Goal: Task Accomplishment & Management: Manage account settings

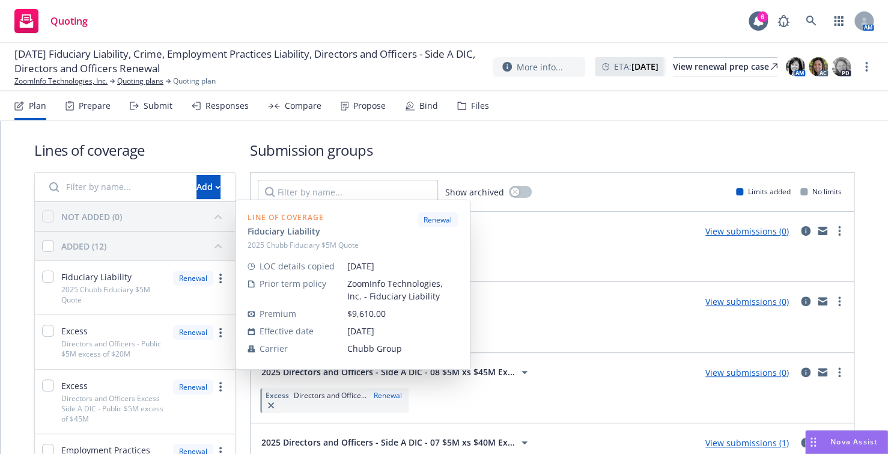
scroll to position [60, 0]
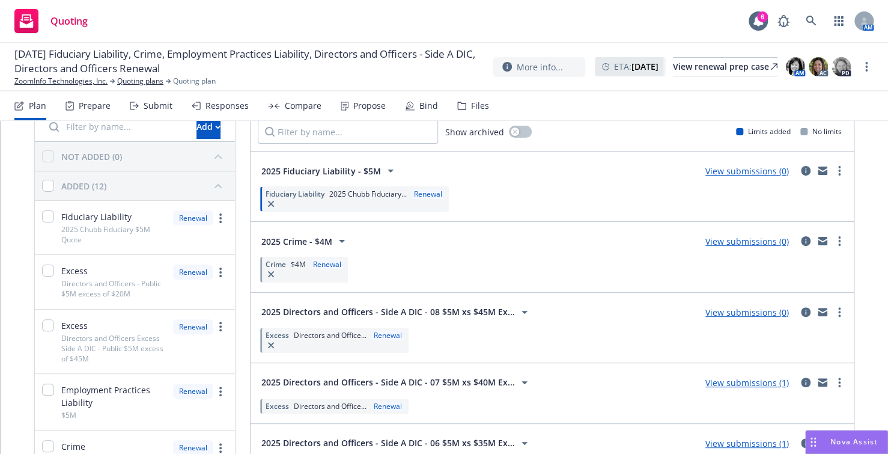
click at [833, 170] on link "more" at bounding box center [840, 171] width 14 height 14
click at [536, 192] on div "Fiduciary Liability 2025 Chubb Fiduciary... Renewal" at bounding box center [552, 199] width 589 height 30
click at [156, 102] on div "Submit" at bounding box center [158, 106] width 29 height 10
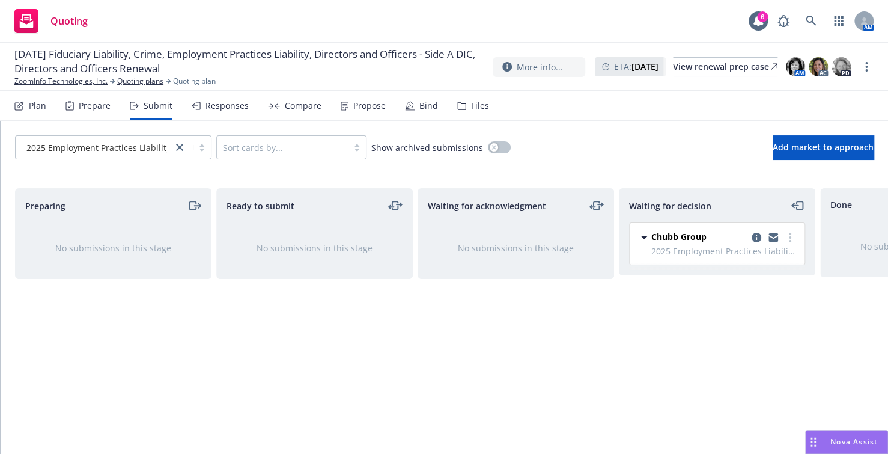
click at [41, 103] on div "Plan" at bounding box center [37, 106] width 17 height 10
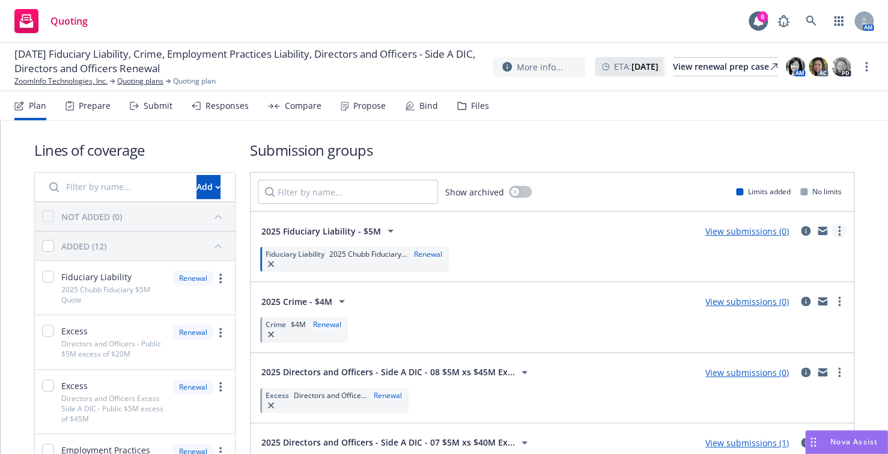
click at [839, 230] on circle "more" at bounding box center [840, 231] width 2 height 2
click at [484, 253] on div "Fiduciary Liability 2025 Chubb Fiduciary... Renewal" at bounding box center [552, 259] width 589 height 30
click at [839, 226] on icon "more" at bounding box center [840, 231] width 2 height 10
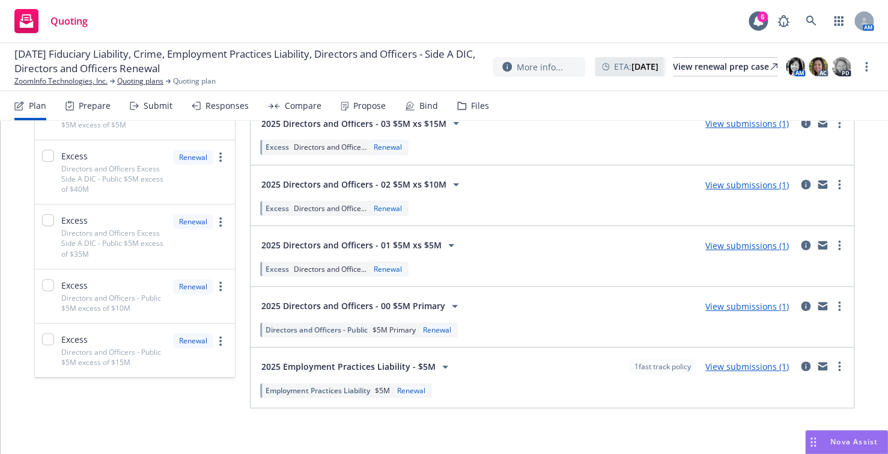
scroll to position [564, 0]
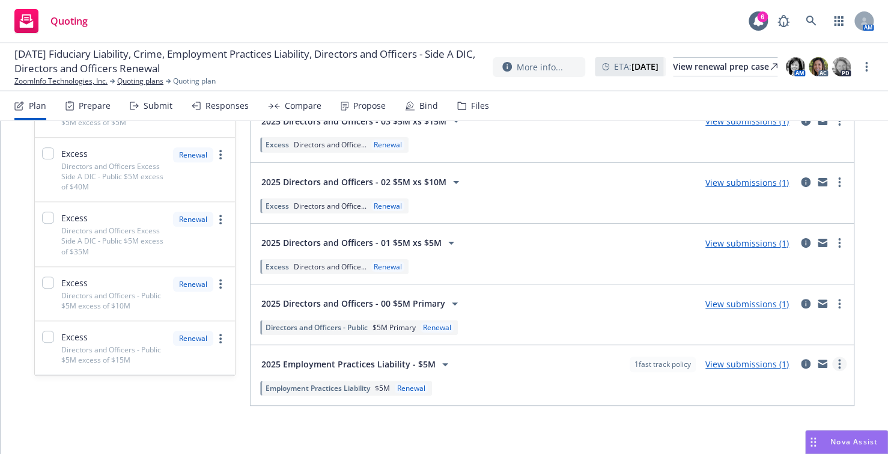
click at [839, 359] on circle "more" at bounding box center [840, 360] width 2 height 2
click at [645, 381] on div "Employment Practices Liability $5M Renewal" at bounding box center [552, 387] width 589 height 20
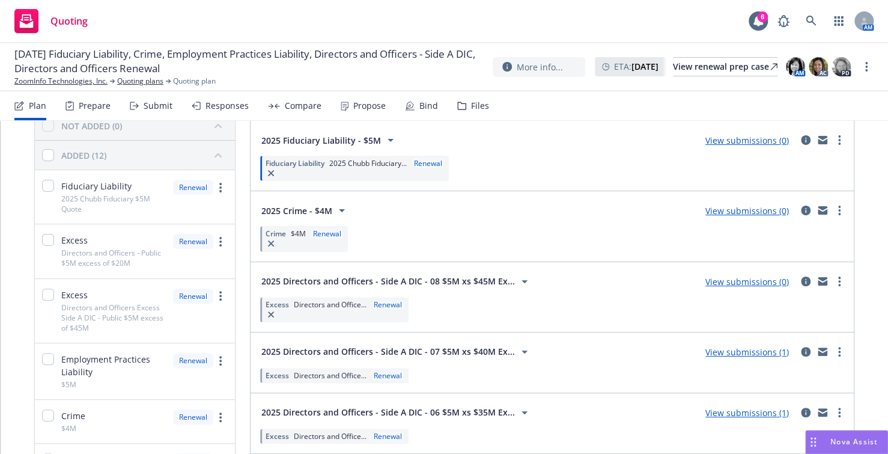
scroll to position [23, 0]
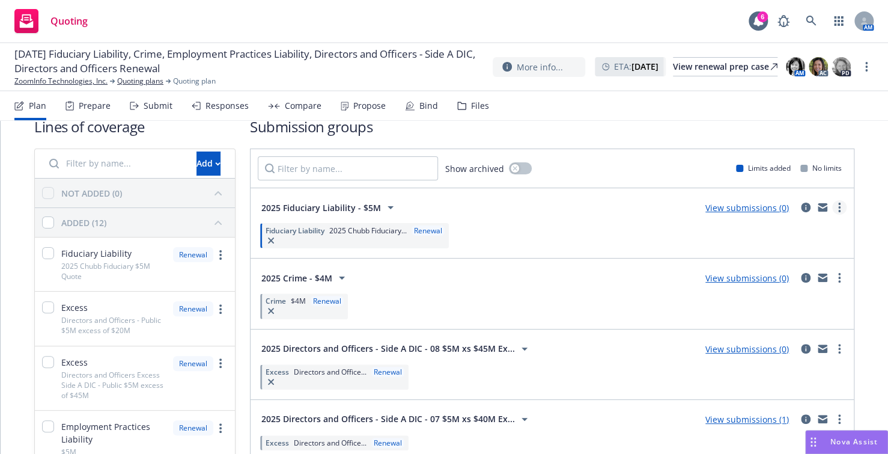
click at [833, 206] on link "more" at bounding box center [840, 207] width 14 height 14
click at [31, 103] on div "Plan" at bounding box center [37, 106] width 17 height 10
click at [168, 103] on div "Submit" at bounding box center [158, 106] width 29 height 10
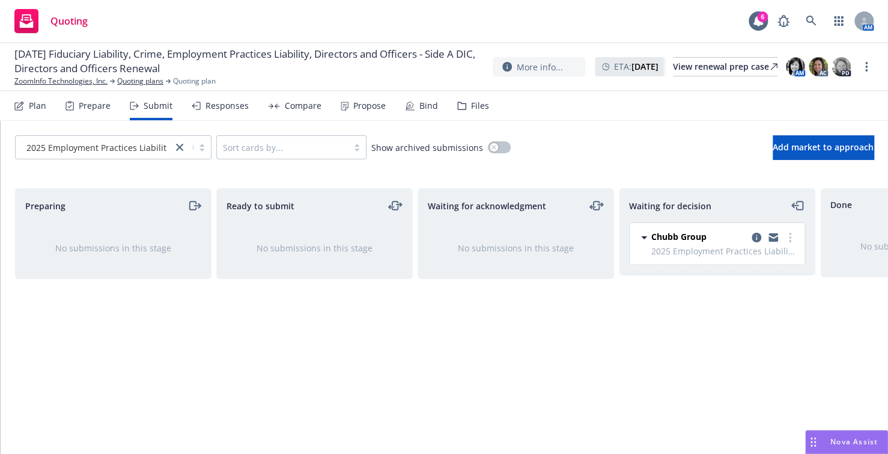
click at [41, 105] on div "Plan" at bounding box center [37, 106] width 17 height 10
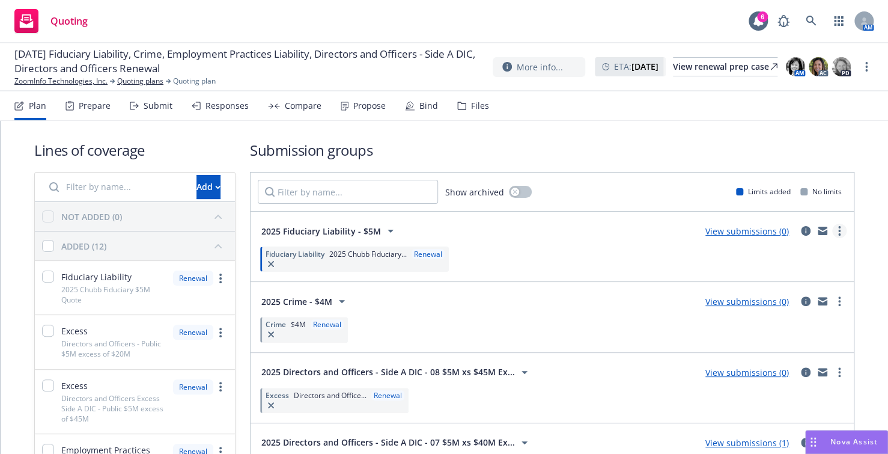
click at [839, 229] on icon "more" at bounding box center [840, 231] width 2 height 10
click at [156, 105] on div "Submit" at bounding box center [158, 106] width 29 height 10
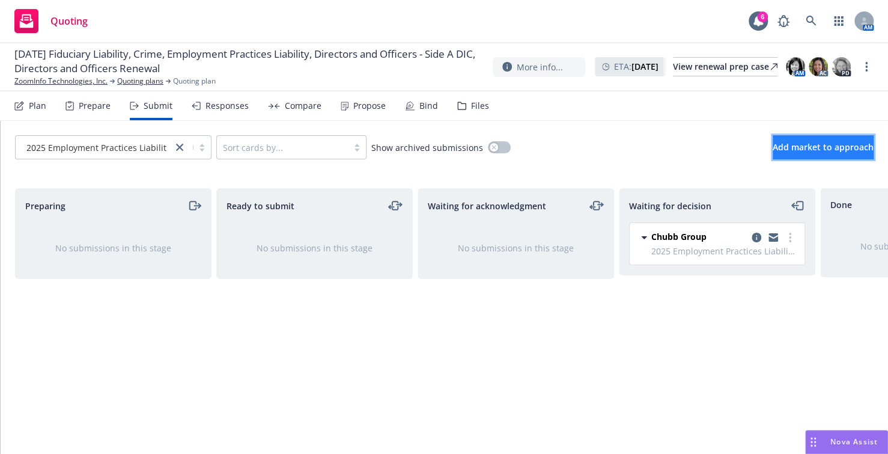
click at [774, 144] on span "Add market to approach" at bounding box center [823, 146] width 101 height 11
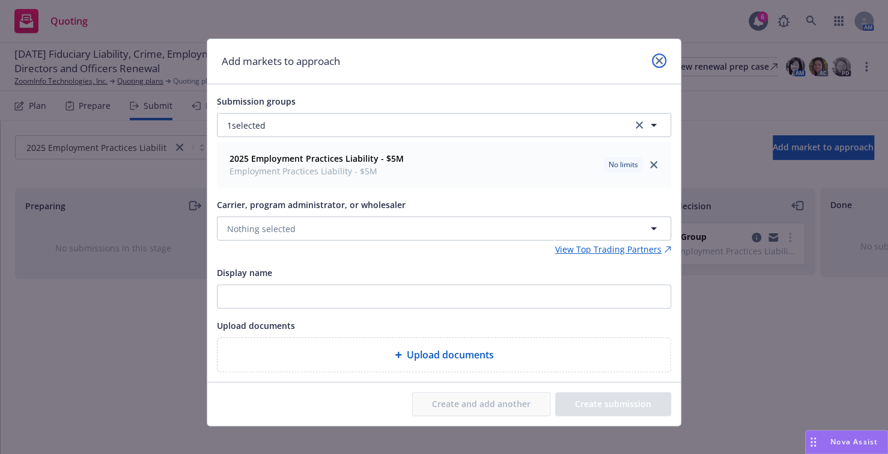
click at [661, 57] on link "close" at bounding box center [659, 60] width 14 height 14
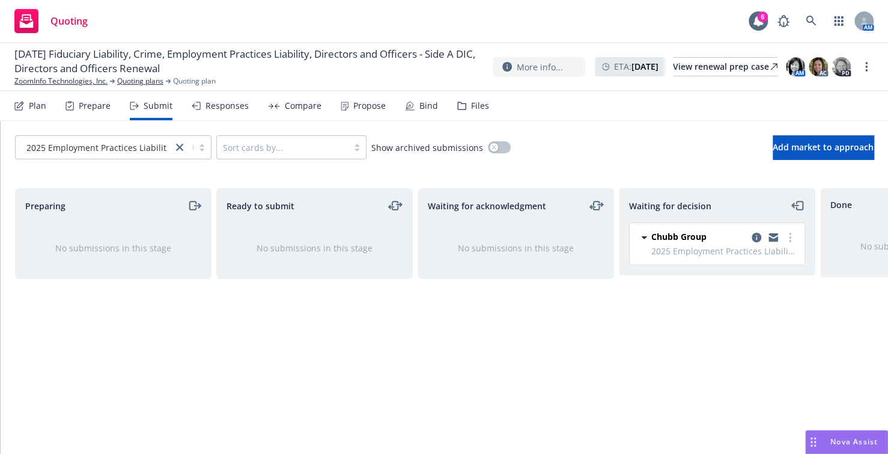
click at [91, 101] on div "Prepare" at bounding box center [95, 106] width 32 height 10
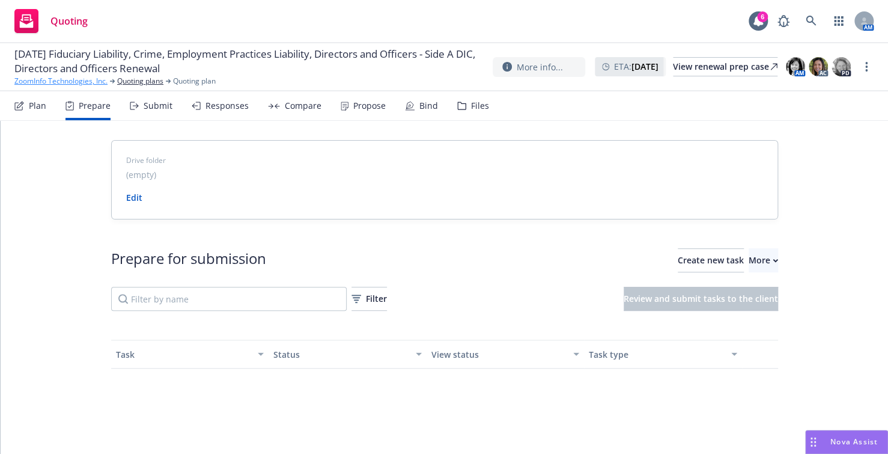
click at [84, 80] on link "ZoomInfo Technologies, Inc." at bounding box center [60, 81] width 93 height 11
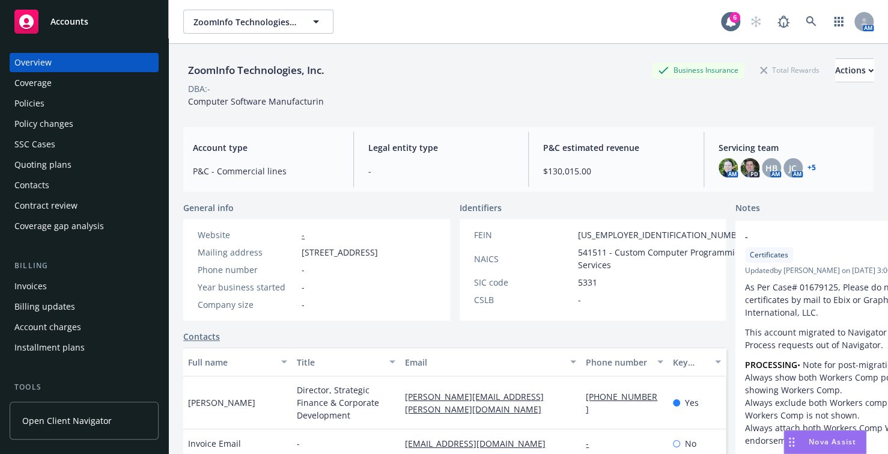
click at [29, 160] on div "Quoting plans" at bounding box center [42, 164] width 57 height 19
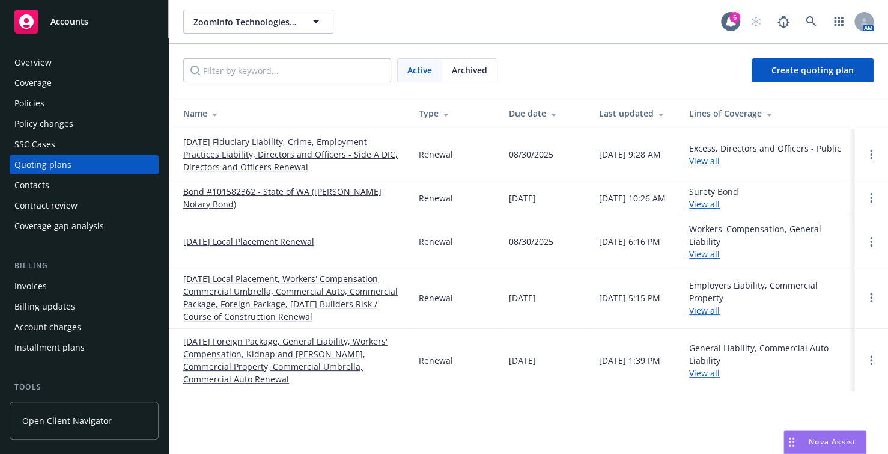
click at [283, 151] on link "[DATE] Fiduciary Liability, Crime, Employment Practices Liability, Directors an…" at bounding box center [291, 154] width 216 height 38
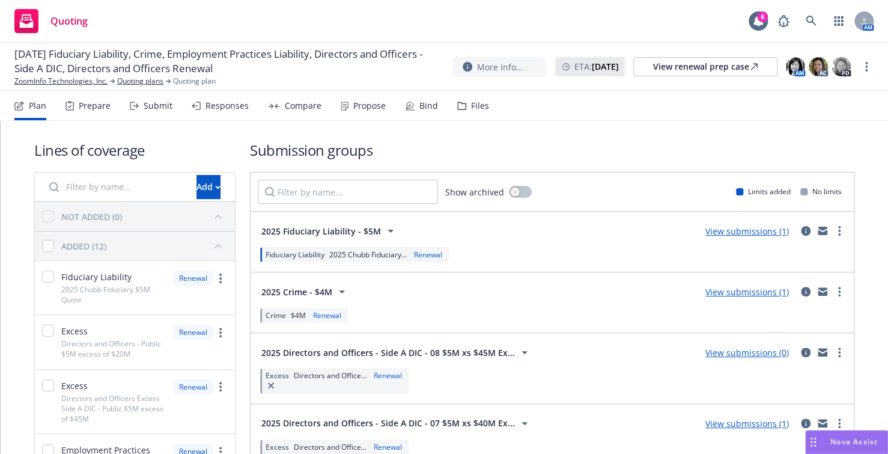
click at [154, 103] on div "Submit" at bounding box center [158, 106] width 29 height 10
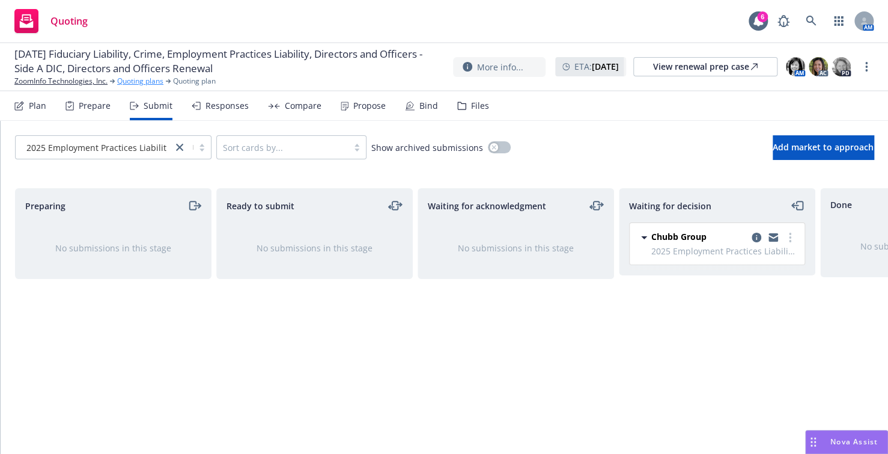
click at [140, 81] on link "Quoting plans" at bounding box center [140, 81] width 46 height 11
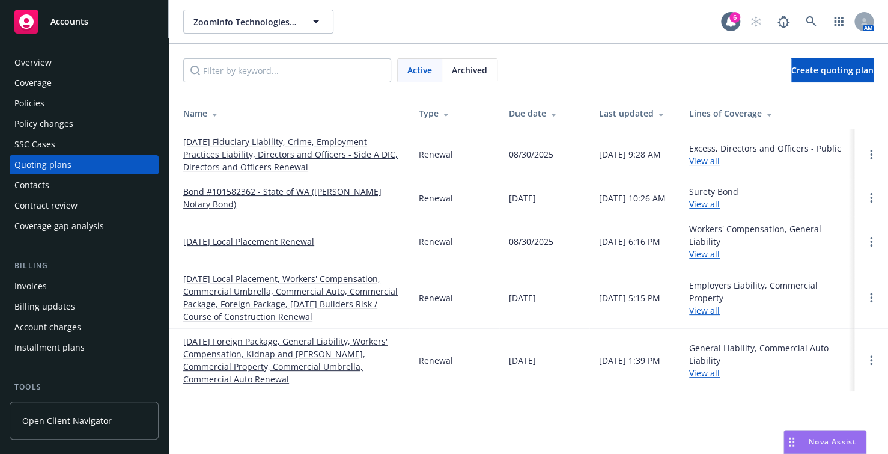
click at [254, 151] on link "[DATE] Fiduciary Liability, Crime, Employment Practices Liability, Directors an…" at bounding box center [291, 154] width 216 height 38
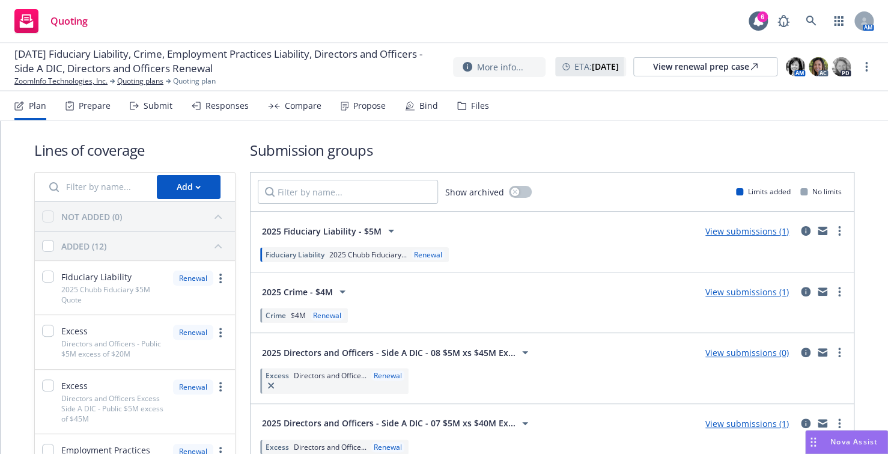
click at [158, 102] on div "Submit" at bounding box center [158, 106] width 29 height 10
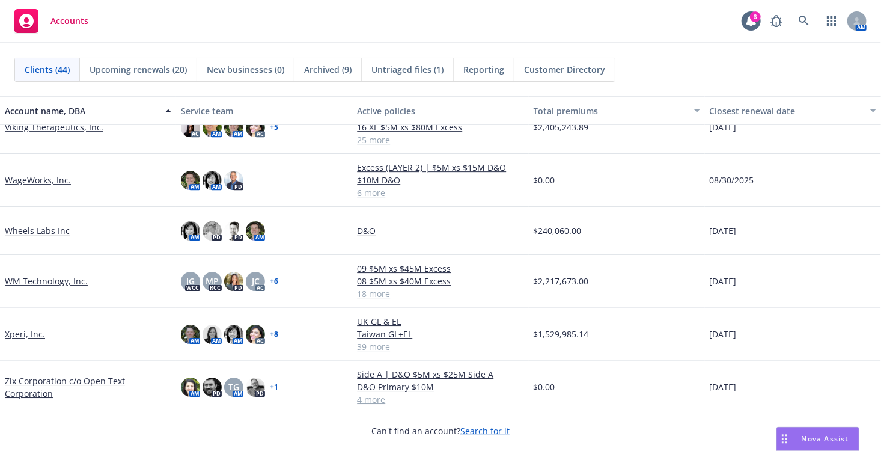
scroll to position [1868, 0]
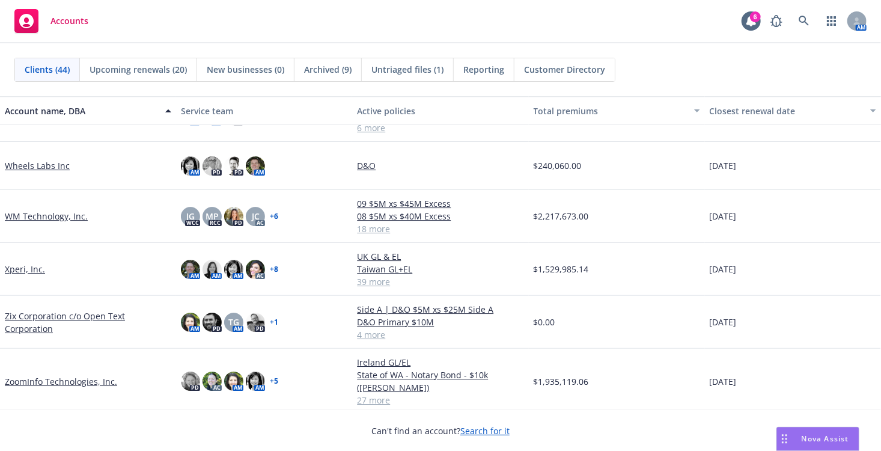
click at [41, 377] on link "ZoomInfo Technologies, Inc." at bounding box center [61, 381] width 112 height 13
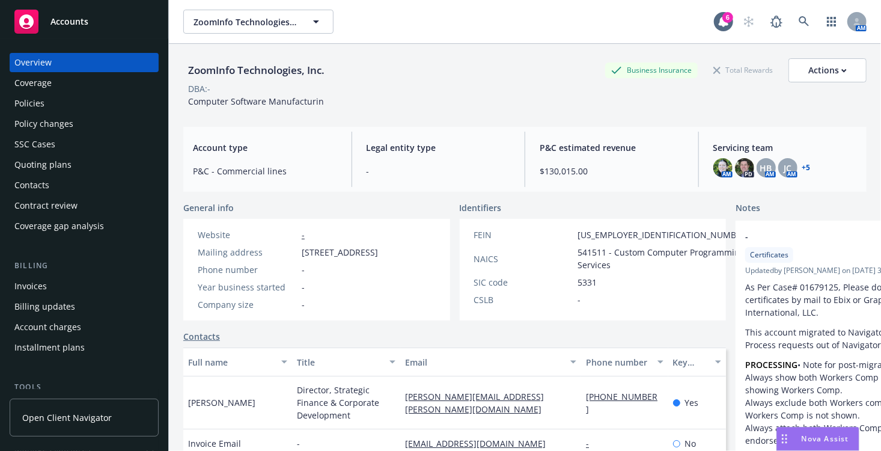
click at [31, 165] on div "Quoting plans" at bounding box center [42, 164] width 57 height 19
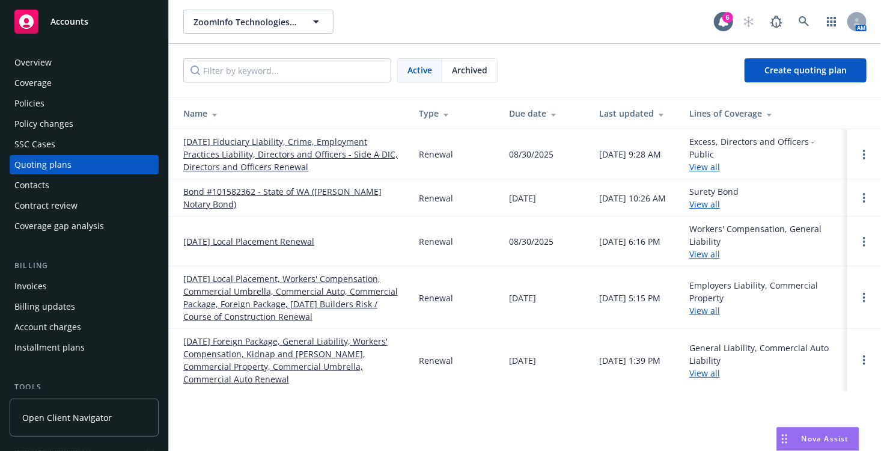
click at [241, 151] on link "[DATE] Fiduciary Liability, Crime, Employment Practices Liability, Directors an…" at bounding box center [291, 154] width 216 height 38
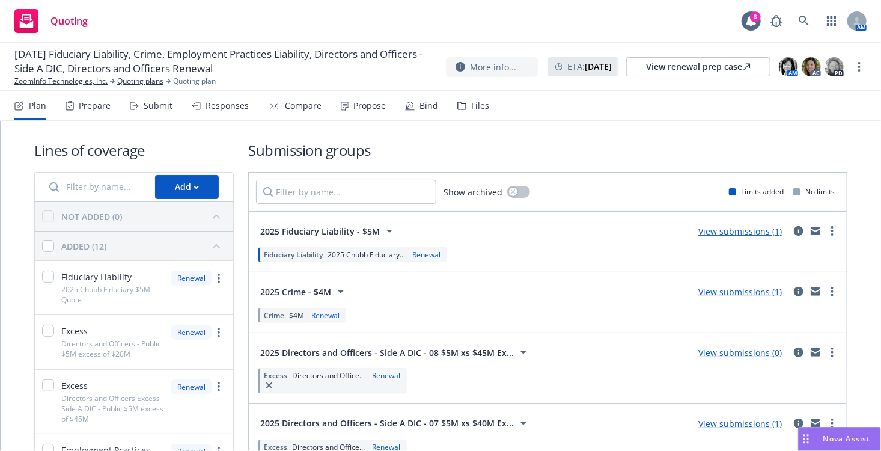
click at [156, 108] on div "Submit" at bounding box center [158, 106] width 29 height 10
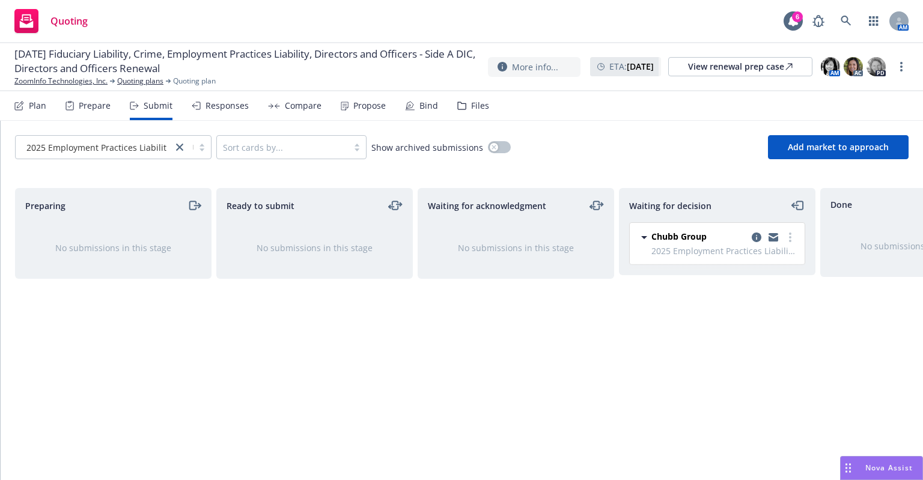
click at [469, 450] on div "Preparing No submissions in this stage Ready to submit No submissions in this s…" at bounding box center [462, 326] width 923 height 277
click at [509, 274] on div at bounding box center [513, 276] width 191 height 5
click at [832, 66] on img at bounding box center [830, 66] width 19 height 19
click at [216, 382] on div "Ready to submit No submissions in this stage" at bounding box center [314, 321] width 197 height 267
drag, startPoint x: 18, startPoint y: 0, endPoint x: 73, endPoint y: 234, distance: 240.9
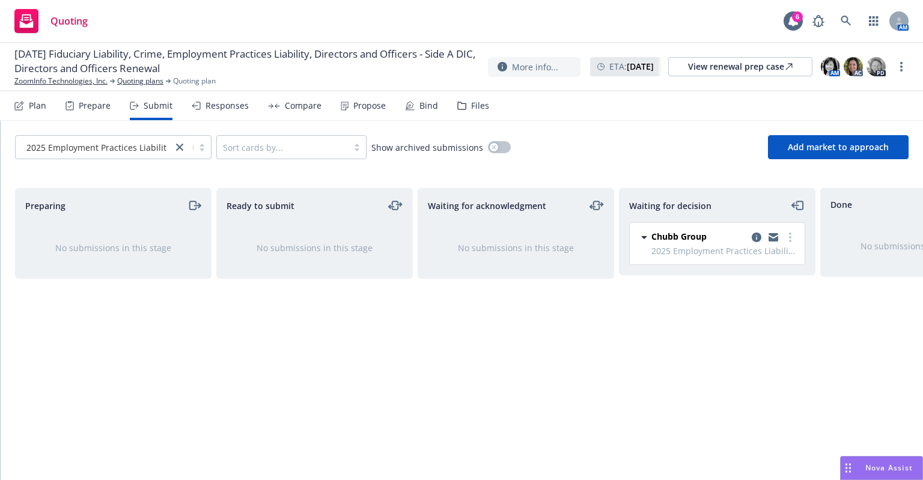
click at [109, 334] on div "Preparing No submissions in this stage" at bounding box center [113, 321] width 197 height 267
click at [38, 79] on link "ZoomInfo Technologies, Inc." at bounding box center [60, 81] width 93 height 11
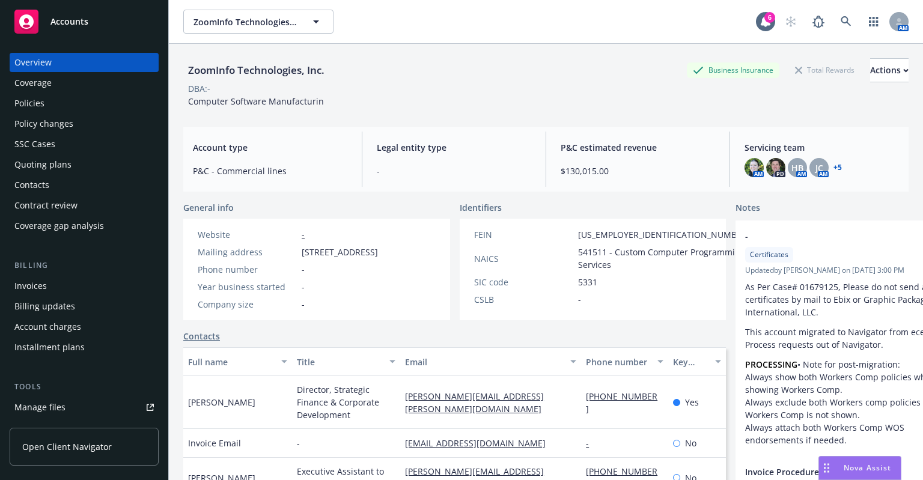
click at [60, 22] on span "Accounts" at bounding box center [69, 22] width 38 height 10
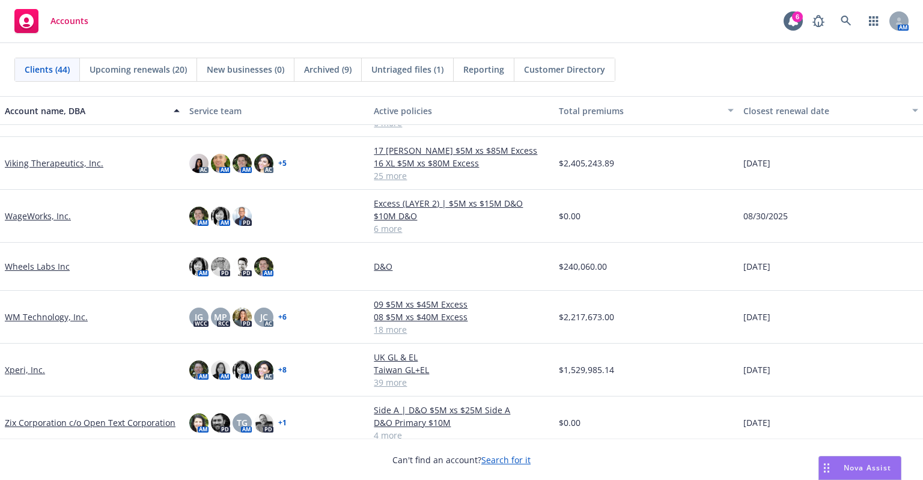
scroll to position [1777, 0]
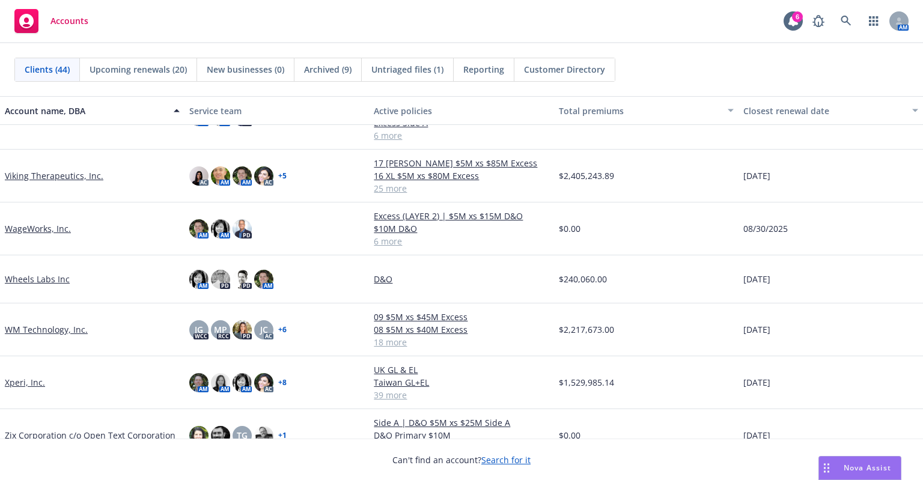
click at [45, 177] on link "Viking Therapeutics, Inc." at bounding box center [54, 176] width 99 height 13
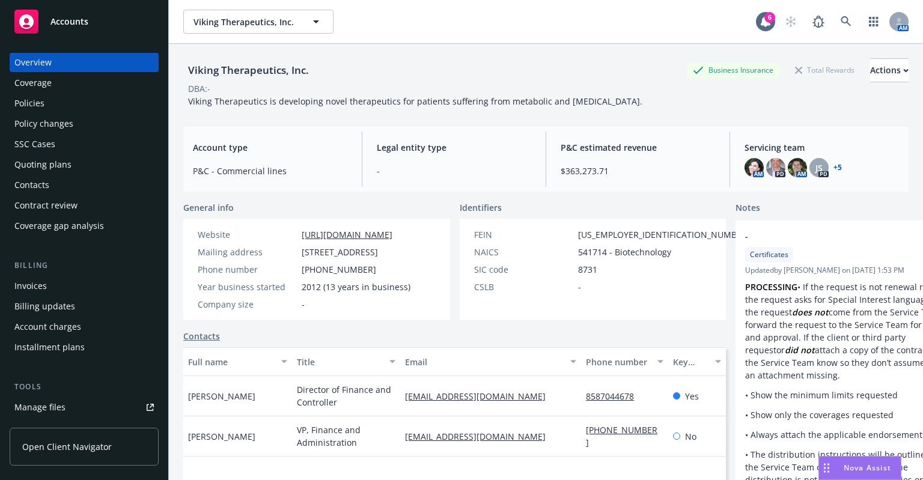
click at [46, 160] on div "Quoting plans" at bounding box center [42, 164] width 57 height 19
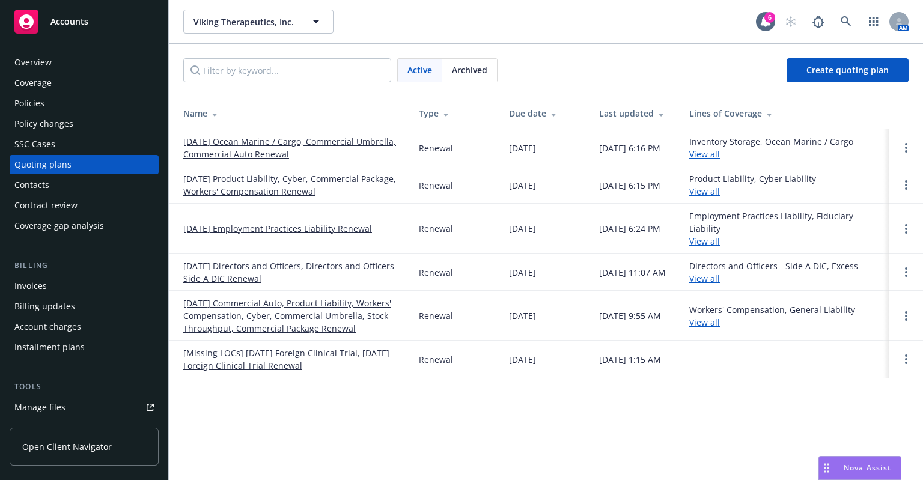
click at [275, 224] on link "[DATE] Employment Practices Liability Renewal" at bounding box center [277, 228] width 189 height 13
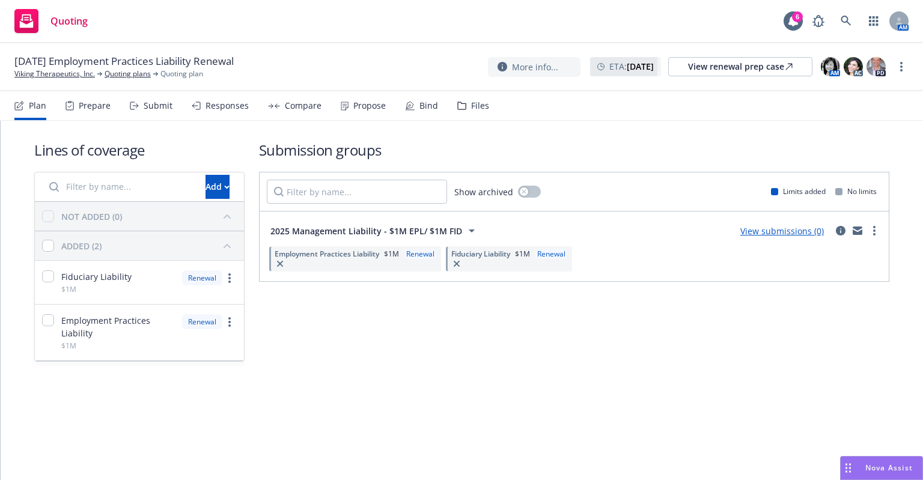
click at [151, 106] on div "Submit" at bounding box center [158, 106] width 29 height 10
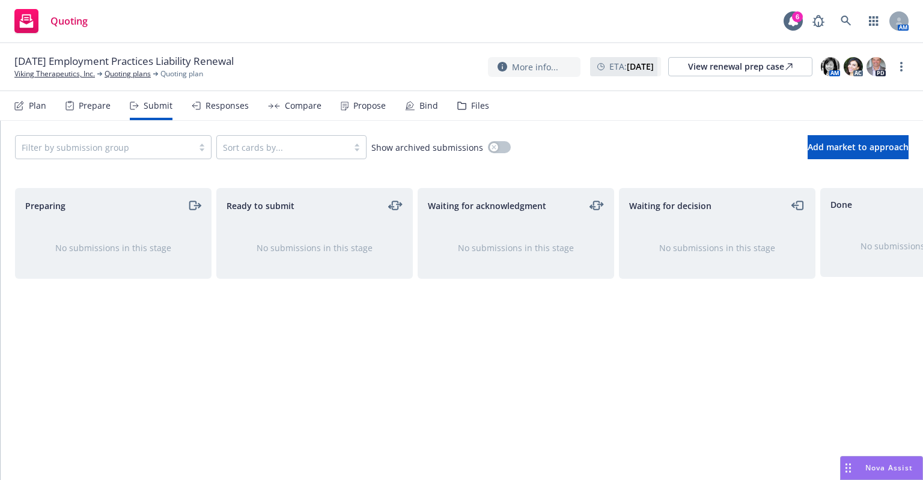
click at [31, 106] on div "Plan" at bounding box center [37, 106] width 17 height 10
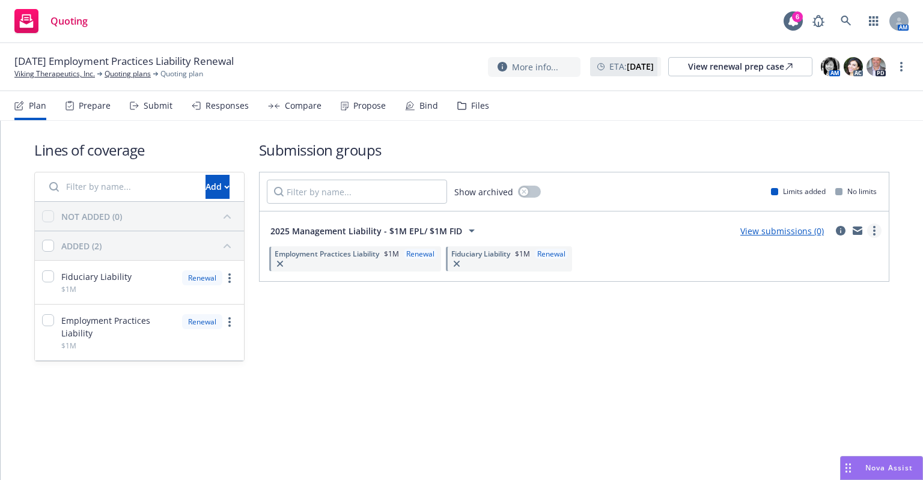
click at [875, 228] on icon "more" at bounding box center [874, 231] width 2 height 10
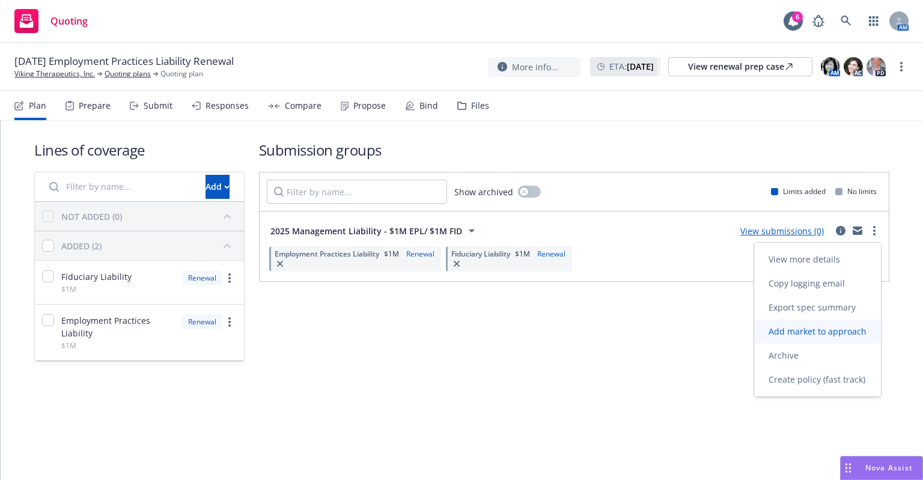
click at [842, 333] on span "Add market to approach" at bounding box center [817, 331] width 127 height 11
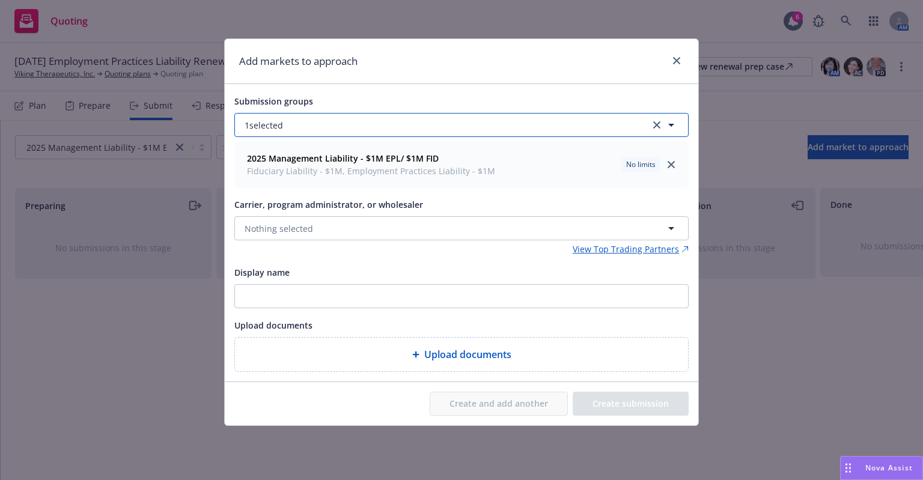
click at [615, 122] on button "1 selected" at bounding box center [461, 125] width 454 height 24
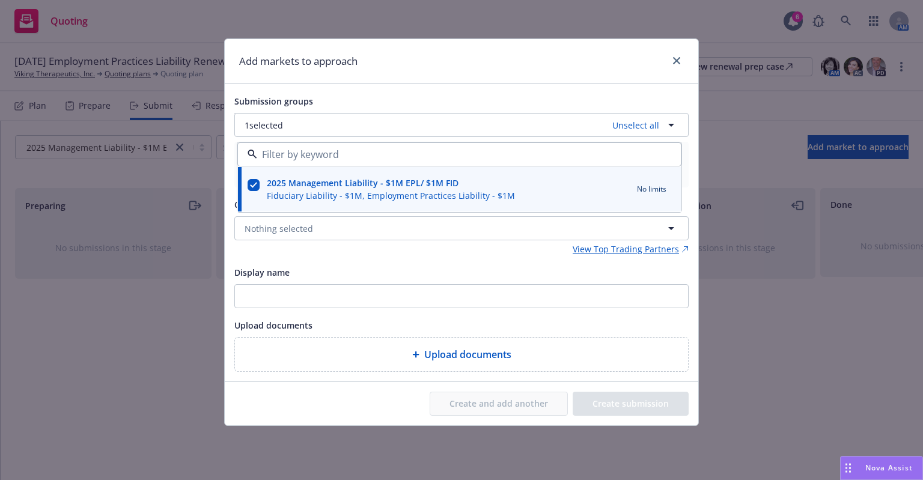
click at [414, 185] on strong "2025 Management Liability - $1M EPL/ $1M FID" at bounding box center [363, 182] width 192 height 11
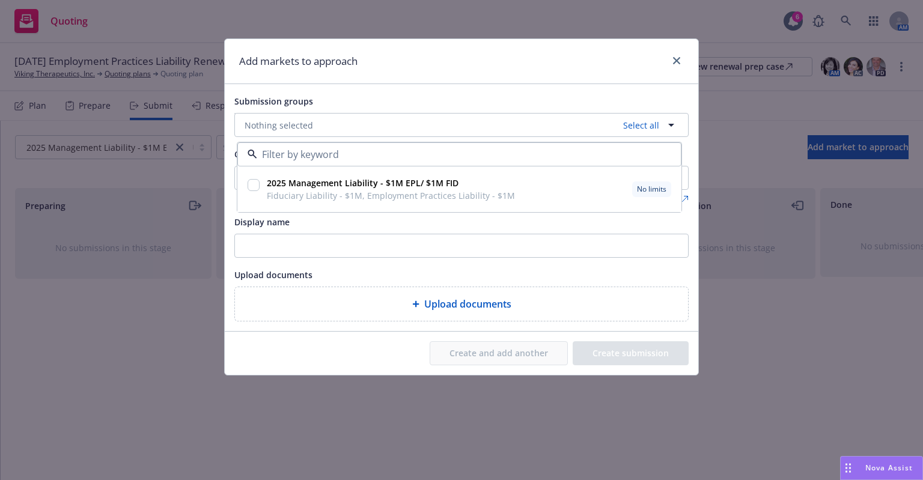
click at [251, 187] on input "checkbox" at bounding box center [254, 185] width 12 height 12
checkbox input "true"
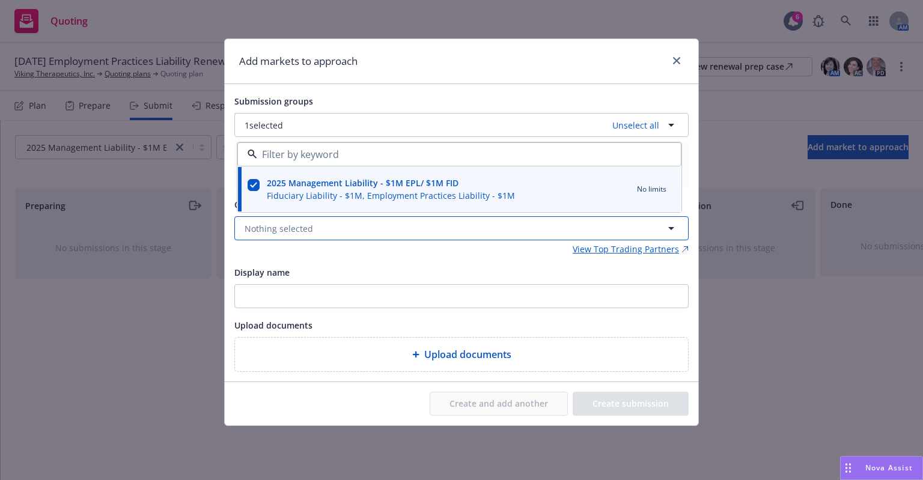
click at [372, 236] on button "Nothing selected" at bounding box center [461, 228] width 454 height 24
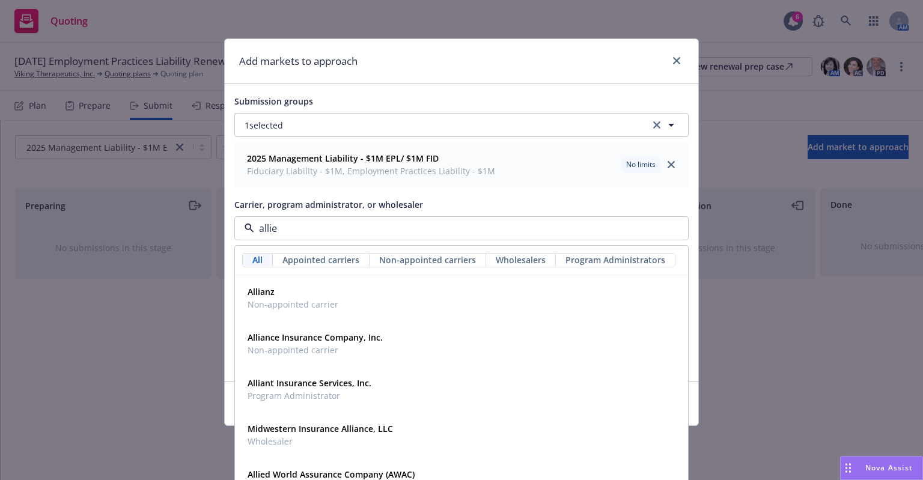
type input "allied"
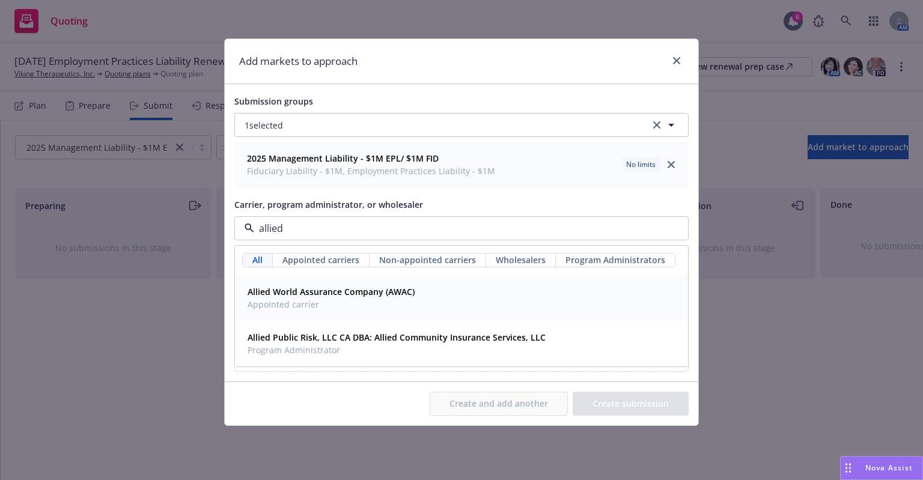
click at [368, 299] on span "Appointed carrier" at bounding box center [331, 304] width 167 height 13
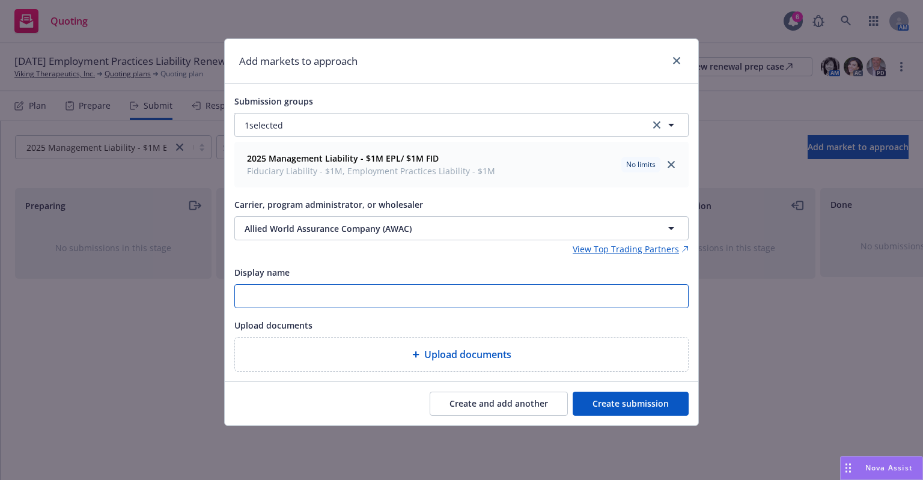
click at [368, 299] on input "Display name" at bounding box center [461, 296] width 453 height 23
click at [452, 358] on span "Upload documents" at bounding box center [467, 354] width 87 height 14
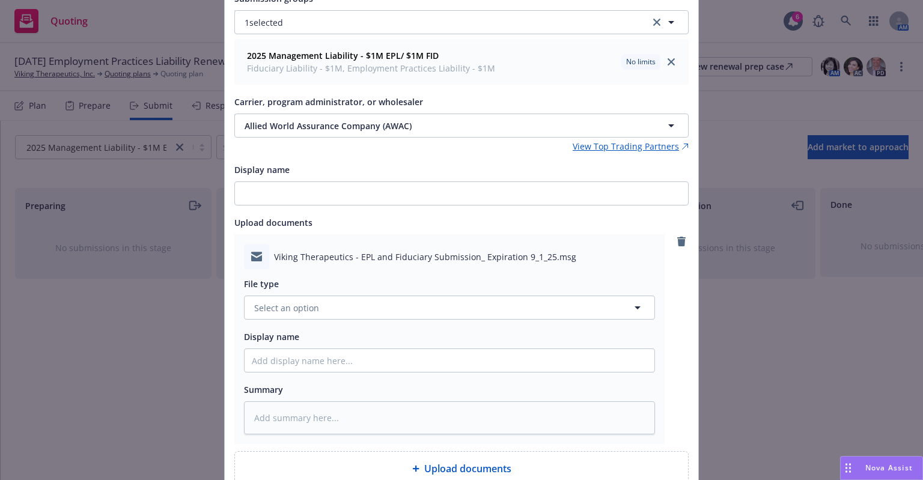
scroll to position [200, 0]
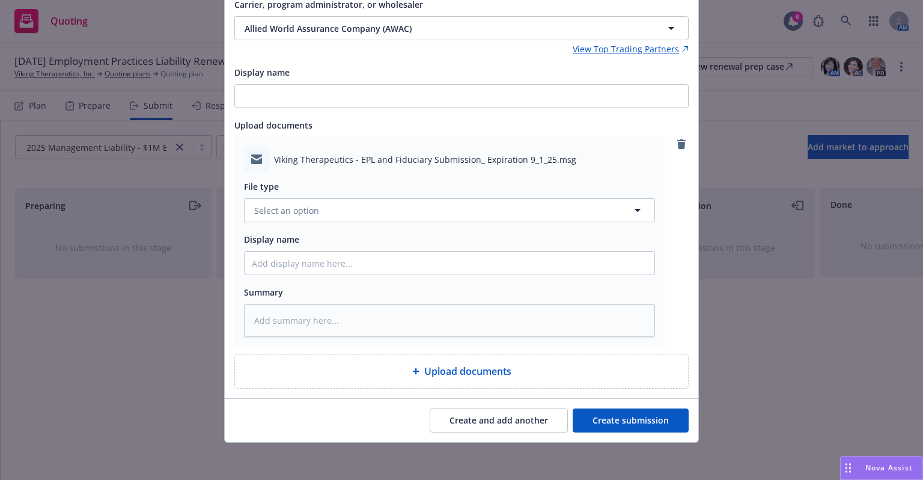
click at [661, 417] on button "Create submission" at bounding box center [631, 421] width 116 height 24
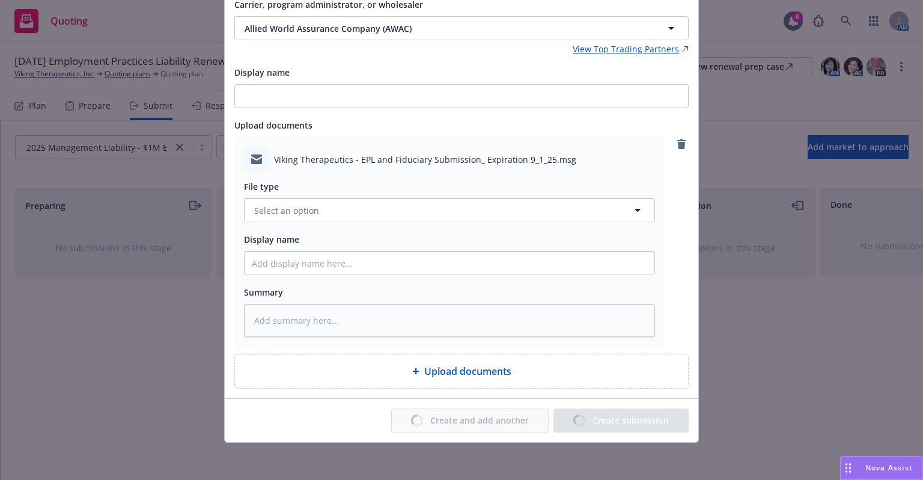
type textarea "x"
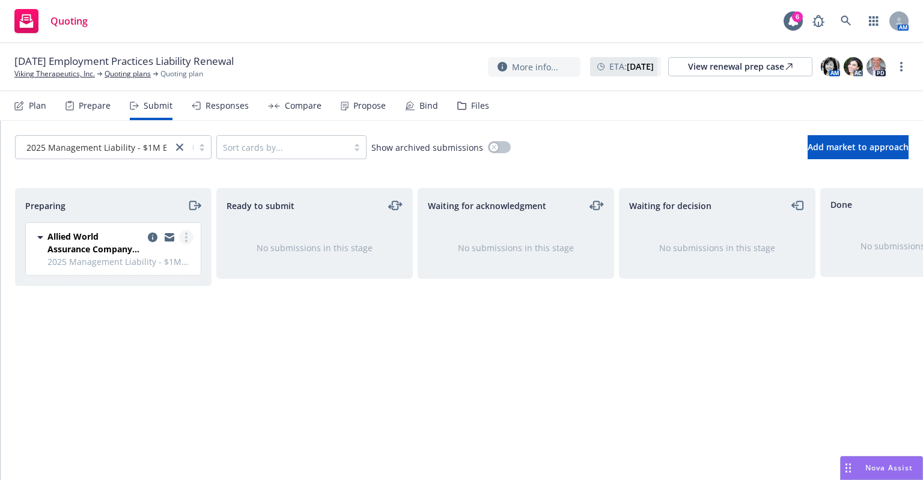
click at [188, 235] on link "more" at bounding box center [186, 237] width 14 height 14
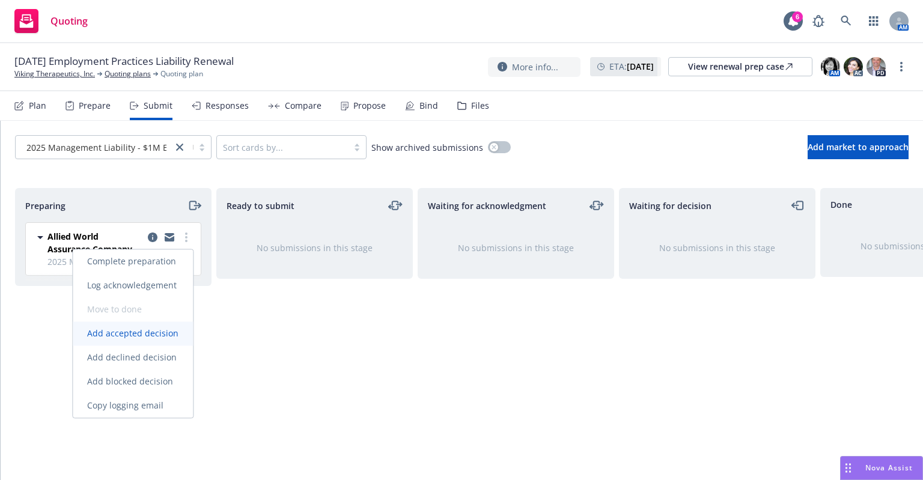
click at [147, 334] on span "Add accepted decision" at bounding box center [133, 333] width 120 height 11
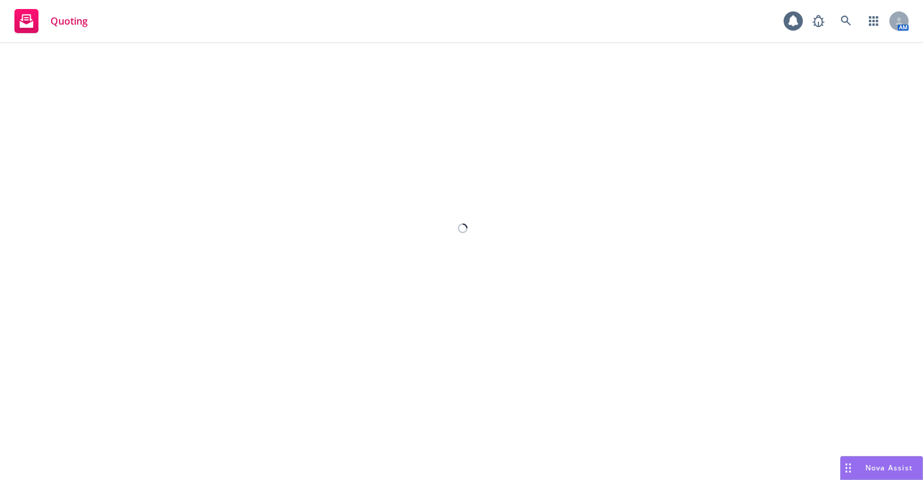
select select "12"
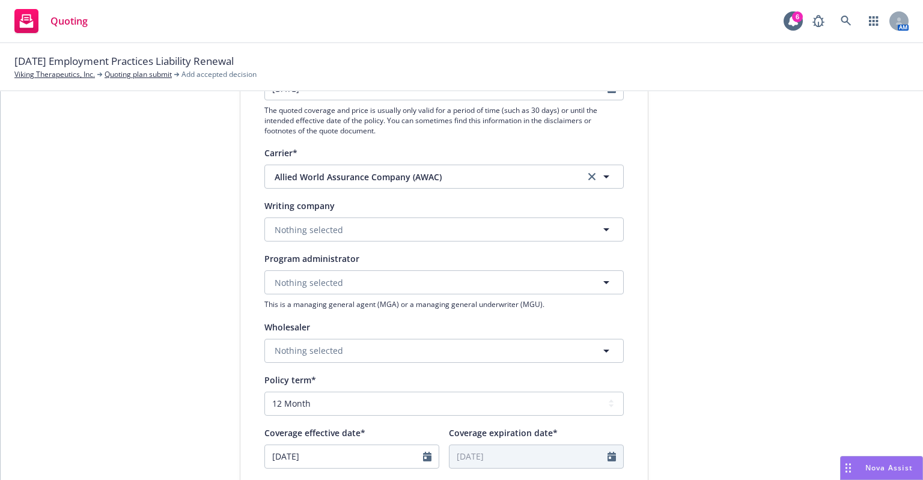
scroll to position [180, 0]
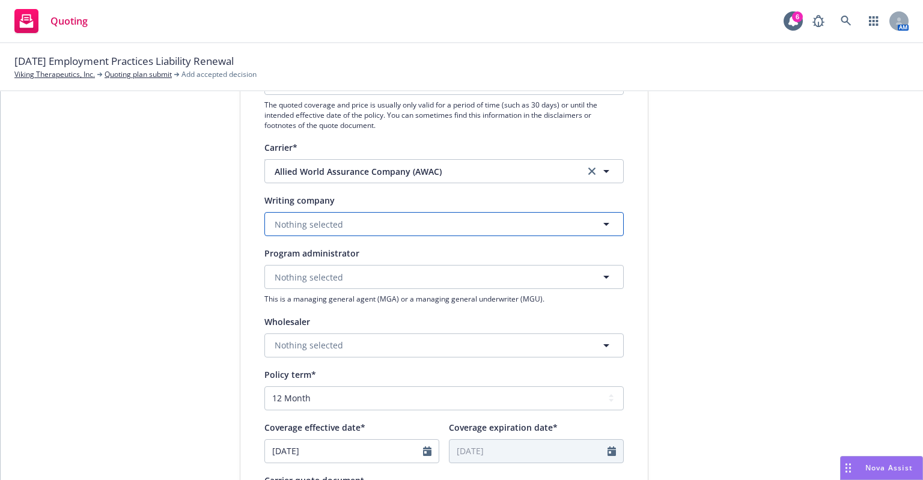
click at [449, 224] on button "Nothing selected" at bounding box center [443, 224] width 359 height 24
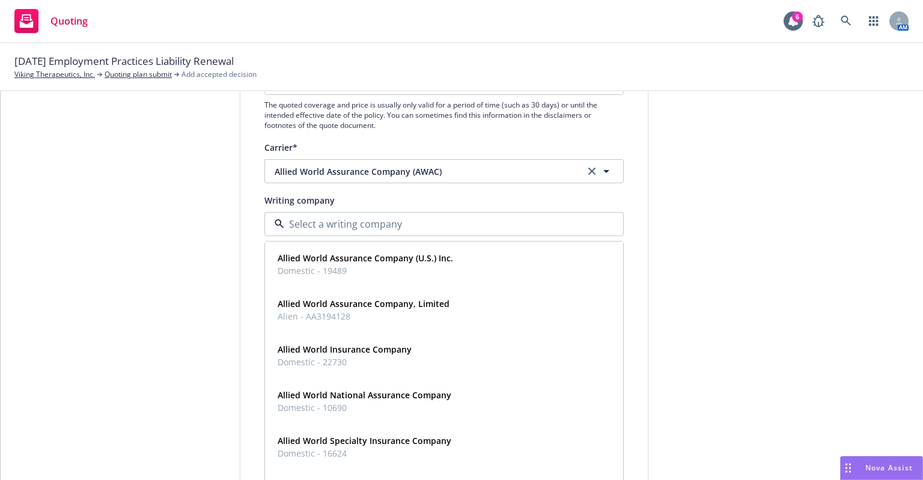
click at [449, 224] on input at bounding box center [441, 224] width 315 height 14
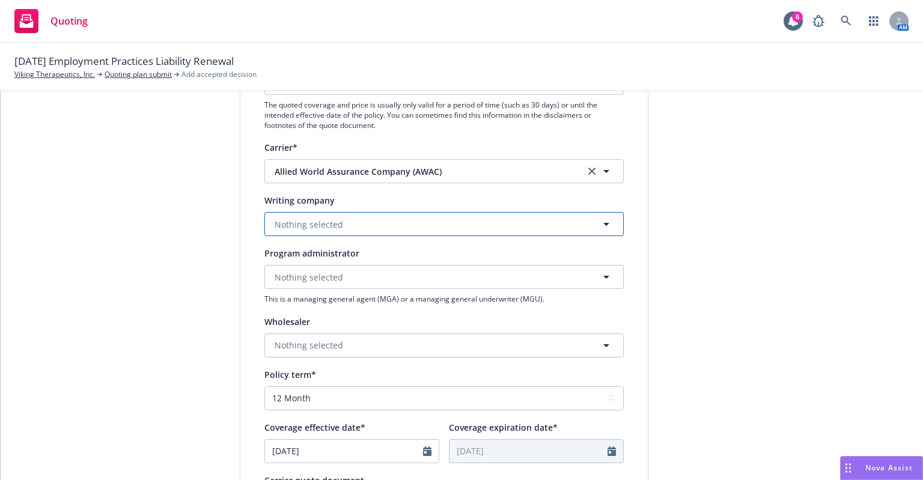
click at [415, 227] on button "Nothing selected" at bounding box center [443, 224] width 359 height 24
click at [327, 221] on span "Nothing selected" at bounding box center [309, 224] width 69 height 13
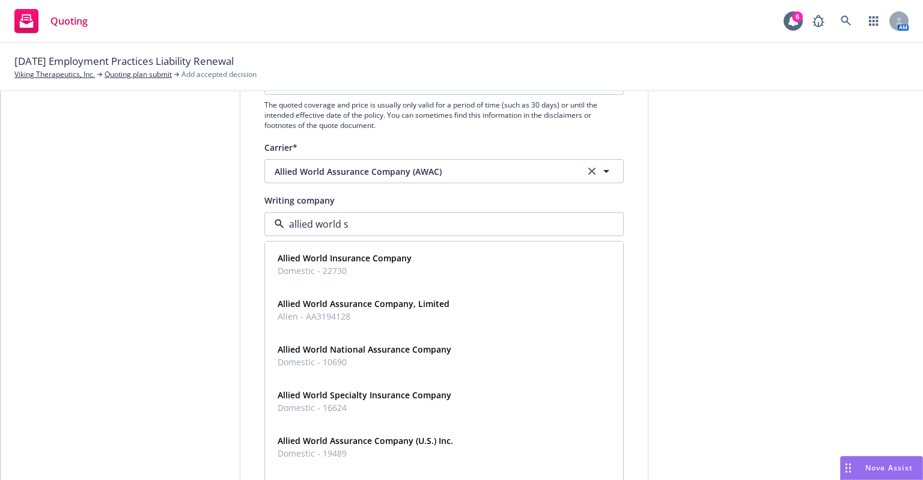
type input "allied world su"
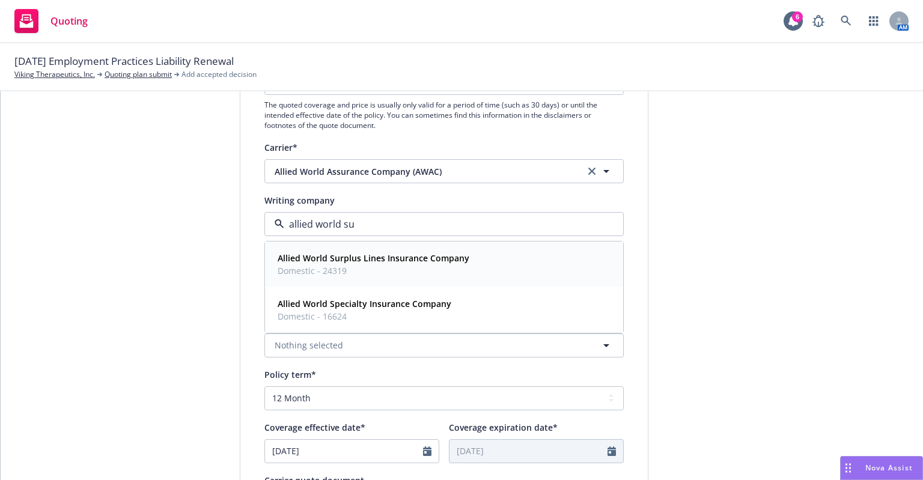
click at [332, 260] on strong "Allied World Surplus Lines Insurance Company" at bounding box center [374, 257] width 192 height 11
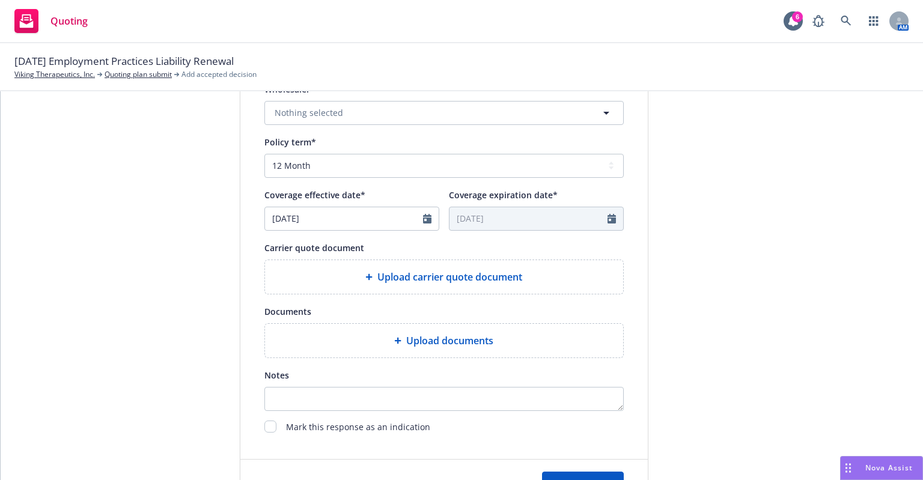
scroll to position [421, 0]
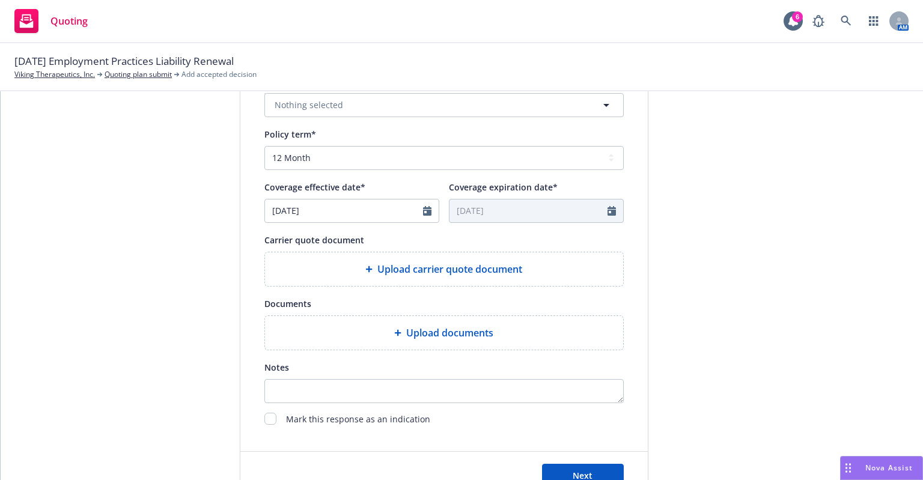
click at [365, 266] on icon at bounding box center [368, 269] width 7 height 7
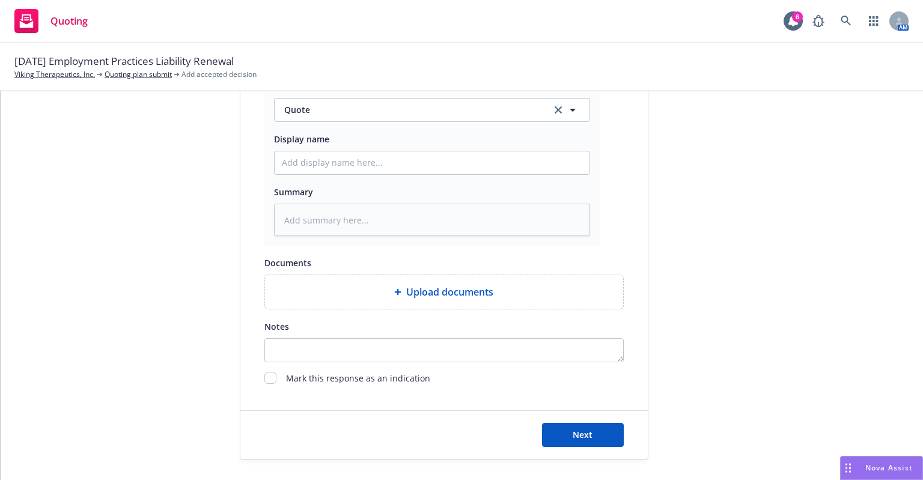
scroll to position [639, 0]
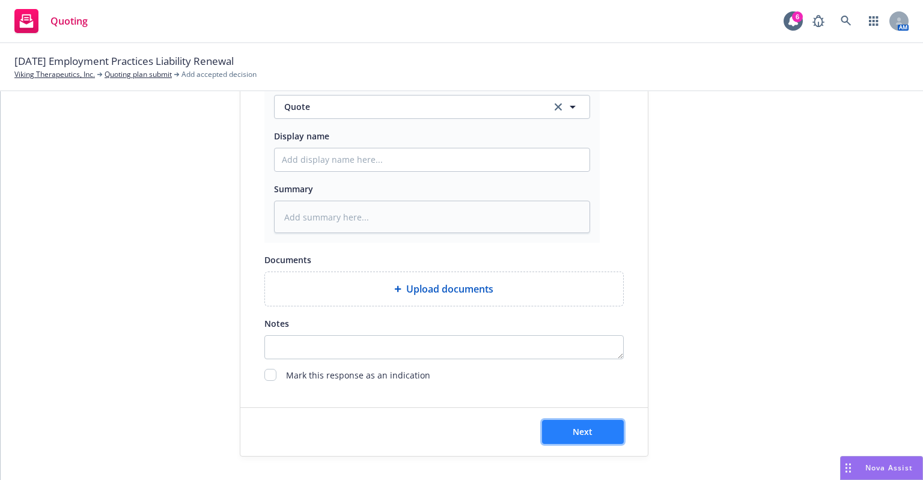
click at [576, 430] on span "Next" at bounding box center [583, 431] width 20 height 11
type textarea "x"
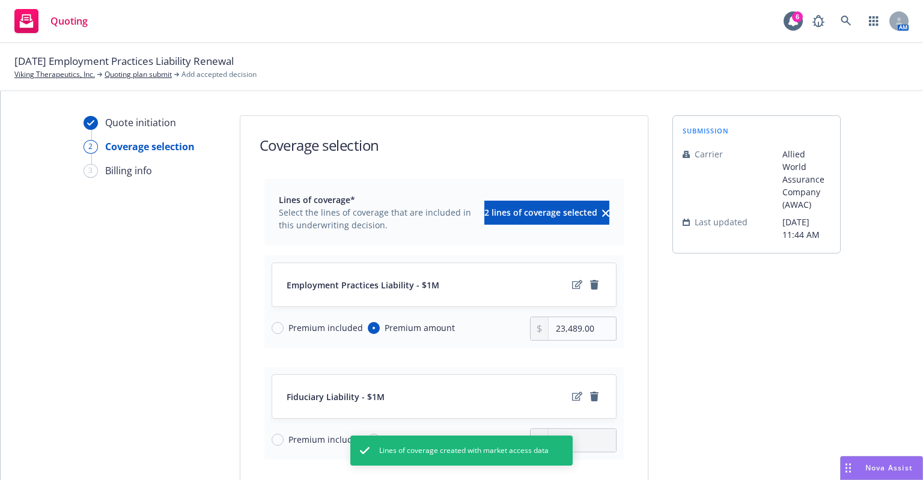
scroll to position [60, 0]
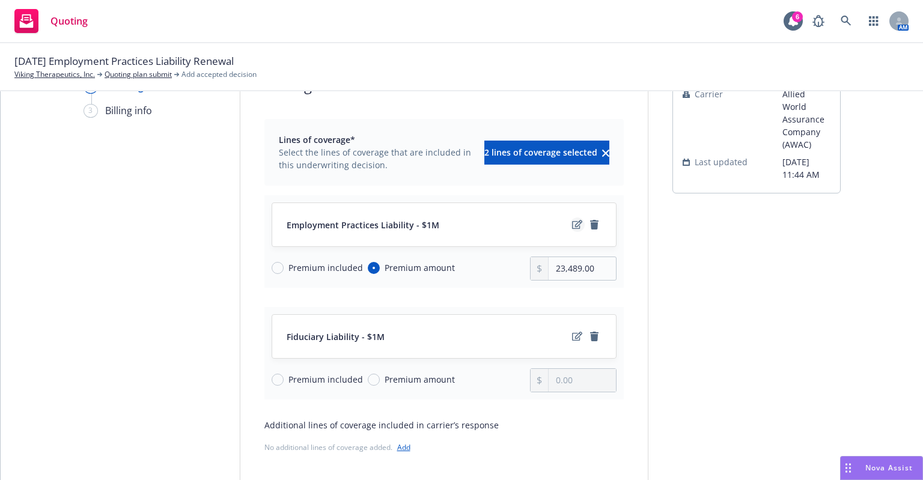
click at [572, 223] on icon "edit" at bounding box center [577, 224] width 10 height 9
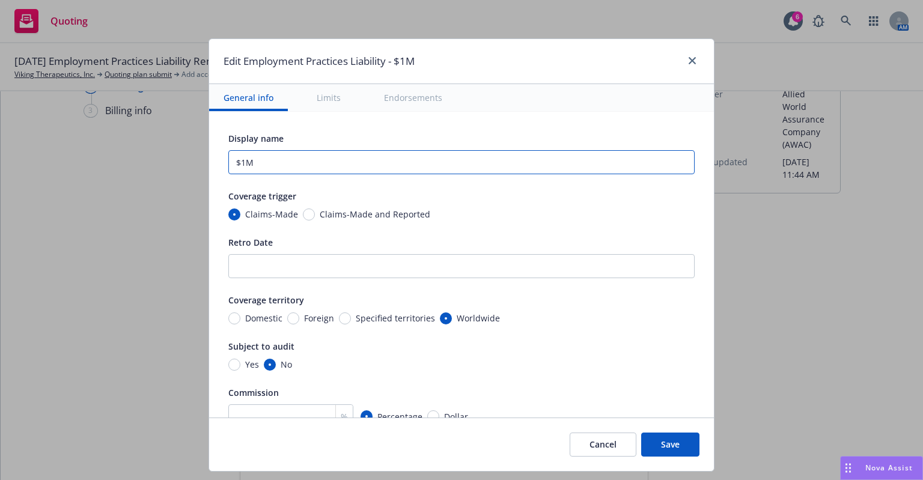
click at [235, 158] on input "$1M" at bounding box center [461, 162] width 466 height 24
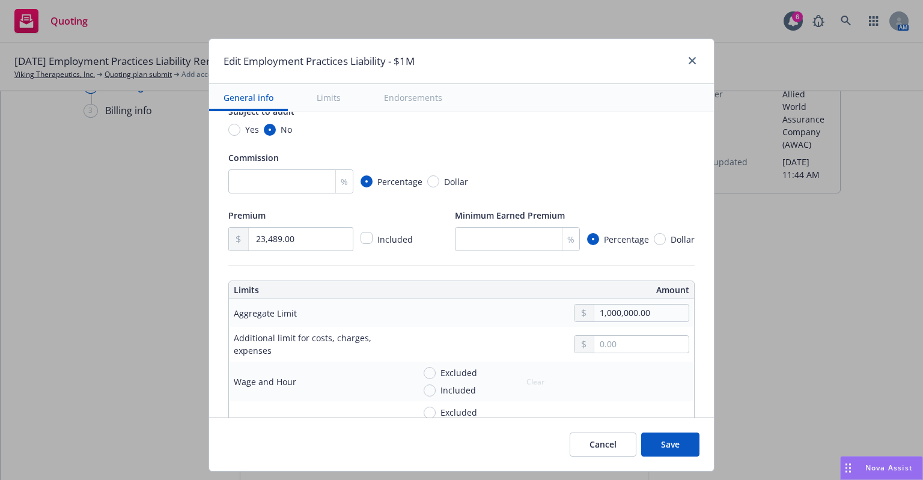
scroll to position [240, 0]
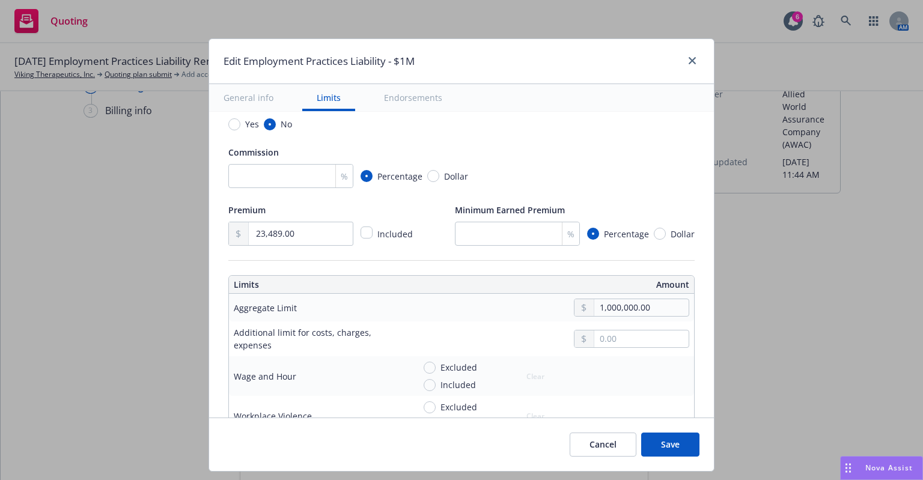
type input "$2M"
click at [275, 182] on input "number" at bounding box center [290, 176] width 125 height 24
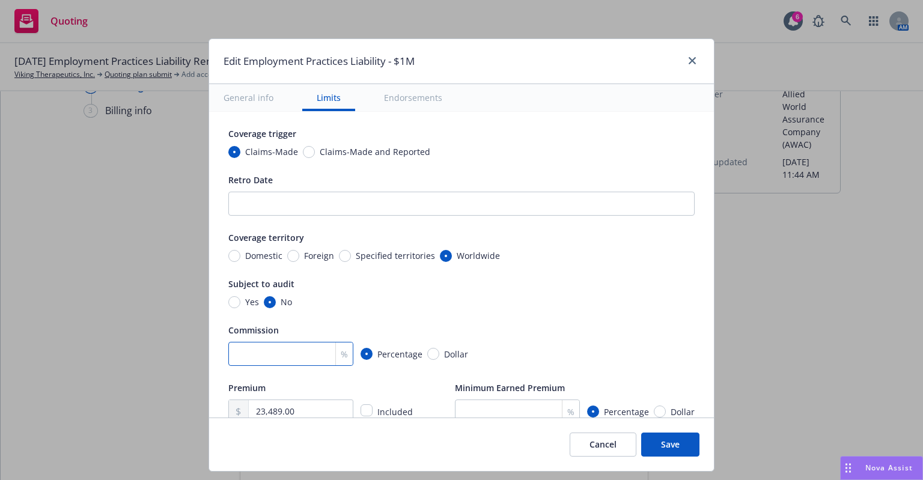
scroll to position [60, 0]
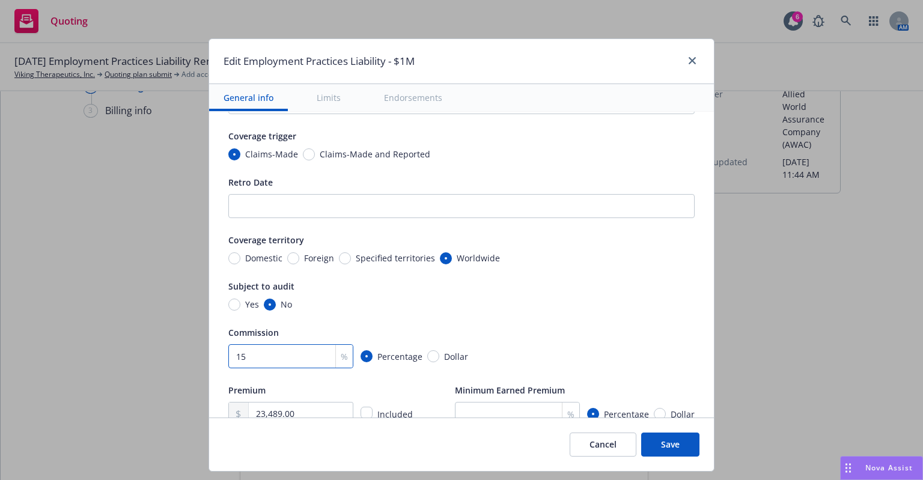
type input "15"
click at [326, 152] on span "Claims-Made and Reported" at bounding box center [375, 154] width 111 height 13
click at [315, 152] on input "Claims-Made and Reported" at bounding box center [309, 154] width 12 height 12
radio input "true"
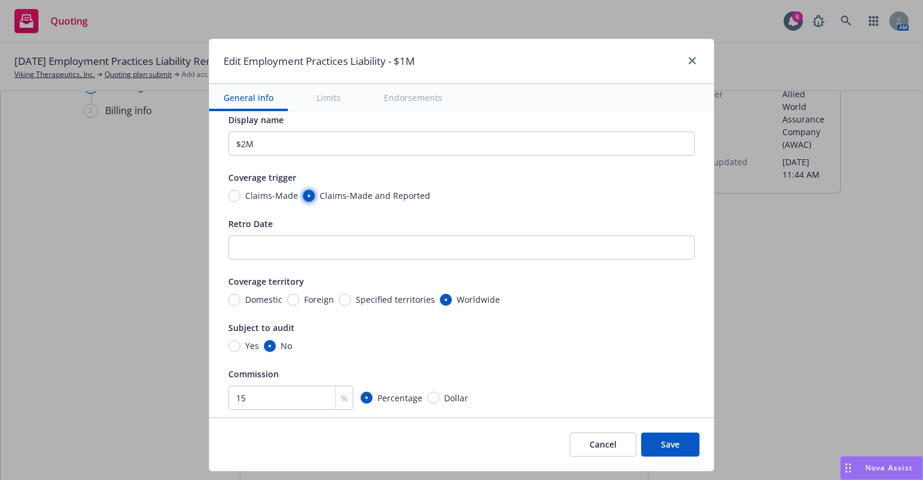
scroll to position [0, 0]
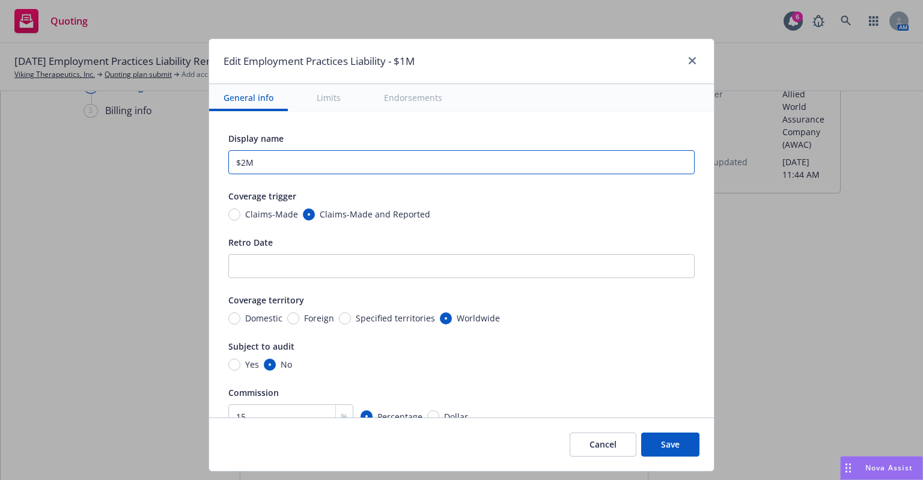
click at [310, 156] on input "$2M" at bounding box center [461, 162] width 466 height 24
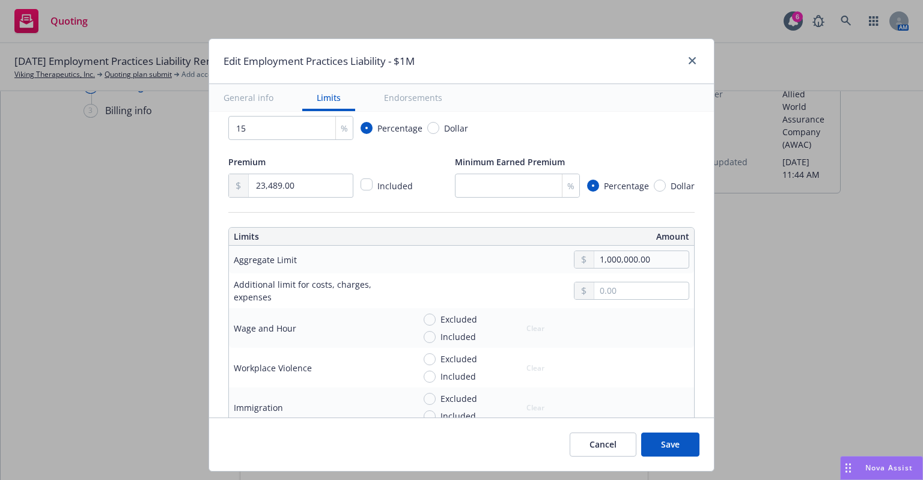
scroll to position [301, 0]
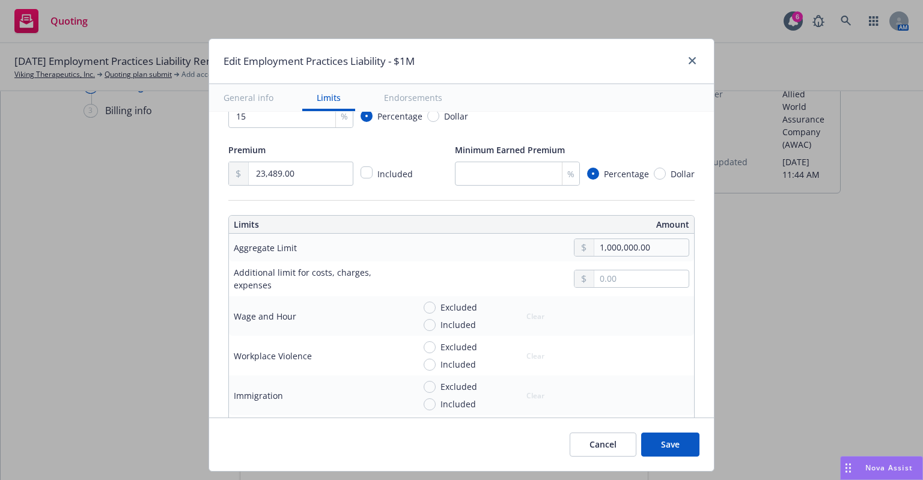
type input "$2M EPL"
drag, startPoint x: 298, startPoint y: 178, endPoint x: 222, endPoint y: 177, distance: 76.3
click at [228, 177] on div "23,489.00" at bounding box center [290, 174] width 125 height 24
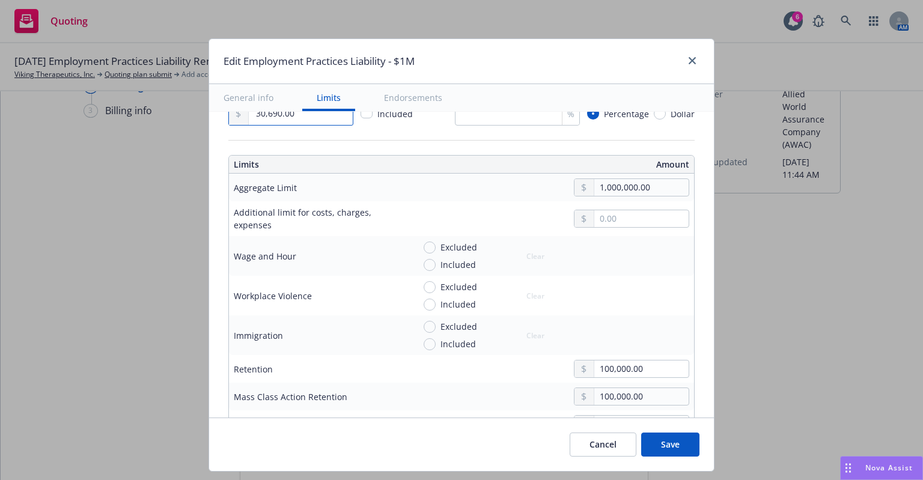
type input "30,690.00"
click at [594, 185] on input "1,000,000.00" at bounding box center [641, 187] width 94 height 17
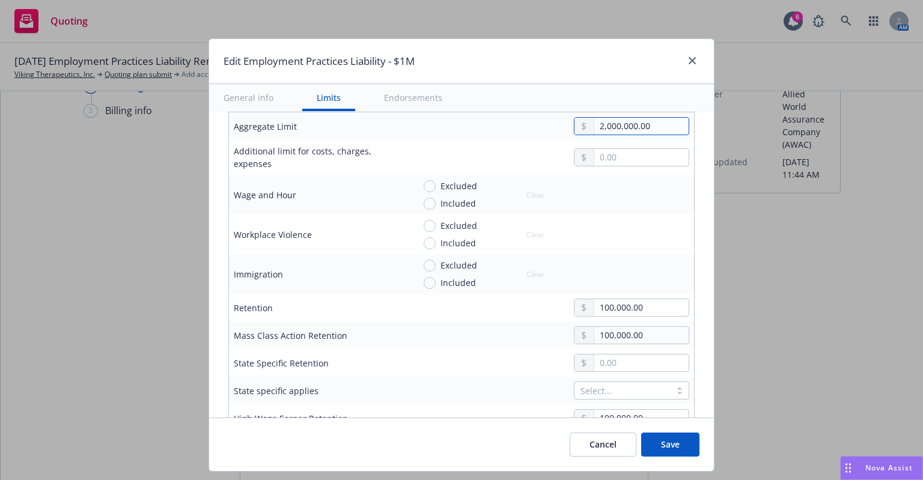
scroll to position [481, 0]
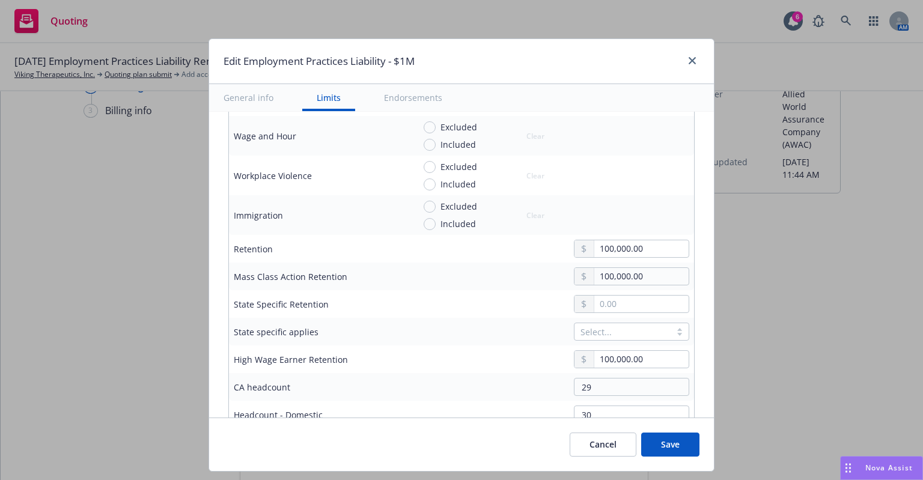
type input "2,000,000.00"
click at [594, 249] on input "100,000.00" at bounding box center [641, 248] width 94 height 17
type input "135,000.00"
drag, startPoint x: 640, startPoint y: 278, endPoint x: 554, endPoint y: 270, distance: 85.8
click at [564, 270] on div "100,000.00" at bounding box center [626, 276] width 125 height 18
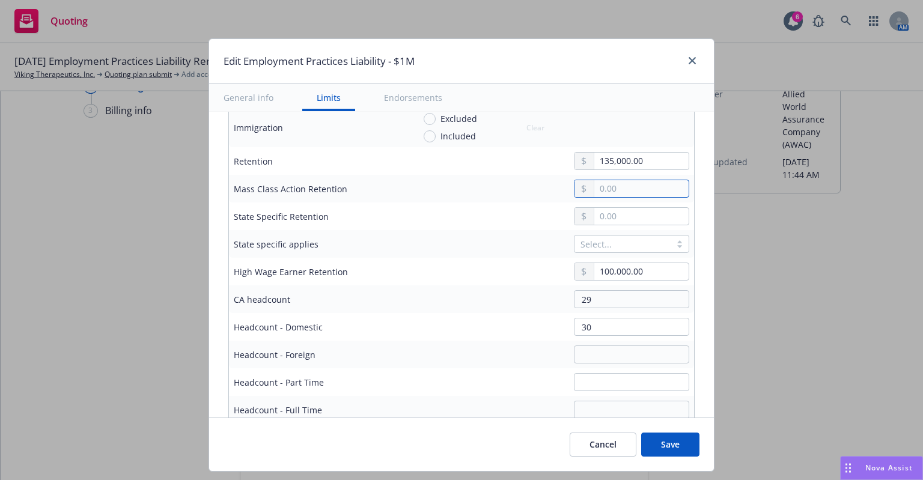
scroll to position [601, 0]
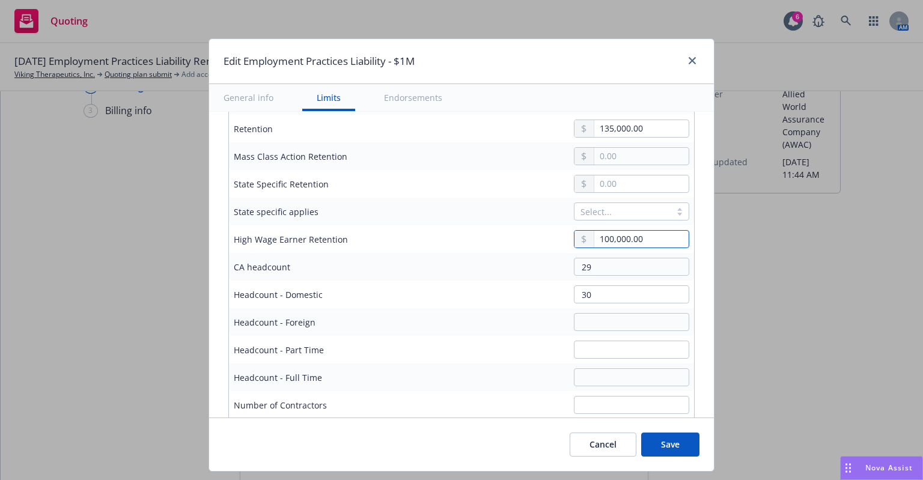
drag, startPoint x: 634, startPoint y: 236, endPoint x: 537, endPoint y: 240, distance: 96.9
click at [546, 238] on div "100,000.00" at bounding box center [551, 239] width 275 height 18
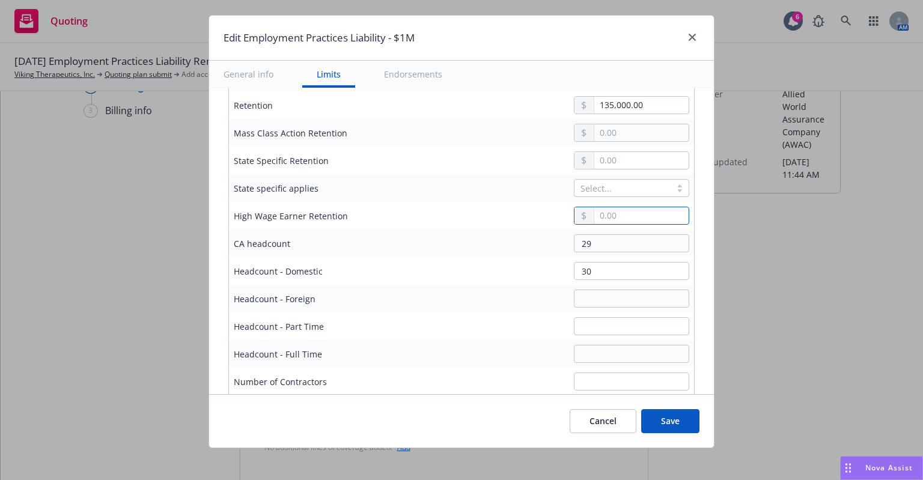
scroll to position [29, 0]
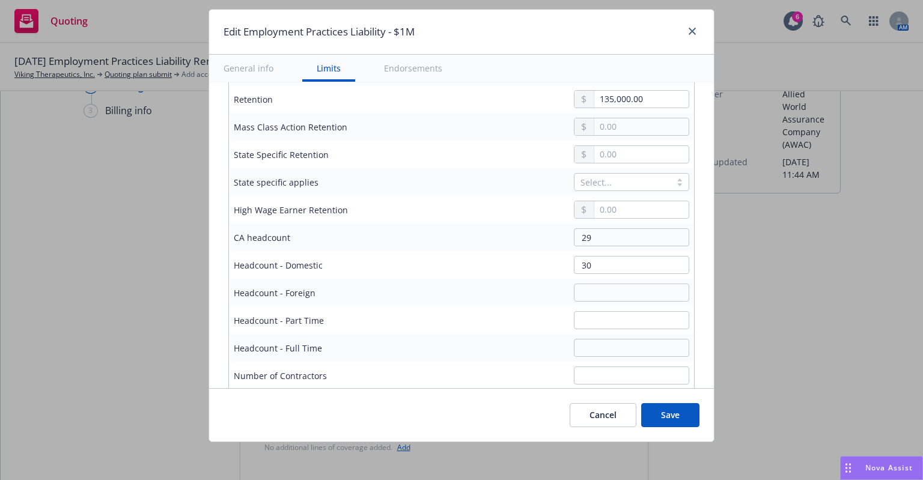
click at [670, 413] on button "Save" at bounding box center [670, 415] width 58 height 24
type input "30,690.00"
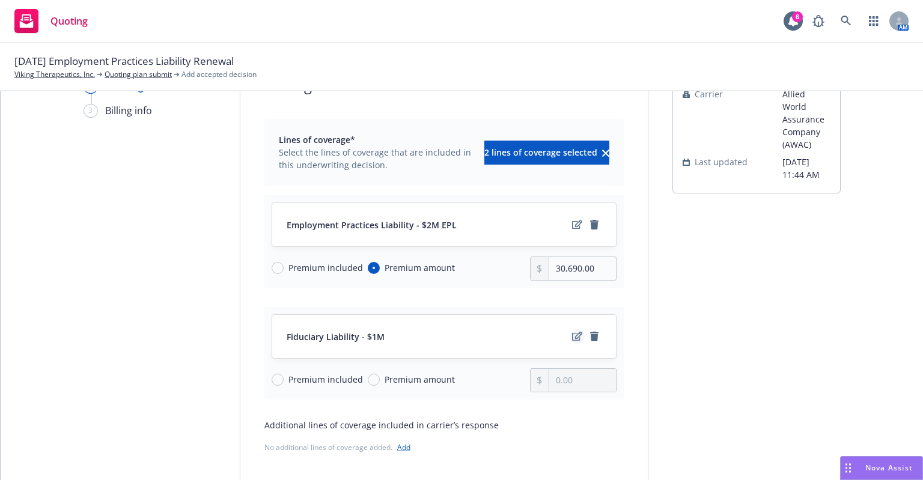
click at [572, 334] on icon "edit" at bounding box center [577, 337] width 10 height 10
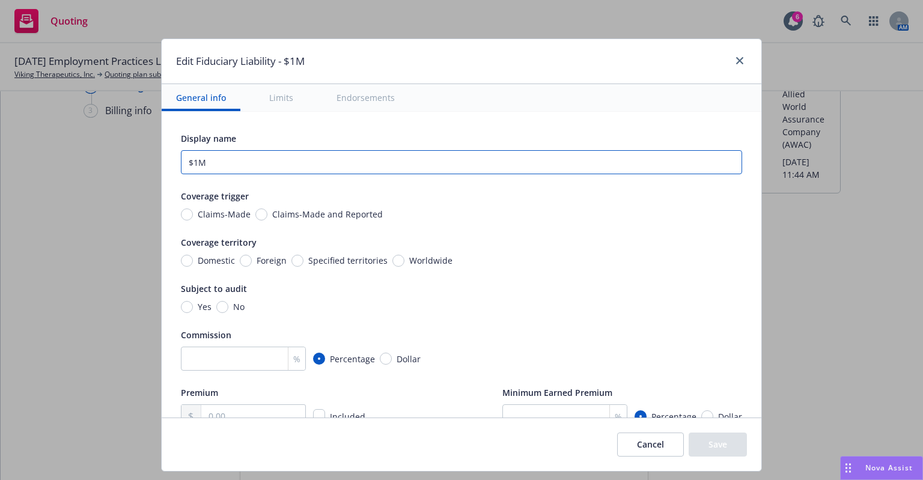
click at [186, 160] on input "$1M" at bounding box center [461, 162] width 561 height 24
type input "$2M Fiduciary"
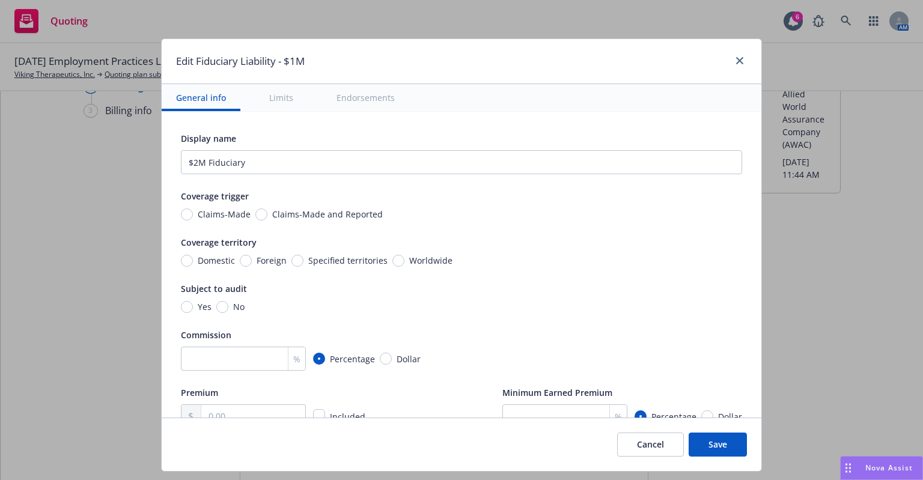
click at [267, 212] on span "Claims-Made and Reported" at bounding box center [324, 214] width 115 height 13
click at [257, 212] on input "Claims-Made and Reported" at bounding box center [261, 215] width 12 height 12
radio input "true"
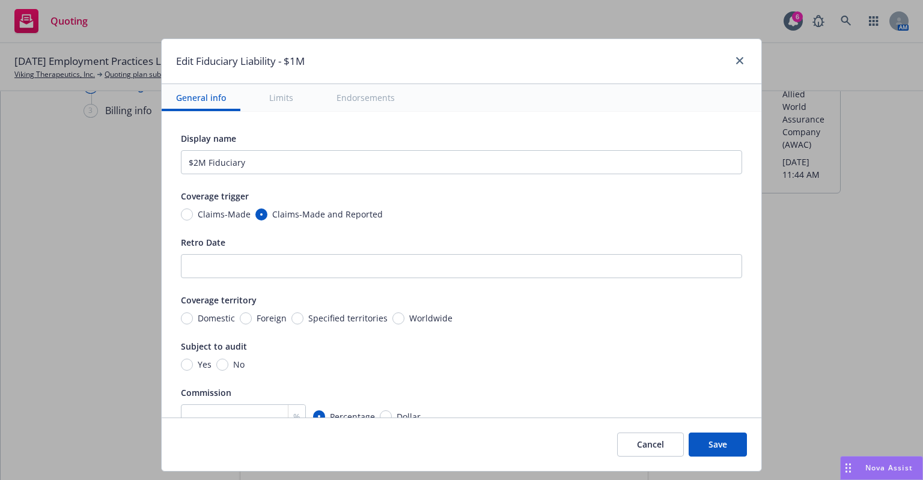
click at [409, 317] on span "Worldwide" at bounding box center [430, 318] width 43 height 13
click at [396, 317] on input "Worldwide" at bounding box center [399, 319] width 12 height 12
radio input "true"
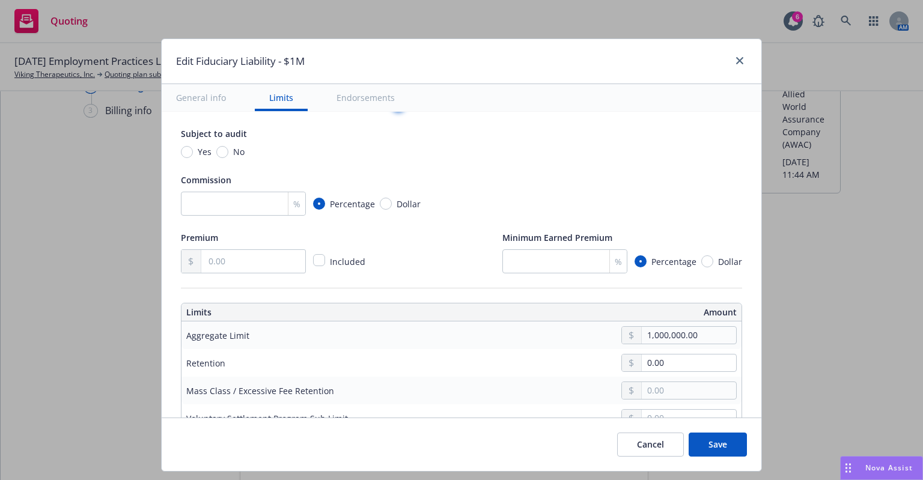
scroll to position [240, 0]
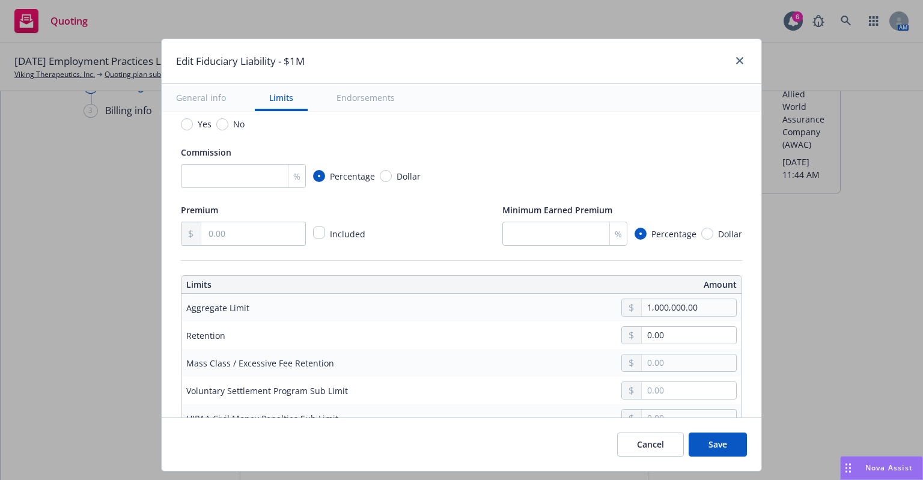
click at [216, 130] on div "No" at bounding box center [230, 124] width 28 height 13
click at [216, 130] on input "No" at bounding box center [222, 124] width 12 height 12
radio input "true"
click at [228, 192] on div "Display name $2M Fiduciary Coverage trigger Claims-Made Claims-Made and Reporte…" at bounding box center [461, 68] width 561 height 355
click at [231, 183] on input "number" at bounding box center [243, 176] width 125 height 24
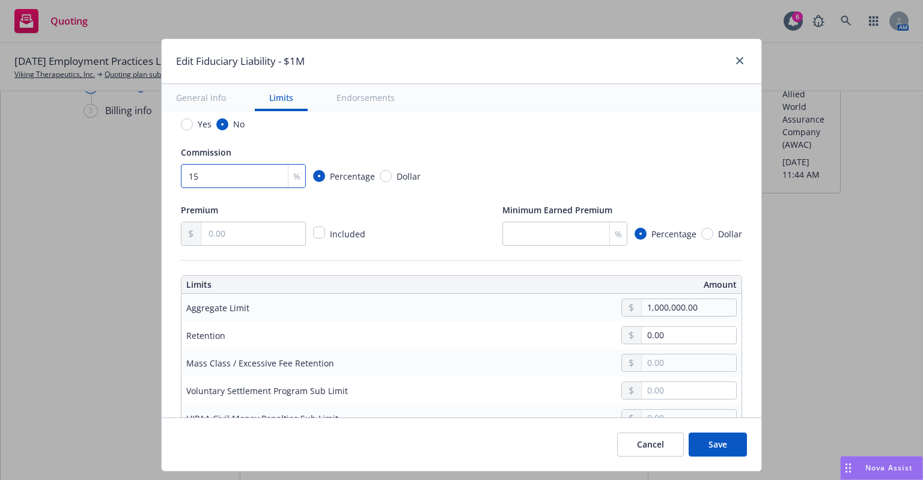
type input "15"
click at [264, 233] on input "text" at bounding box center [253, 233] width 104 height 23
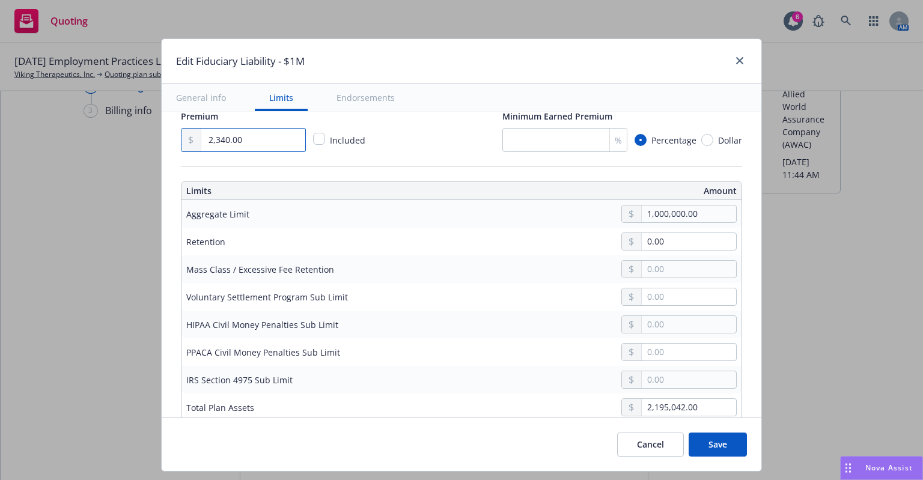
scroll to position [361, 0]
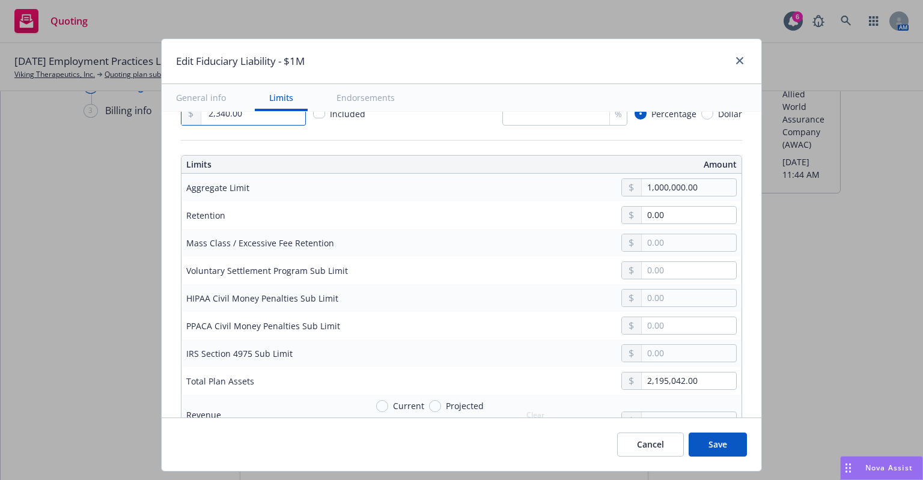
type input "2,340.00"
click at [642, 192] on input "1,000,000.00" at bounding box center [689, 187] width 94 height 17
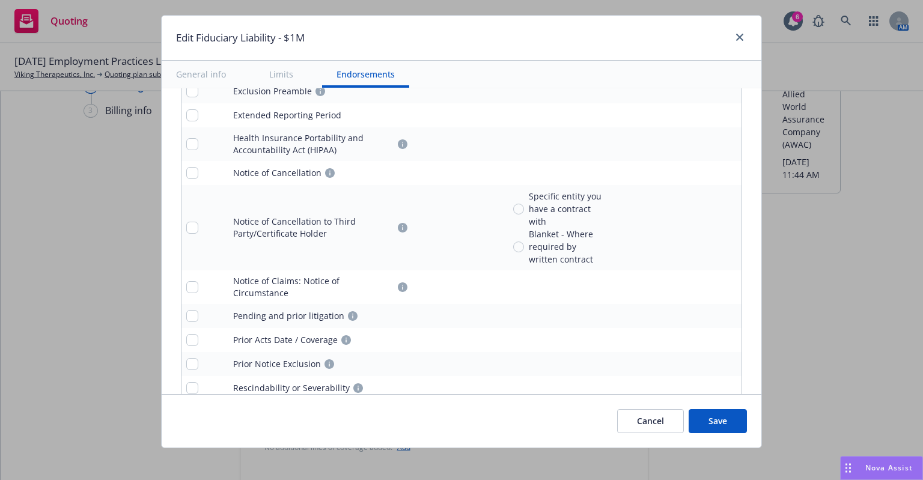
scroll to position [29, 0]
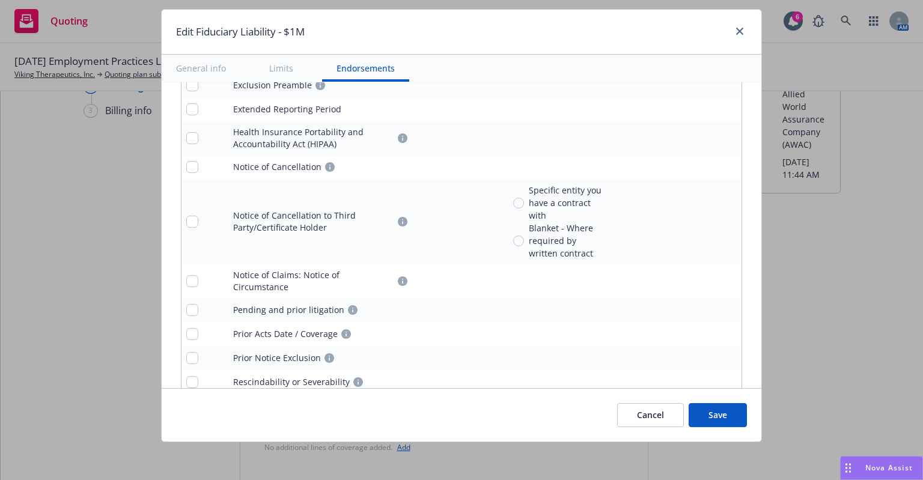
type input "2,000,000.00"
click at [705, 418] on button "Save" at bounding box center [718, 415] width 58 height 24
radio input "true"
type input "2,340.00"
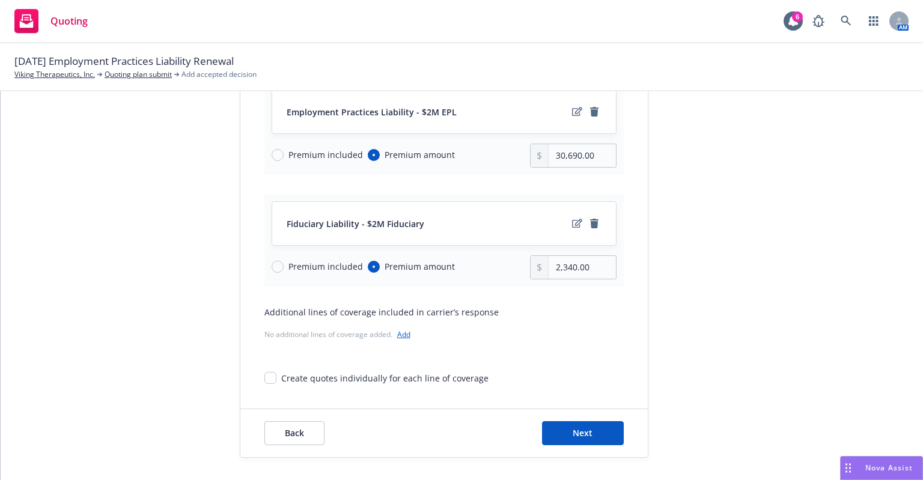
scroll to position [173, 0]
click at [554, 426] on button "Next" at bounding box center [583, 433] width 82 height 24
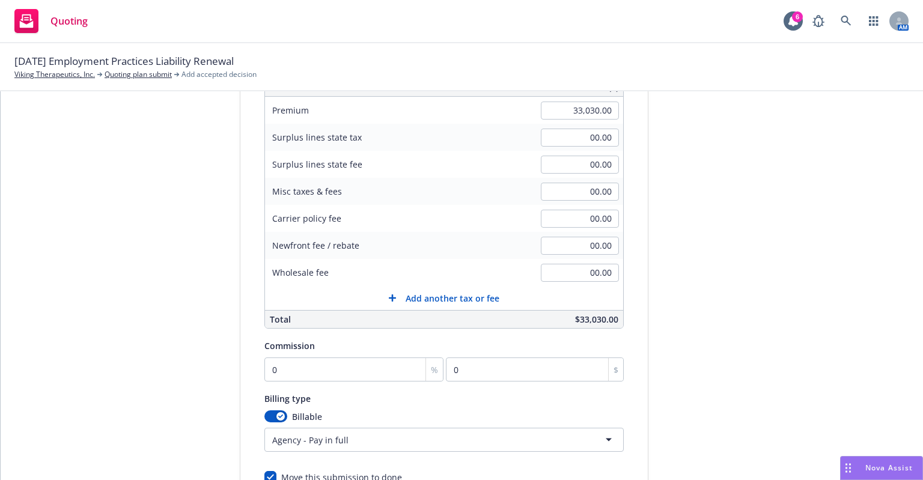
scroll to position [0, 0]
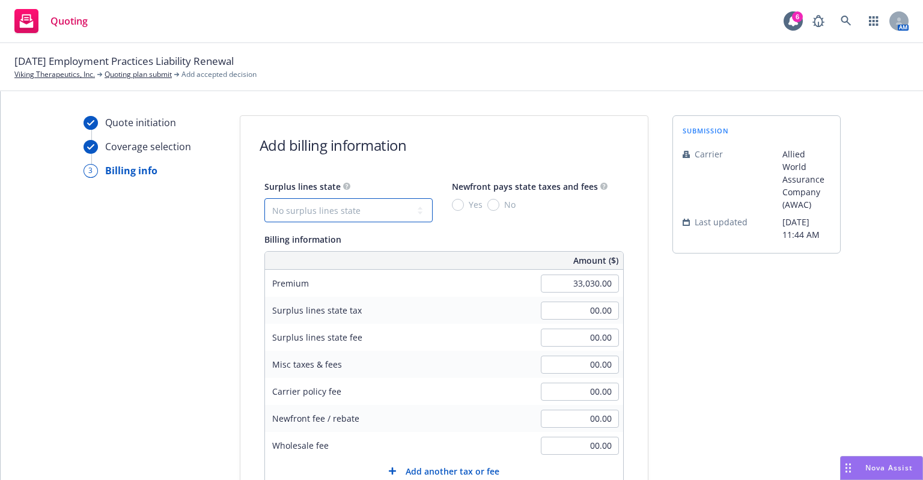
click at [296, 210] on select "No surplus lines state Alaska Alabama Arkansas Arizona California Colorado Conn…" at bounding box center [348, 210] width 168 height 24
select select "CA"
click at [264, 198] on select "No surplus lines state Alaska Alabama Arkansas Arizona California Colorado Conn…" at bounding box center [348, 210] width 168 height 24
type input "990.90"
type input "59.45"
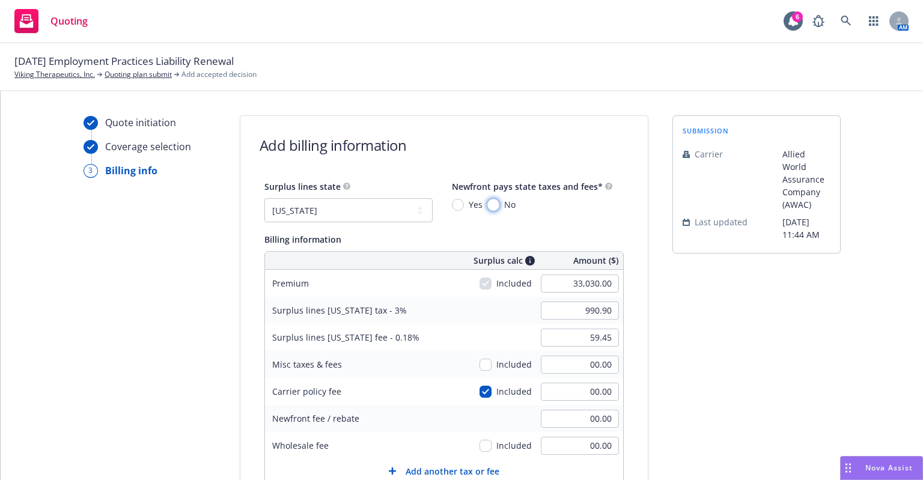
click at [488, 208] on input "No" at bounding box center [494, 205] width 12 height 12
radio input "true"
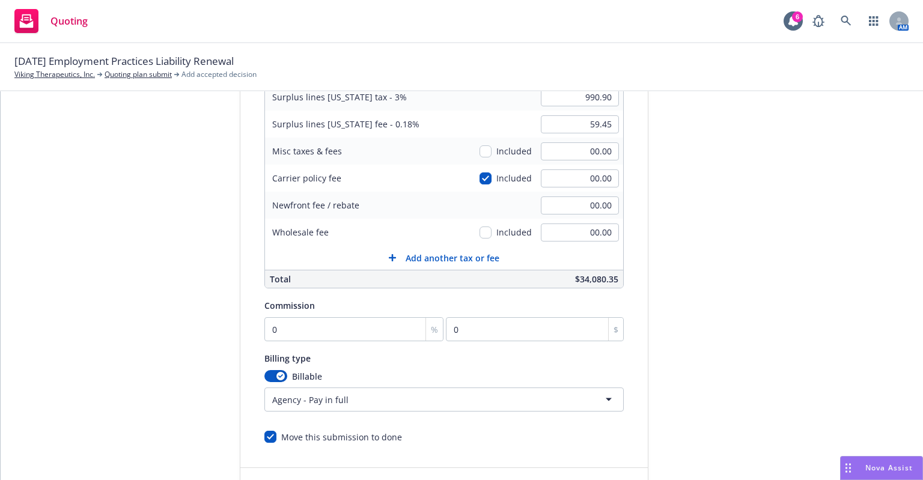
scroll to position [240, 0]
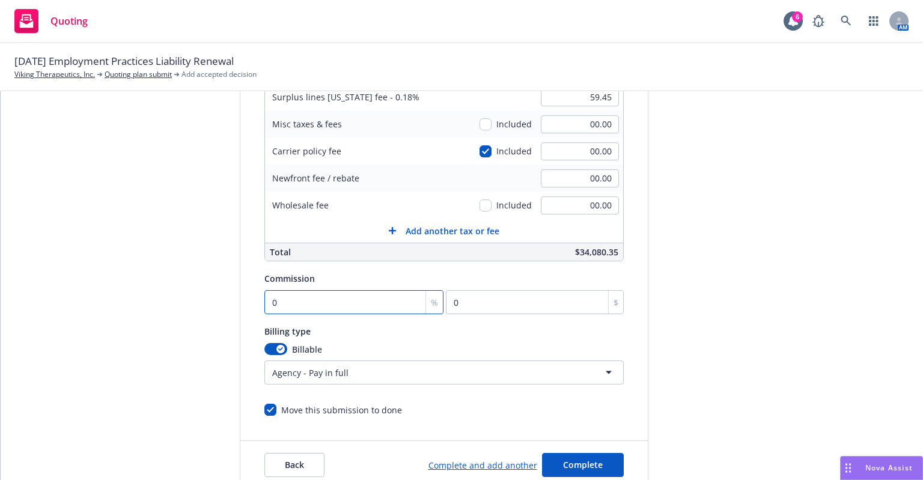
click at [286, 307] on input "0" at bounding box center [354, 302] width 180 height 24
type input "1"
type input "330.3"
type input "15"
type input "4954.5"
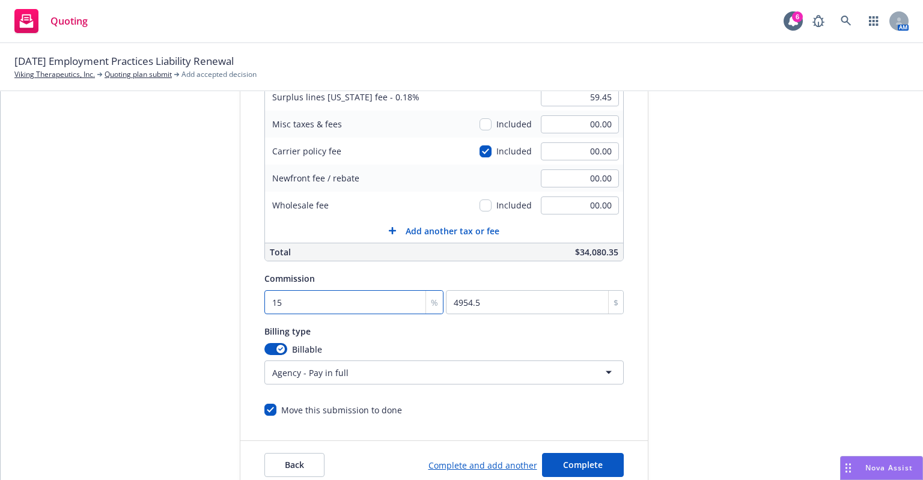
click at [304, 307] on input "15" at bounding box center [354, 302] width 180 height 24
type input "15"
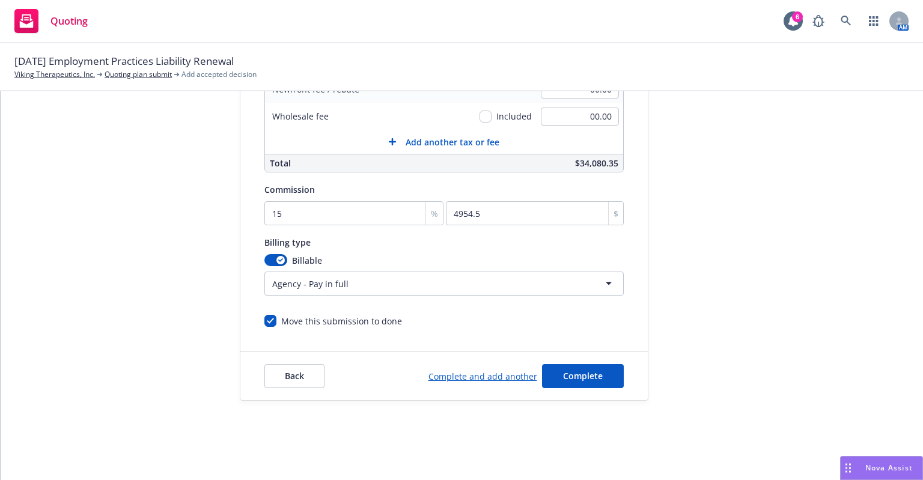
scroll to position [103, 0]
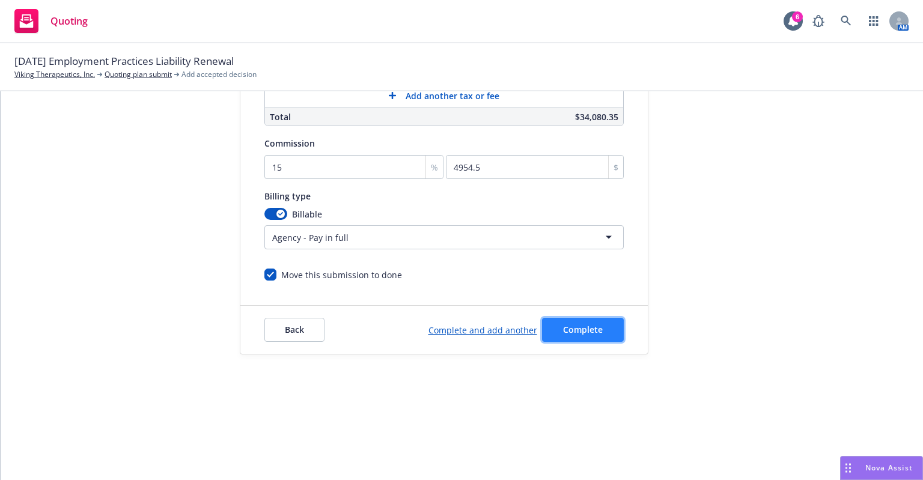
click at [563, 331] on span "Complete" at bounding box center [583, 329] width 40 height 11
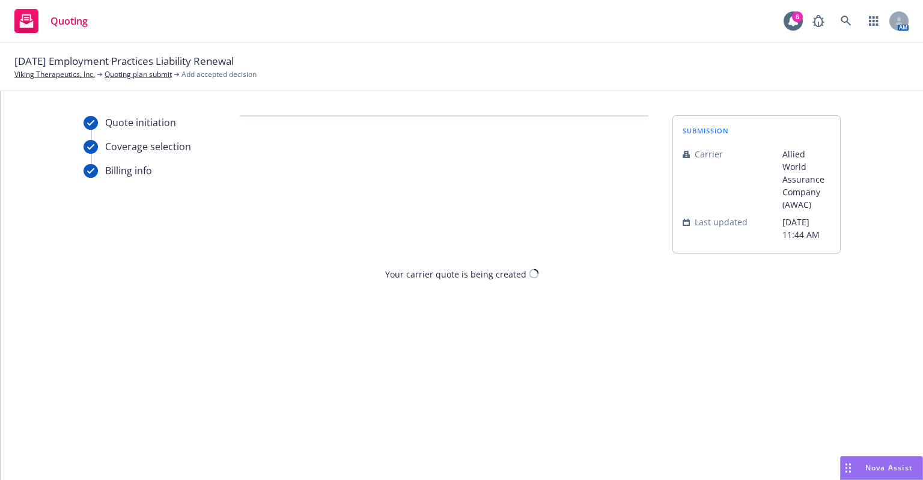
scroll to position [0, 0]
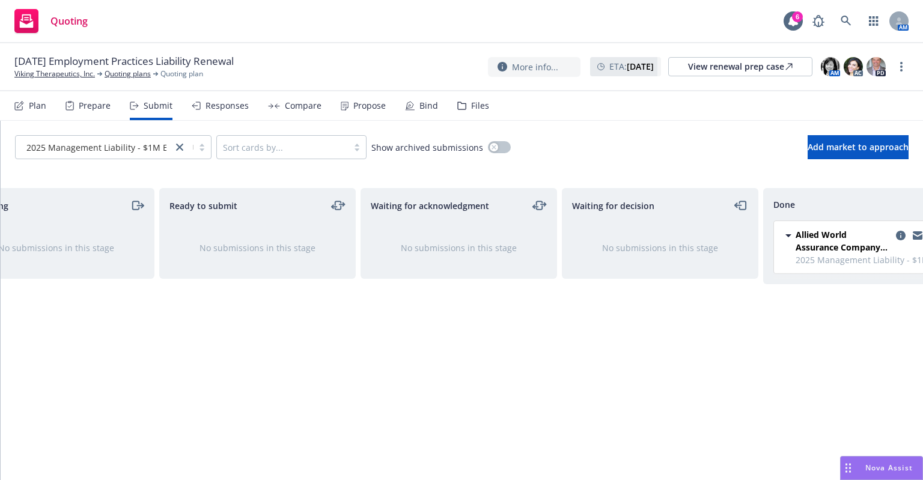
scroll to position [0, 108]
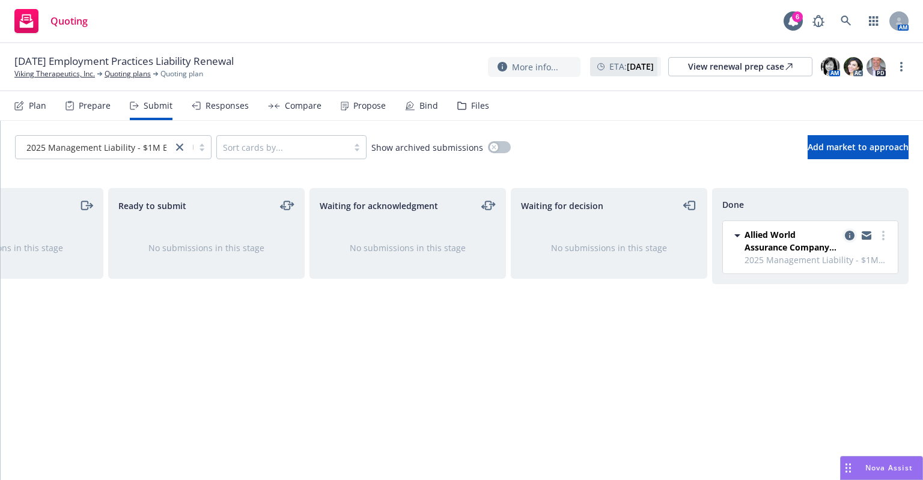
click at [849, 237] on icon "copy logging email" at bounding box center [850, 236] width 10 height 10
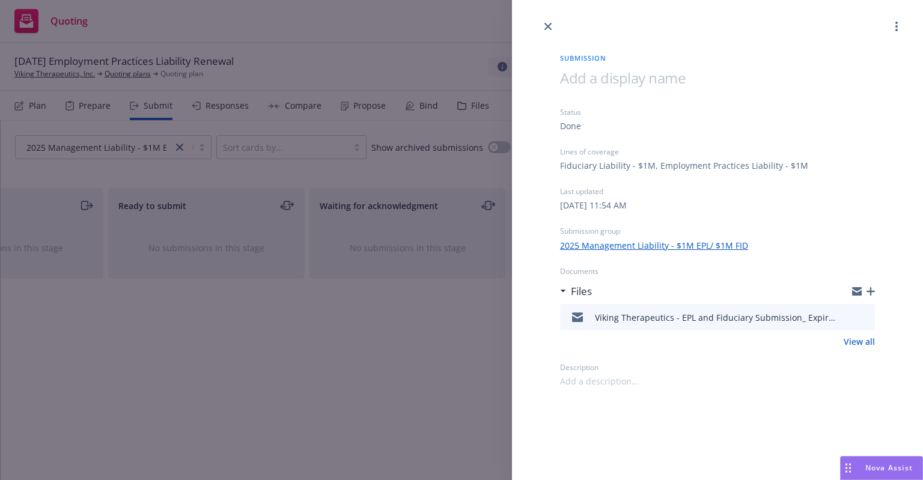
click at [574, 76] on span at bounding box center [622, 78] width 125 height 20
click at [550, 35] on div "Submission Viking Therapeutics EPL and FID Submission Status Done Lines of cove…" at bounding box center [717, 211] width 353 height 354
click at [548, 26] on icon "close" at bounding box center [548, 26] width 7 height 7
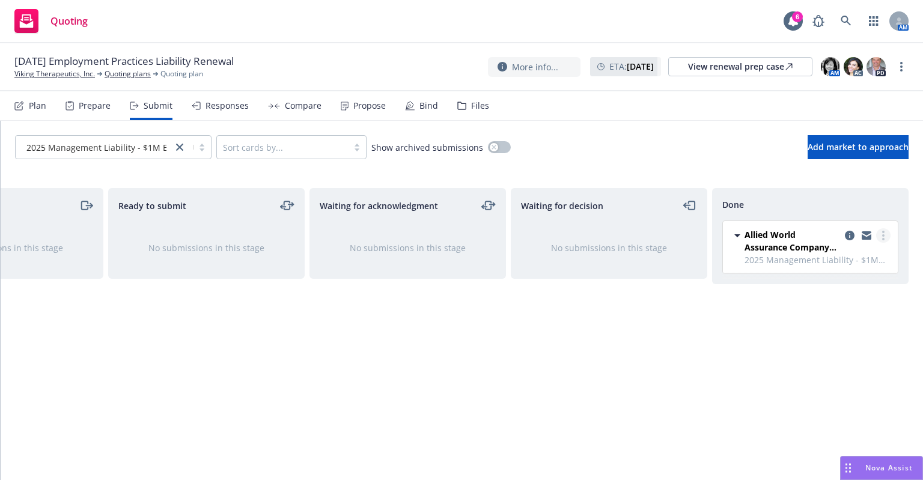
click at [884, 232] on circle "more" at bounding box center [883, 232] width 2 height 2
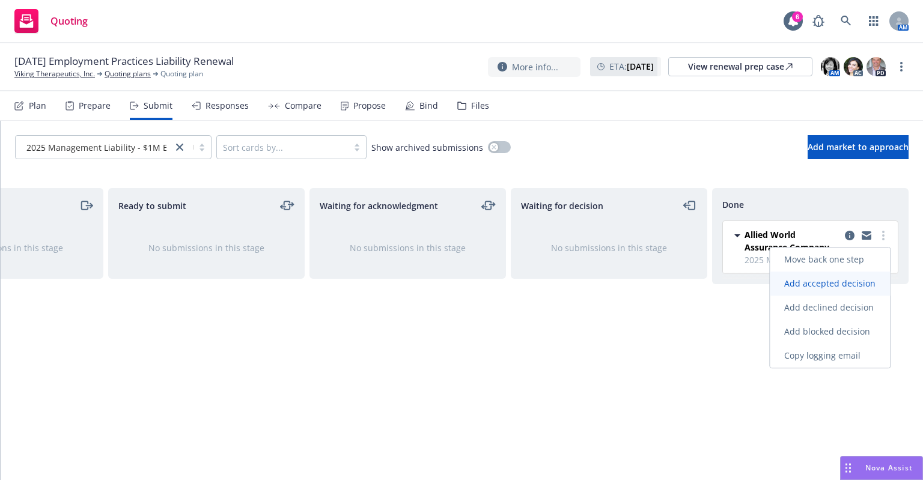
click at [852, 283] on span "Add accepted decision" at bounding box center [830, 283] width 120 height 11
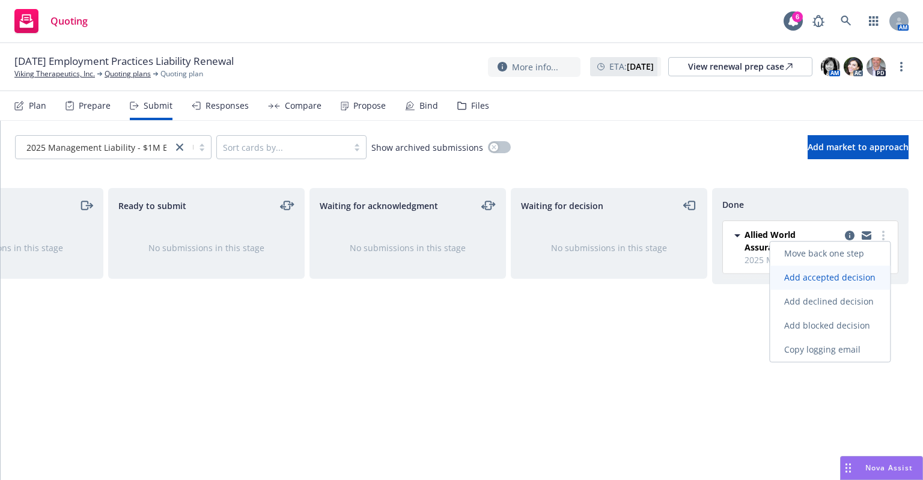
select select "12"
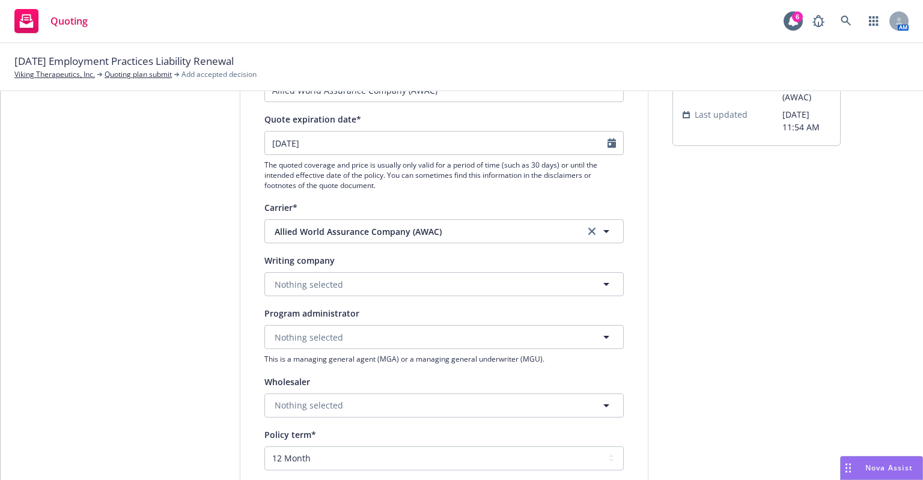
scroll to position [180, 0]
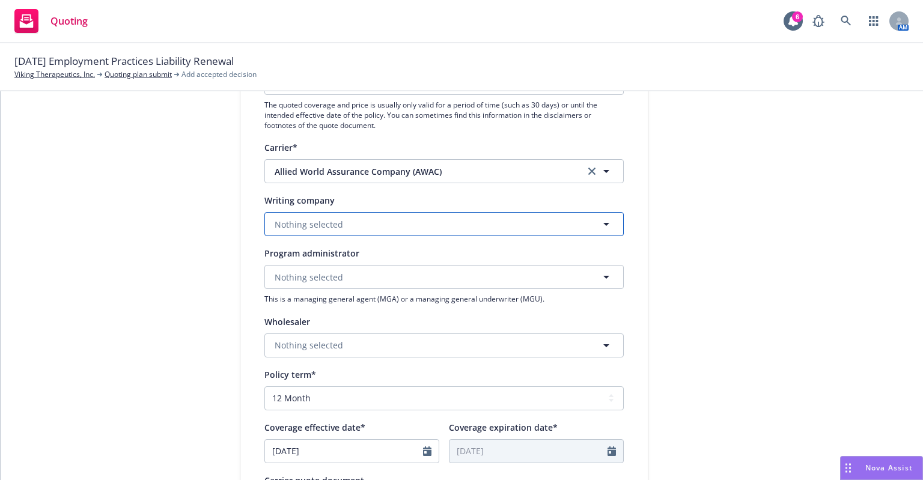
click at [590, 226] on button "Nothing selected" at bounding box center [443, 224] width 359 height 24
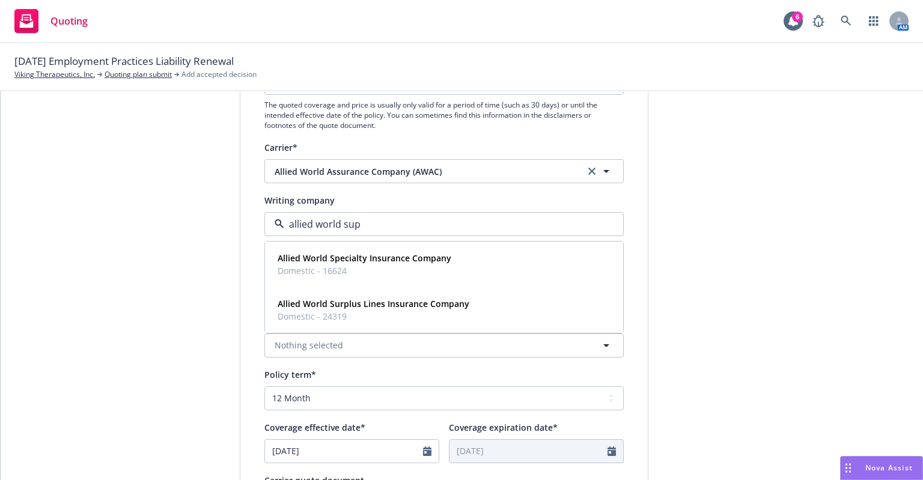
type input "allied world su"
click at [411, 253] on strong "Allied World Surplus Lines Insurance Company" at bounding box center [374, 257] width 192 height 11
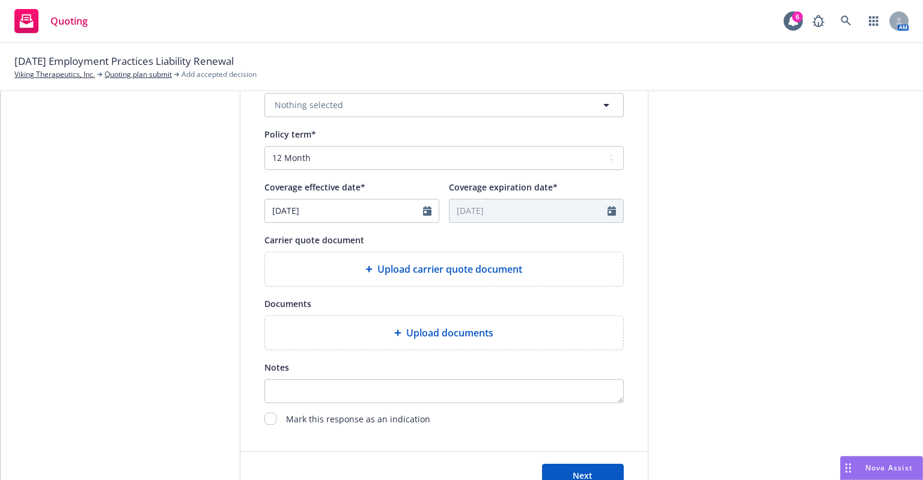
scroll to position [464, 0]
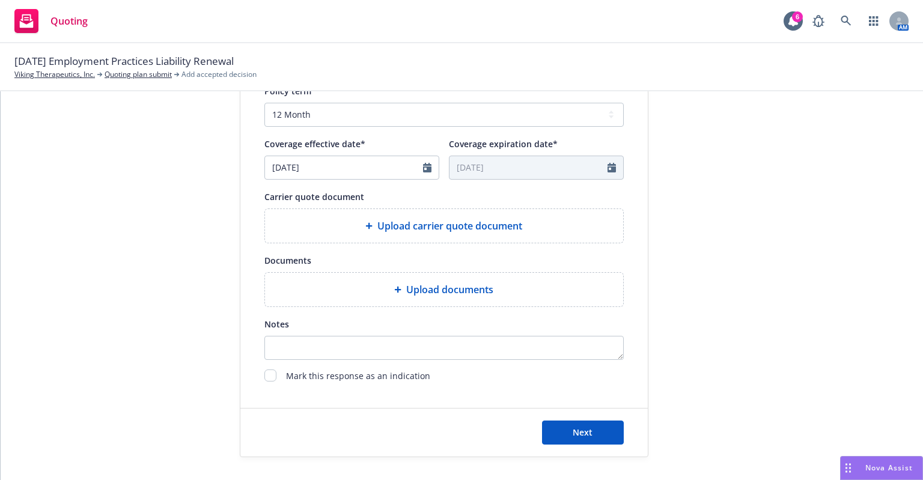
click at [377, 228] on span "Upload carrier quote document" at bounding box center [449, 226] width 145 height 14
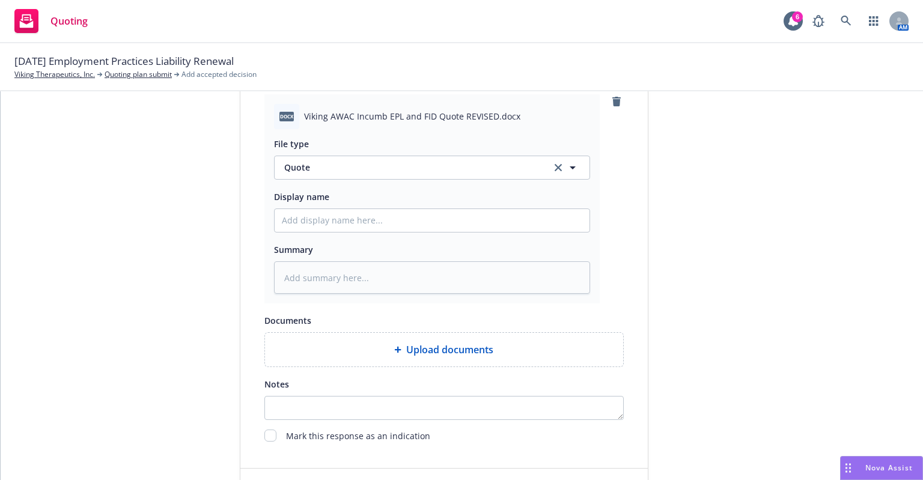
scroll to position [639, 0]
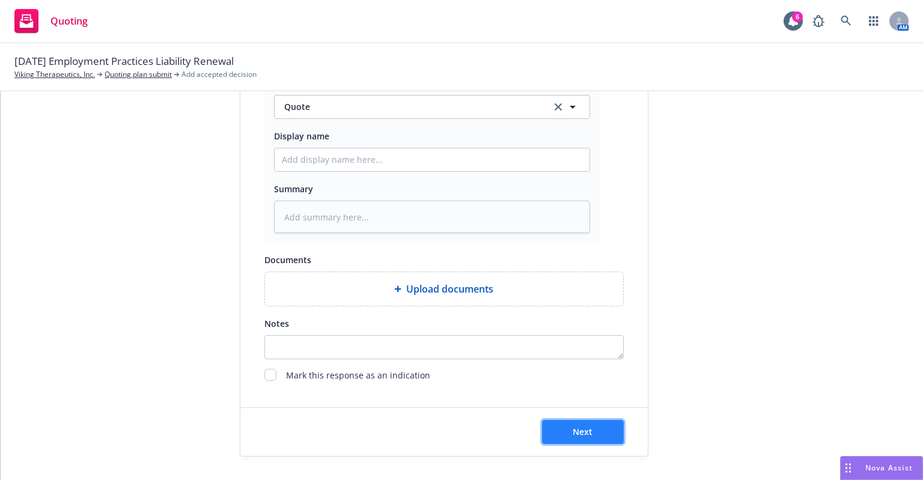
click at [598, 429] on button "Next" at bounding box center [583, 432] width 82 height 24
type textarea "x"
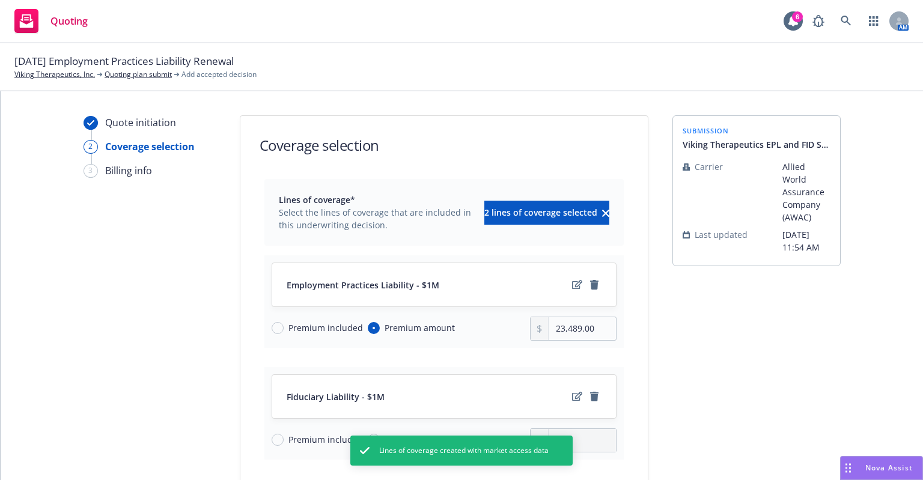
scroll to position [173, 0]
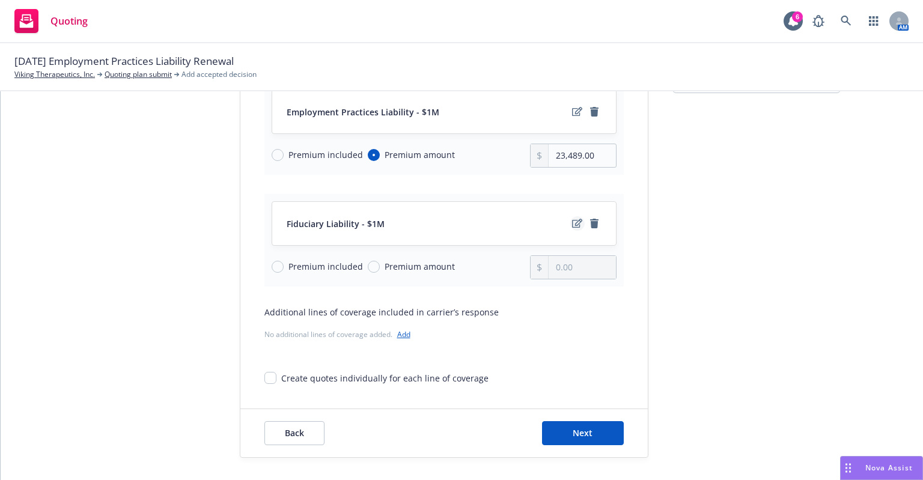
click at [572, 228] on link "edit" at bounding box center [577, 223] width 14 height 14
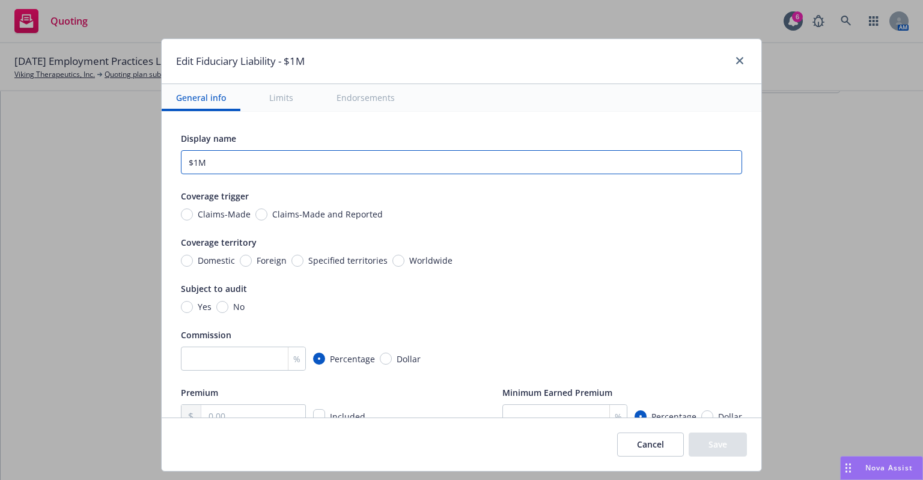
drag, startPoint x: 208, startPoint y: 160, endPoint x: 120, endPoint y: 159, distance: 87.8
click at [120, 159] on div "Edit Fiduciary Liability - $1M General info Limits Endorsements Display name $1…" at bounding box center [461, 240] width 923 height 480
type input "V"
type input "$2M Fiduciary"
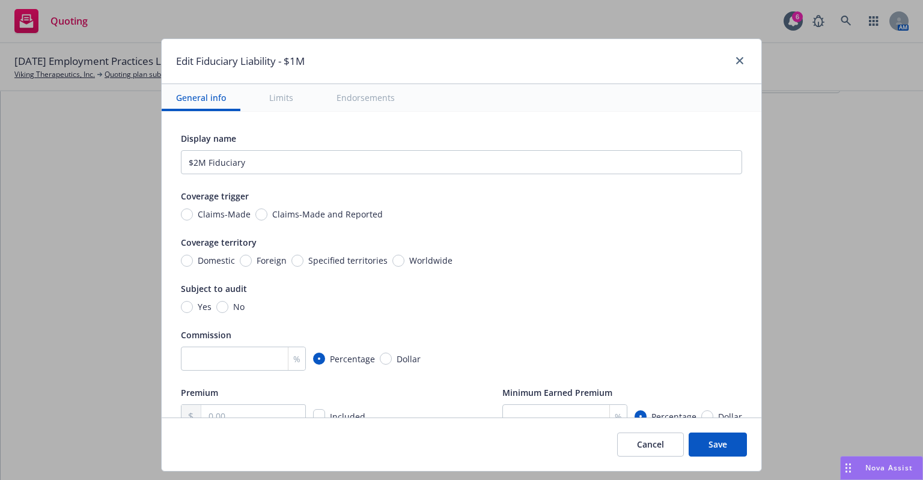
click at [272, 216] on span "Claims-Made and Reported" at bounding box center [327, 214] width 111 height 13
click at [263, 216] on input "Claims-Made and Reported" at bounding box center [261, 215] width 12 height 12
radio input "true"
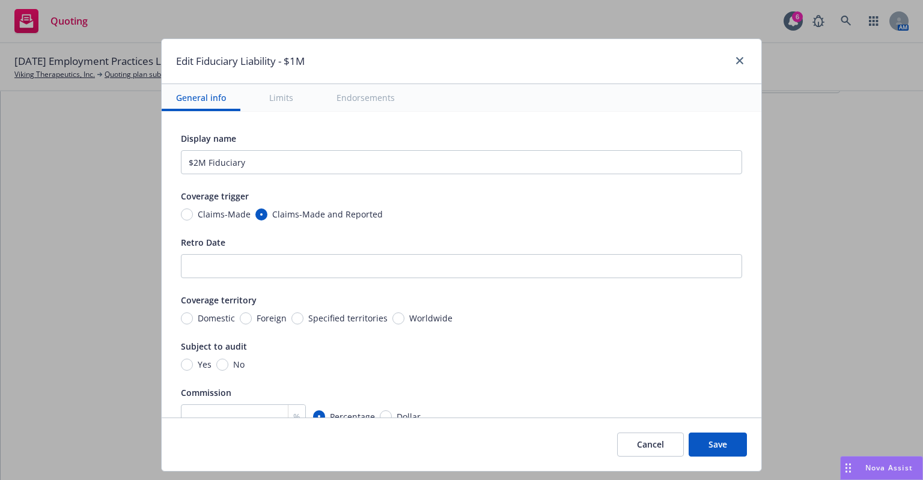
click at [409, 319] on span "Worldwide" at bounding box center [430, 318] width 43 height 13
click at [401, 319] on input "Worldwide" at bounding box center [399, 319] width 12 height 12
radio input "true"
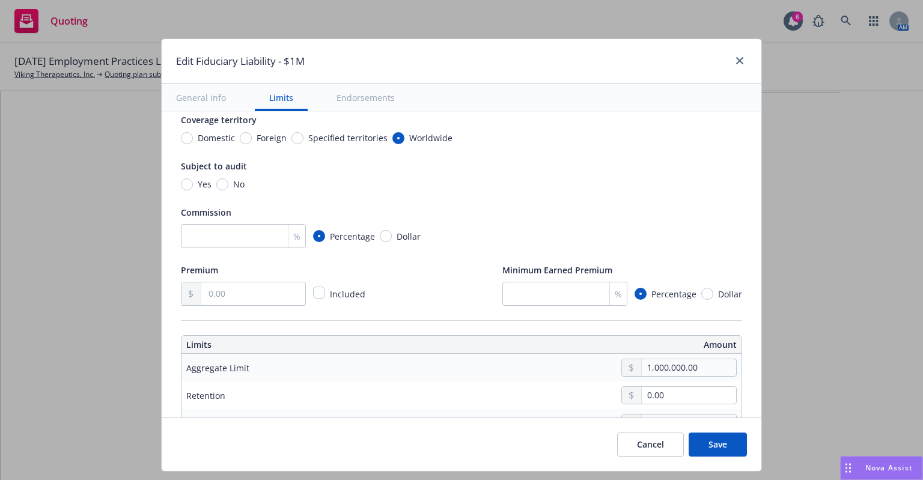
click at [233, 187] on span "No" at bounding box center [238, 184] width 11 height 13
click at [228, 187] on input "No" at bounding box center [222, 185] width 12 height 12
radio input "true"
click at [224, 242] on input "number" at bounding box center [243, 236] width 125 height 24
type input "15"
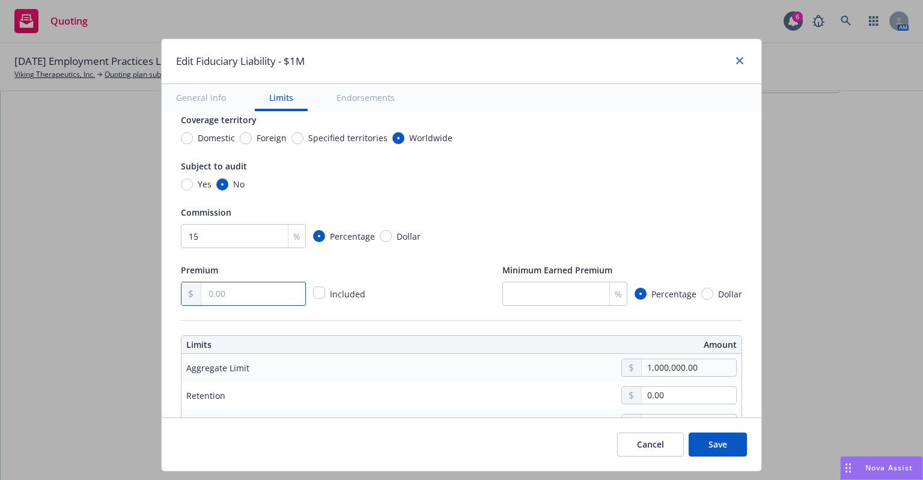
click at [224, 291] on input "text" at bounding box center [253, 294] width 104 height 23
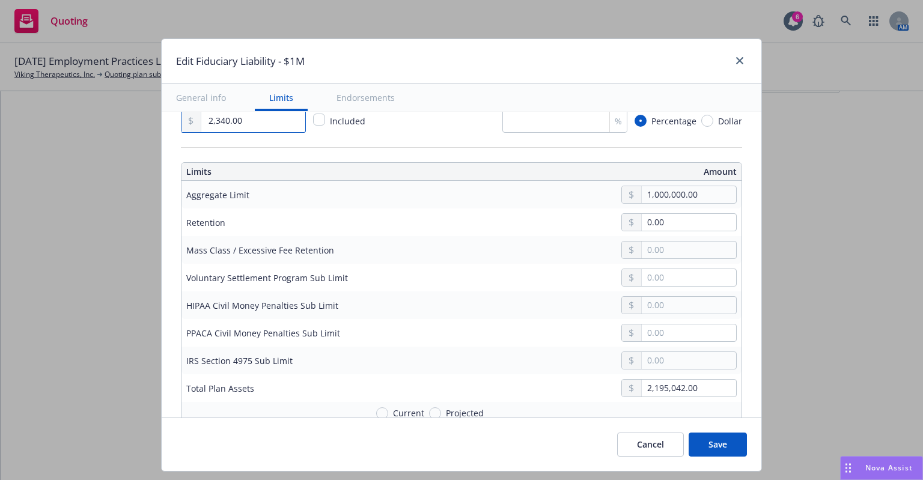
scroll to position [361, 0]
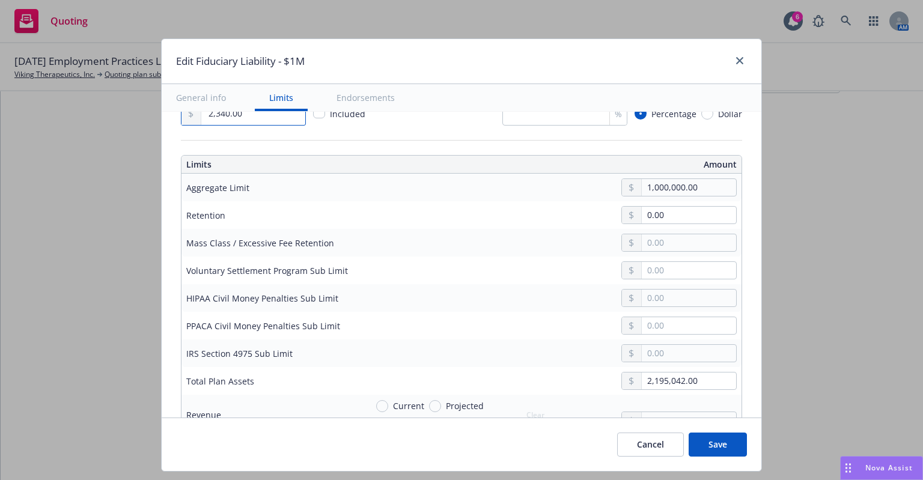
type input "2,340.00"
click at [642, 186] on input "1,000,000.00" at bounding box center [689, 187] width 94 height 17
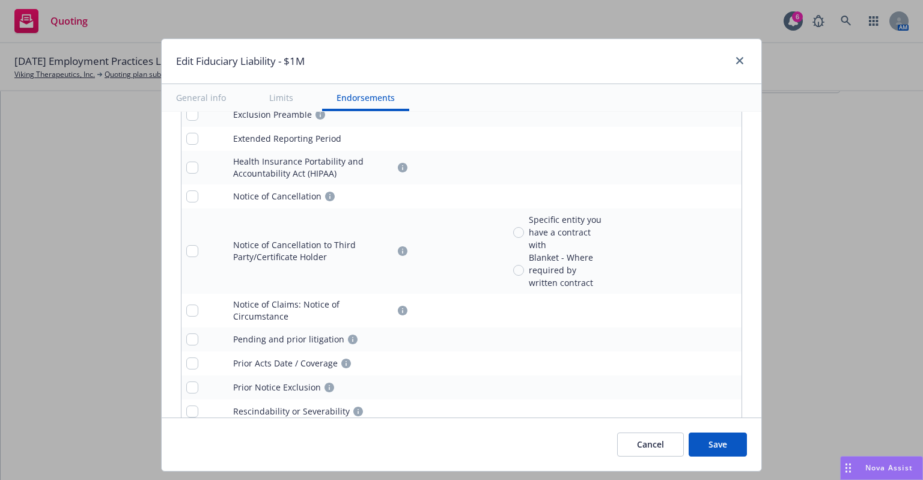
scroll to position [1289, 0]
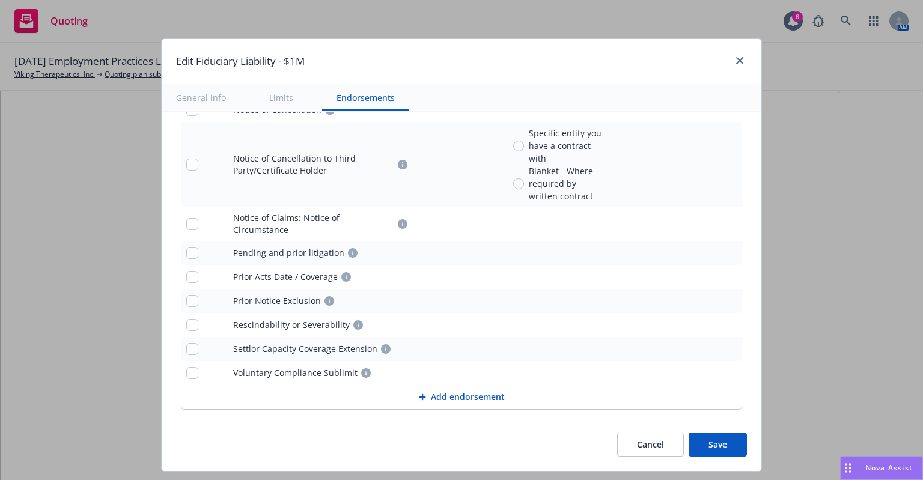
type input "2,000,000.00"
click at [702, 439] on button "Save" at bounding box center [718, 445] width 58 height 24
radio input "true"
type input "2,340.00"
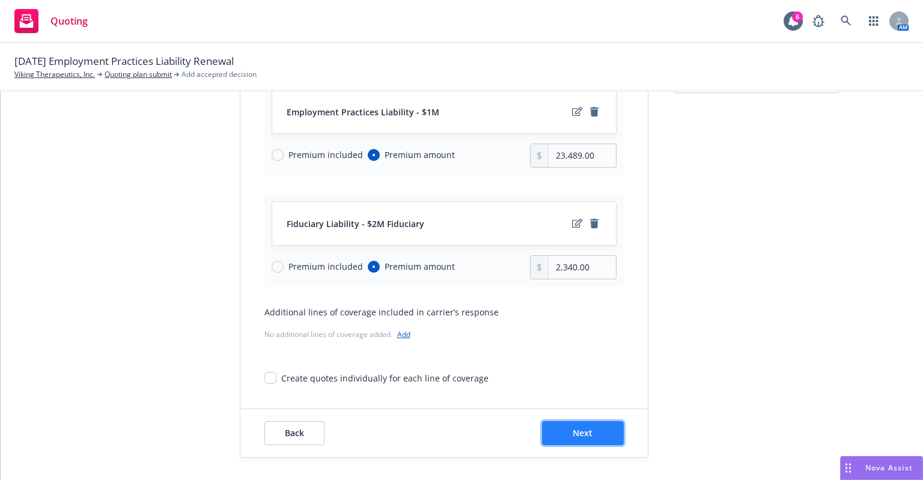
click at [596, 430] on button "Next" at bounding box center [583, 433] width 82 height 24
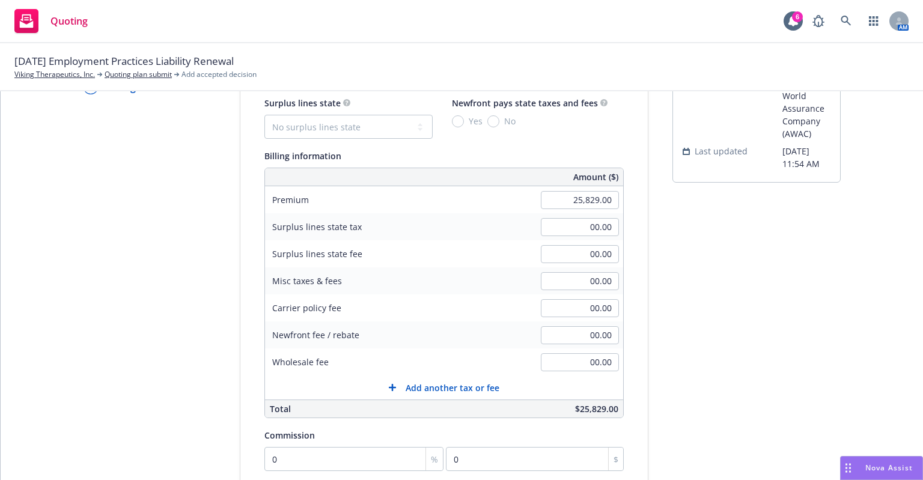
scroll to position [0, 0]
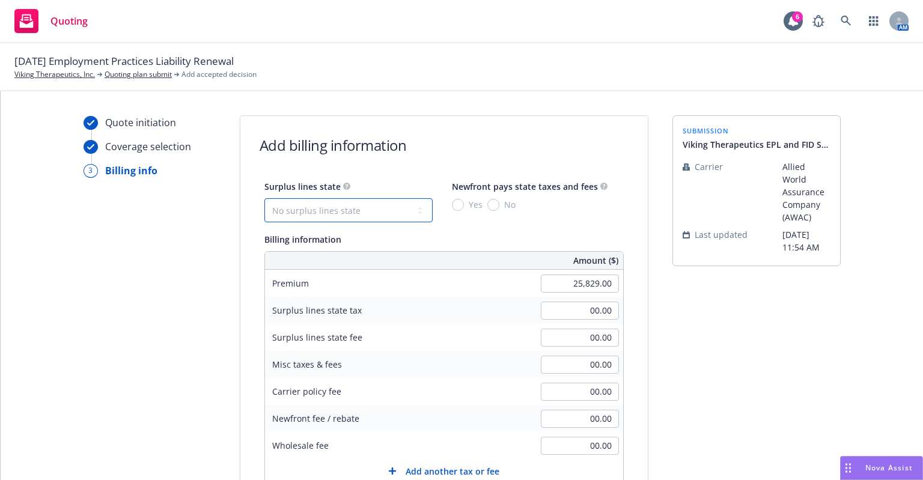
click at [364, 201] on select "No surplus lines state Alaska Alabama Arkansas Arizona California Colorado Conn…" at bounding box center [348, 210] width 168 height 24
select select "CA"
click at [264, 198] on select "No surplus lines state Alaska Alabama Arkansas Arizona California Colorado Conn…" at bounding box center [348, 210] width 168 height 24
type input "774.87"
type input "46.49"
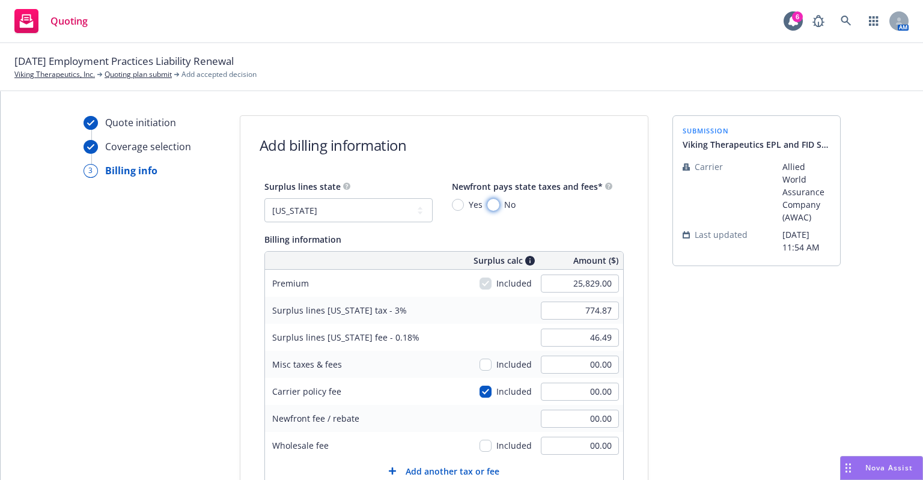
click at [488, 207] on input "No" at bounding box center [494, 205] width 12 height 12
radio input "true"
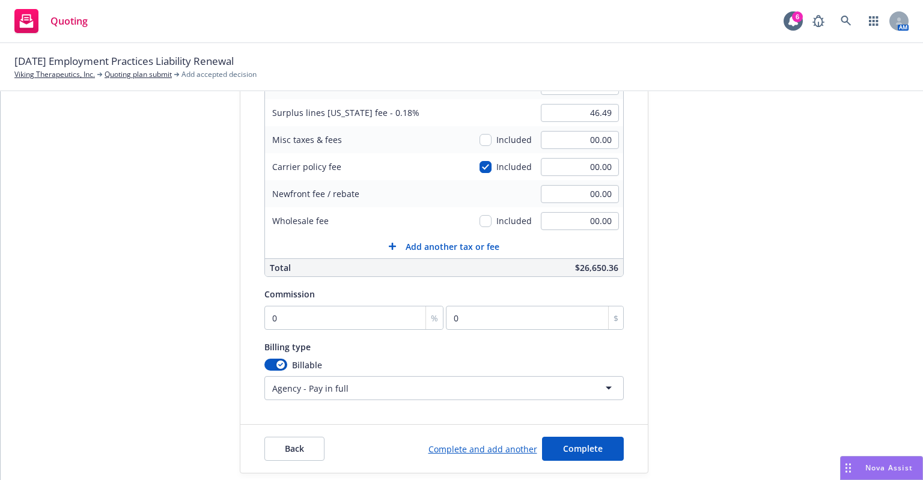
scroll to position [241, 0]
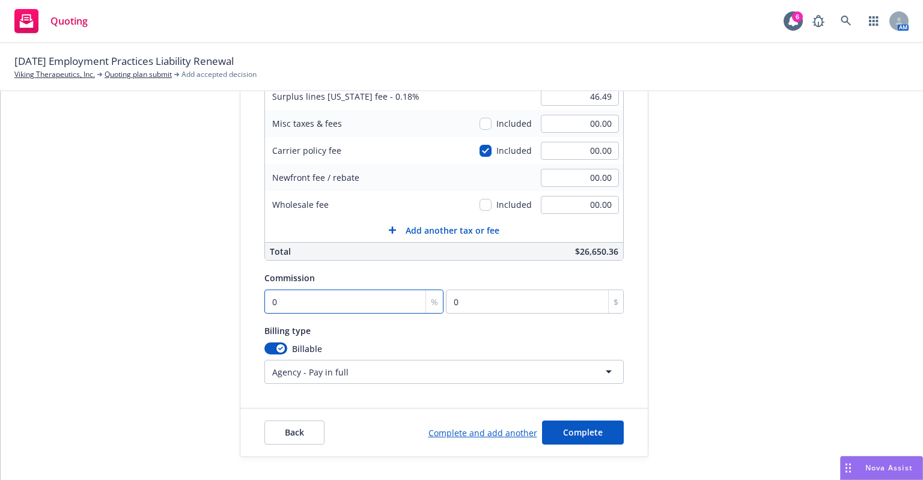
click at [302, 295] on input "0" at bounding box center [354, 302] width 180 height 24
type input "1"
type input "258.29"
type input "15"
type input "3874.35"
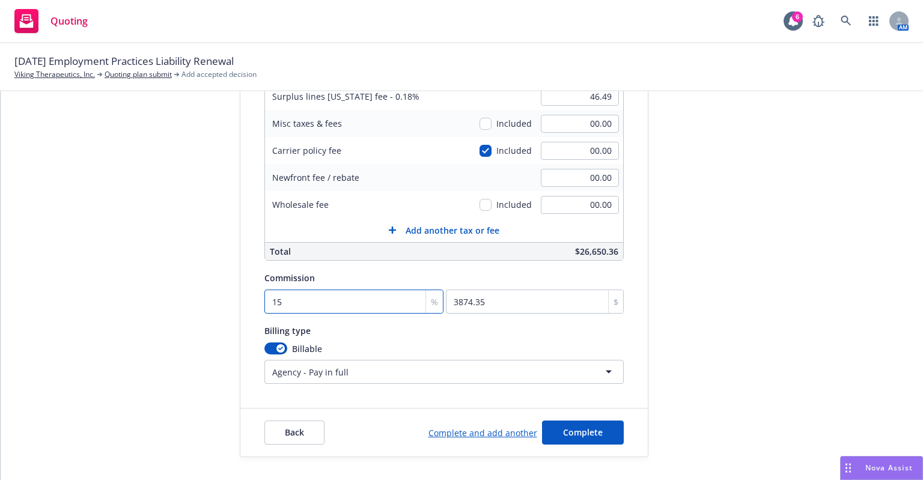
type input "15"
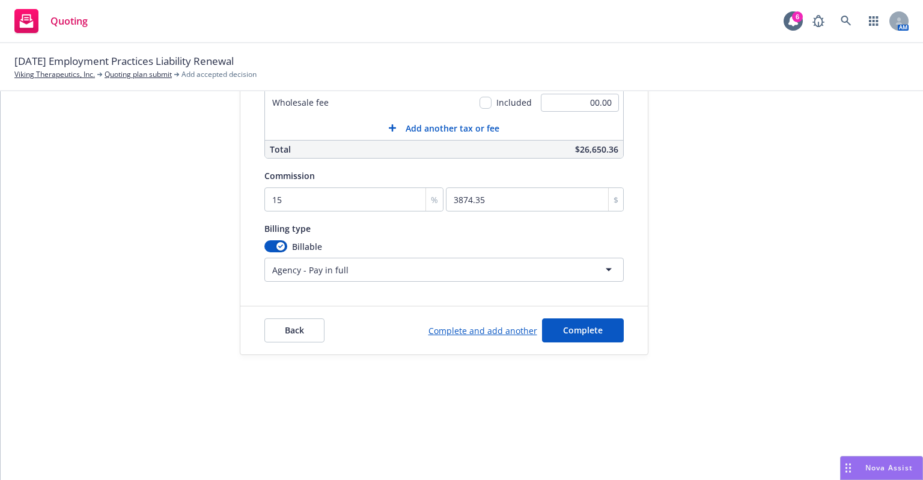
scroll to position [103, 0]
click at [564, 330] on span "Complete" at bounding box center [583, 329] width 40 height 11
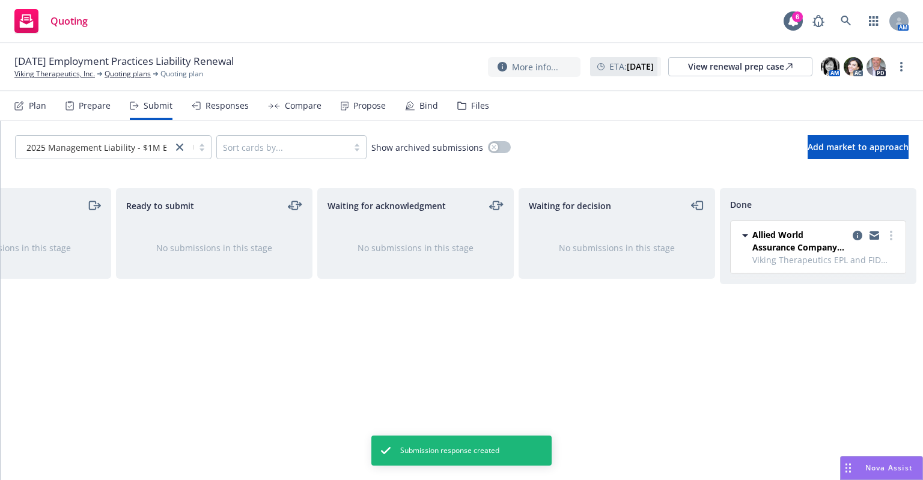
scroll to position [0, 108]
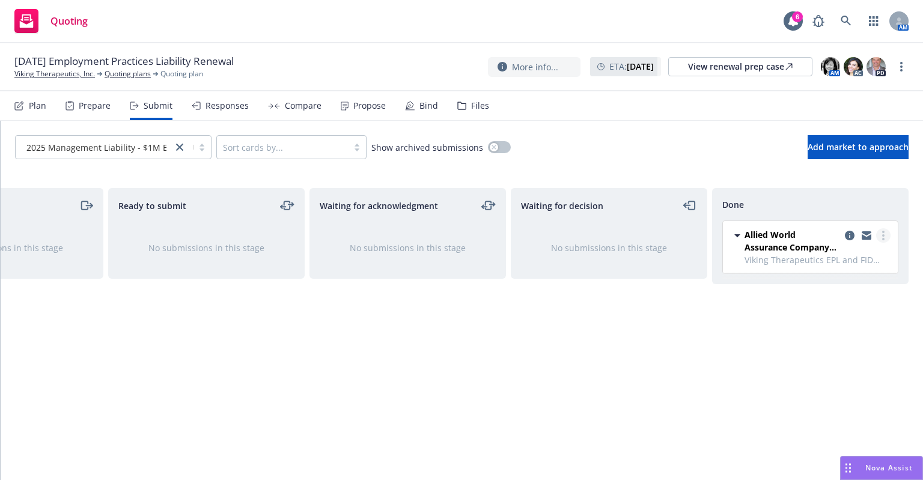
click at [884, 234] on circle "more" at bounding box center [883, 235] width 2 height 2
click at [763, 390] on div "Done Allied World Assurance Company (AWAC) Viking Therapeutics EPL and FID Subm…" at bounding box center [810, 321] width 197 height 267
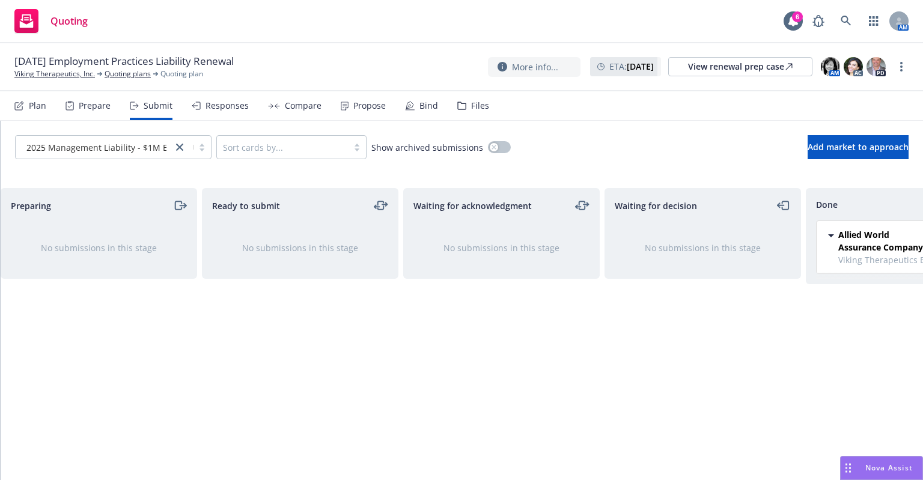
scroll to position [0, 0]
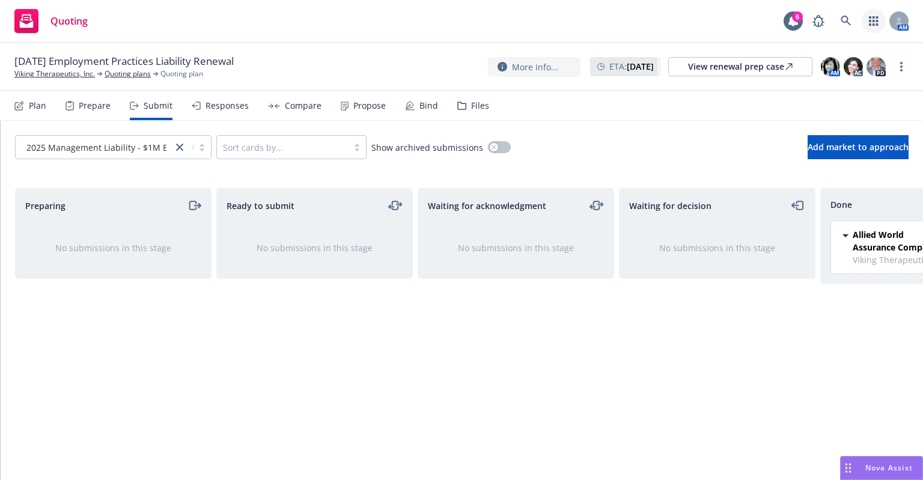
click at [872, 16] on icon "button" at bounding box center [874, 21] width 10 height 10
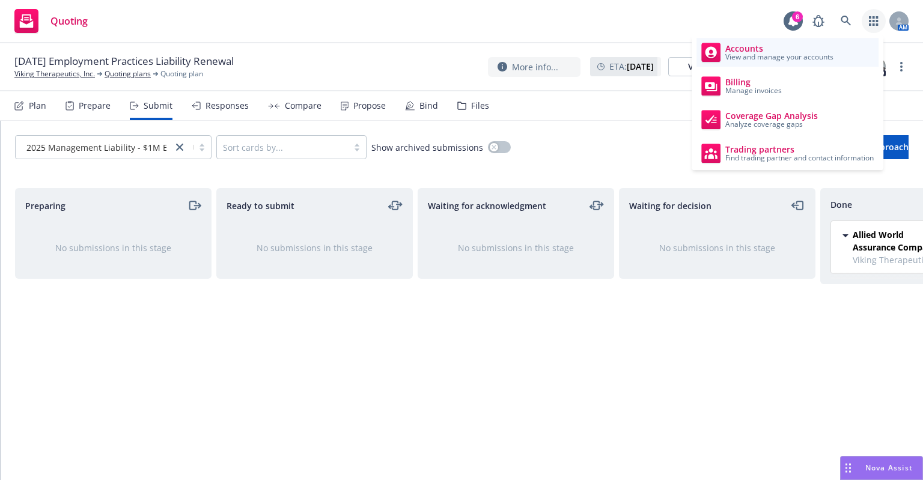
click at [724, 58] on div "Accounts View and manage your accounts" at bounding box center [767, 52] width 132 height 19
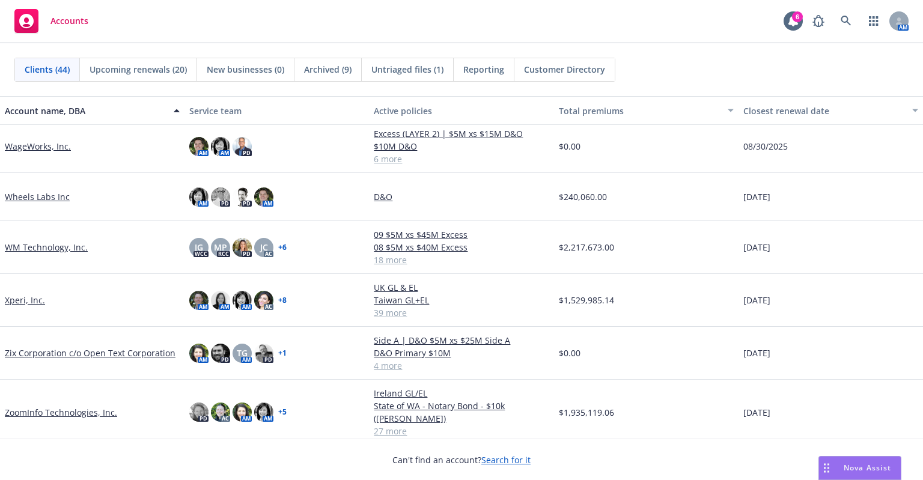
scroll to position [1842, 0]
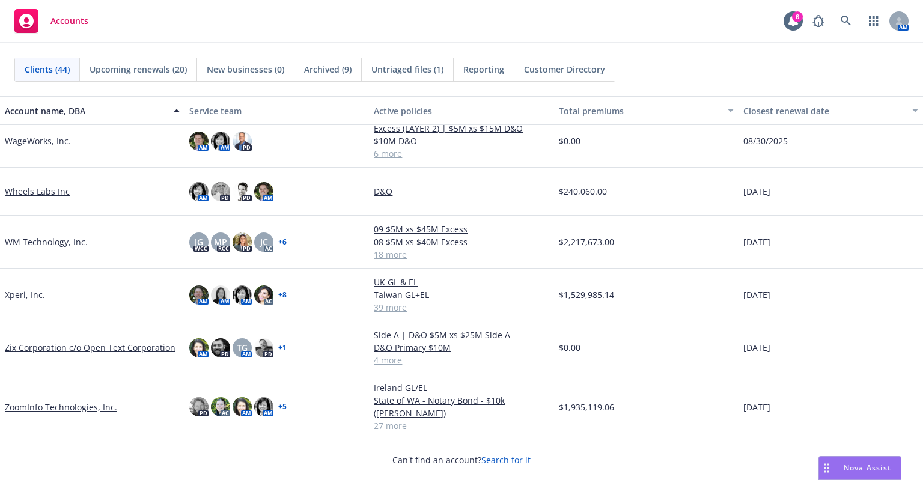
click at [51, 405] on link "ZoomInfo Technologies, Inc." at bounding box center [61, 407] width 112 height 13
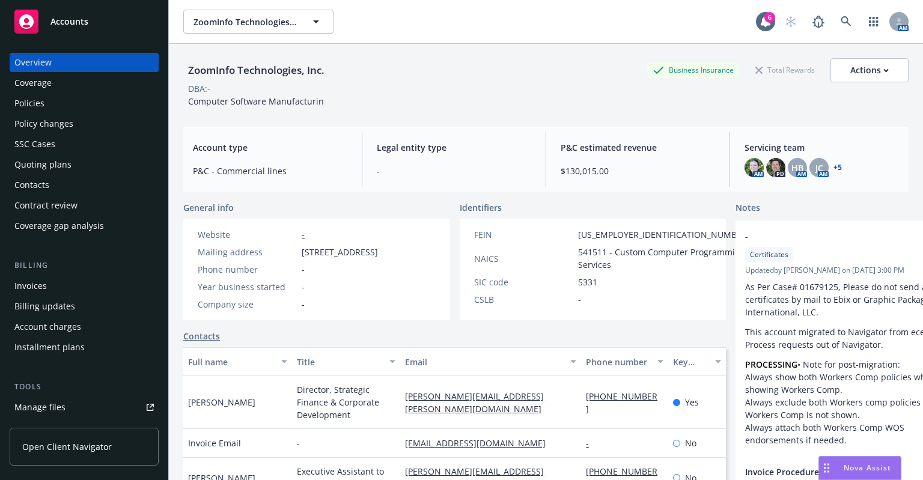
click at [43, 164] on div "Quoting plans" at bounding box center [42, 164] width 57 height 19
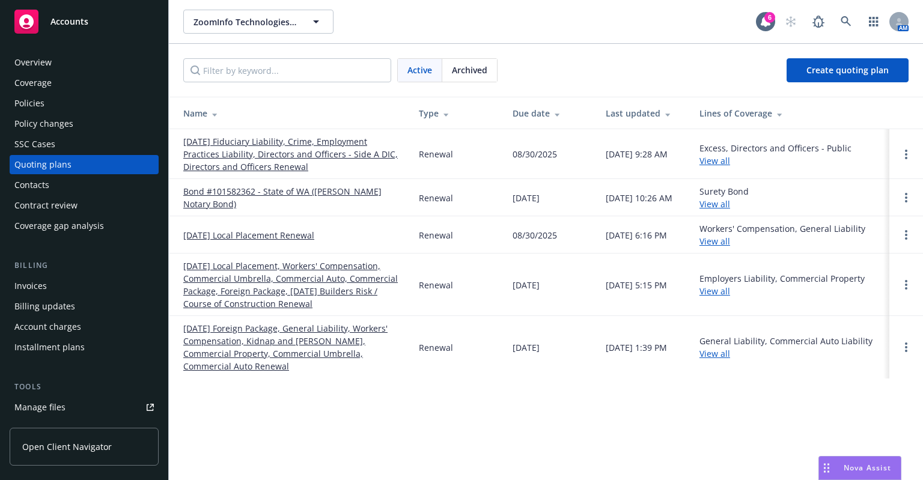
click at [269, 146] on link "[DATE] Fiduciary Liability, Crime, Employment Practices Liability, Directors an…" at bounding box center [291, 154] width 216 height 38
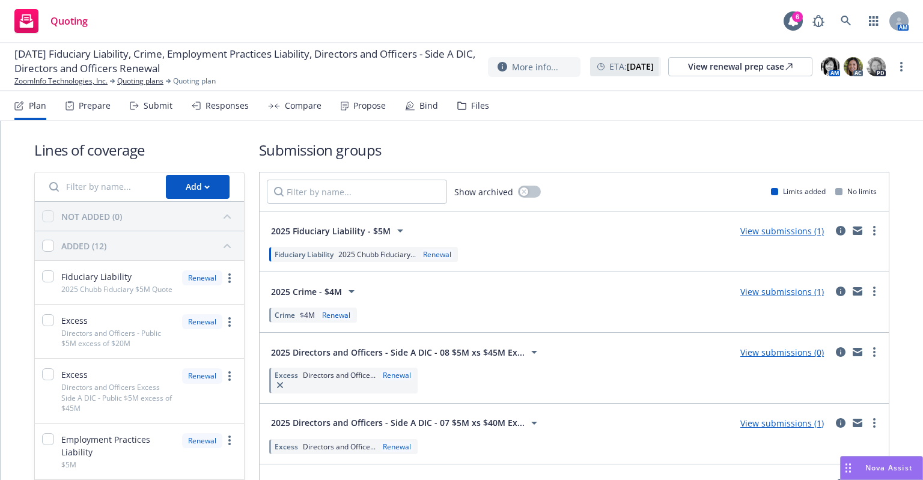
click at [164, 103] on div "Submit" at bounding box center [158, 106] width 29 height 10
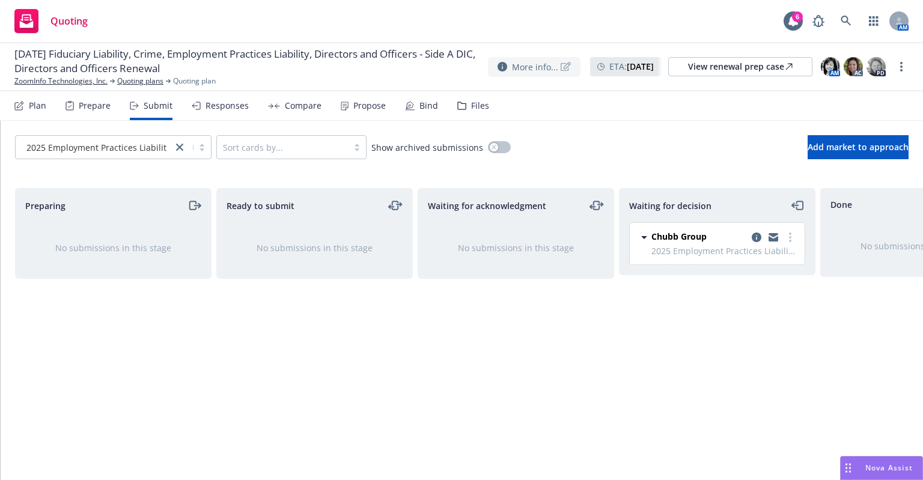
click at [512, 69] on span "More info..." at bounding box center [535, 67] width 46 height 13
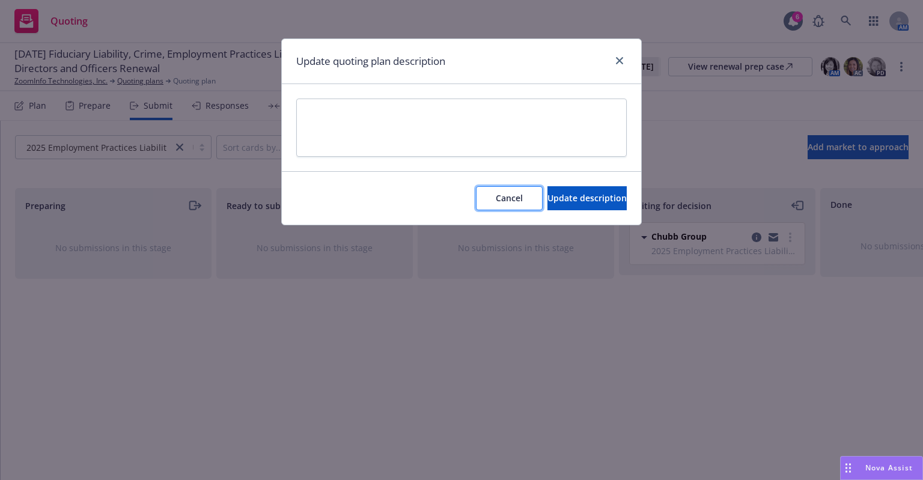
click at [476, 189] on button "Cancel" at bounding box center [509, 198] width 67 height 24
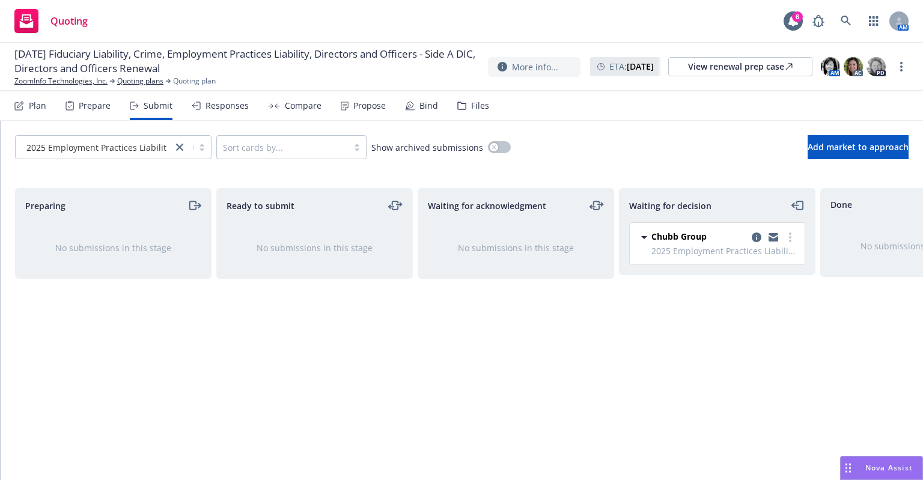
click at [868, 463] on span "Nova Assist" at bounding box center [889, 468] width 47 height 10
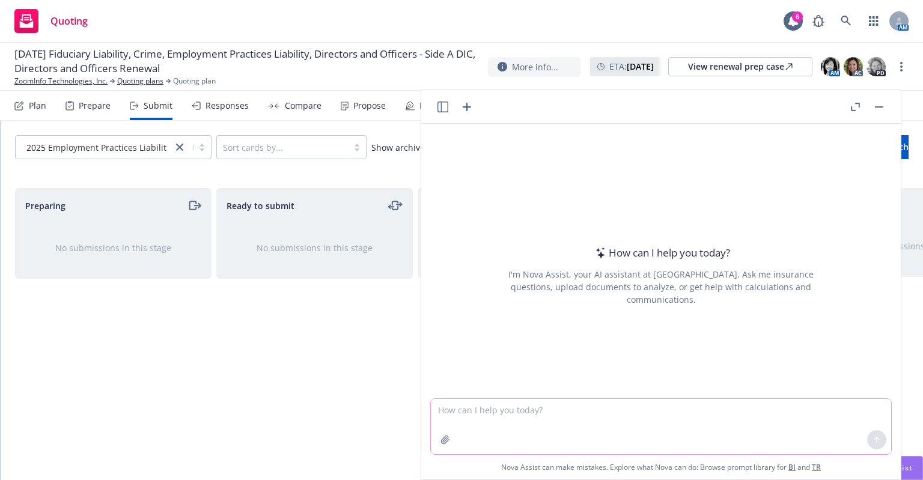
click at [480, 414] on textarea at bounding box center [661, 426] width 460 height 55
type textarea "I made some updates, but it is not showing up"
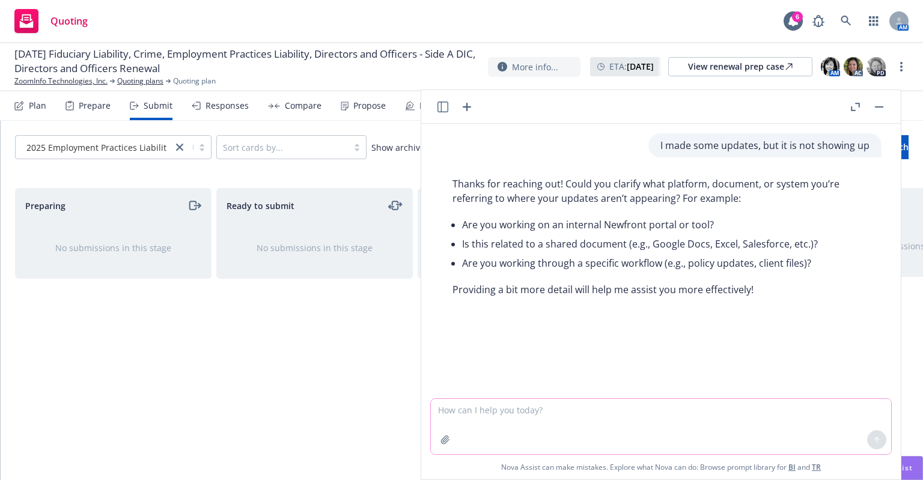
click at [490, 409] on textarea at bounding box center [661, 426] width 460 height 55
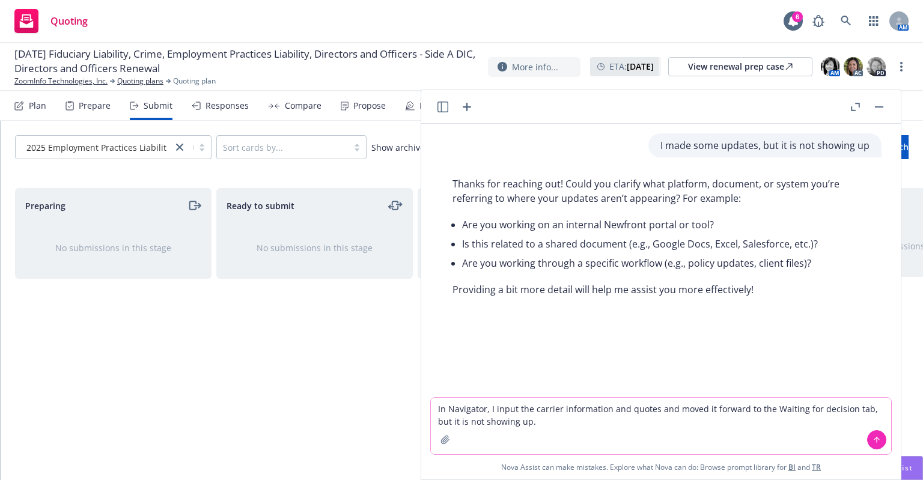
type textarea "In Navigator, I input the carrier information and quotes and moved it forward t…"
click at [873, 437] on icon at bounding box center [877, 440] width 8 height 8
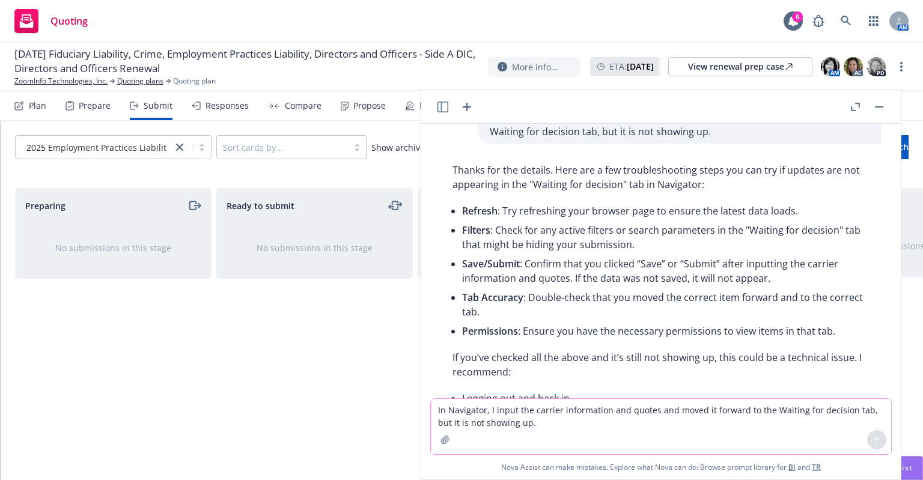
scroll to position [170, 0]
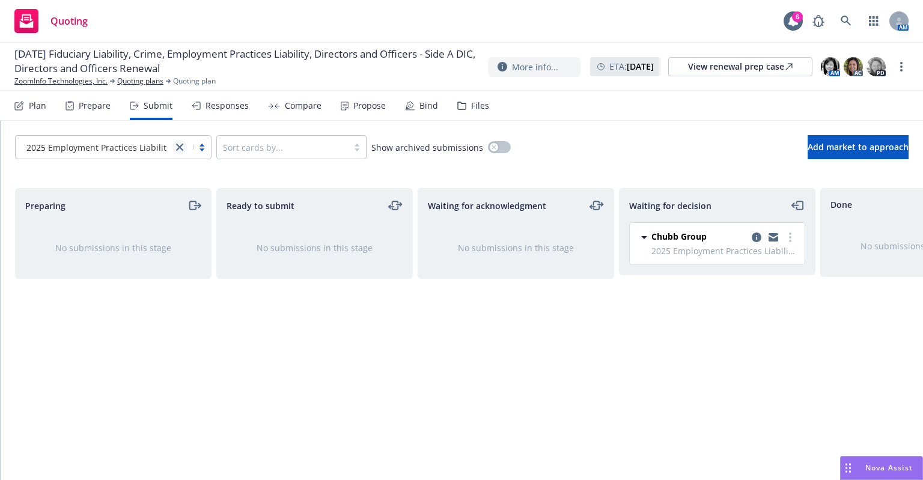
click at [180, 146] on icon "close" at bounding box center [179, 147] width 7 height 7
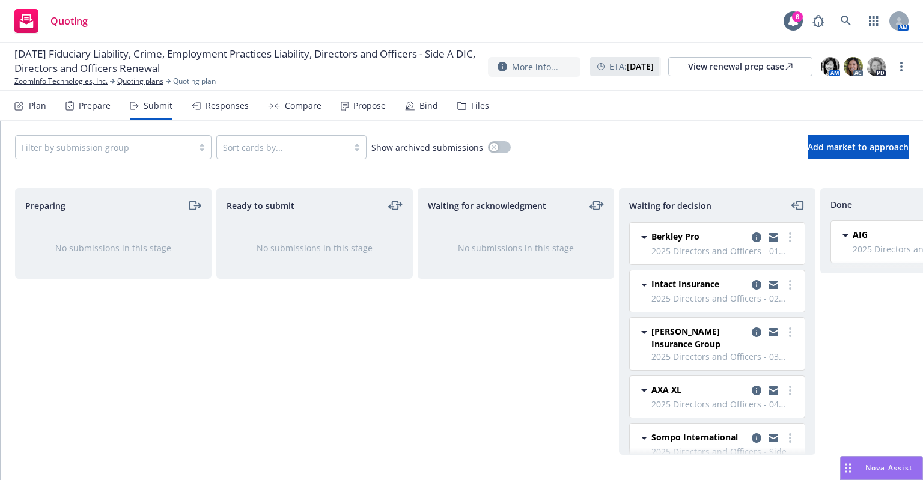
click at [301, 323] on div "Ready to submit No submissions in this stage" at bounding box center [314, 321] width 197 height 267
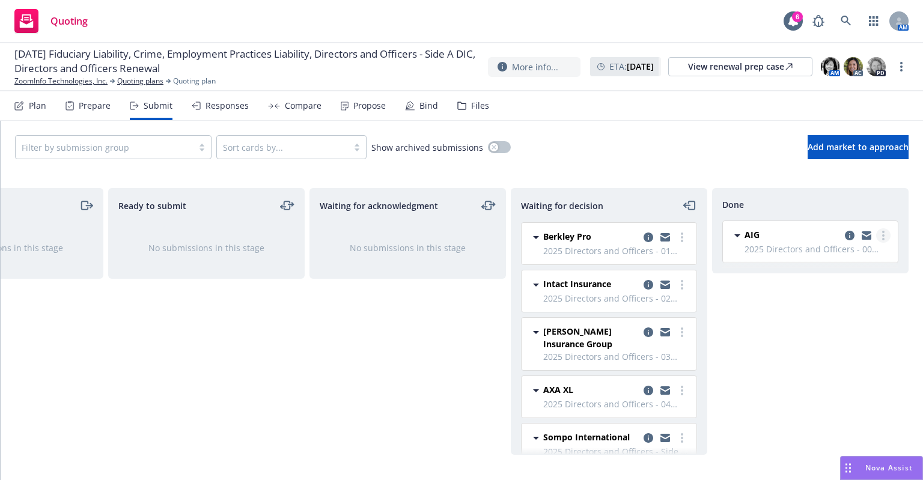
click at [885, 233] on link "more" at bounding box center [883, 235] width 14 height 14
click at [851, 237] on icon "copy logging email" at bounding box center [850, 236] width 10 height 10
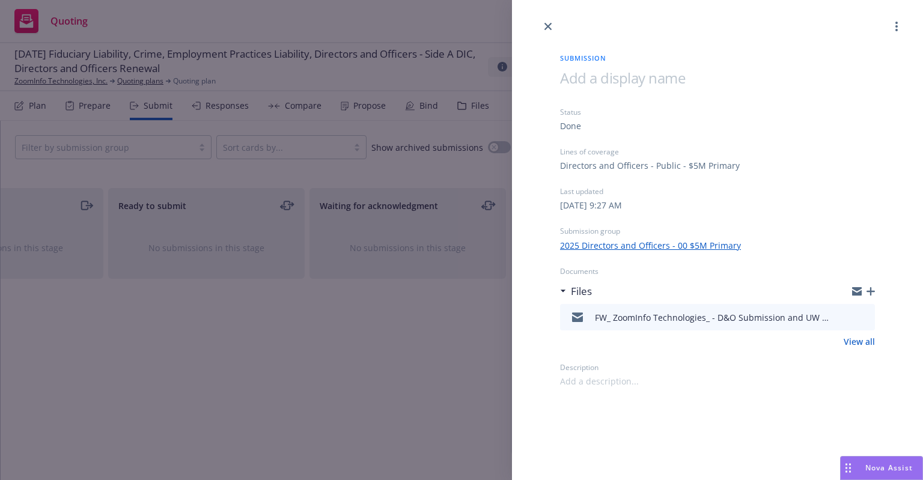
click at [849, 346] on link "View all" at bounding box center [859, 341] width 31 height 13
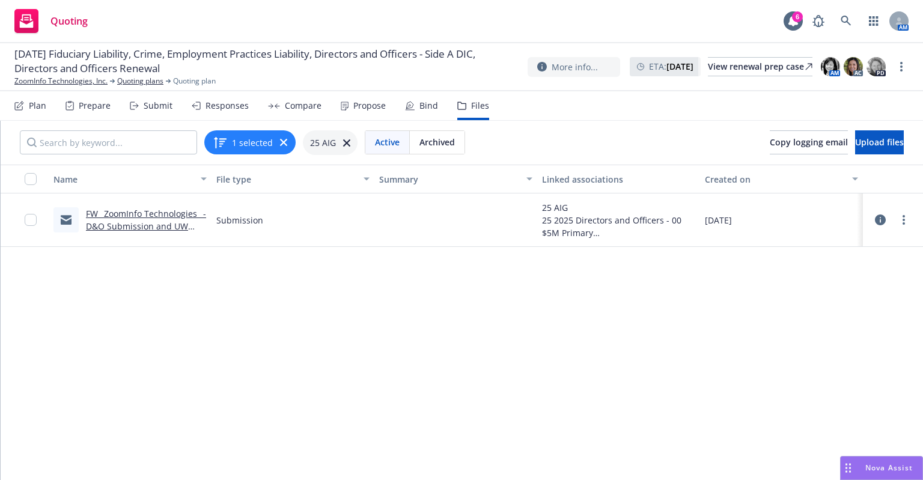
click at [144, 221] on link "FW_ ZoomInfo Technologies_ - D&O Submission and UW Meeting_ Expiration 8_31_25.…" at bounding box center [146, 232] width 120 height 49
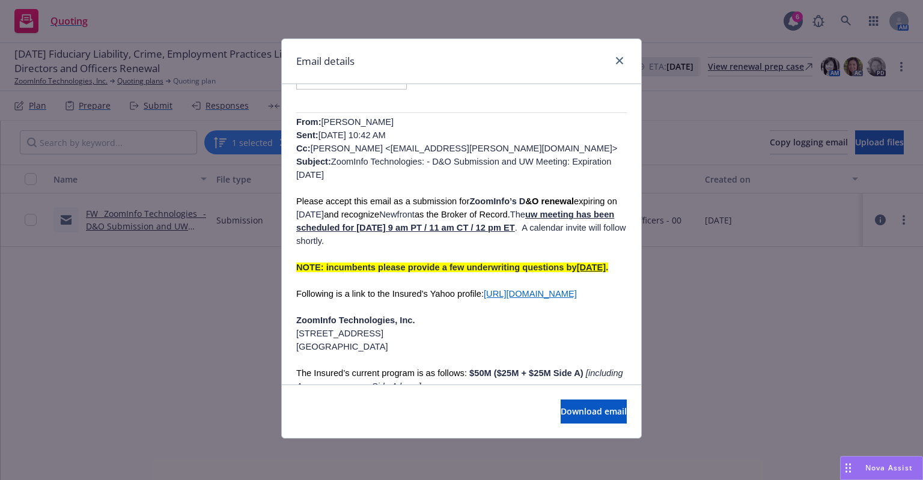
scroll to position [721, 0]
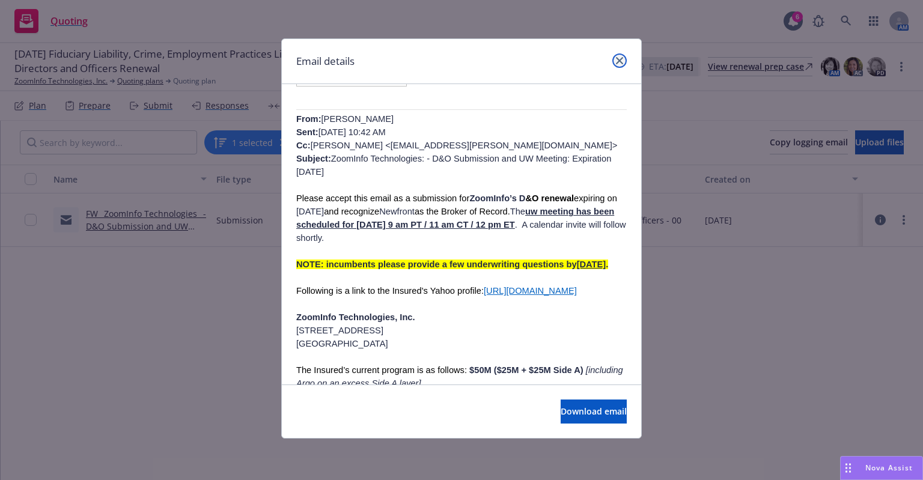
click at [621, 57] on icon "close" at bounding box center [619, 60] width 7 height 7
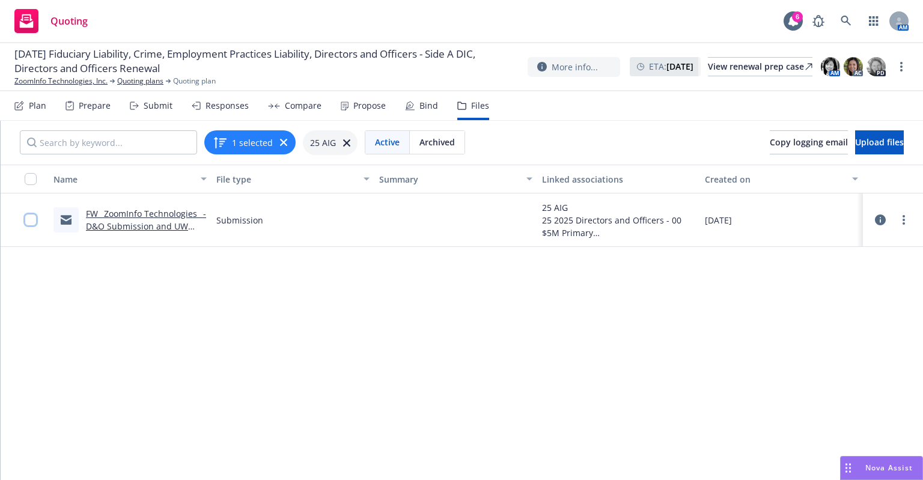
click at [30, 220] on input "checkbox" at bounding box center [31, 220] width 12 height 12
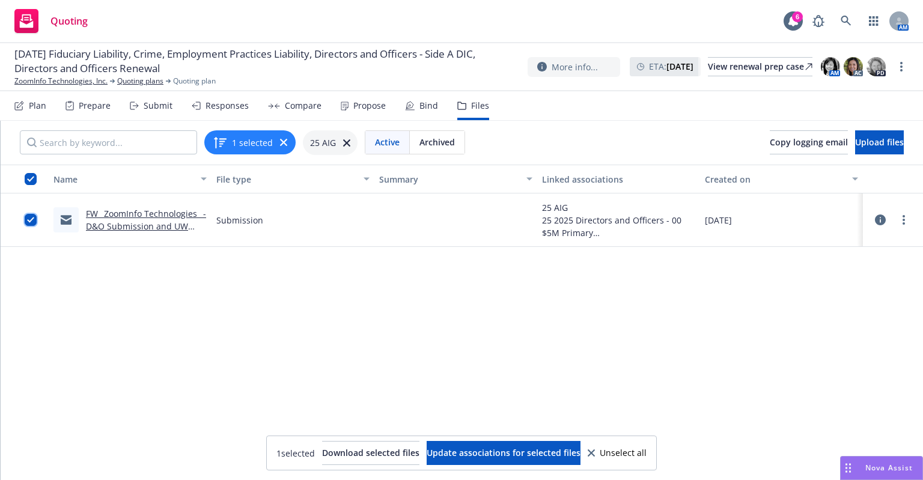
click at [31, 220] on input "checkbox" at bounding box center [31, 220] width 12 height 12
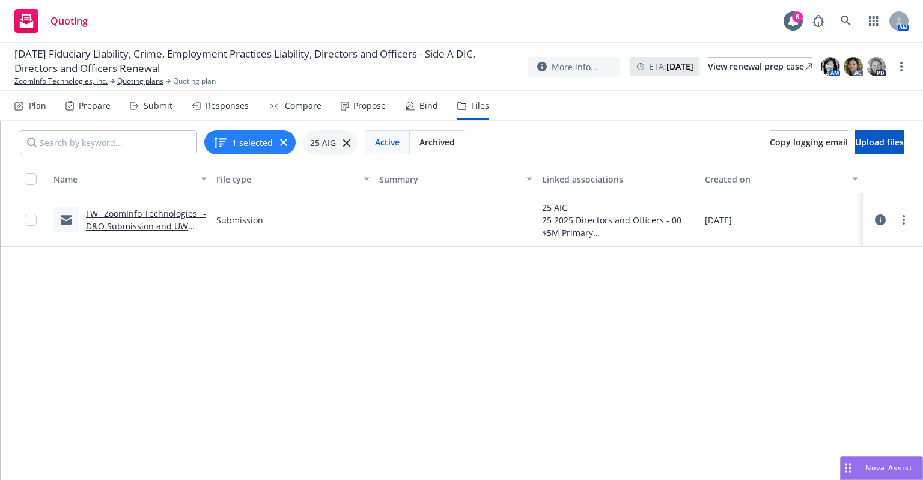
click at [149, 103] on div "Submit" at bounding box center [158, 106] width 29 height 10
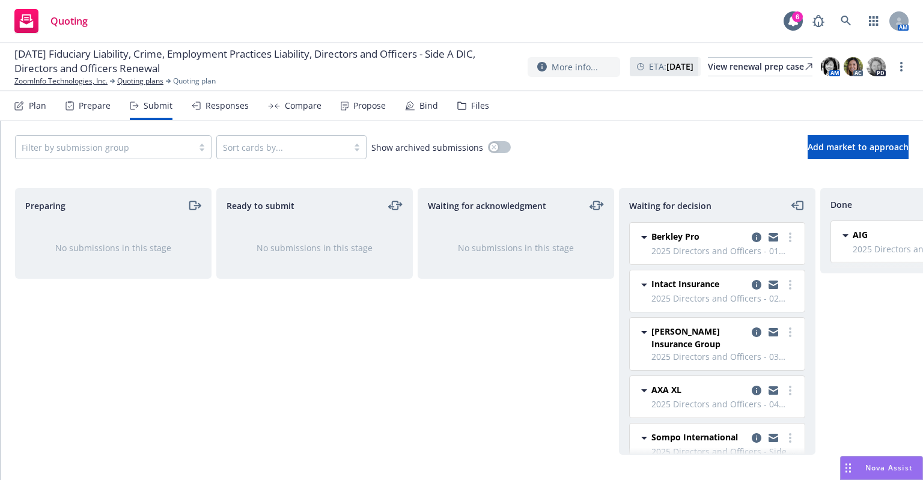
click at [709, 248] on span "2025 Directors and Officers - 01 $5M xs $5M" at bounding box center [725, 251] width 146 height 13
click at [783, 237] on link "more" at bounding box center [790, 237] width 14 height 14
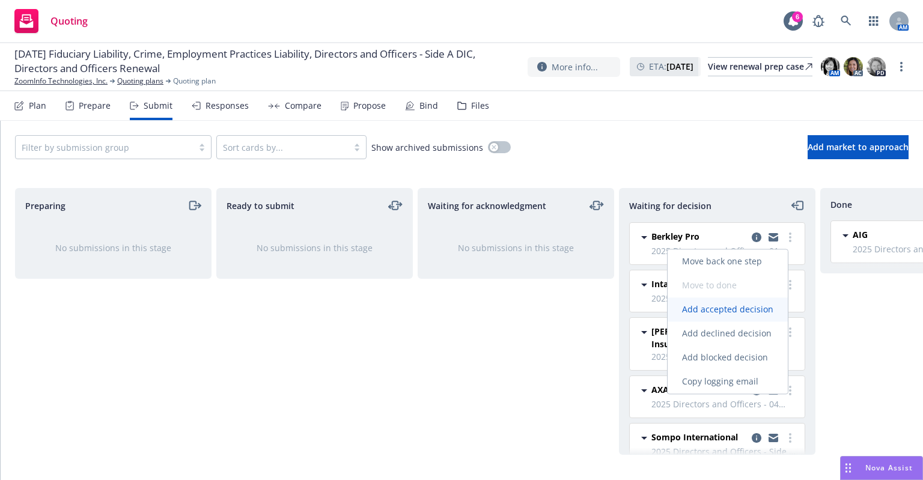
click at [744, 310] on span "Add accepted decision" at bounding box center [728, 309] width 120 height 11
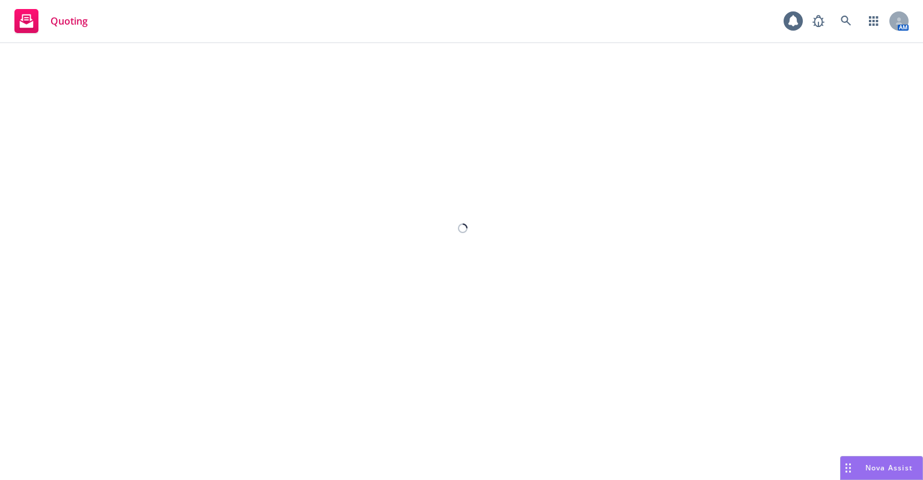
select select "12"
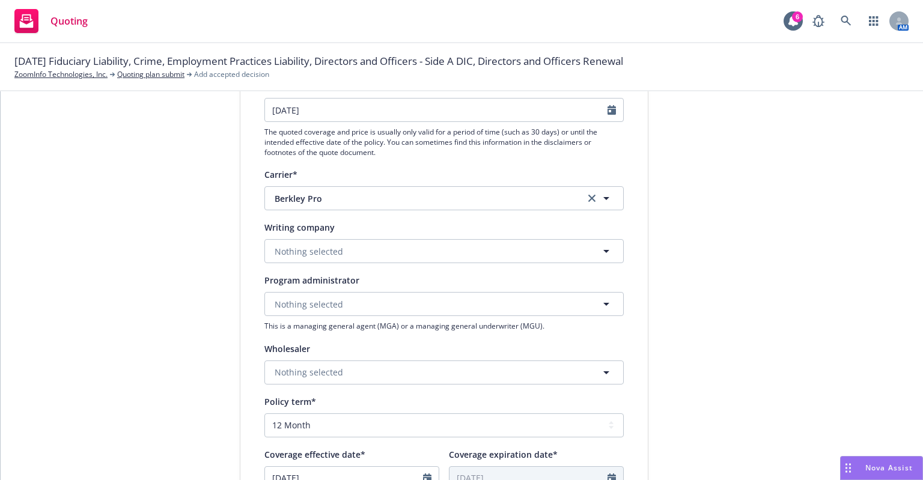
scroll to position [180, 0]
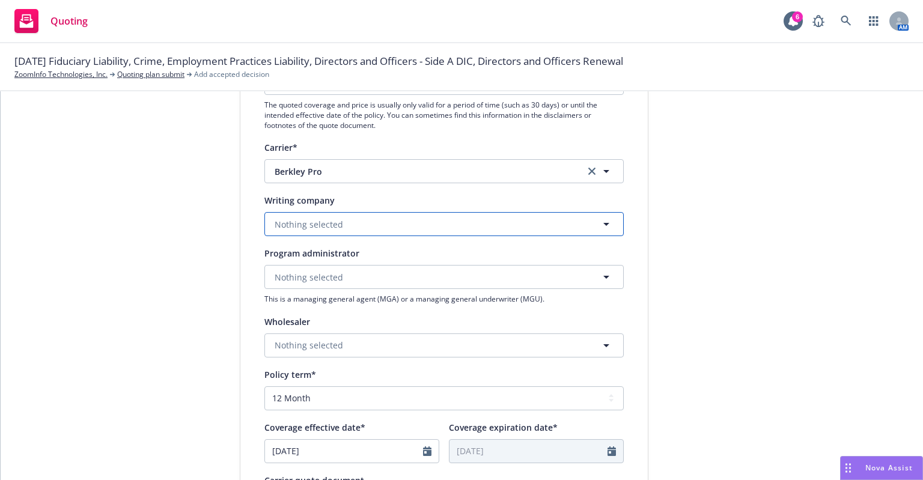
click at [343, 226] on button "Nothing selected" at bounding box center [443, 224] width 359 height 24
type input "berkley"
click at [343, 226] on input "berkley" at bounding box center [441, 224] width 315 height 14
click at [640, 254] on div "Display name Berkley Pro Quote expiration date* [DATE] The quoted coverage and …" at bounding box center [444, 333] width 408 height 669
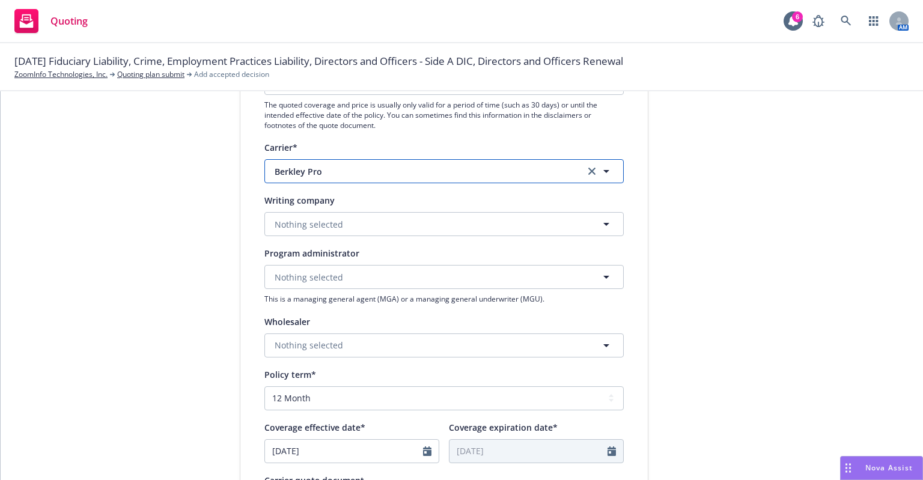
click at [424, 173] on span "Berkley Pro" at bounding box center [421, 171] width 292 height 13
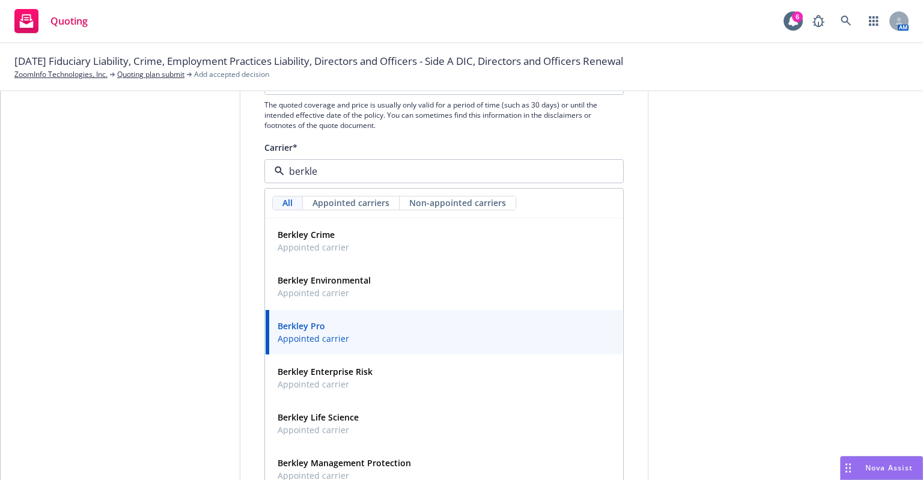
type input "berkley"
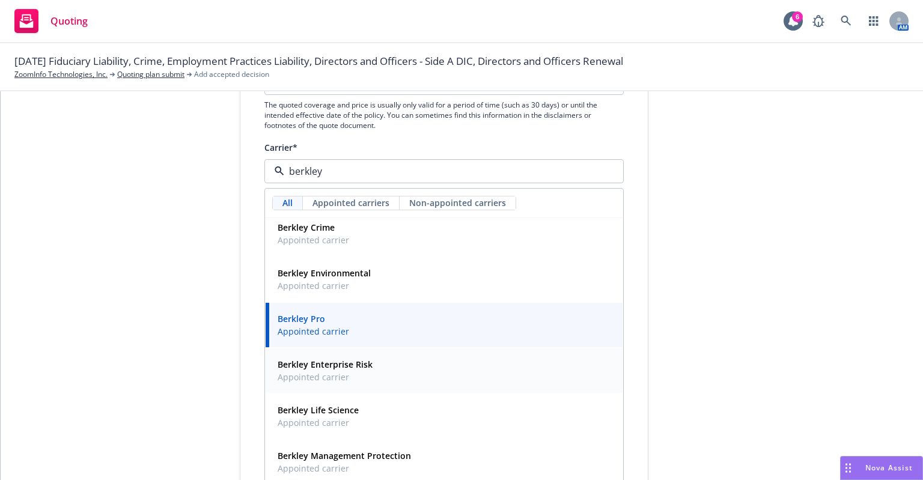
scroll to position [0, 0]
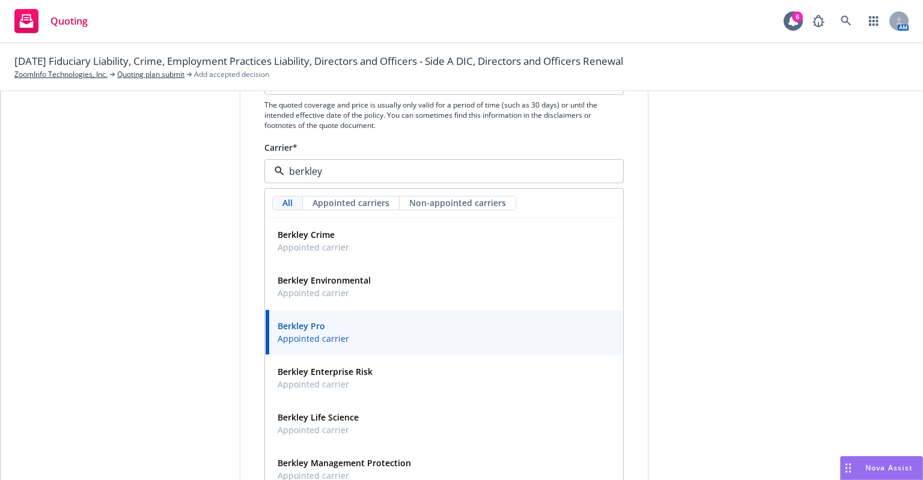
click at [301, 332] on span "Appointed carrier" at bounding box center [314, 338] width 72 height 13
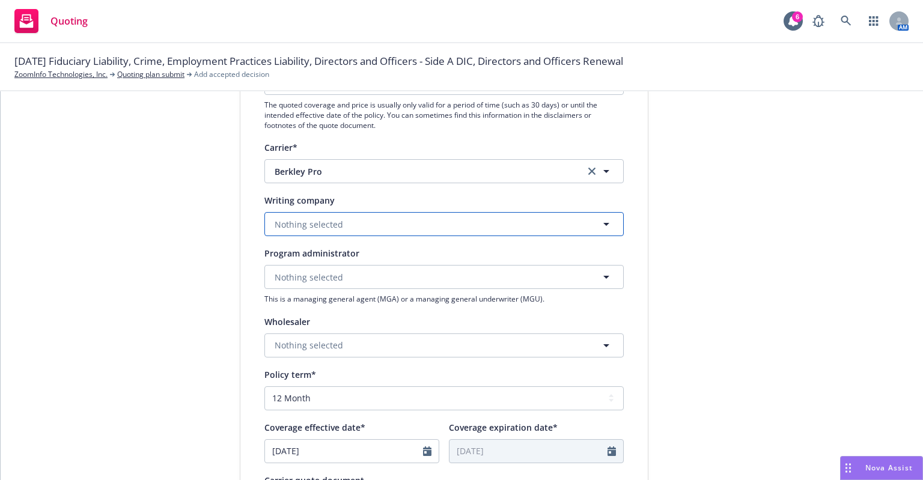
click at [349, 213] on button "Nothing selected" at bounding box center [443, 224] width 359 height 24
click at [350, 227] on input at bounding box center [441, 224] width 315 height 14
click at [351, 227] on input at bounding box center [441, 224] width 315 height 14
click at [140, 309] on div "1 Quote initiation 2 Coverage selection 3 Billing info" at bounding box center [150, 338] width 132 height 806
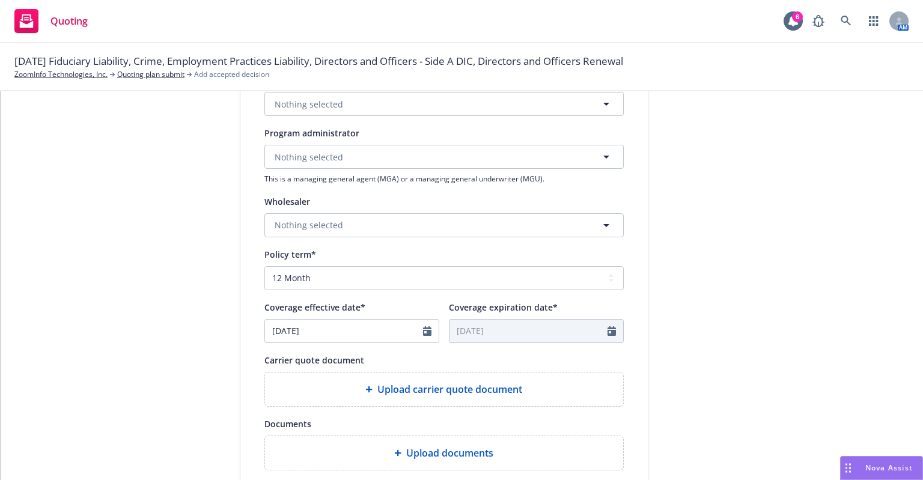
scroll to position [421, 0]
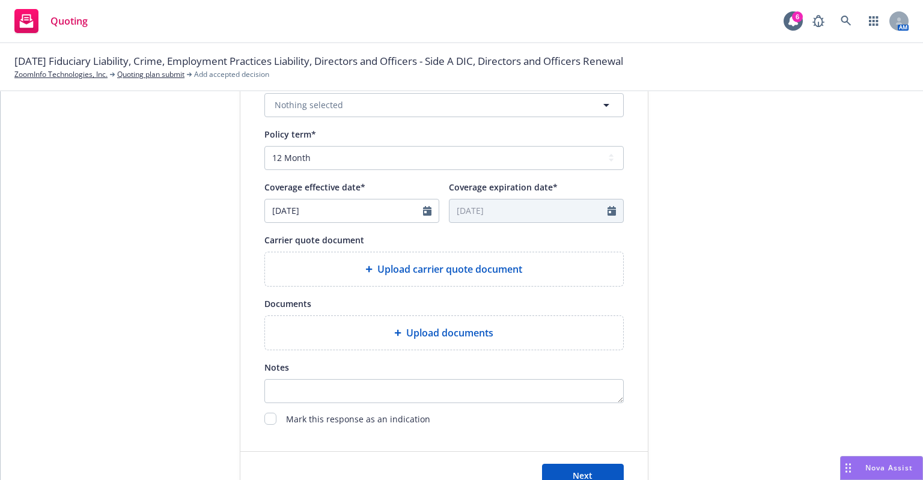
click at [365, 267] on icon at bounding box center [368, 269] width 7 height 7
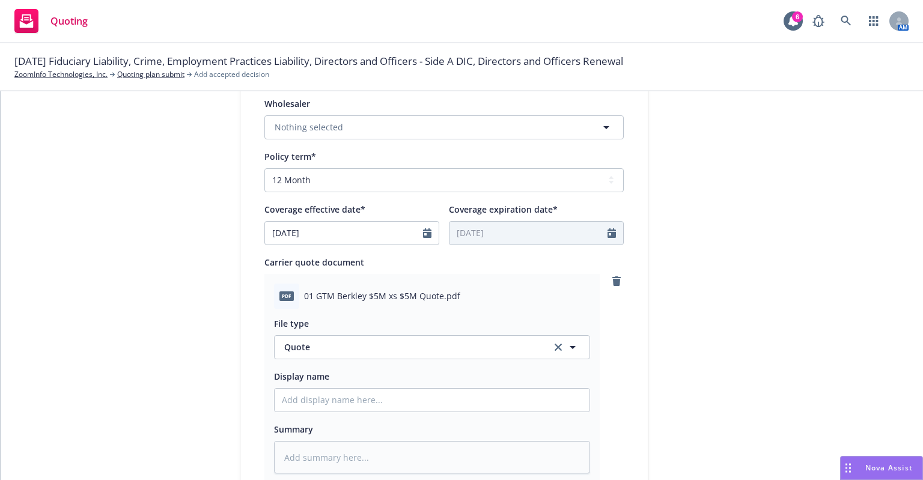
scroll to position [639, 0]
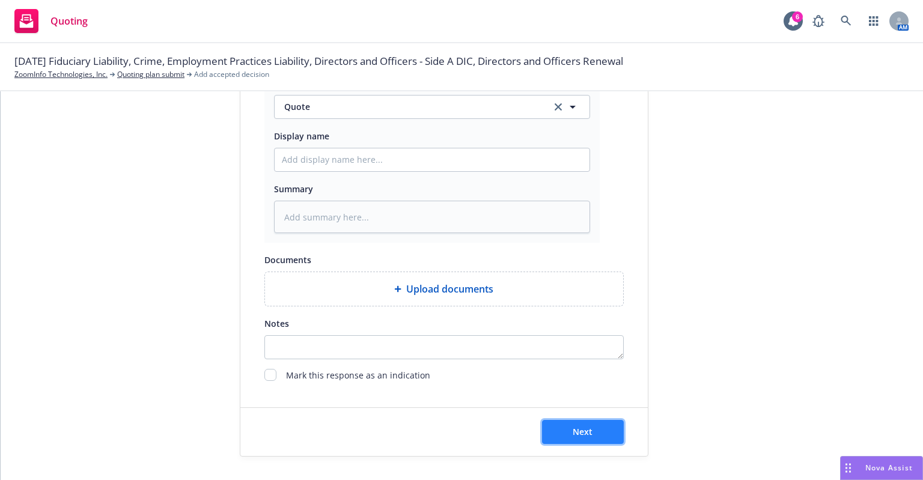
click at [575, 430] on span "Next" at bounding box center [583, 431] width 20 height 11
type textarea "x"
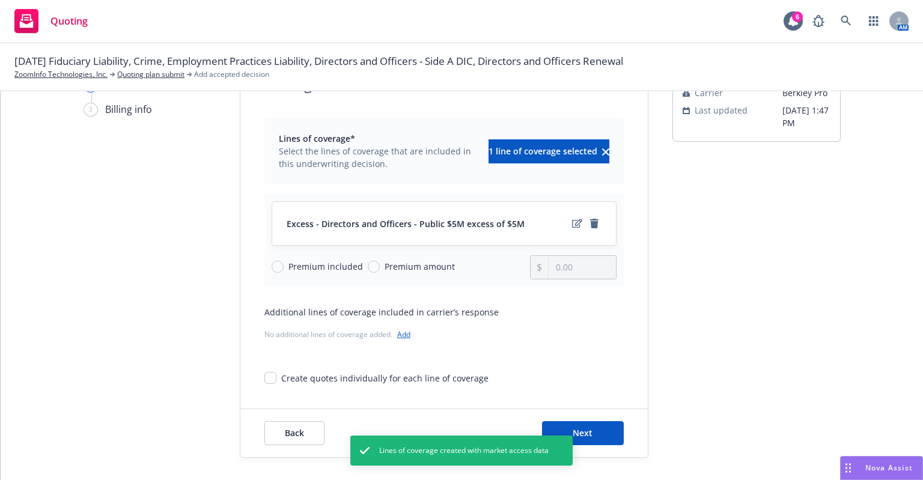
scroll to position [62, 0]
click at [572, 223] on icon "edit" at bounding box center [577, 223] width 10 height 10
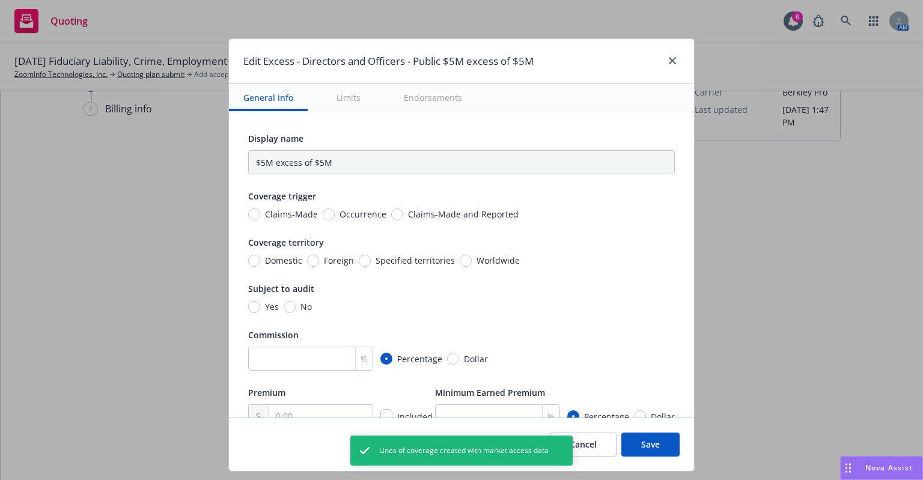
type input "Directors and Officers - Public $5M excess of $5M"
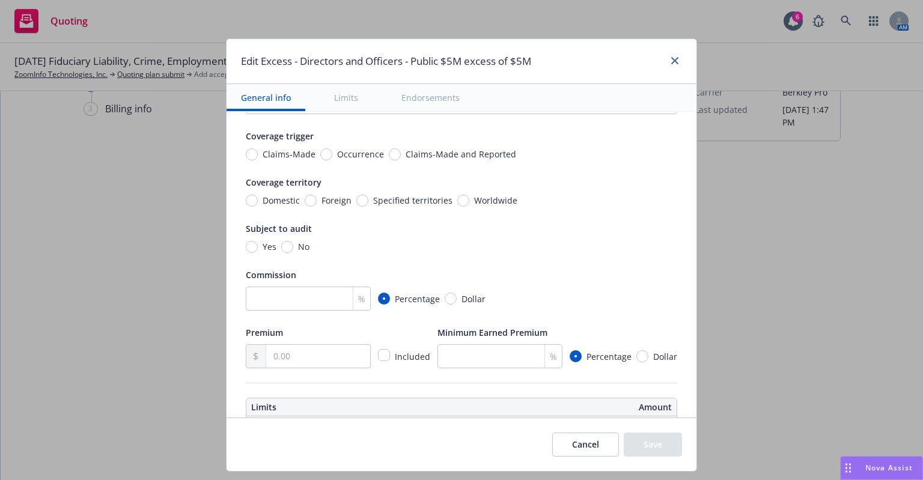
scroll to position [0, 0]
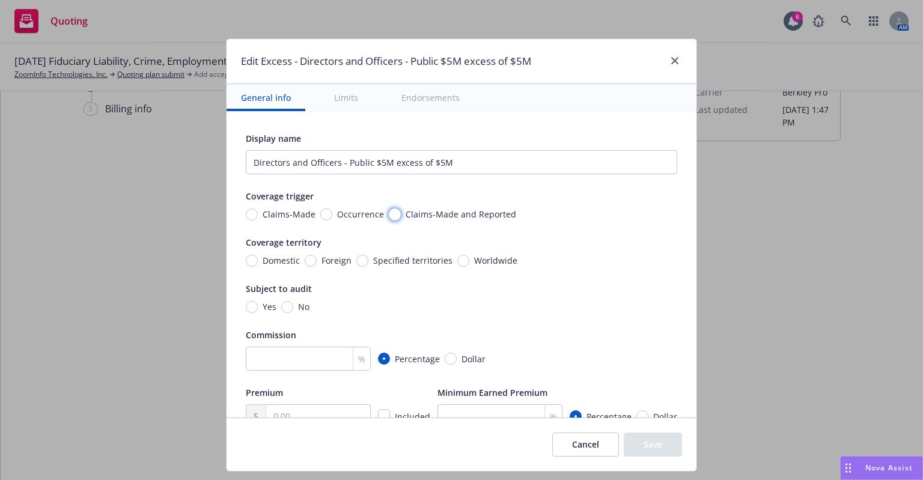
click at [389, 213] on input "Claims-Made and Reported" at bounding box center [395, 215] width 12 height 12
radio input "true"
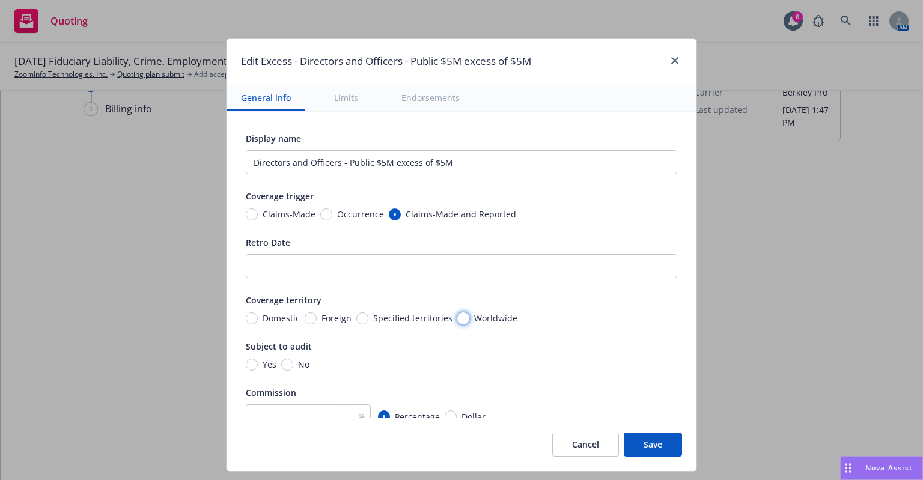
click at [457, 317] on input "Worldwide" at bounding box center [463, 319] width 12 height 12
radio input "true"
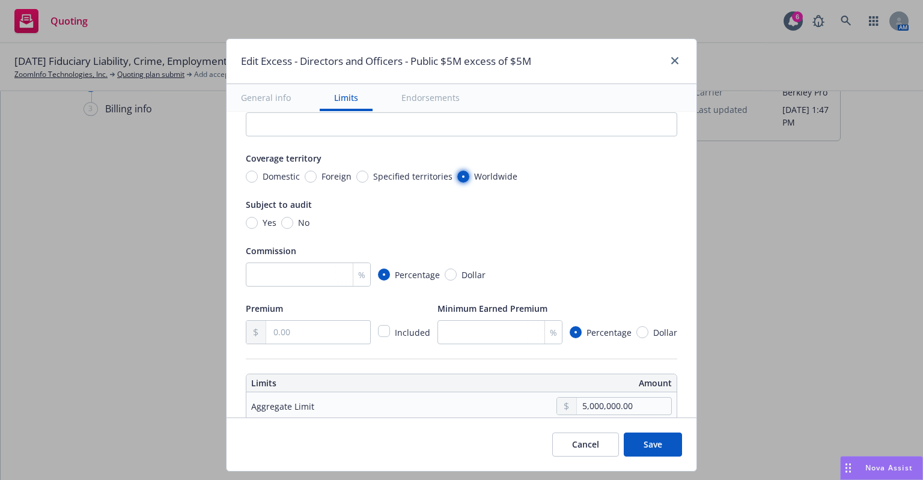
scroll to position [180, 0]
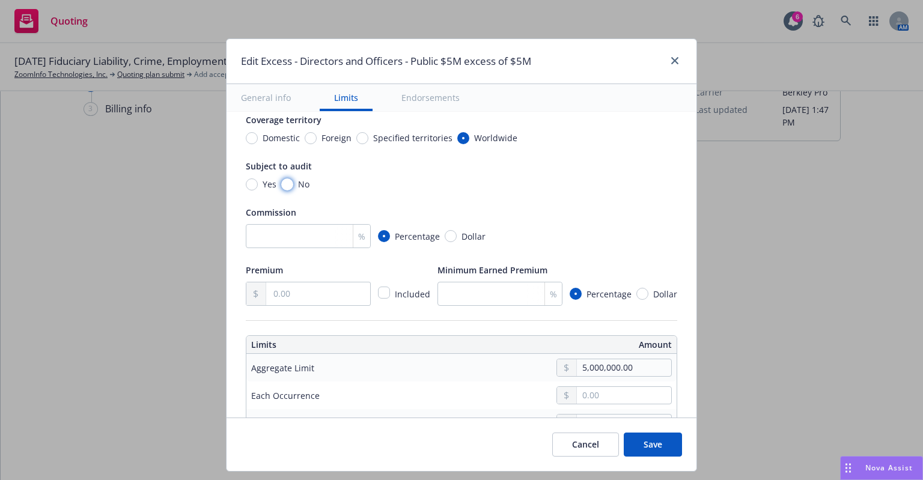
click at [281, 183] on input "No" at bounding box center [287, 185] width 12 height 12
radio input "true"
click at [302, 236] on input "number" at bounding box center [308, 236] width 125 height 24
type input "0"
click at [288, 296] on input "text" at bounding box center [318, 294] width 104 height 23
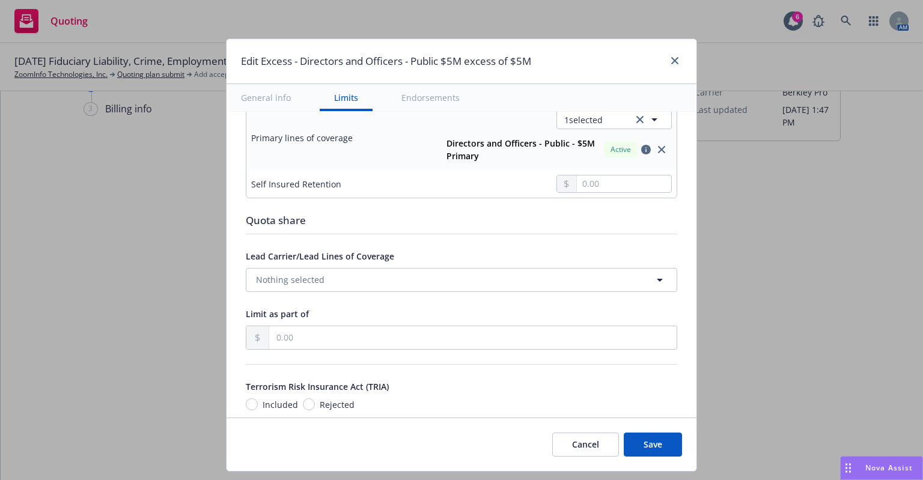
scroll to position [601, 0]
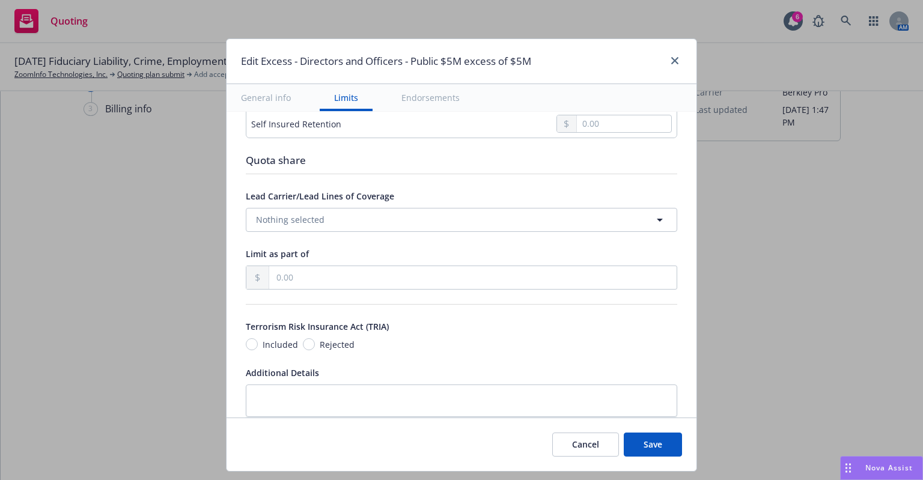
type input "370,745.00"
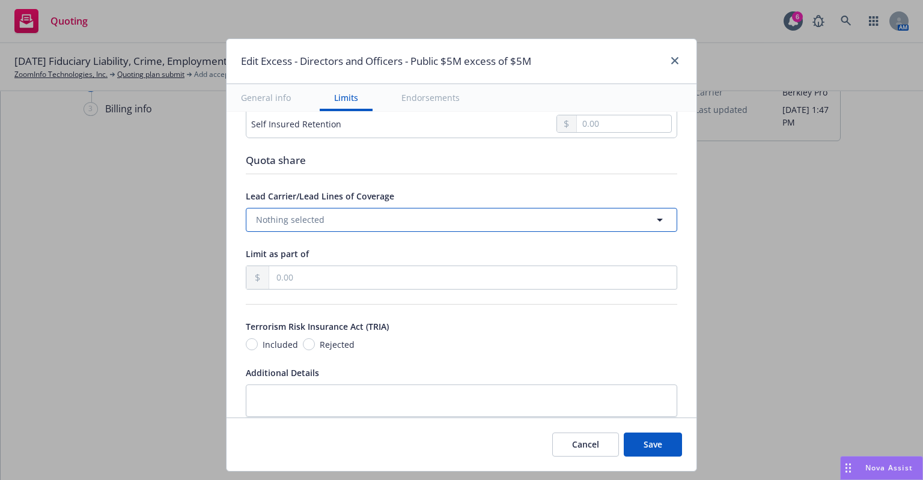
click at [653, 219] on icon "button" at bounding box center [660, 220] width 14 height 14
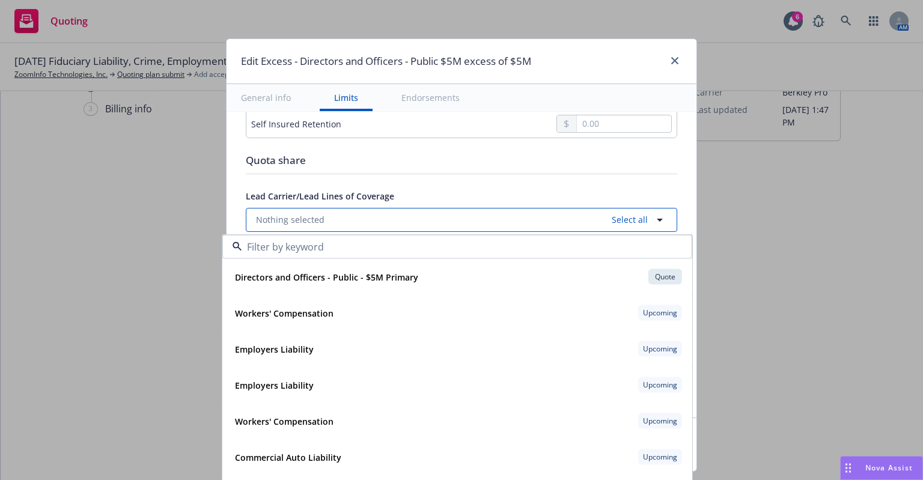
click at [653, 219] on icon "button" at bounding box center [660, 220] width 14 height 14
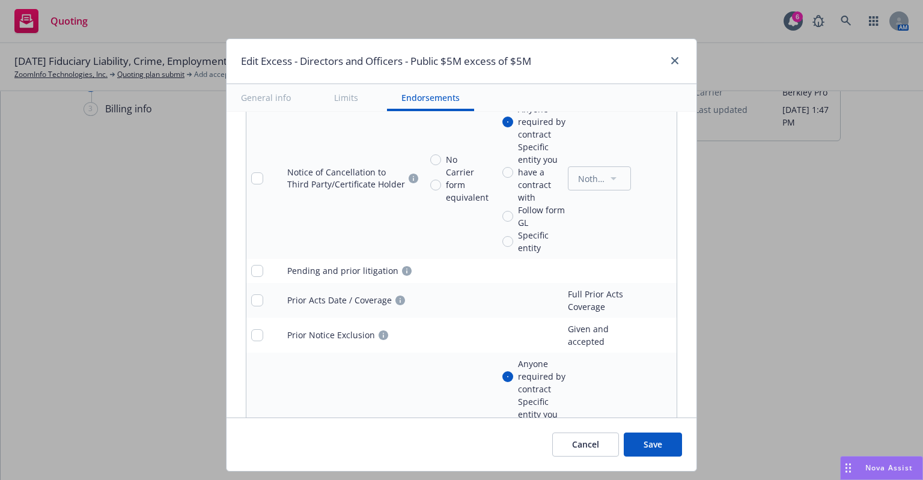
scroll to position [1846, 0]
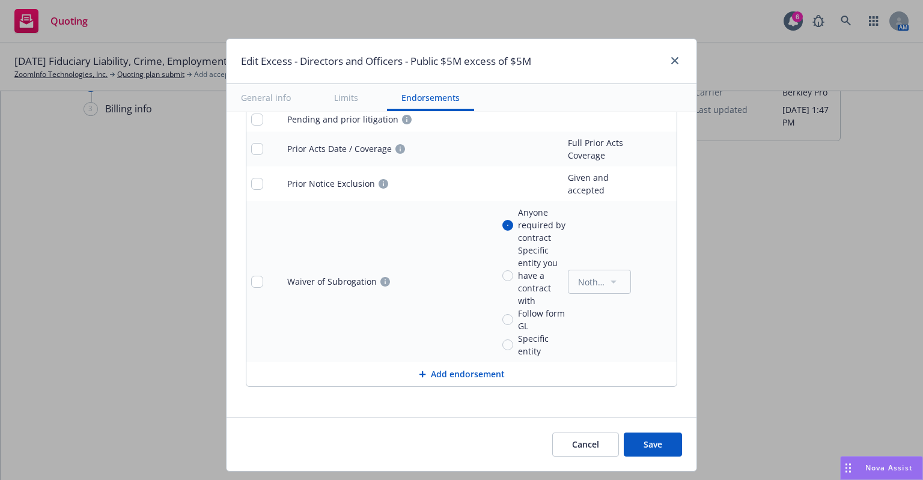
click at [662, 447] on button "Save" at bounding box center [653, 445] width 58 height 24
radio input "true"
type input "370,745.00"
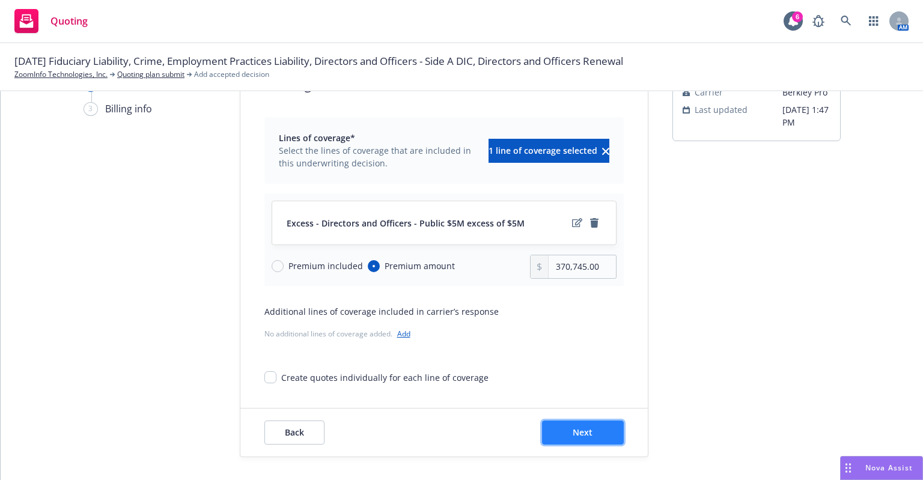
click at [573, 427] on span "Next" at bounding box center [583, 432] width 20 height 11
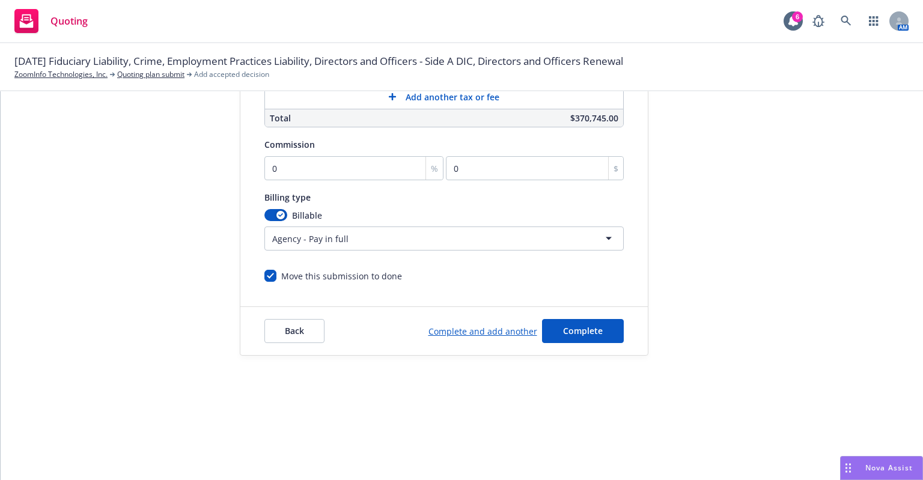
scroll to position [103, 0]
click at [574, 327] on span "Complete" at bounding box center [583, 329] width 40 height 11
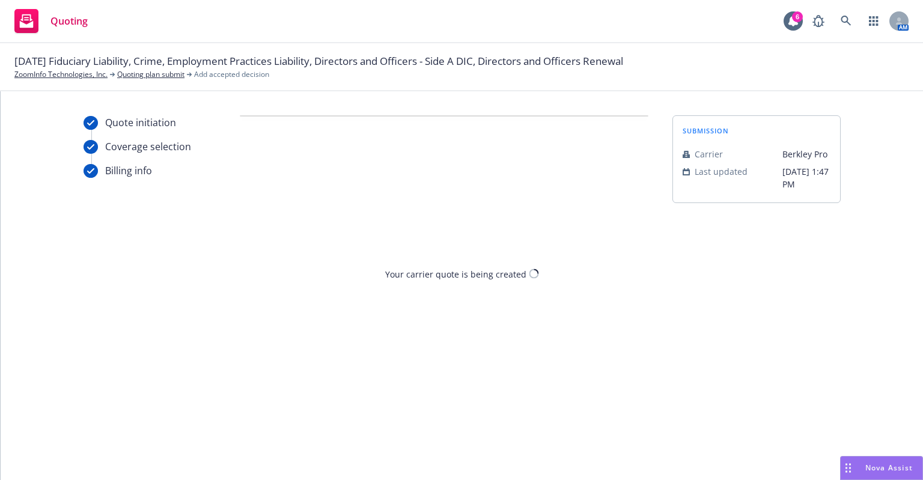
scroll to position [0, 0]
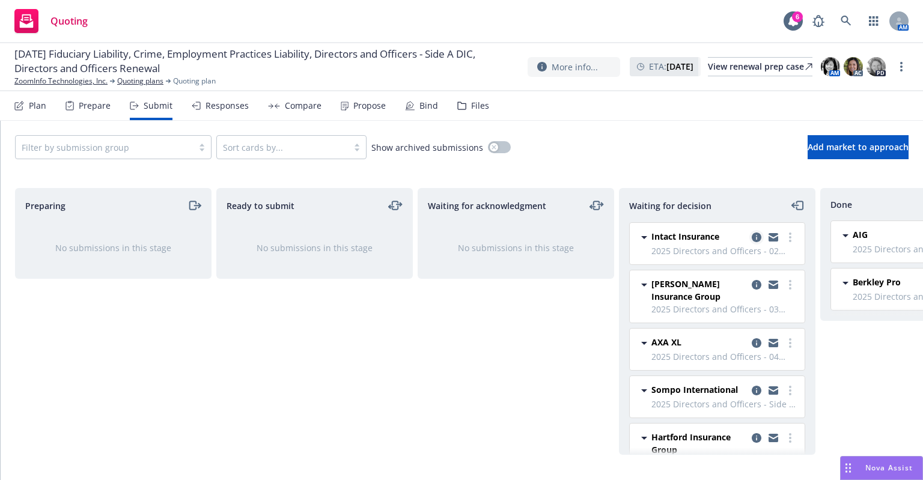
click at [752, 237] on icon "copy logging email" at bounding box center [757, 238] width 10 height 10
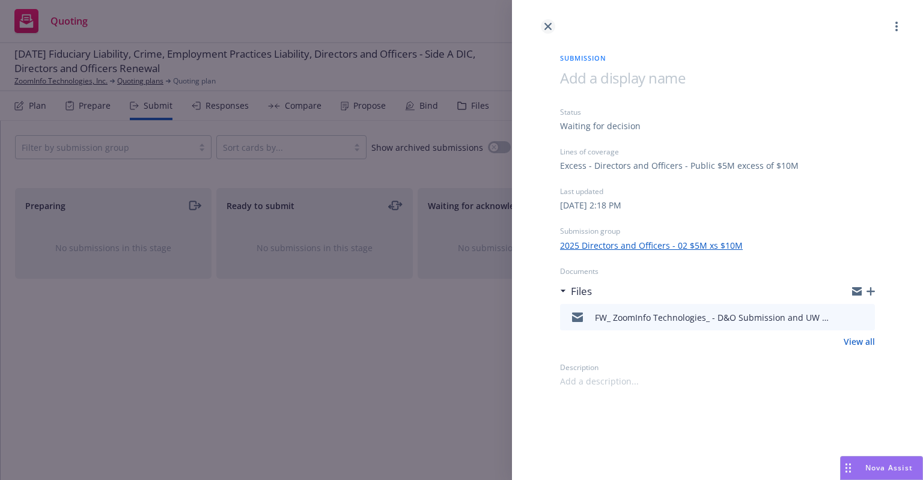
click at [548, 31] on link "close" at bounding box center [548, 26] width 14 height 14
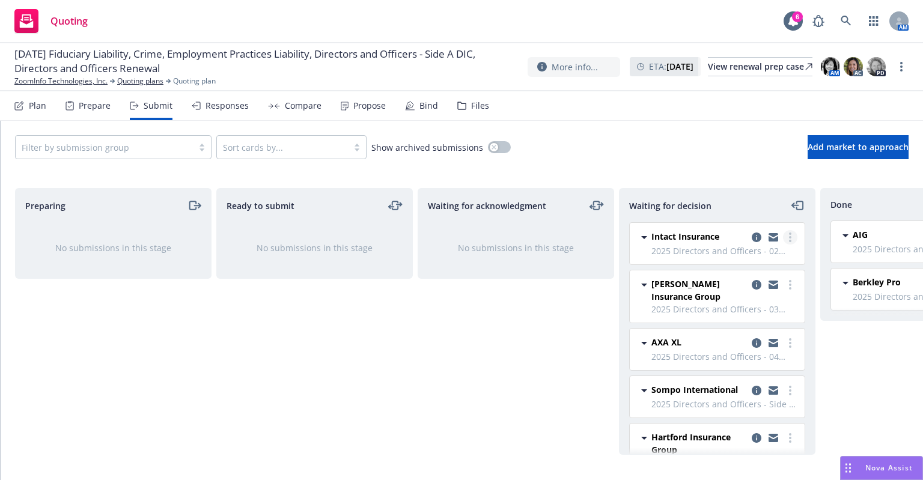
click at [784, 233] on link "more" at bounding box center [790, 237] width 14 height 14
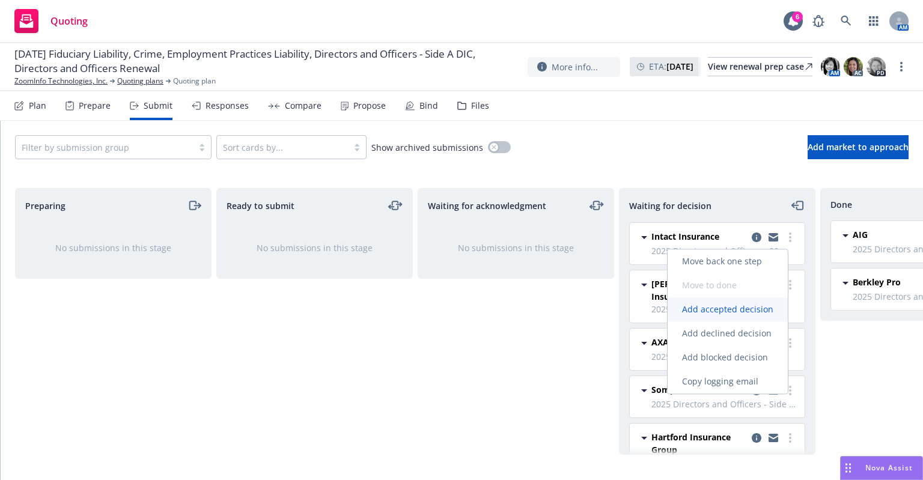
click at [729, 310] on span "Add accepted decision" at bounding box center [728, 309] width 120 height 11
select select "12"
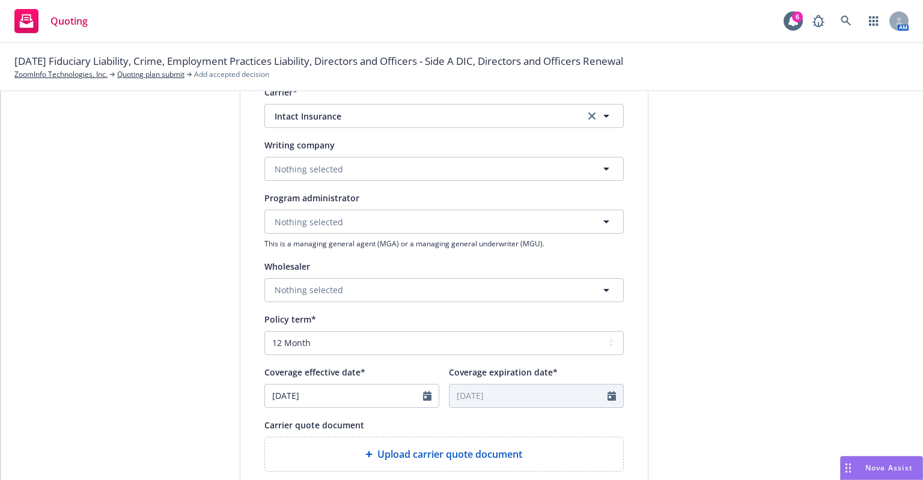
scroll to position [240, 0]
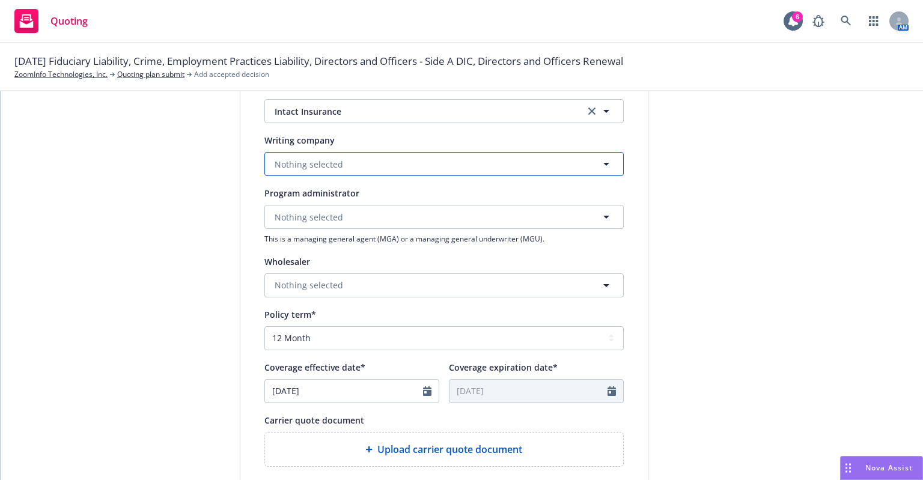
click at [382, 176] on button "Nothing selected" at bounding box center [443, 164] width 359 height 24
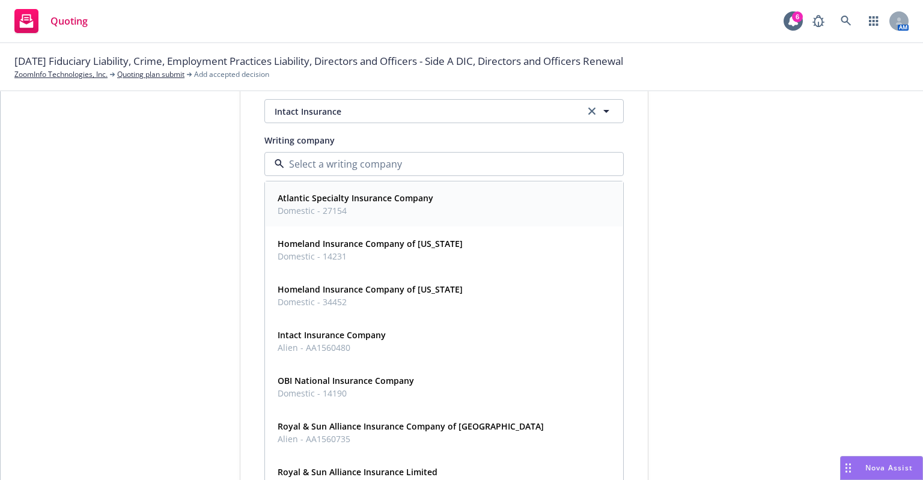
click at [352, 198] on strong "Atlantic Specialty Insurance Company" at bounding box center [356, 197] width 156 height 11
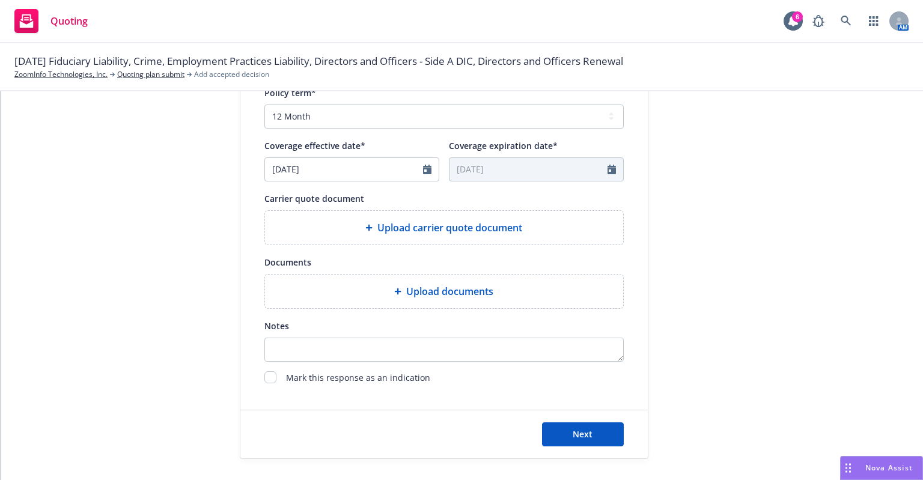
scroll to position [464, 0]
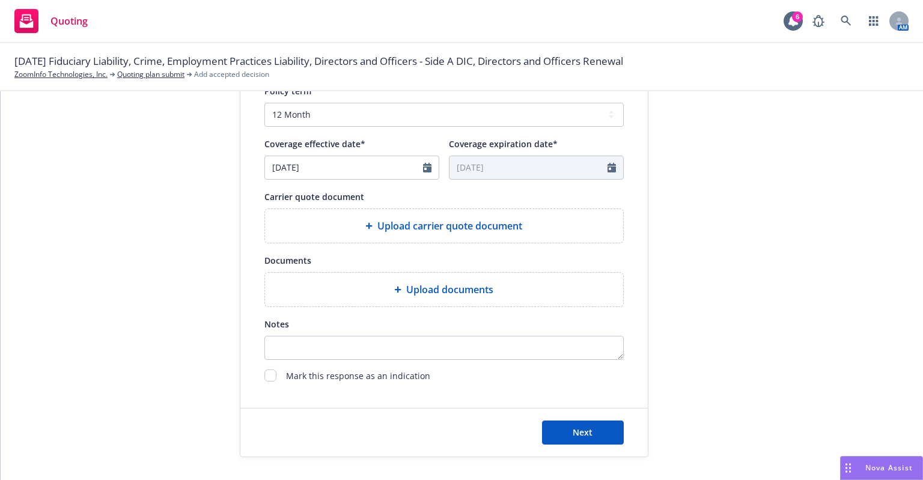
click at [365, 223] on icon at bounding box center [368, 225] width 7 height 7
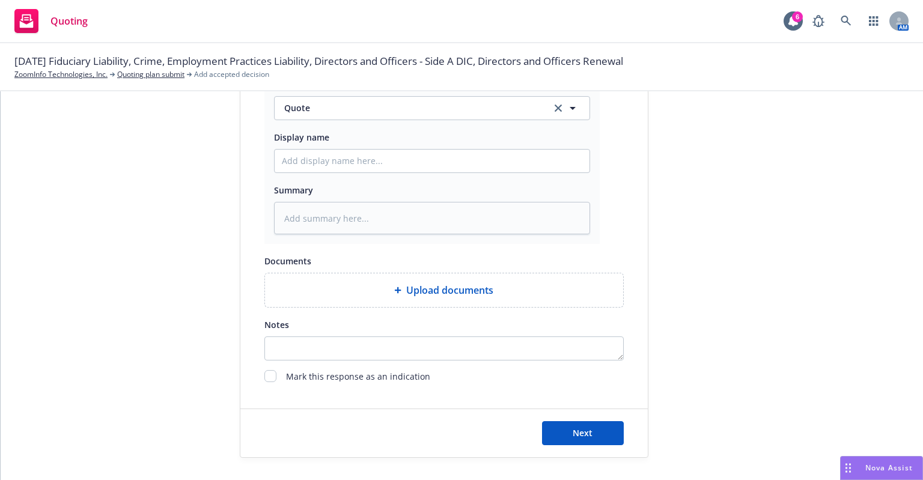
scroll to position [639, 0]
click at [585, 432] on span "Next" at bounding box center [583, 431] width 20 height 11
type textarea "x"
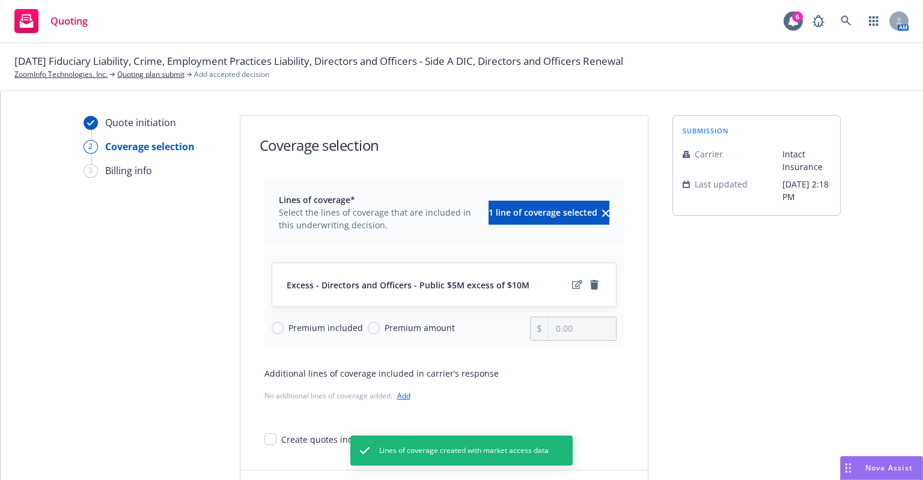
scroll to position [62, 0]
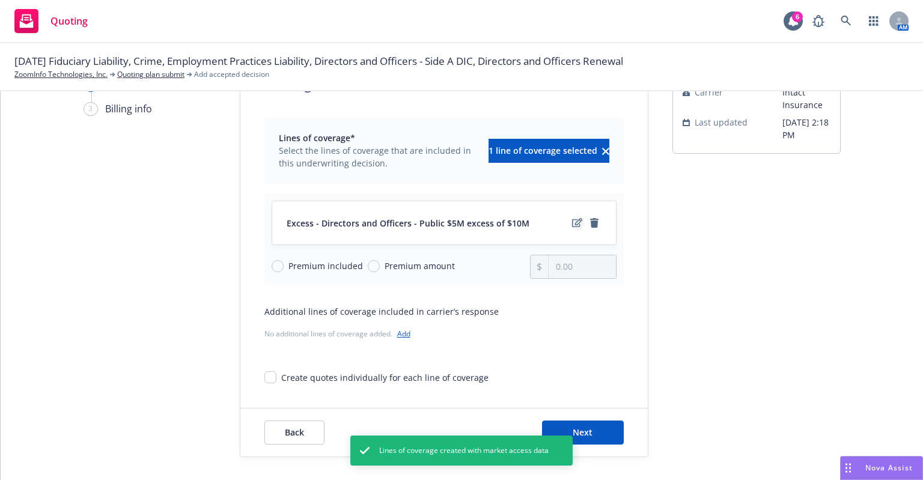
click at [575, 222] on icon "edit" at bounding box center [577, 223] width 10 height 10
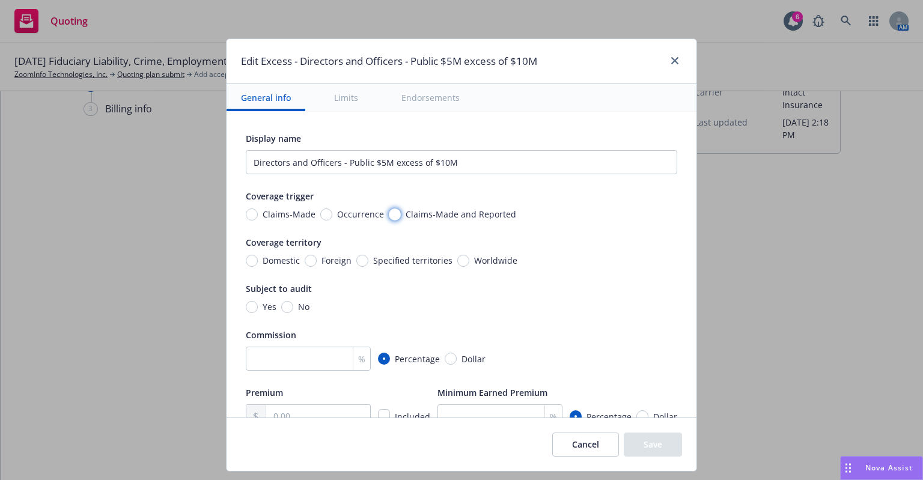
click at [389, 214] on input "Claims-Made and Reported" at bounding box center [395, 215] width 12 height 12
radio input "true"
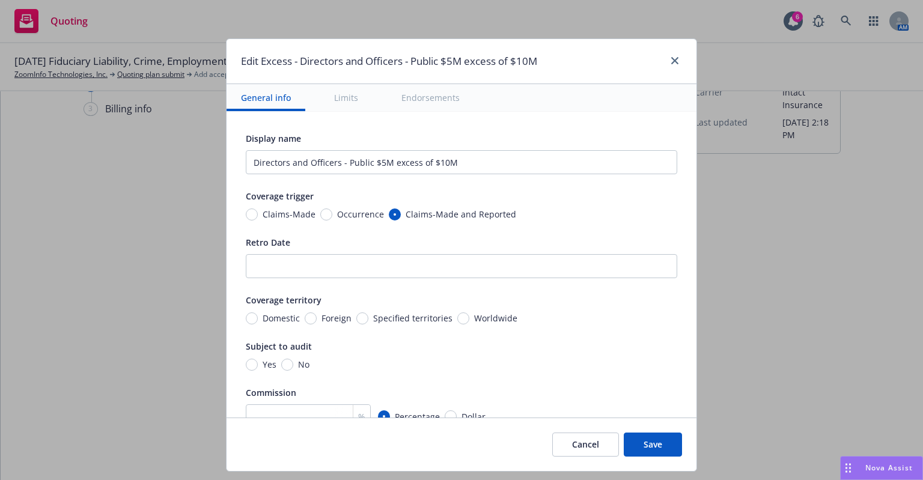
click at [469, 315] on span "Worldwide" at bounding box center [493, 318] width 48 height 13
click at [457, 315] on input "Worldwide" at bounding box center [463, 319] width 12 height 12
radio input "true"
click at [298, 361] on span "No" at bounding box center [303, 364] width 11 height 13
click at [293, 361] on input "No" at bounding box center [287, 365] width 12 height 12
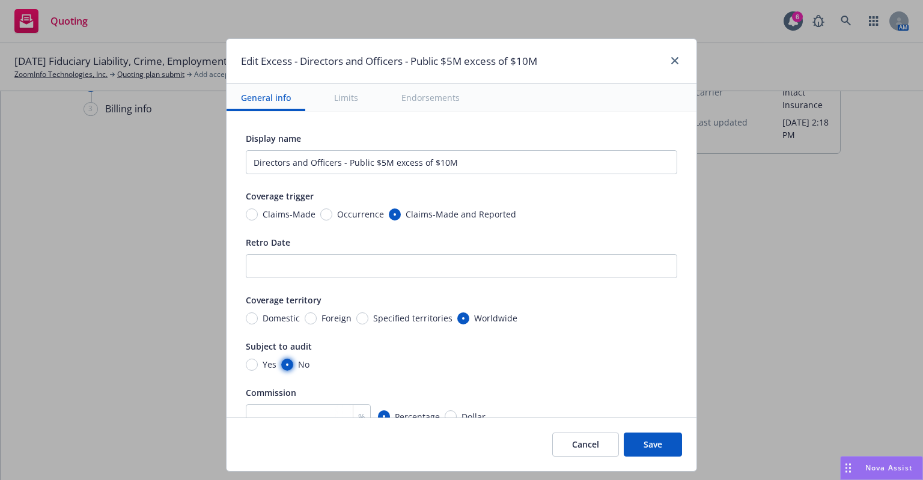
radio input "true"
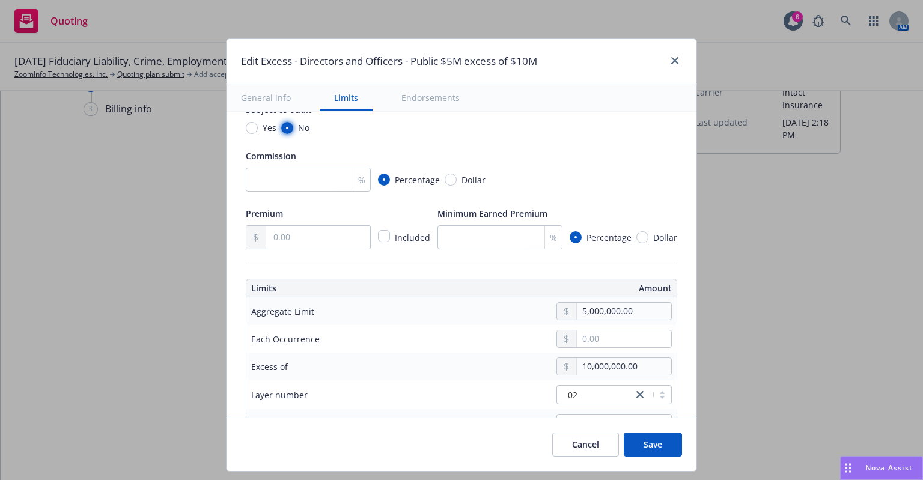
scroll to position [240, 0]
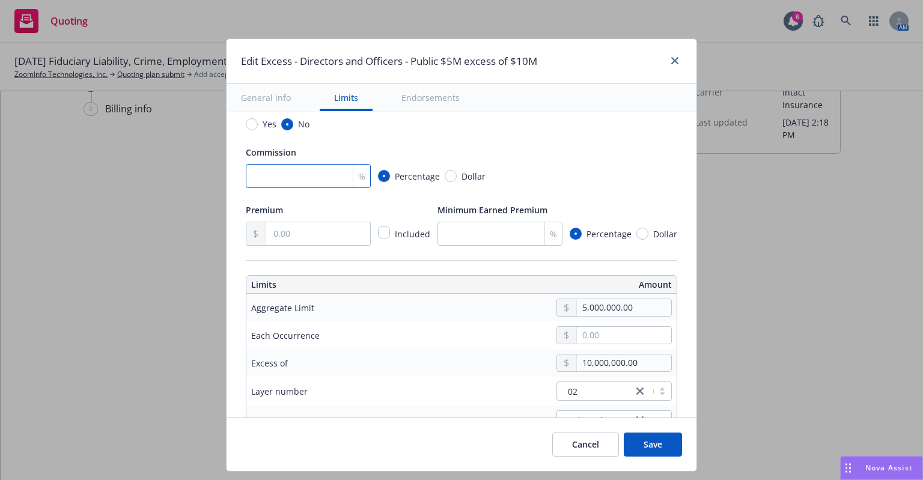
click at [312, 175] on input "number" at bounding box center [308, 176] width 125 height 24
type input "0"
click at [323, 235] on input "text" at bounding box center [318, 233] width 104 height 23
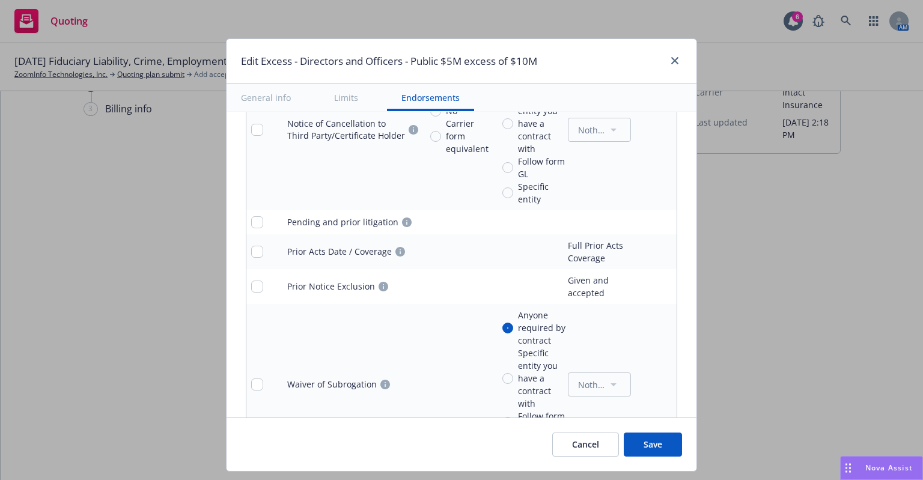
scroll to position [1846, 0]
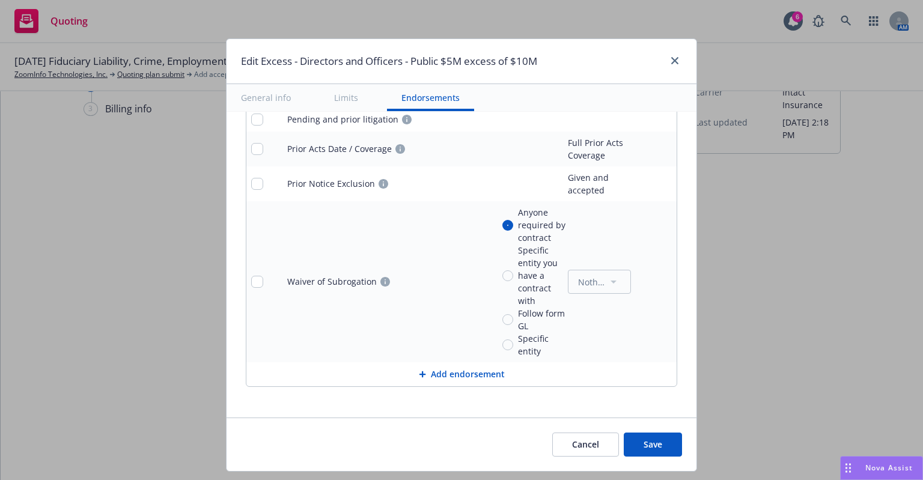
type input "235,423.00"
click at [642, 444] on button "Save" at bounding box center [653, 445] width 58 height 24
radio input "true"
type input "235,423.00"
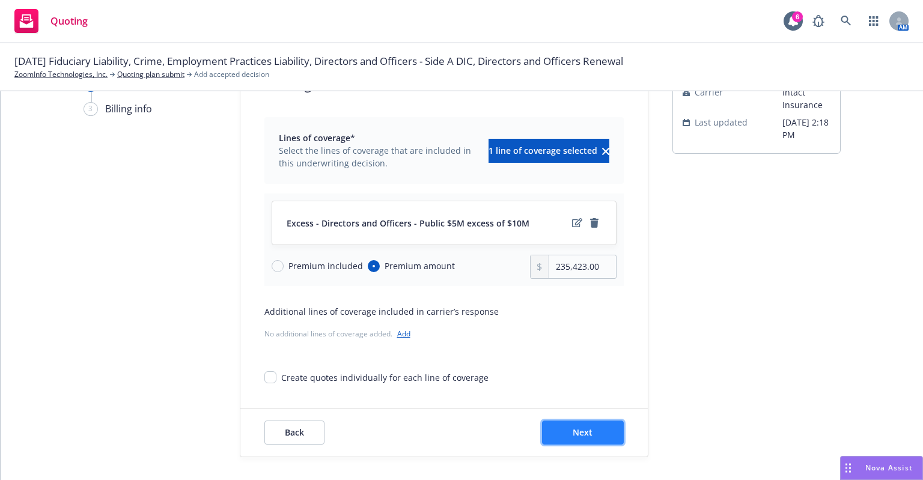
click at [594, 421] on button "Next" at bounding box center [583, 433] width 82 height 24
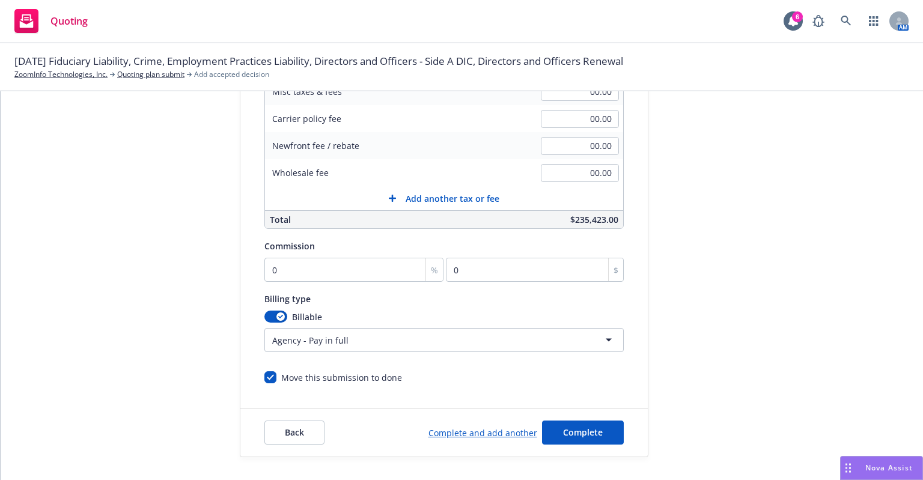
scroll to position [103, 0]
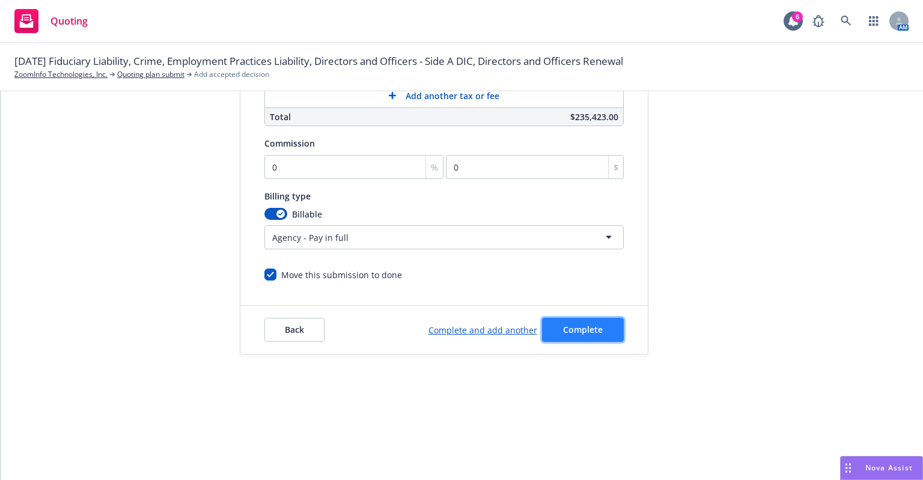
click at [580, 329] on span "Complete" at bounding box center [583, 329] width 40 height 11
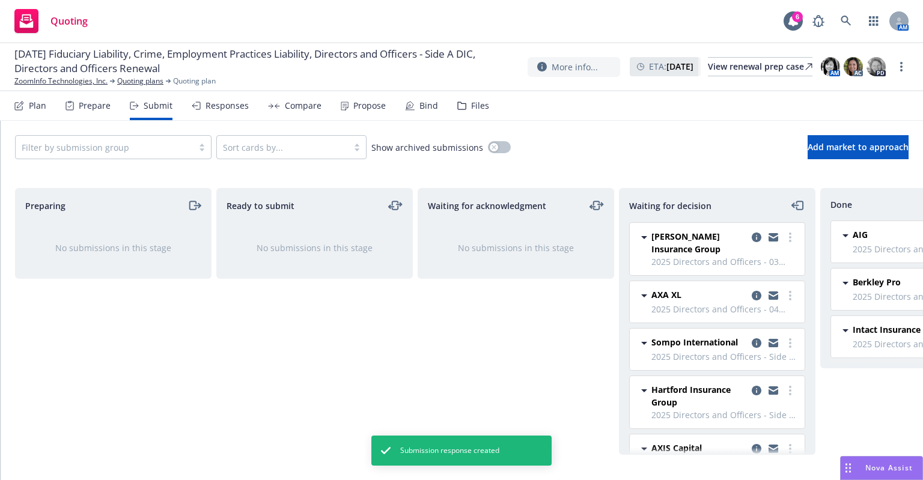
click at [856, 277] on span "Berkley Pro" at bounding box center [877, 282] width 48 height 13
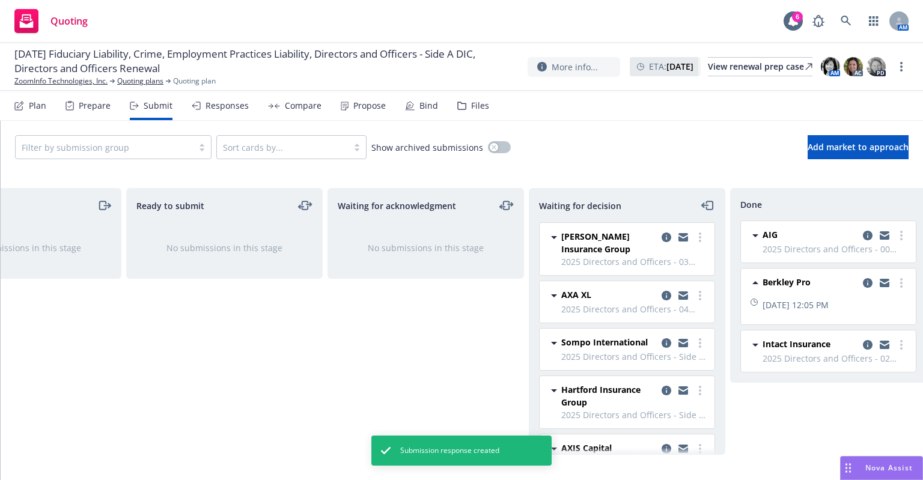
scroll to position [0, 108]
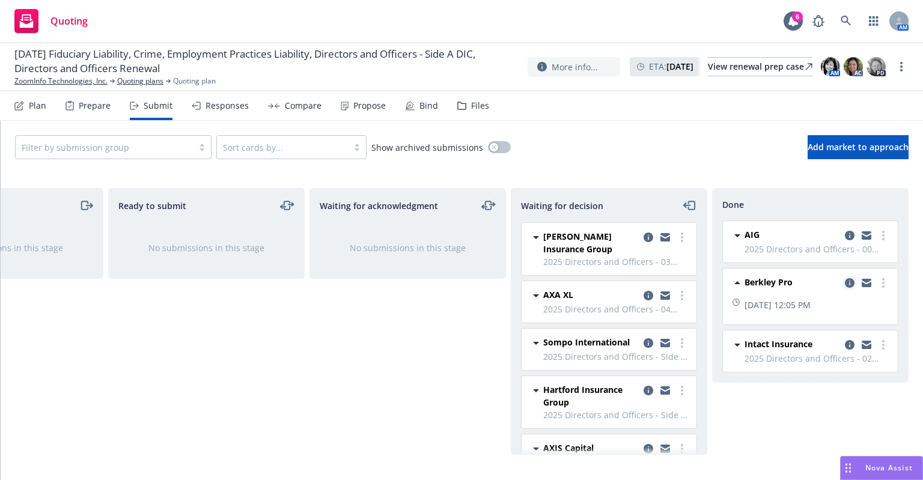
click at [848, 283] on icon "copy logging email" at bounding box center [850, 283] width 10 height 10
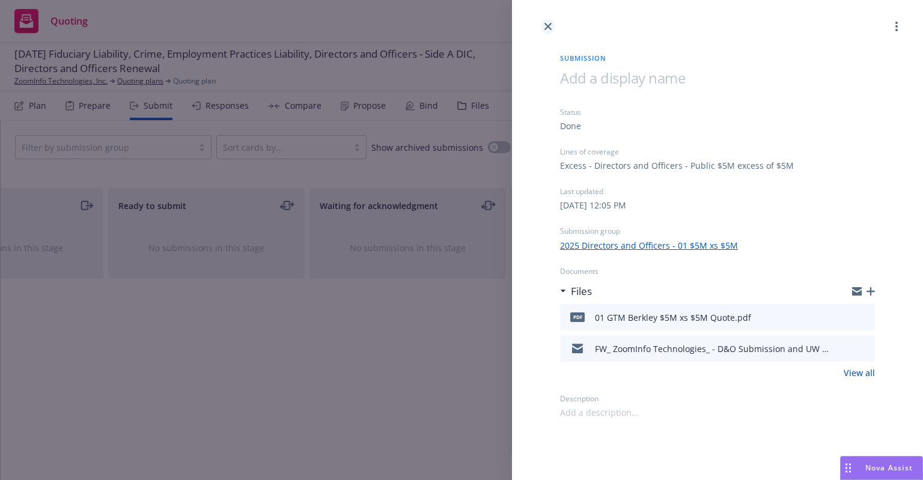
click at [546, 27] on icon "close" at bounding box center [548, 26] width 7 height 7
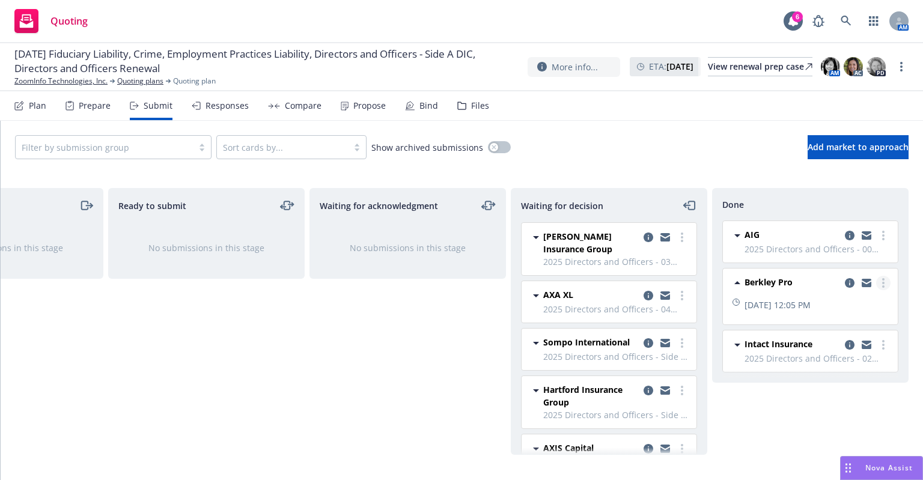
click at [882, 281] on icon "more" at bounding box center [883, 283] width 2 height 10
click at [457, 337] on div "Waiting for acknowledgment No submissions in this stage" at bounding box center [408, 321] width 197 height 267
click at [681, 233] on icon "more" at bounding box center [682, 238] width 2 height 10
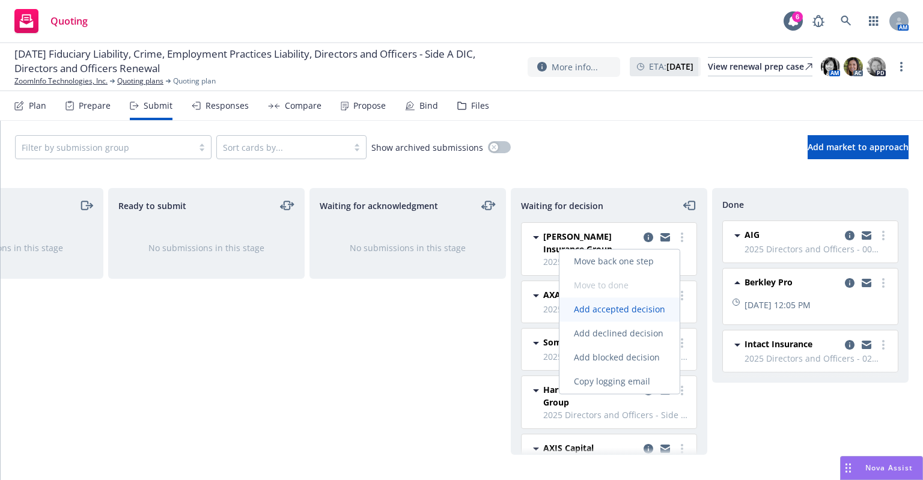
click at [604, 313] on span "Add accepted decision" at bounding box center [620, 309] width 120 height 11
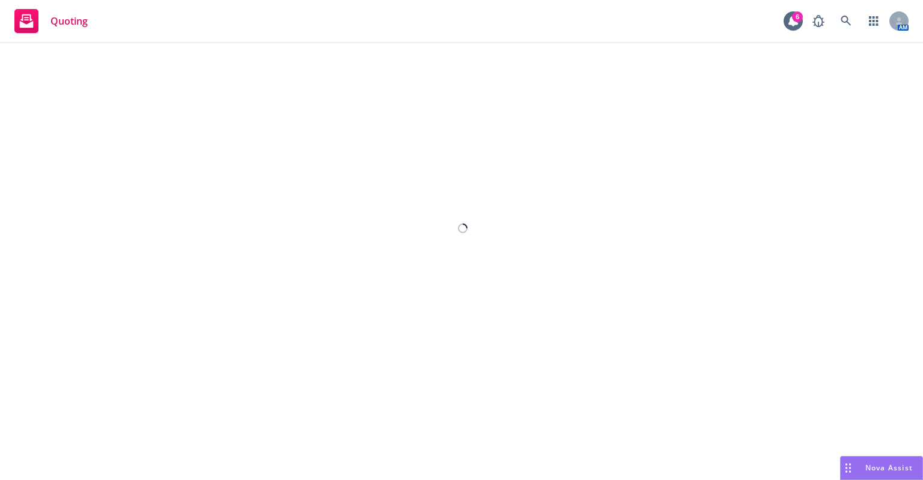
select select "12"
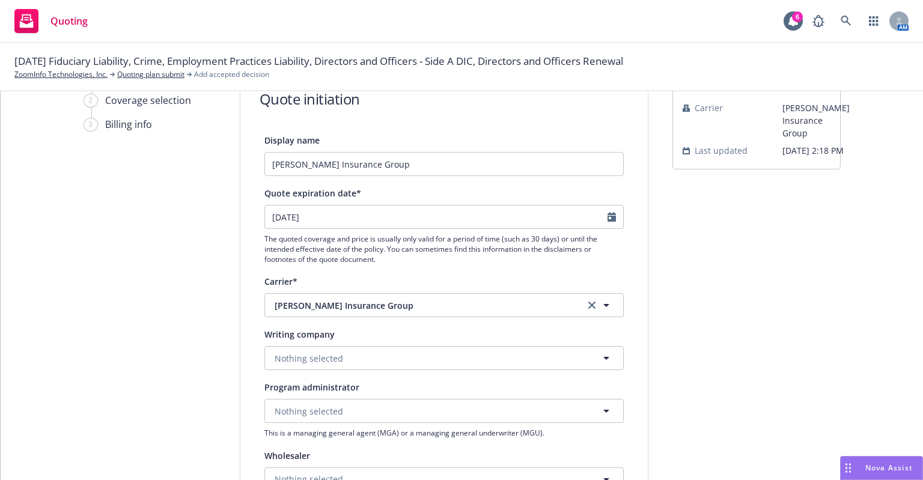
scroll to position [120, 0]
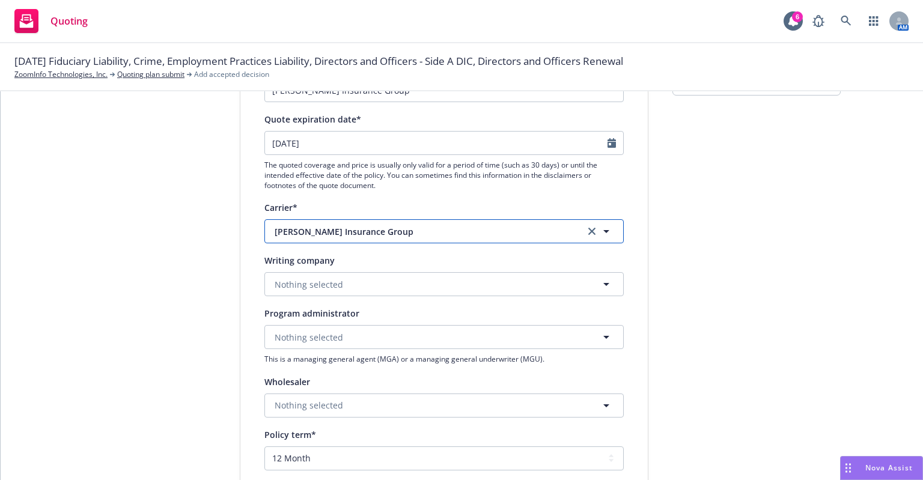
click at [447, 233] on span "[PERSON_NAME] Insurance Group" at bounding box center [421, 231] width 292 height 13
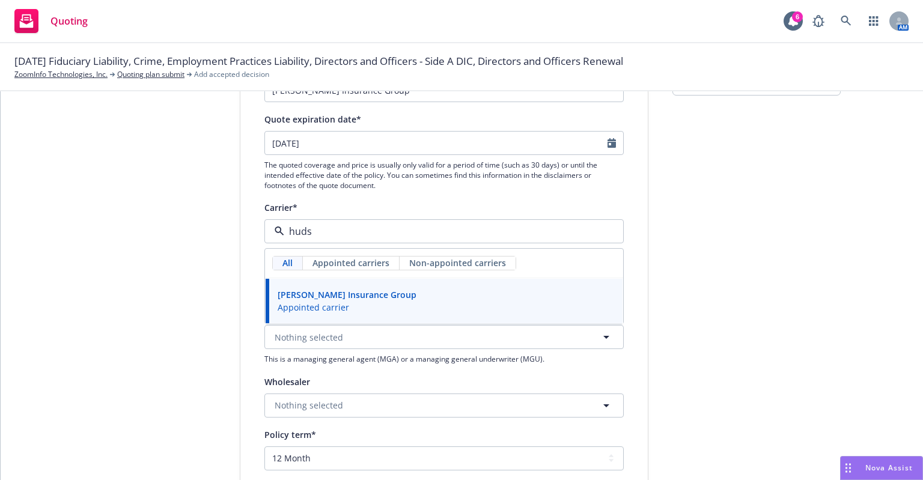
type input "huds"
click at [185, 298] on div "1 Quote initiation 2 Coverage selection 3 Billing info" at bounding box center [150, 398] width 132 height 806
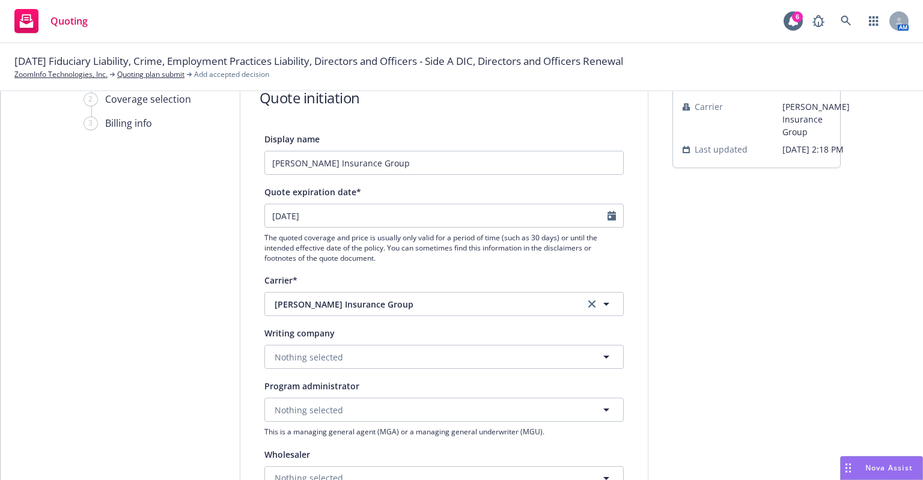
scroll to position [0, 0]
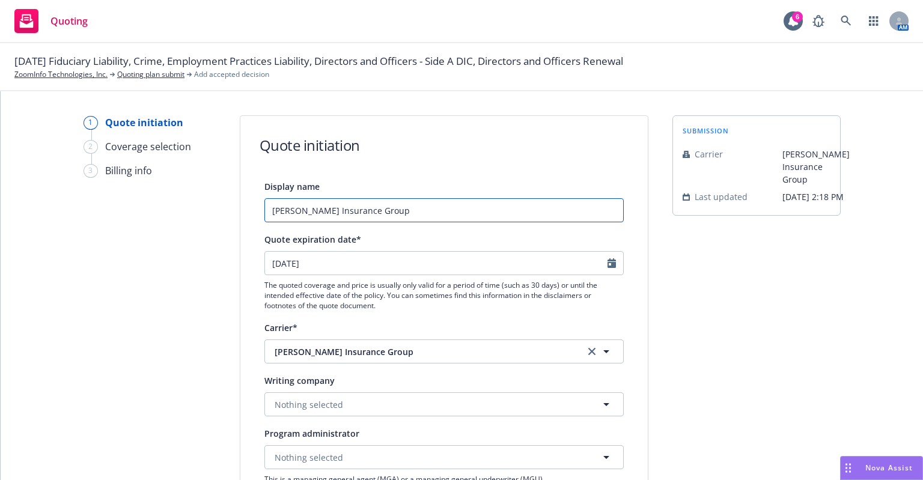
click at [348, 206] on input "[PERSON_NAME] Insurance Group" at bounding box center [443, 210] width 359 height 24
click at [395, 206] on input "[PERSON_NAME] Insurance Group" at bounding box center [443, 210] width 359 height 24
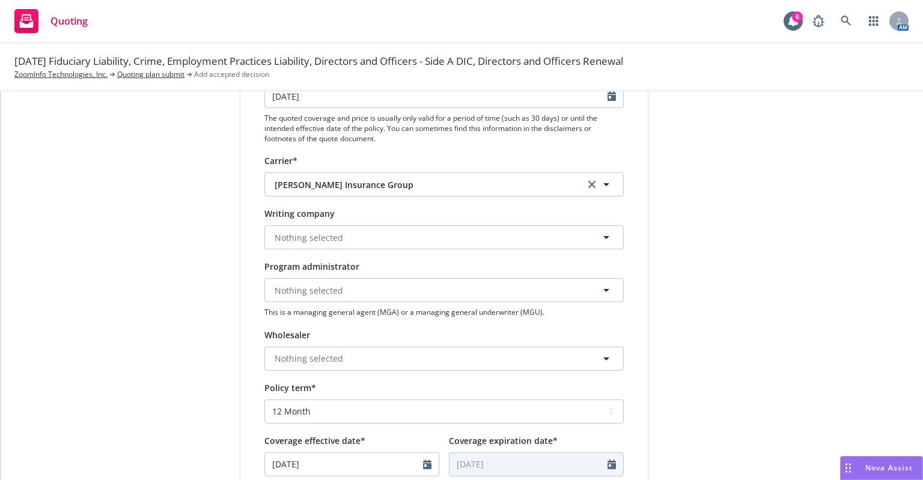
scroll to position [180, 0]
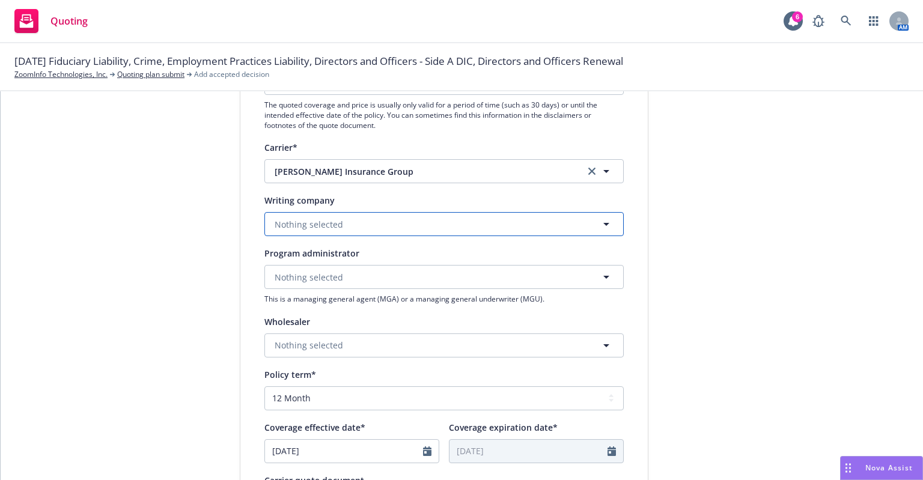
click at [329, 224] on span "Nothing selected" at bounding box center [309, 224] width 69 height 13
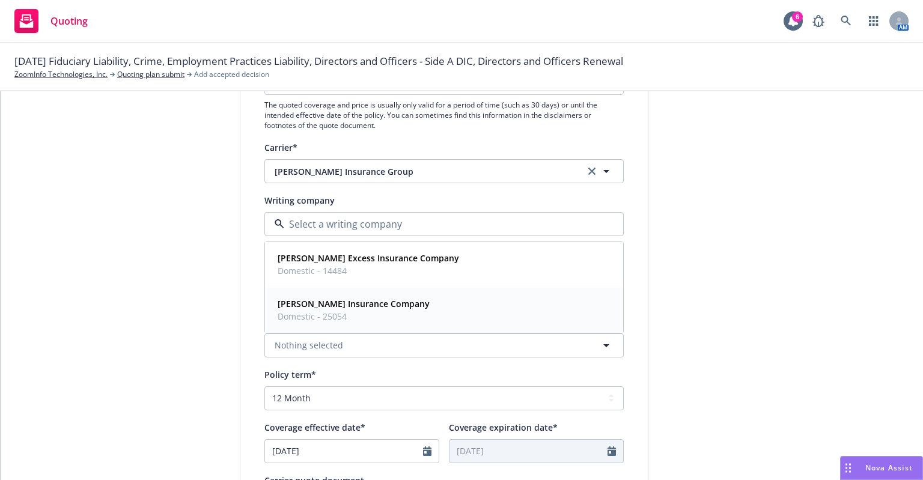
click at [340, 310] on span "[PERSON_NAME] Insurance Company" at bounding box center [354, 304] width 152 height 13
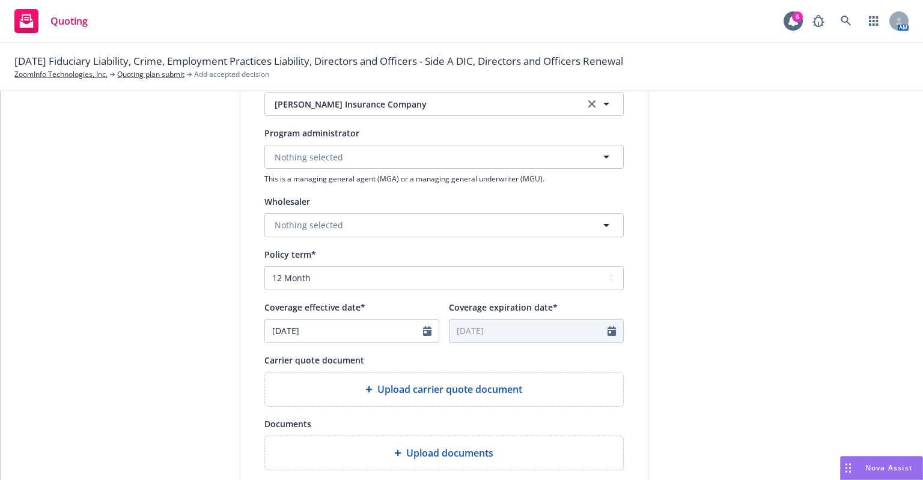
scroll to position [421, 0]
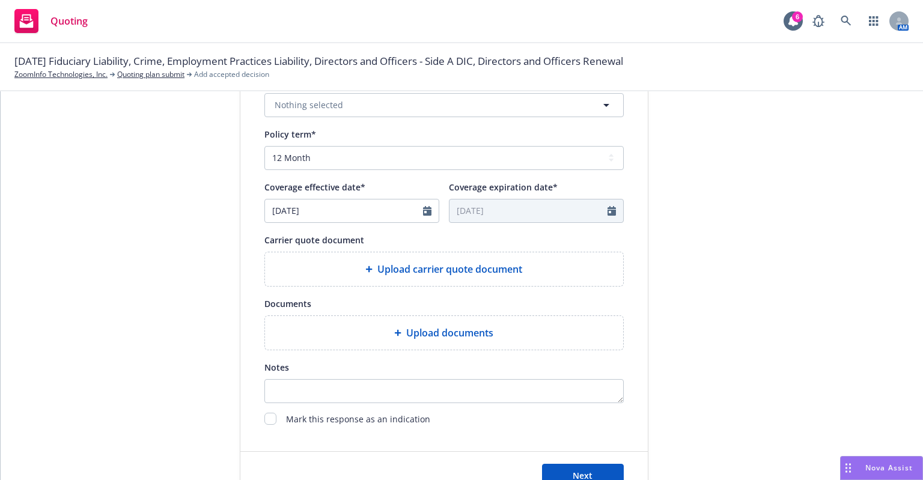
click at [397, 270] on span "Upload carrier quote document" at bounding box center [449, 269] width 145 height 14
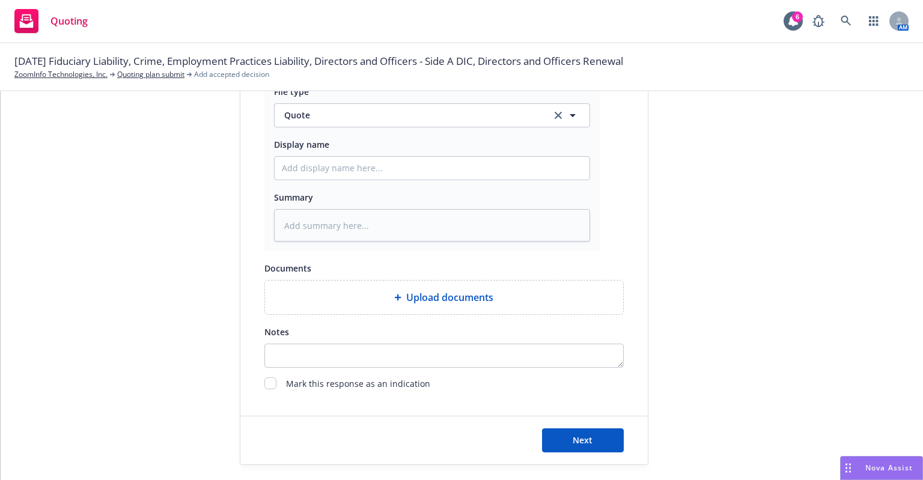
scroll to position [639, 0]
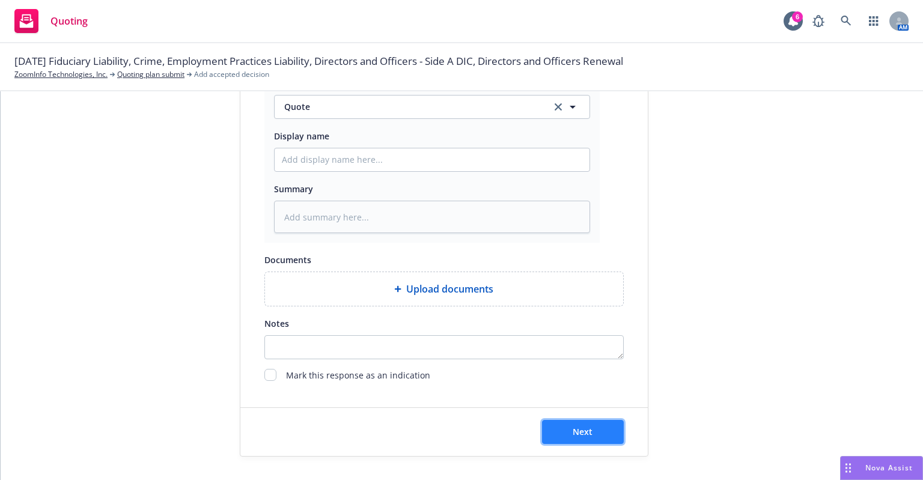
click at [579, 424] on button "Next" at bounding box center [583, 432] width 82 height 24
type textarea "x"
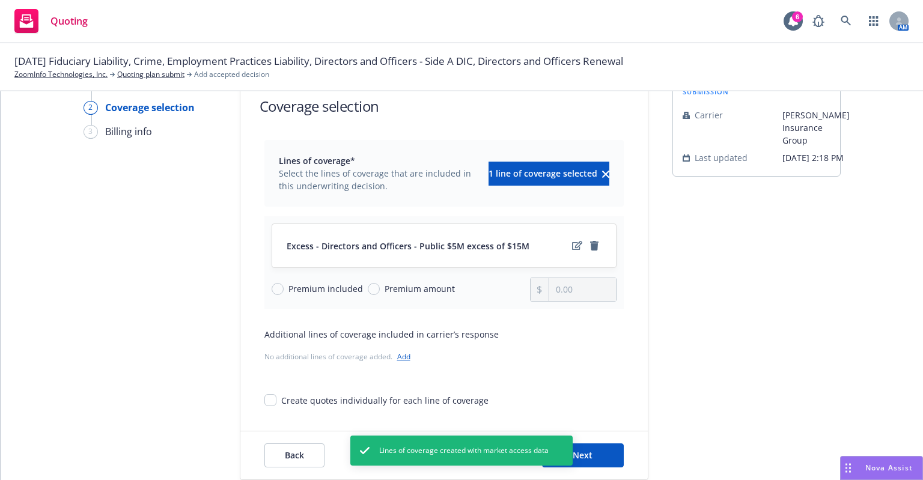
scroll to position [60, 0]
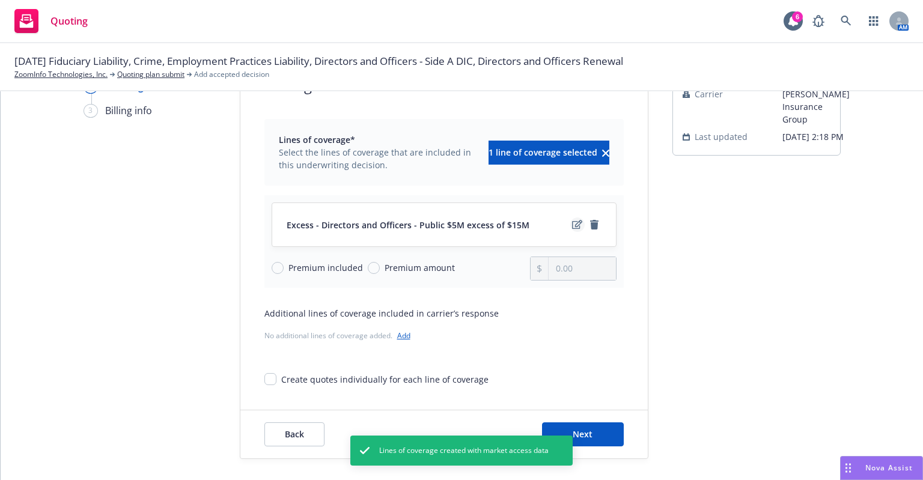
click at [573, 221] on icon "edit" at bounding box center [577, 224] width 10 height 9
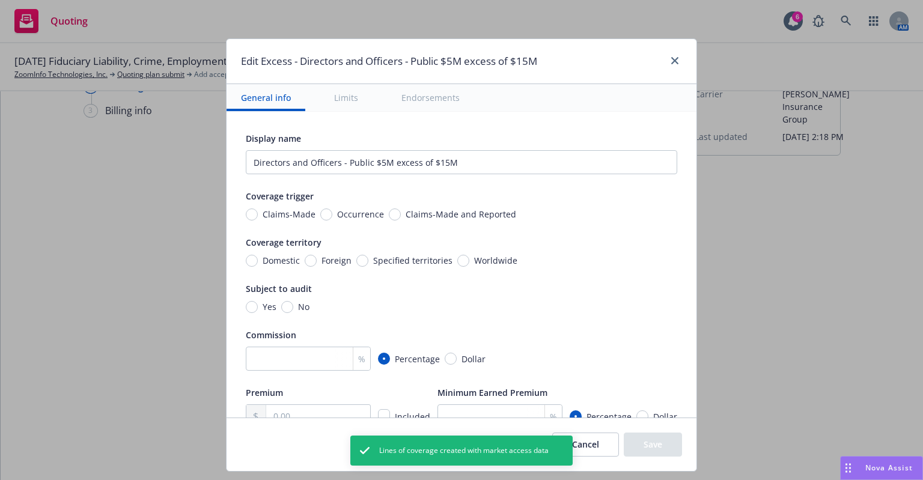
click at [420, 213] on span "Claims-Made and Reported" at bounding box center [461, 214] width 111 height 13
click at [401, 213] on input "Claims-Made and Reported" at bounding box center [395, 215] width 12 height 12
radio input "true"
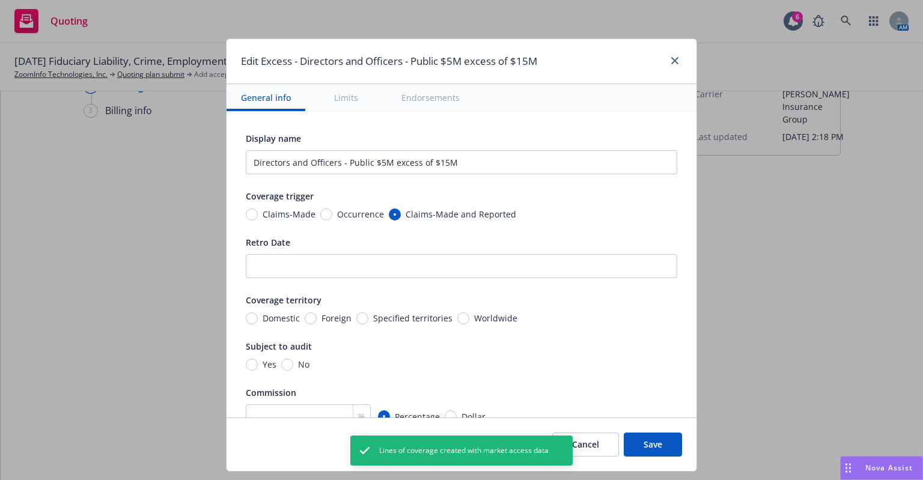
click at [474, 317] on span "Worldwide" at bounding box center [495, 318] width 43 height 13
click at [468, 317] on input "Worldwide" at bounding box center [463, 319] width 12 height 12
radio input "true"
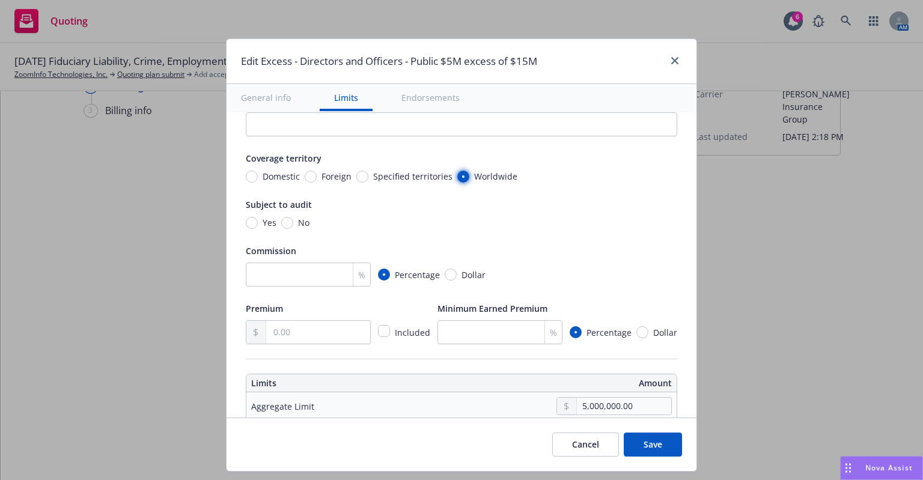
scroll to position [240, 0]
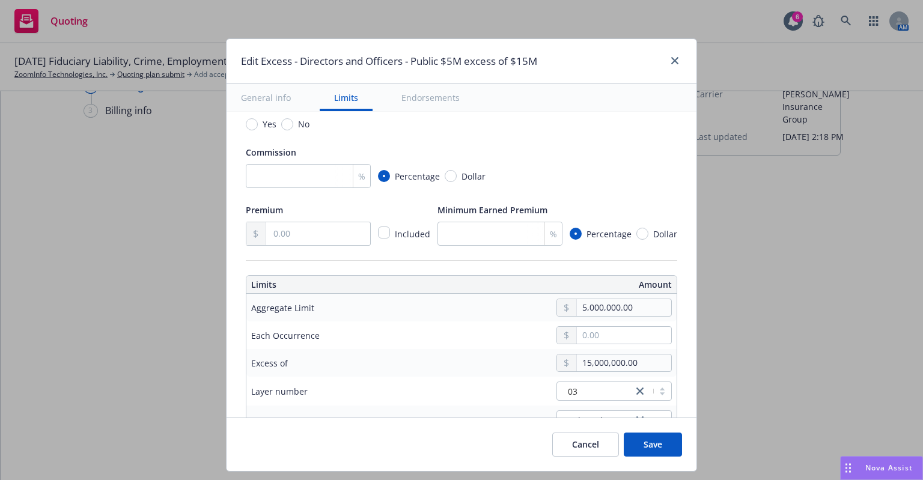
click at [298, 121] on span "No" at bounding box center [303, 124] width 11 height 13
click at [292, 121] on input "No" at bounding box center [287, 124] width 12 height 12
radio input "true"
click at [297, 177] on input "number" at bounding box center [308, 176] width 125 height 24
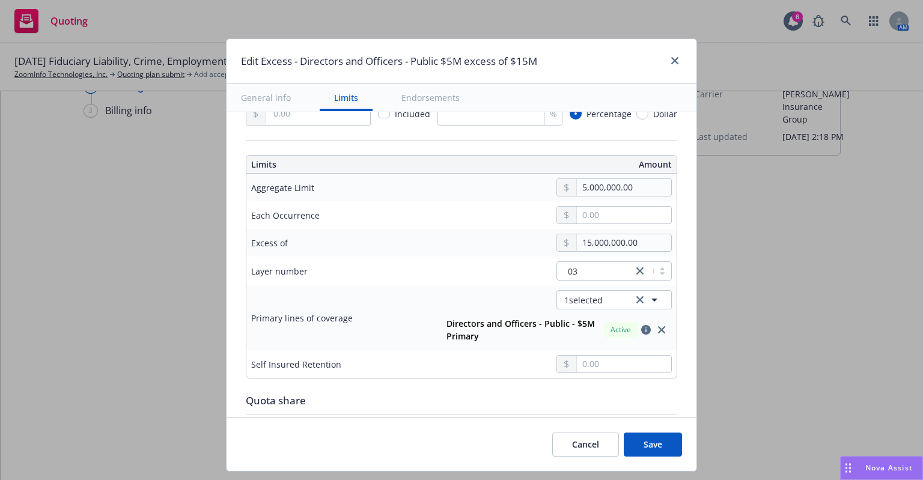
scroll to position [421, 0]
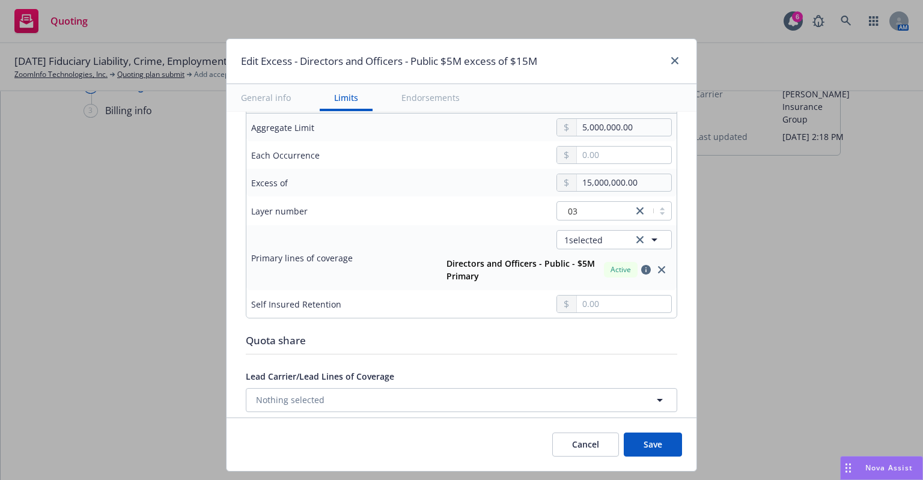
type input "0"
click at [602, 308] on input "text" at bounding box center [624, 304] width 94 height 17
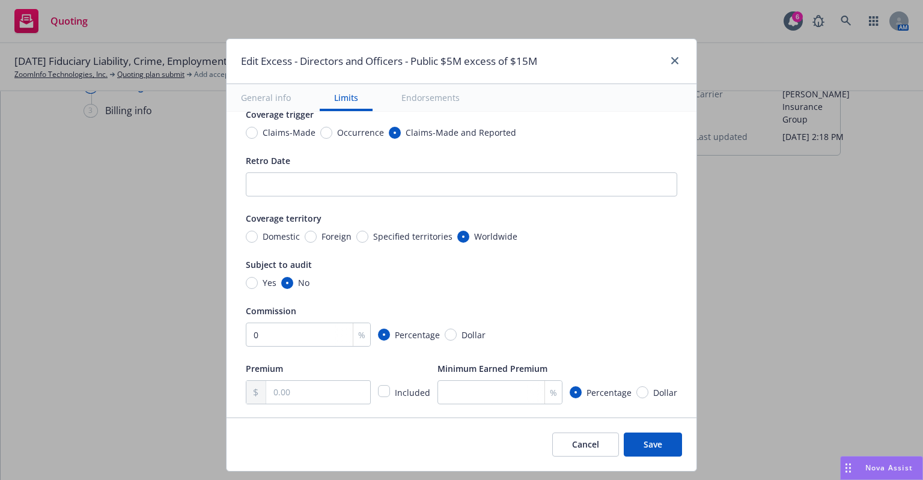
scroll to position [180, 0]
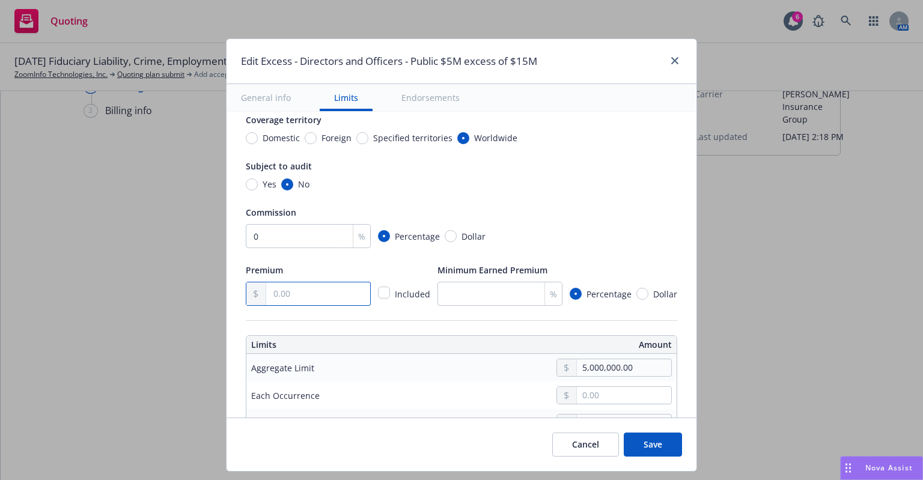
click at [321, 295] on input "text" at bounding box center [318, 294] width 104 height 23
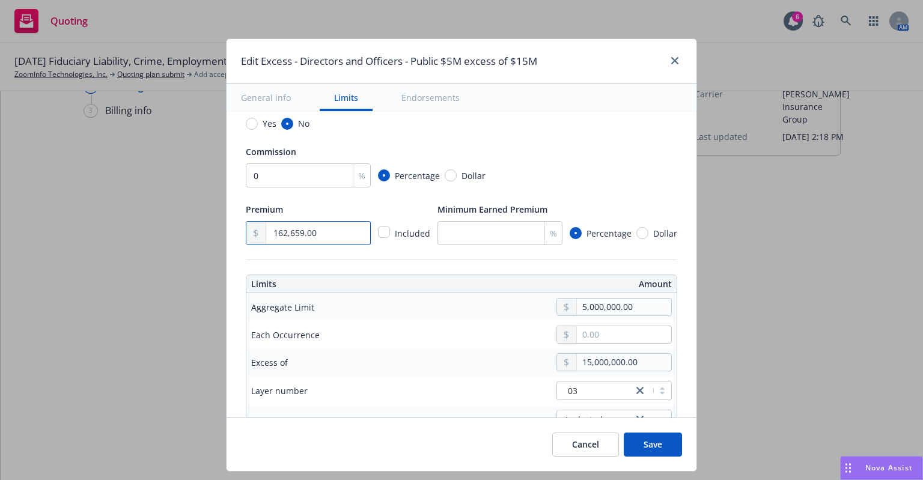
type input "162,659.00"
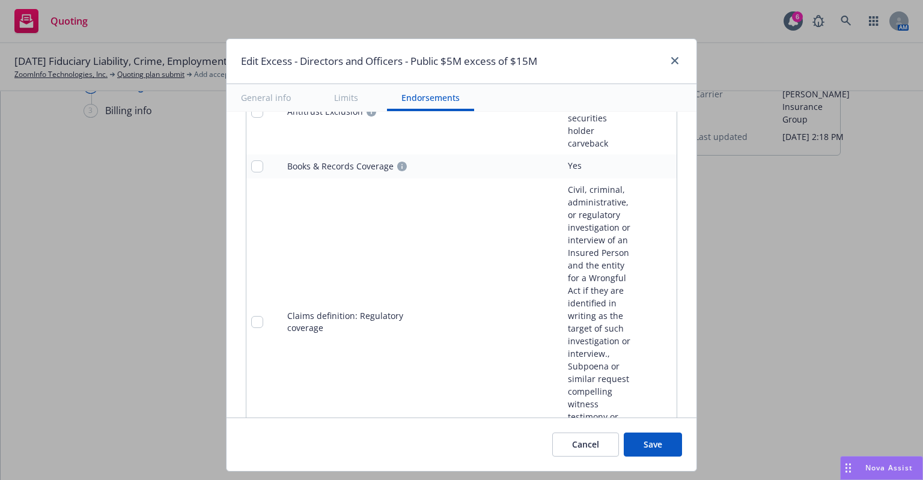
scroll to position [1262, 0]
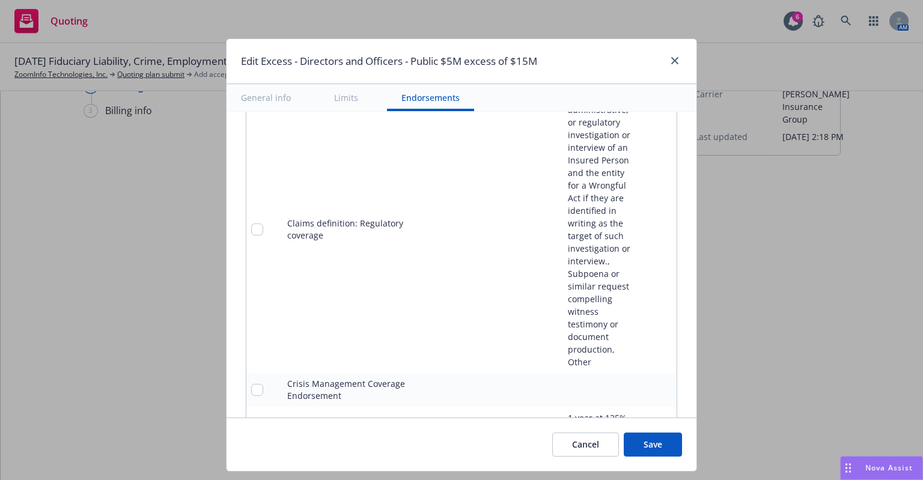
click at [662, 448] on button "Save" at bounding box center [653, 445] width 58 height 24
radio input "true"
type input "162,659.00"
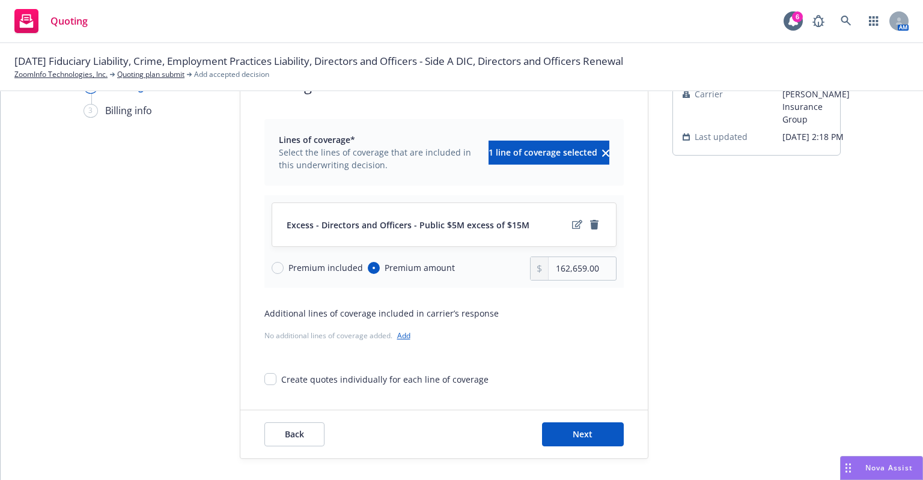
scroll to position [62, 0]
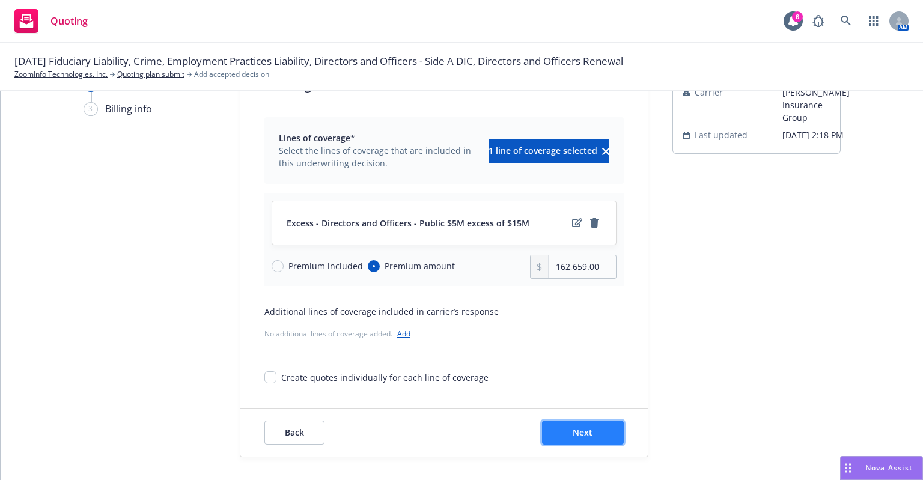
click at [573, 427] on span "Next" at bounding box center [583, 432] width 20 height 11
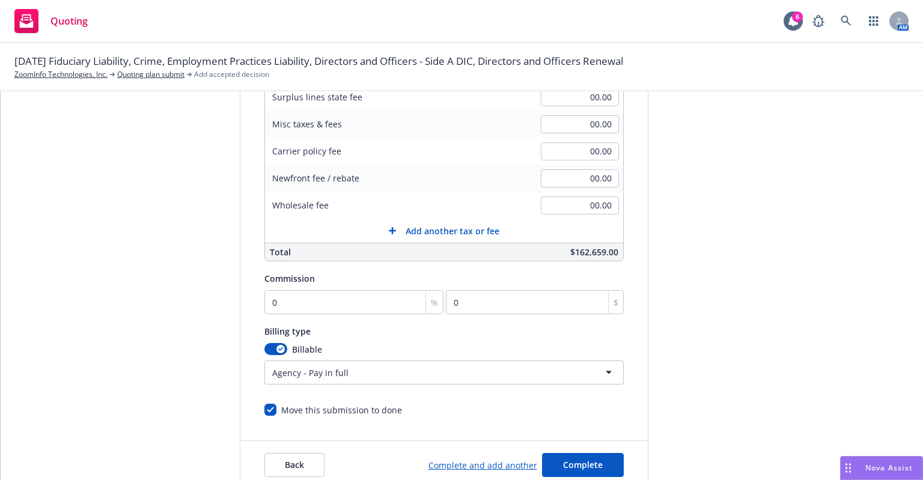
scroll to position [273, 0]
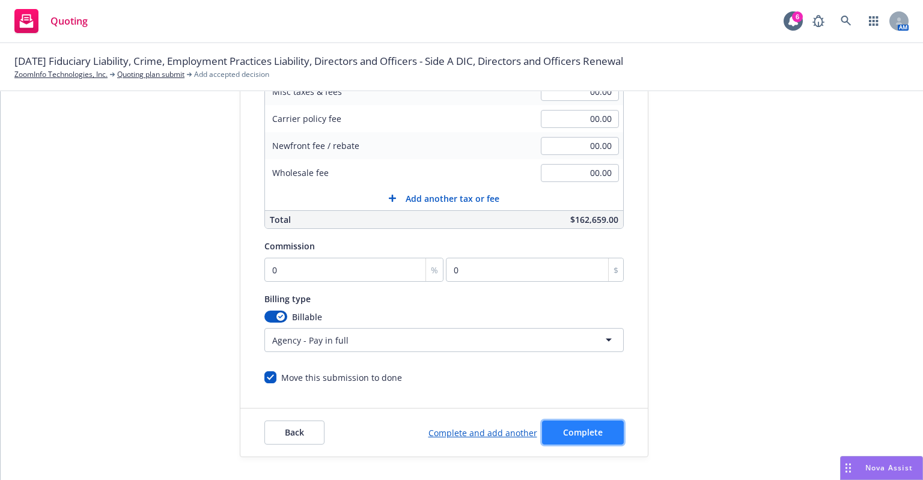
click at [572, 428] on span "Complete" at bounding box center [583, 432] width 40 height 11
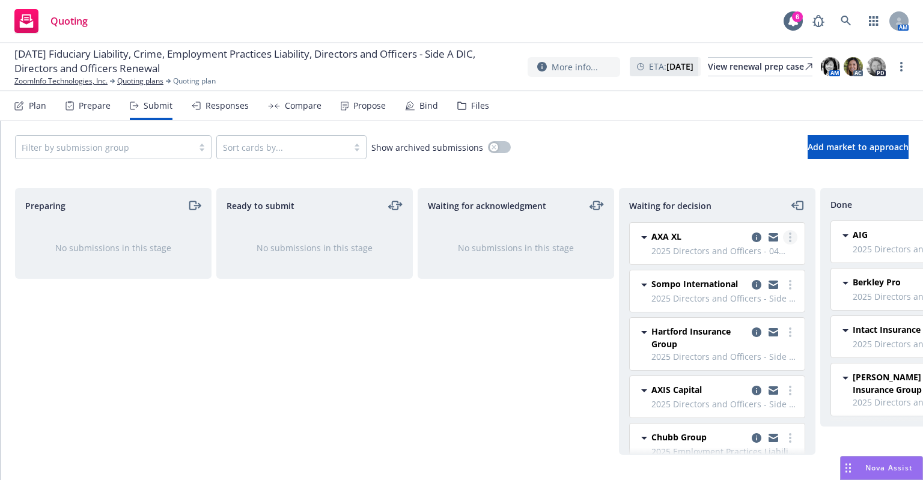
click at [789, 239] on icon "more" at bounding box center [790, 238] width 2 height 10
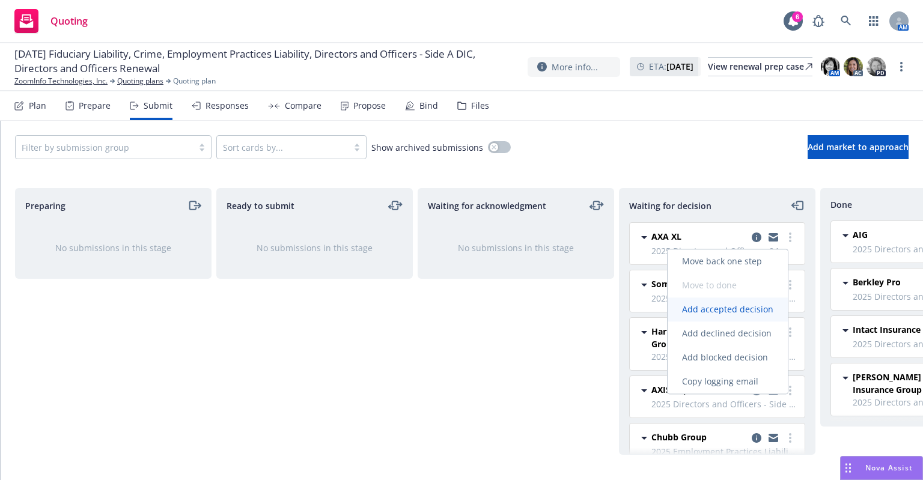
click at [709, 307] on span "Add accepted decision" at bounding box center [728, 309] width 120 height 11
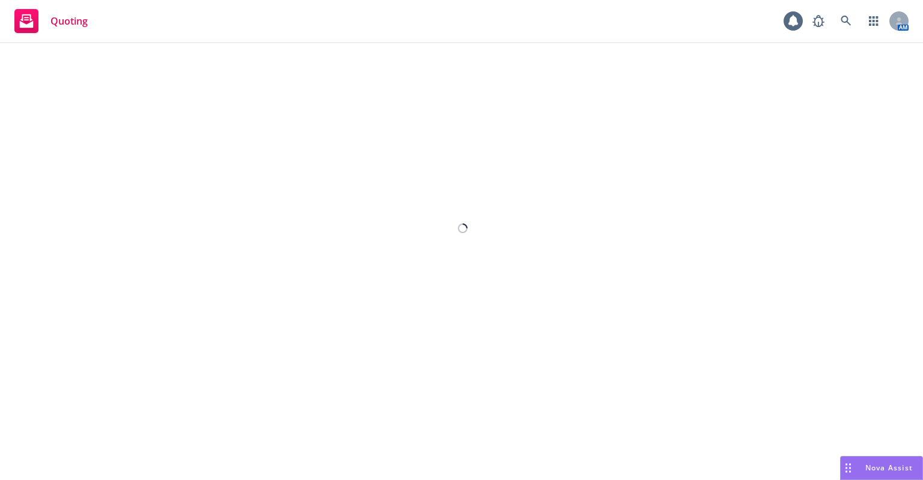
select select "12"
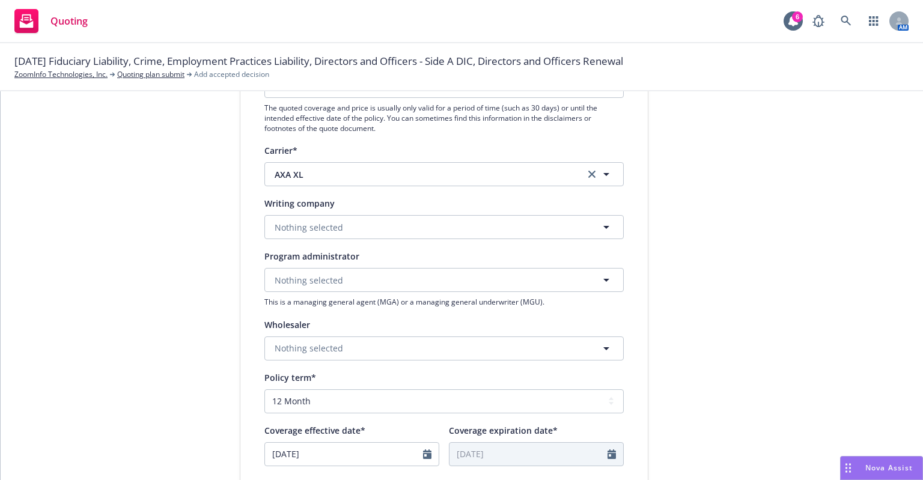
scroll to position [180, 0]
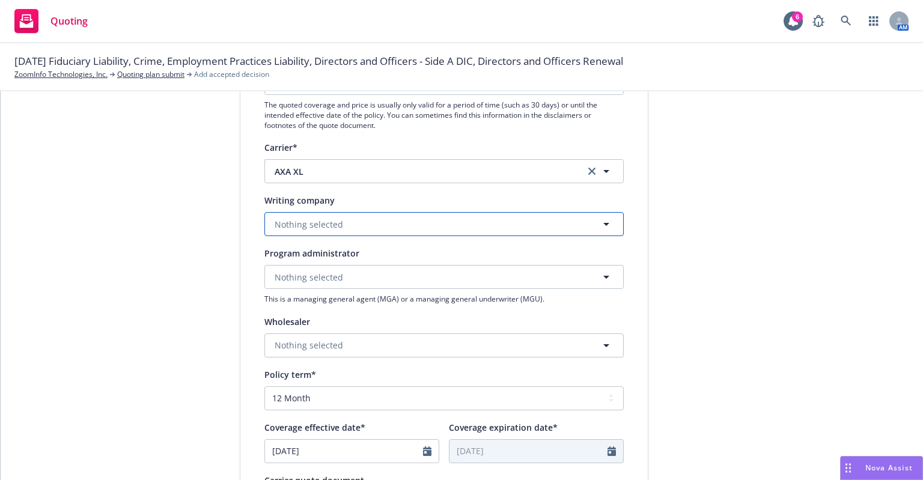
click at [344, 225] on button "Nothing selected" at bounding box center [443, 224] width 359 height 24
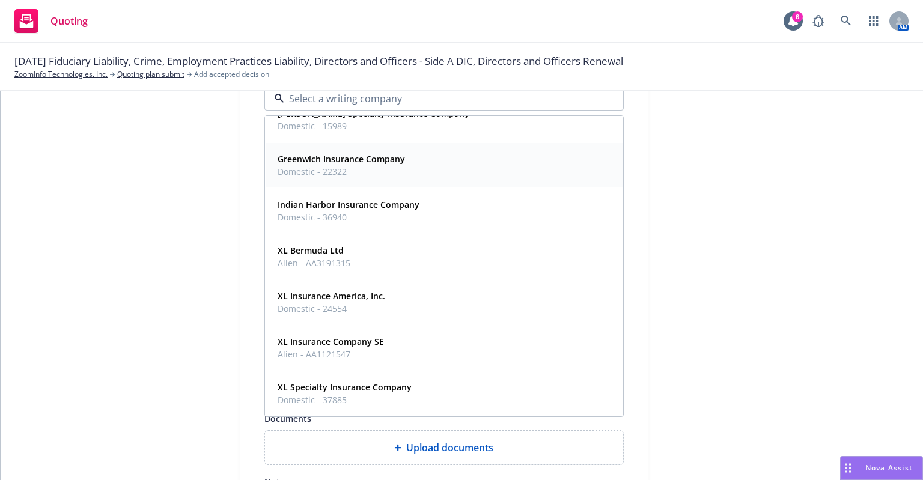
scroll to position [361, 0]
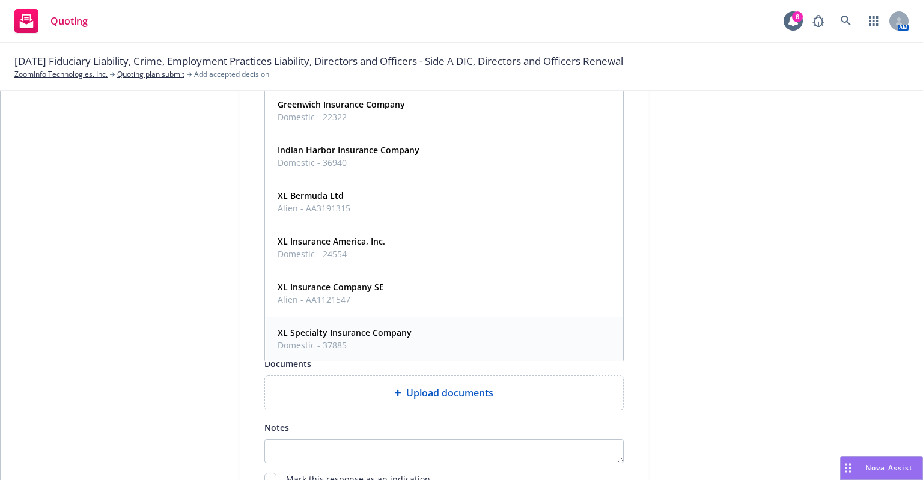
click at [364, 329] on strong "XL Specialty Insurance Company" at bounding box center [345, 332] width 134 height 11
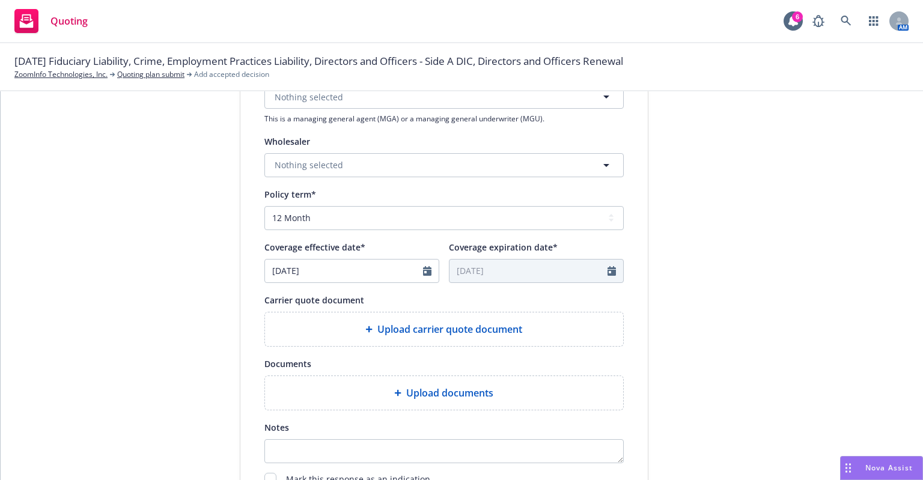
click at [397, 331] on span "Upload carrier quote document" at bounding box center [449, 329] width 145 height 14
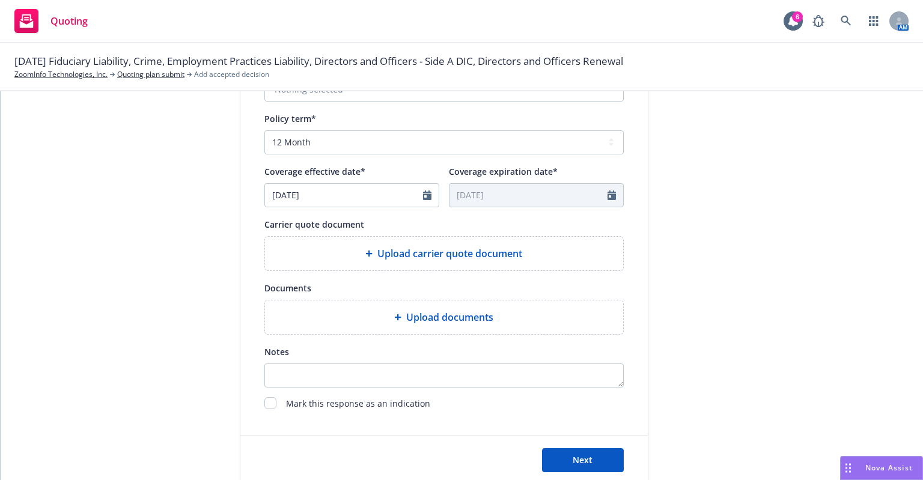
scroll to position [464, 0]
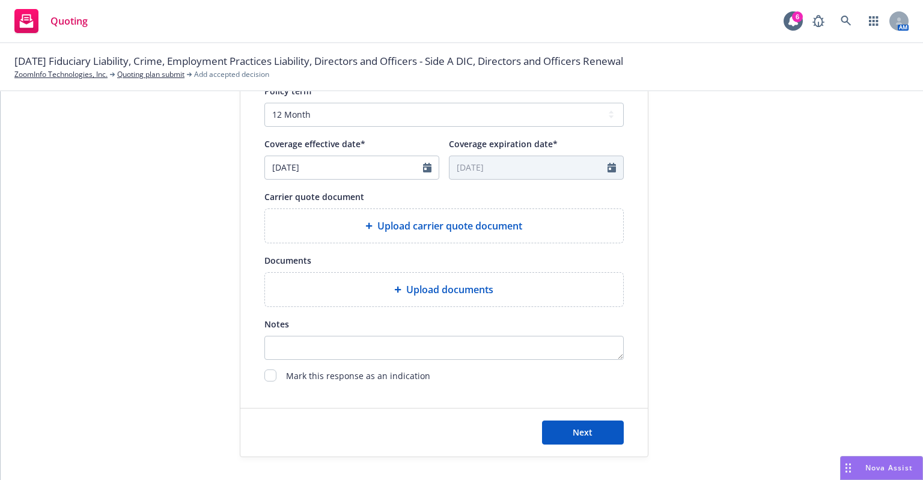
click at [377, 223] on span "Upload carrier quote document" at bounding box center [449, 226] width 145 height 14
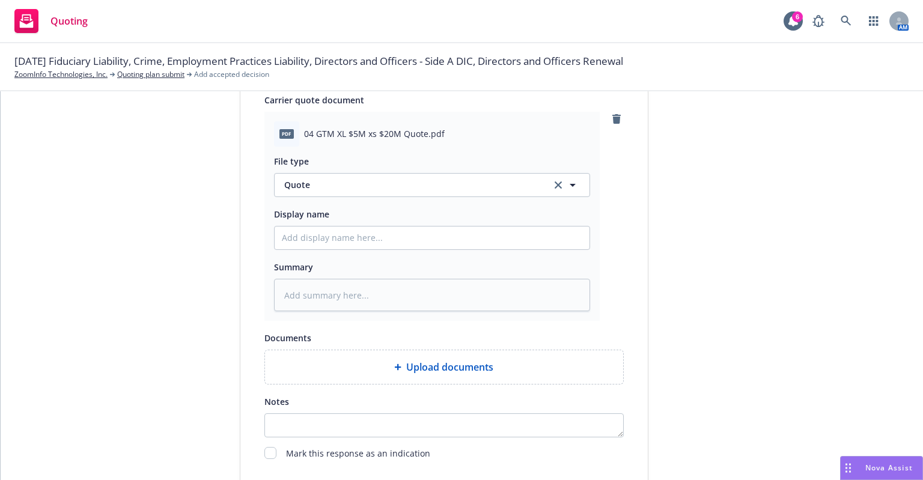
scroll to position [639, 0]
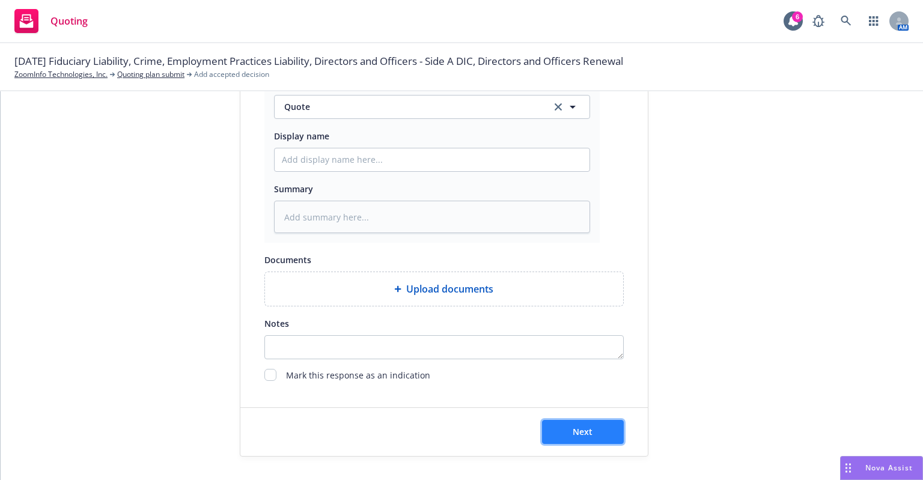
click at [591, 427] on button "Next" at bounding box center [583, 432] width 82 height 24
type textarea "x"
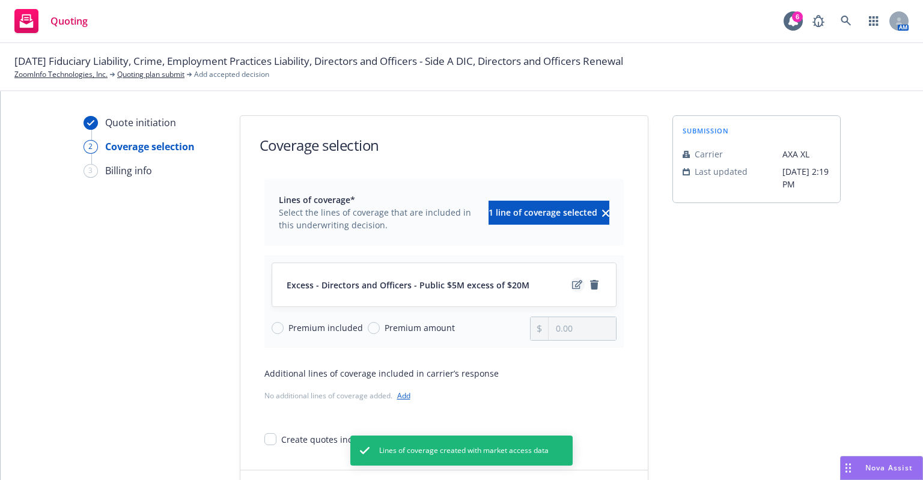
click at [572, 286] on icon "edit" at bounding box center [577, 285] width 10 height 10
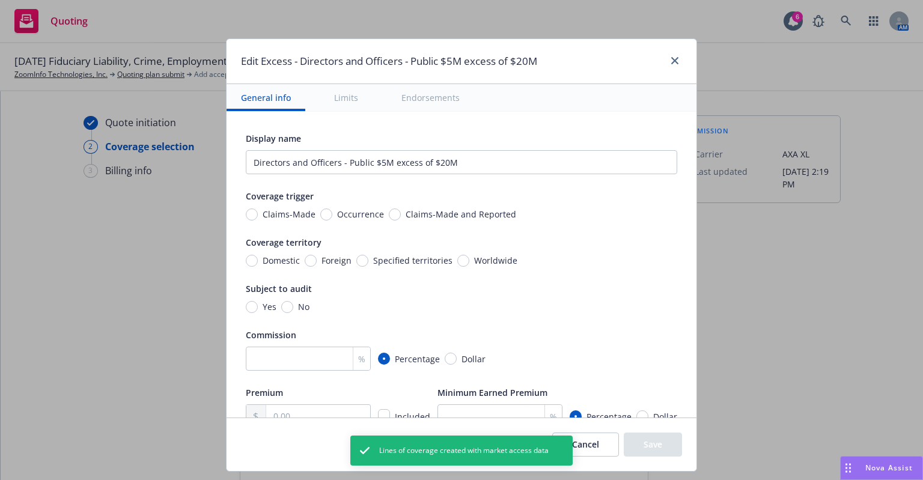
scroll to position [60, 0]
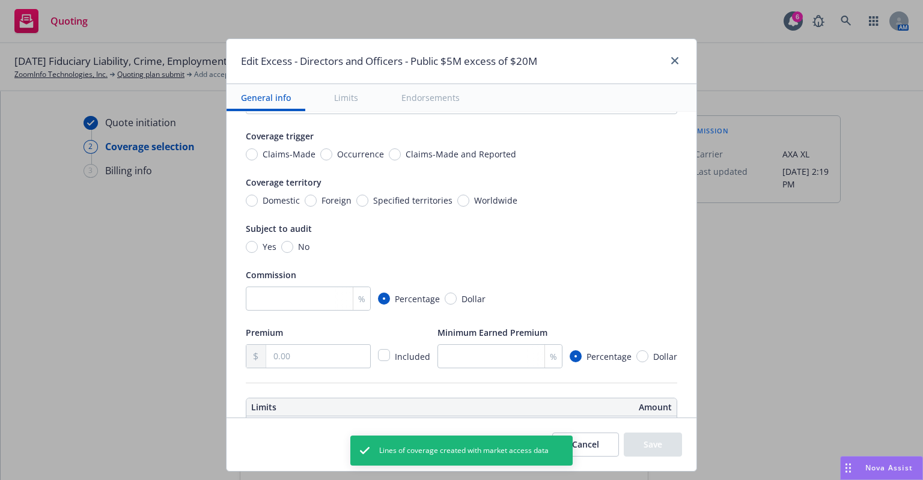
click at [406, 157] on span "Claims-Made and Reported" at bounding box center [461, 154] width 111 height 13
click at [400, 157] on input "Claims-Made and Reported" at bounding box center [395, 154] width 12 height 12
radio input "true"
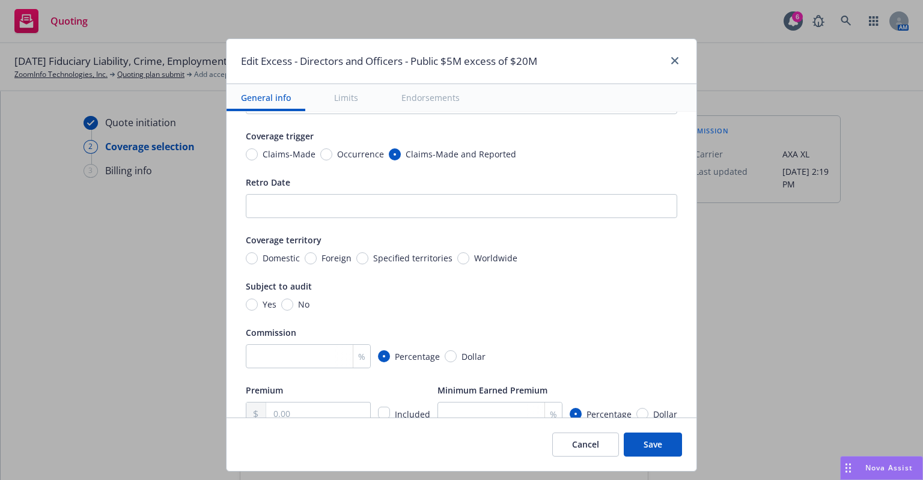
click at [474, 257] on span "Worldwide" at bounding box center [495, 258] width 43 height 13
click at [469, 257] on input "Worldwide" at bounding box center [463, 258] width 12 height 12
radio input "true"
click at [282, 308] on div "No" at bounding box center [295, 304] width 28 height 13
click at [282, 308] on input "No" at bounding box center [287, 305] width 12 height 12
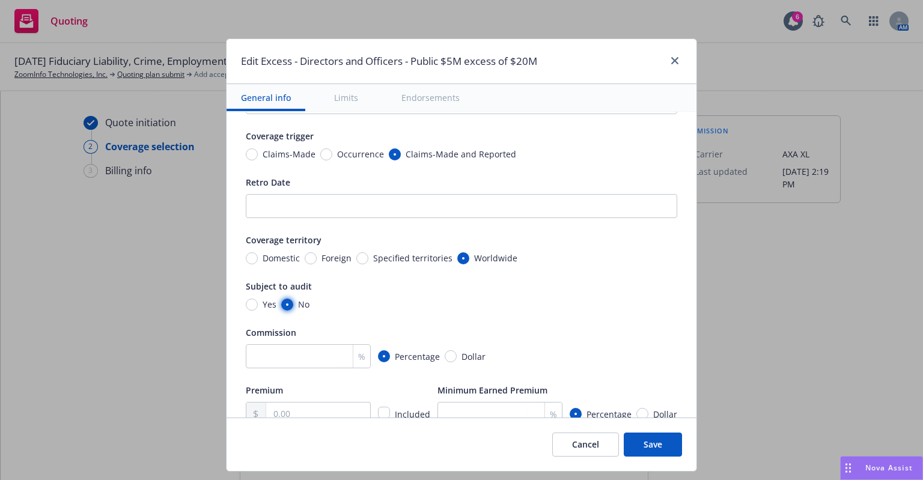
radio input "true"
click at [286, 358] on input "number" at bounding box center [308, 356] width 125 height 24
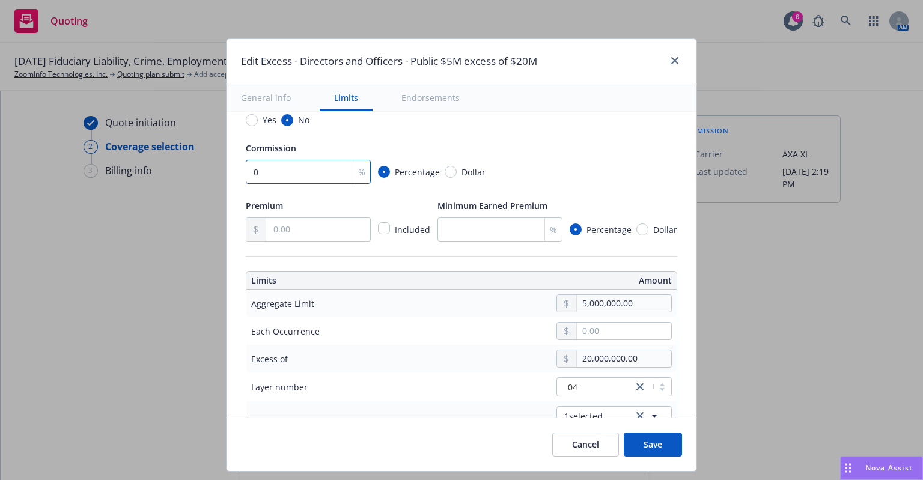
scroll to position [240, 0]
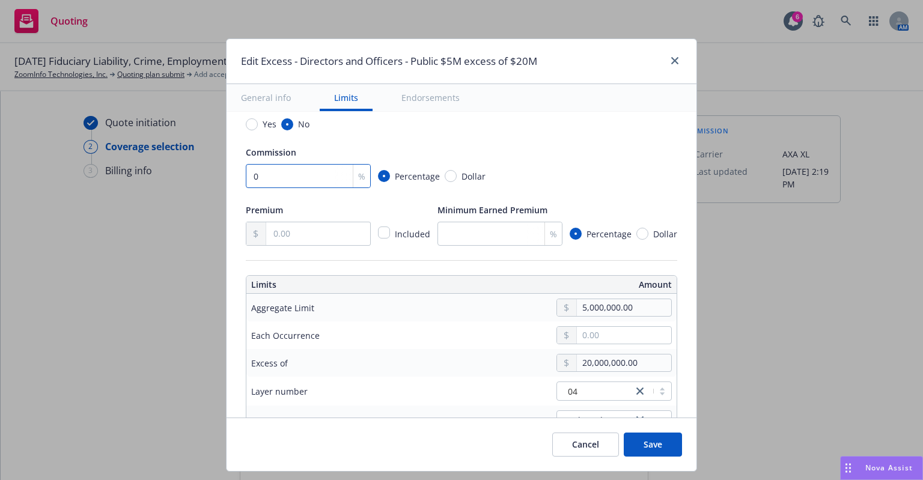
type input "0"
click at [301, 236] on input "text" at bounding box center [318, 233] width 104 height 23
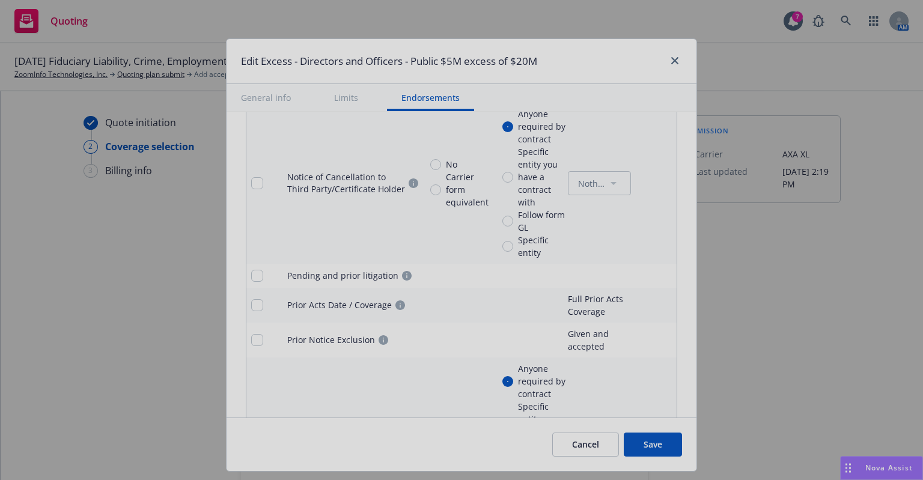
scroll to position [1743, 0]
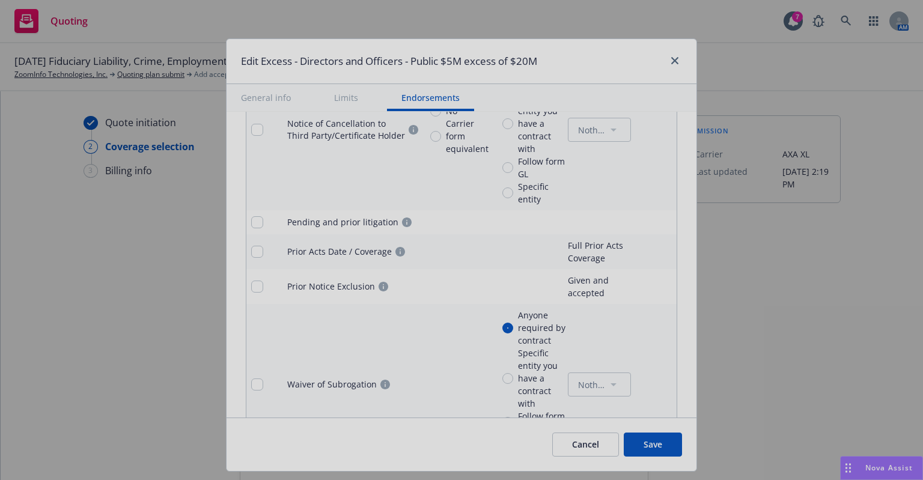
type input "121,927.00"
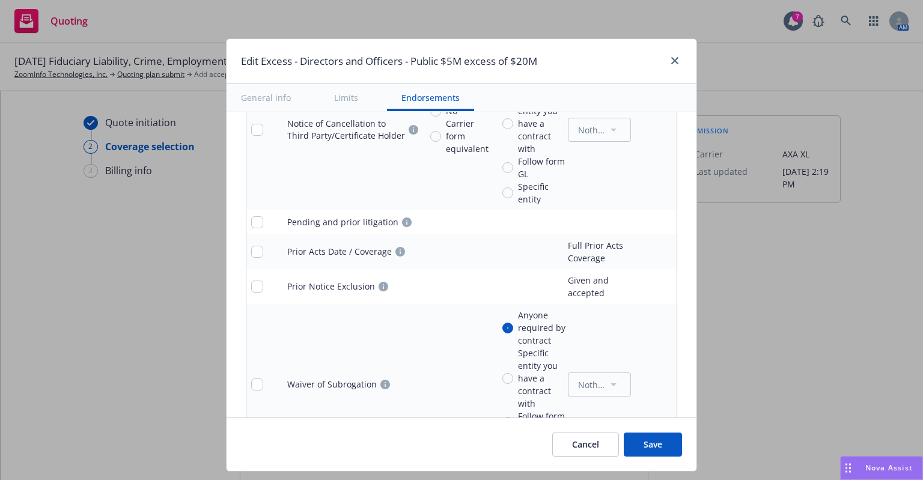
click at [668, 439] on button "Save" at bounding box center [653, 445] width 58 height 24
radio input "true"
type input "121,927.00"
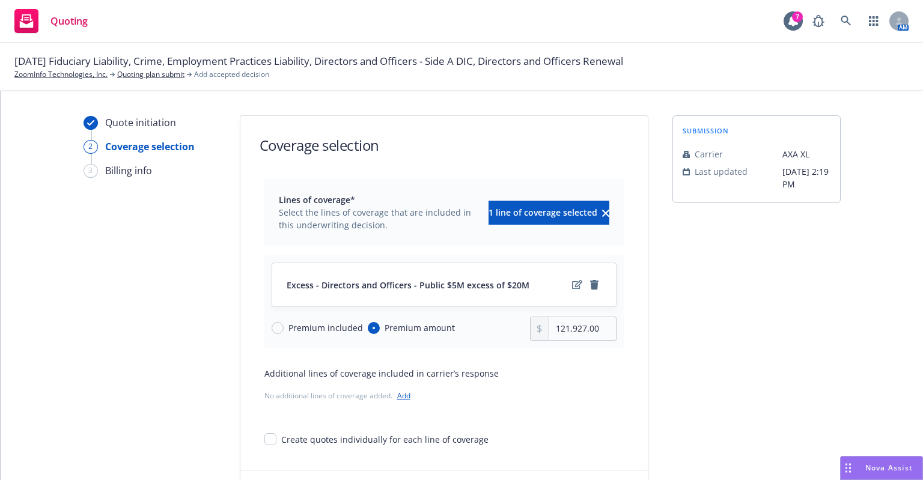
scroll to position [62, 0]
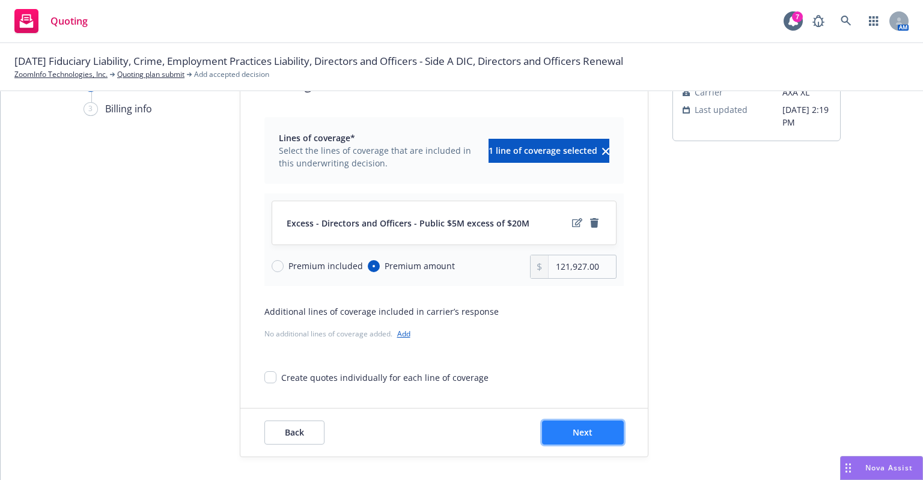
click at [587, 427] on span "Next" at bounding box center [583, 432] width 20 height 11
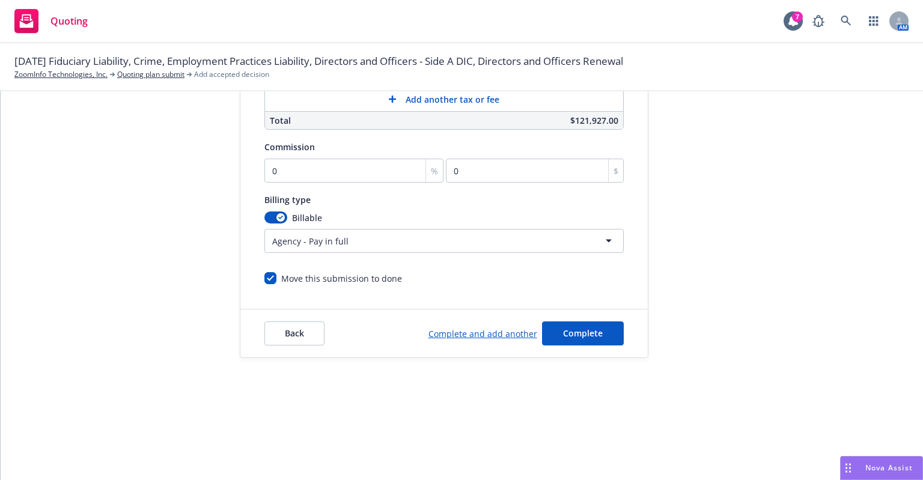
scroll to position [103, 0]
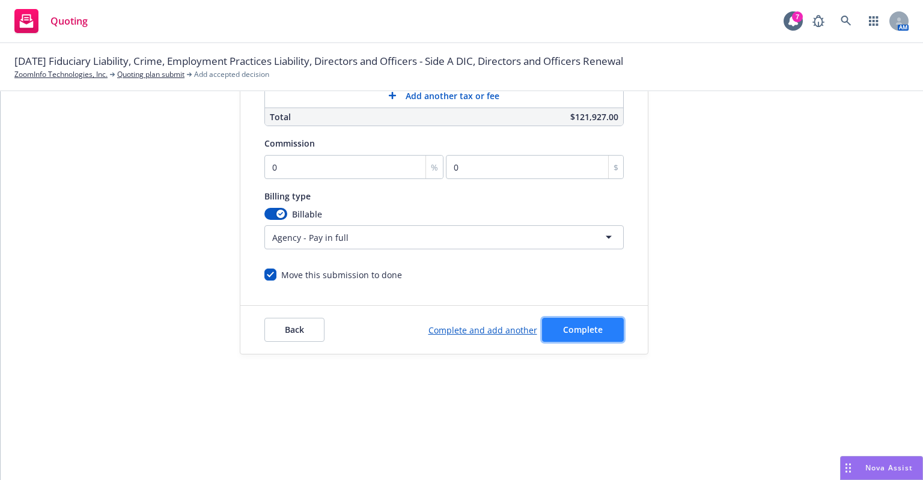
click at [584, 325] on span "Complete" at bounding box center [583, 329] width 40 height 11
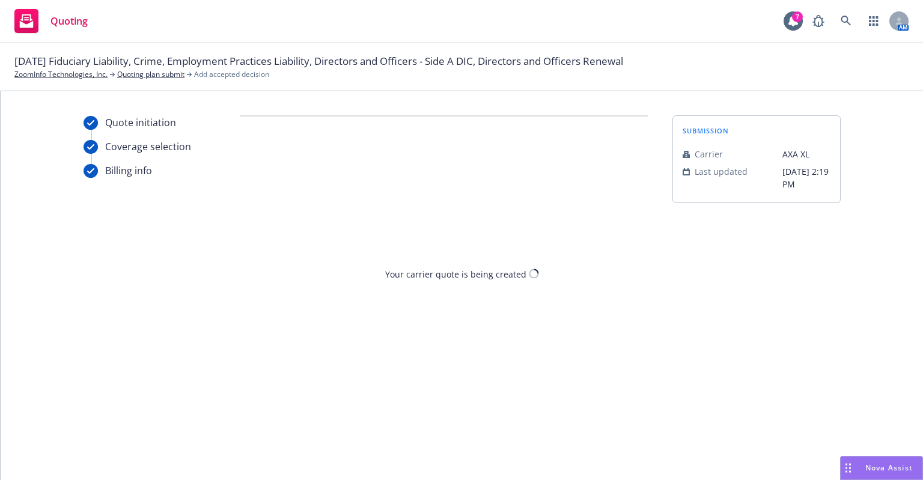
scroll to position [0, 0]
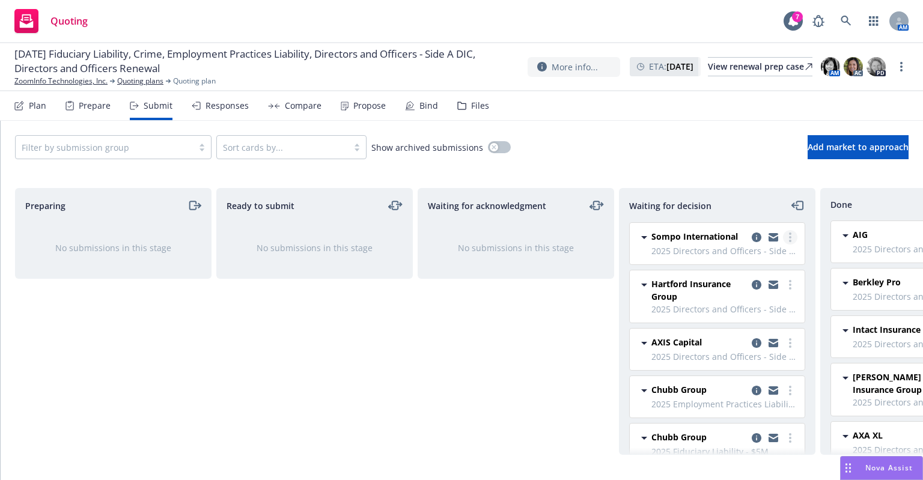
click at [789, 239] on icon "more" at bounding box center [790, 238] width 2 height 10
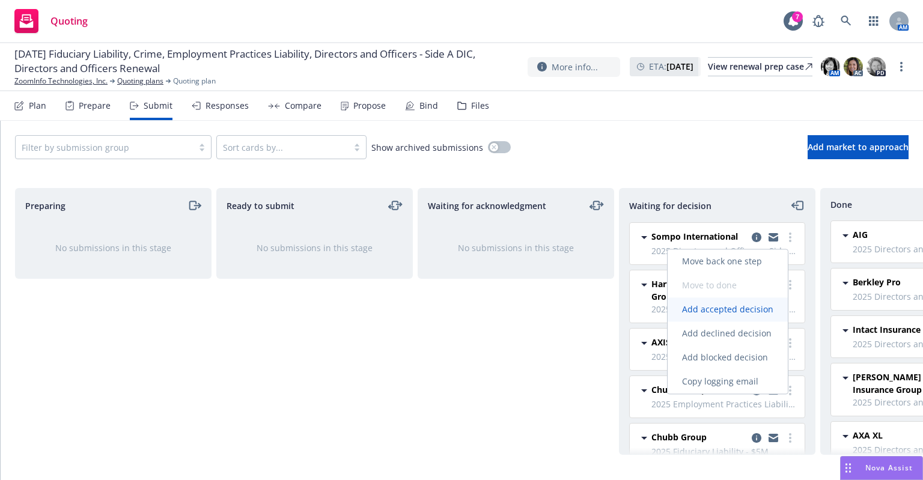
click at [753, 311] on span "Add accepted decision" at bounding box center [728, 309] width 120 height 11
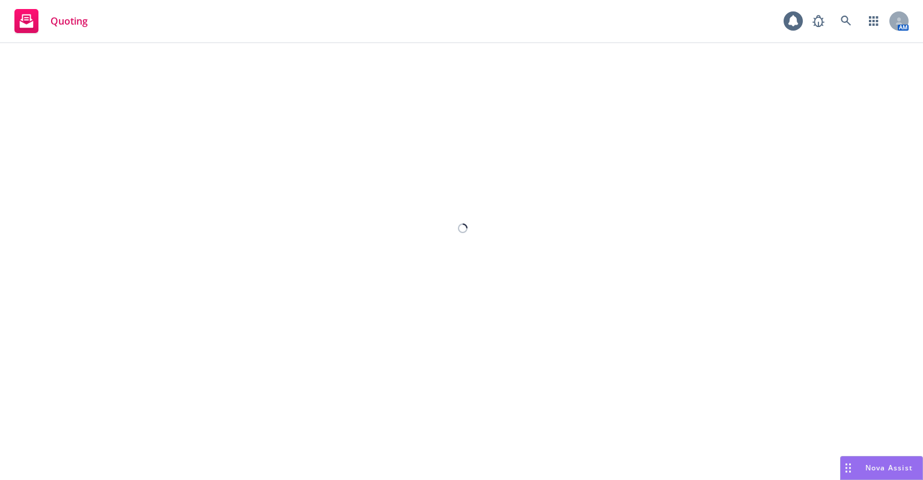
select select "12"
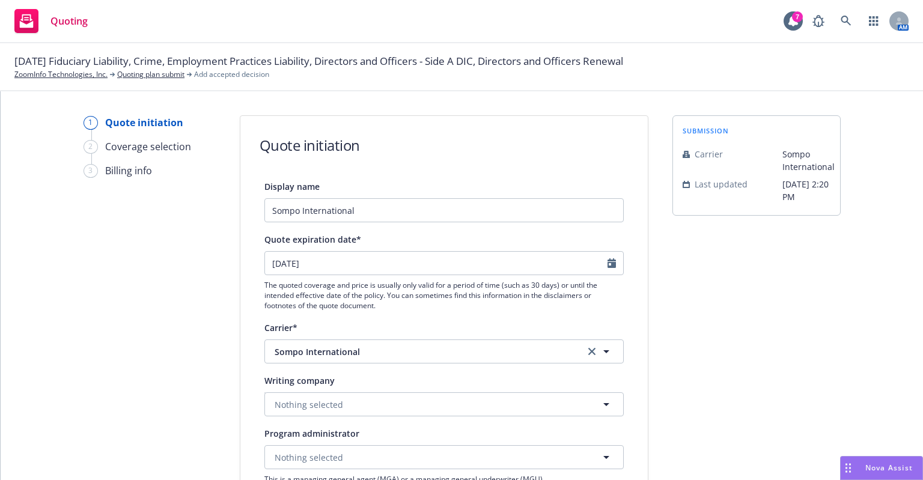
scroll to position [120, 0]
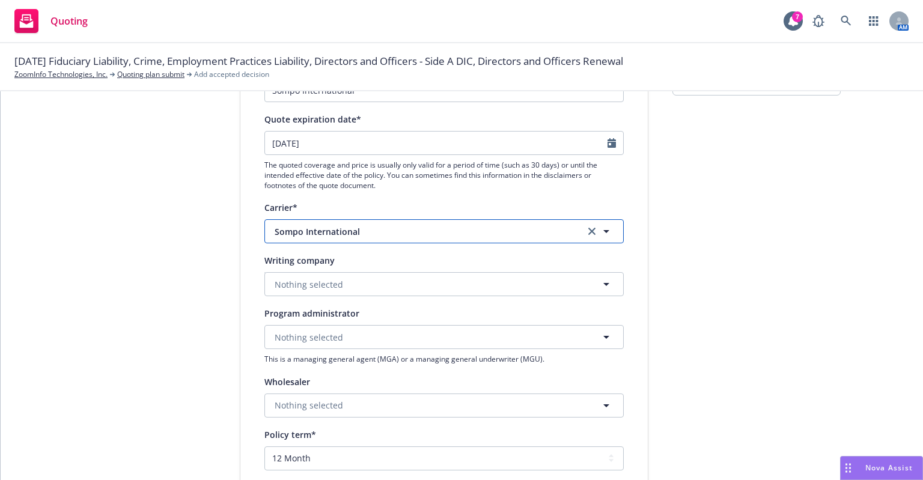
click at [465, 227] on span "Sompo International" at bounding box center [421, 231] width 292 height 13
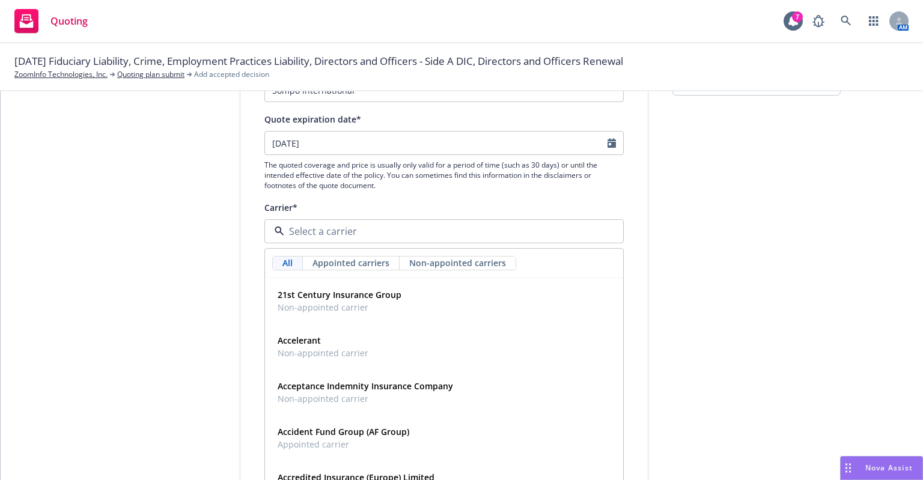
click at [465, 227] on input at bounding box center [441, 231] width 315 height 14
click at [683, 248] on div "submission Carrier Sompo International Last updated [DATE] 2:20 PM" at bounding box center [757, 398] width 168 height 806
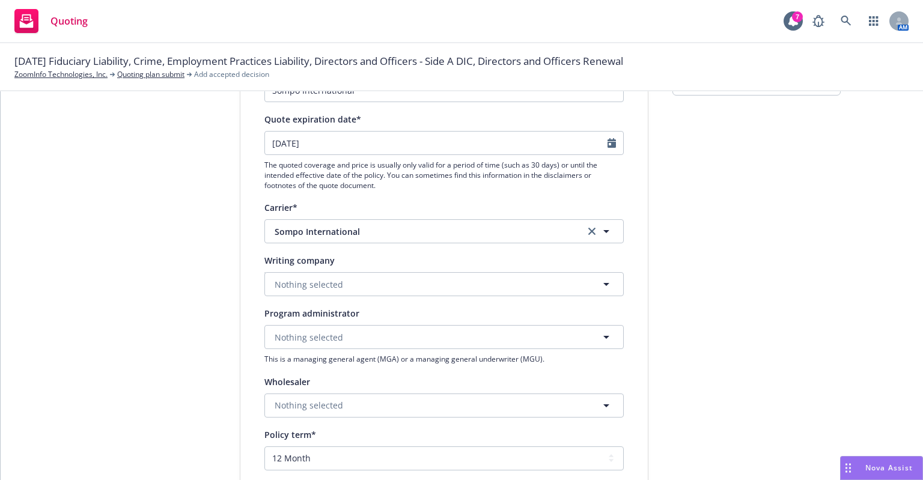
scroll to position [180, 0]
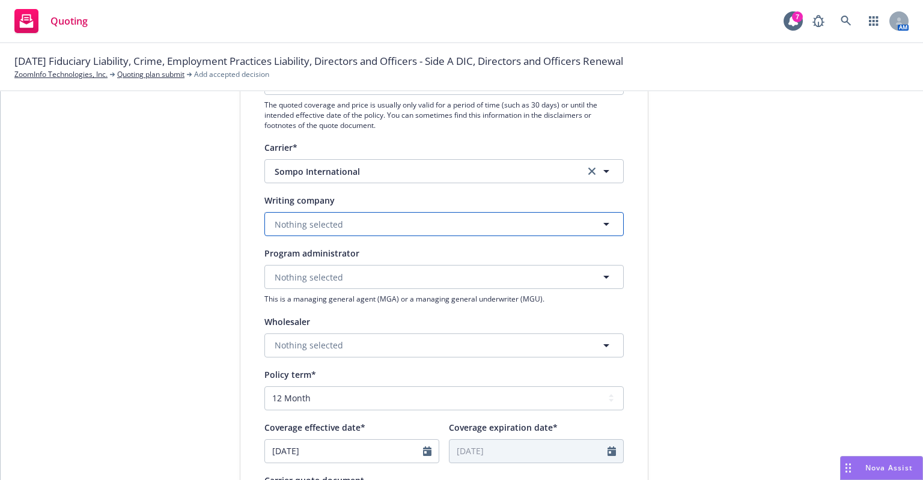
click at [577, 227] on button "Nothing selected" at bounding box center [443, 224] width 359 height 24
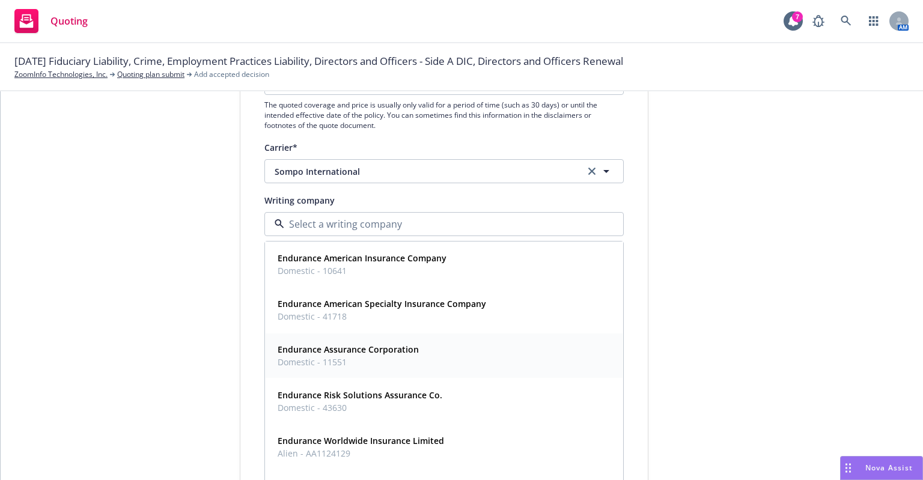
click at [386, 352] on strong "Endurance Assurance Corporation" at bounding box center [348, 349] width 141 height 11
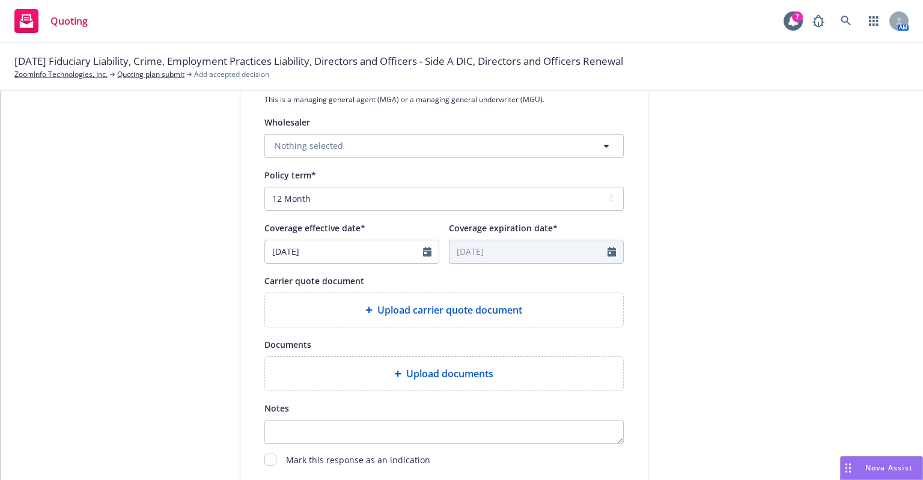
scroll to position [421, 0]
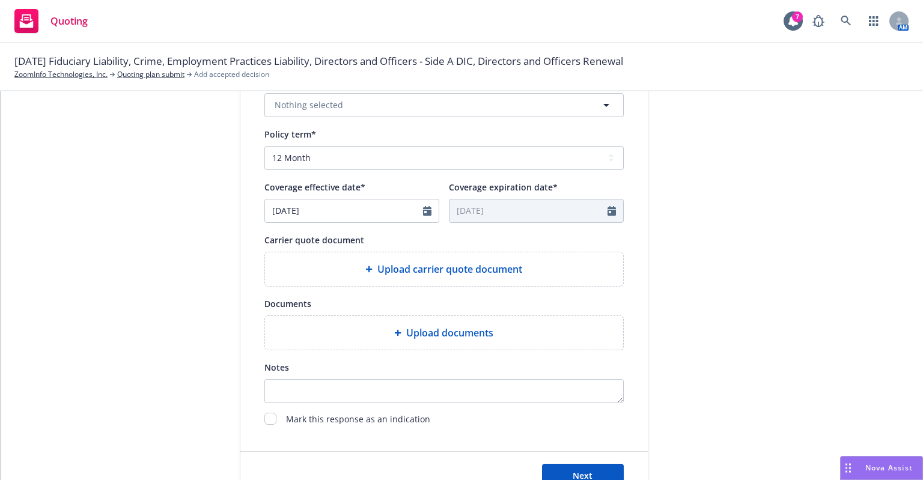
click at [367, 263] on div "Upload carrier quote document" at bounding box center [444, 269] width 339 height 14
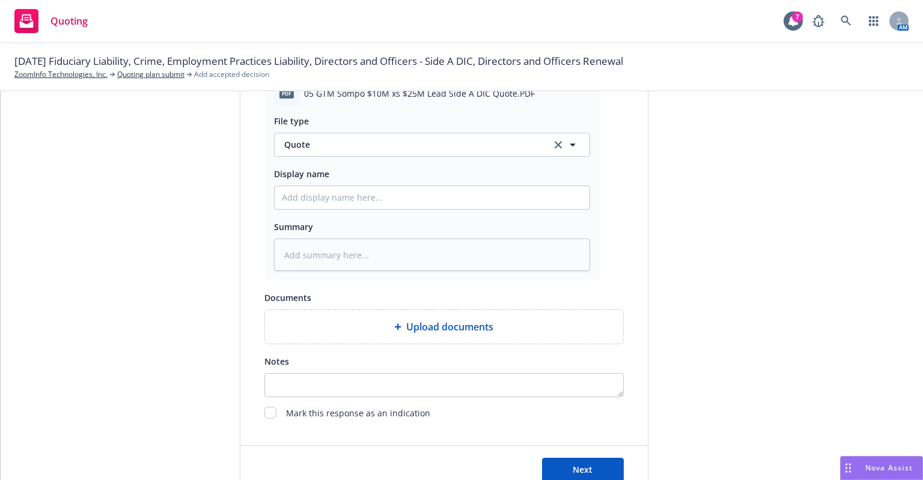
scroll to position [639, 0]
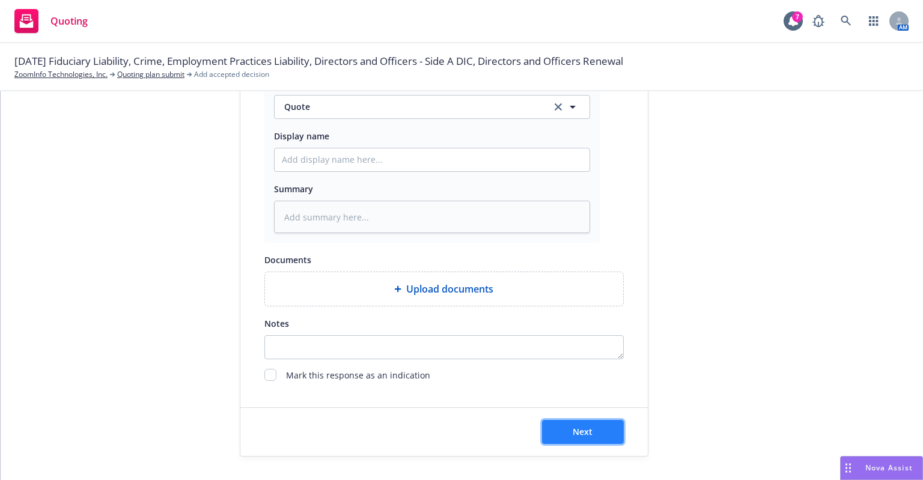
click at [556, 427] on button "Next" at bounding box center [583, 432] width 82 height 24
type textarea "x"
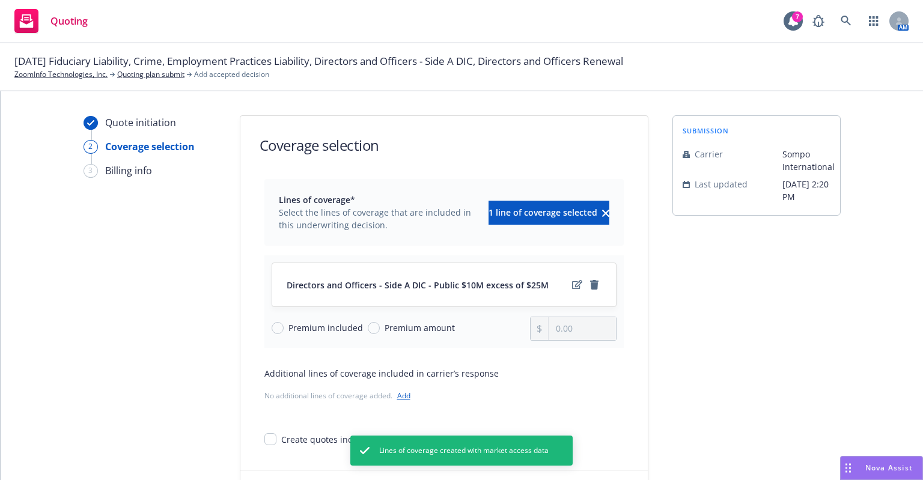
scroll to position [62, 0]
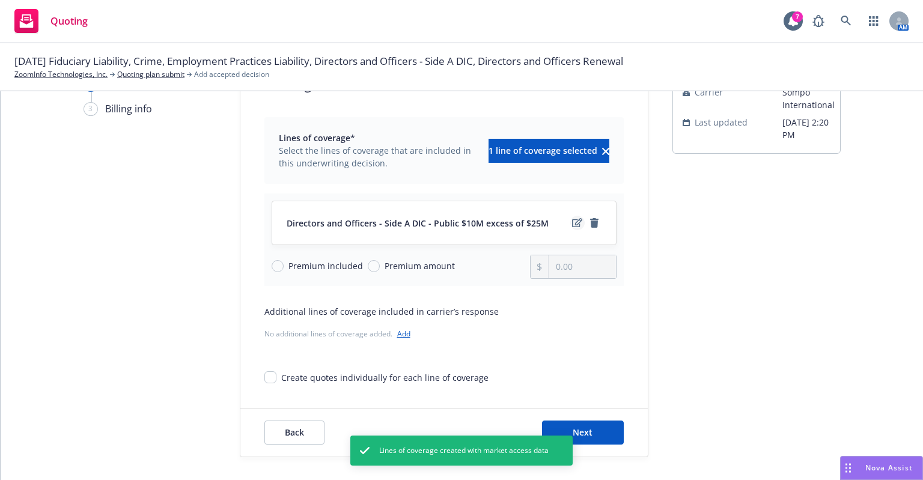
click at [572, 221] on icon "edit" at bounding box center [577, 222] width 10 height 9
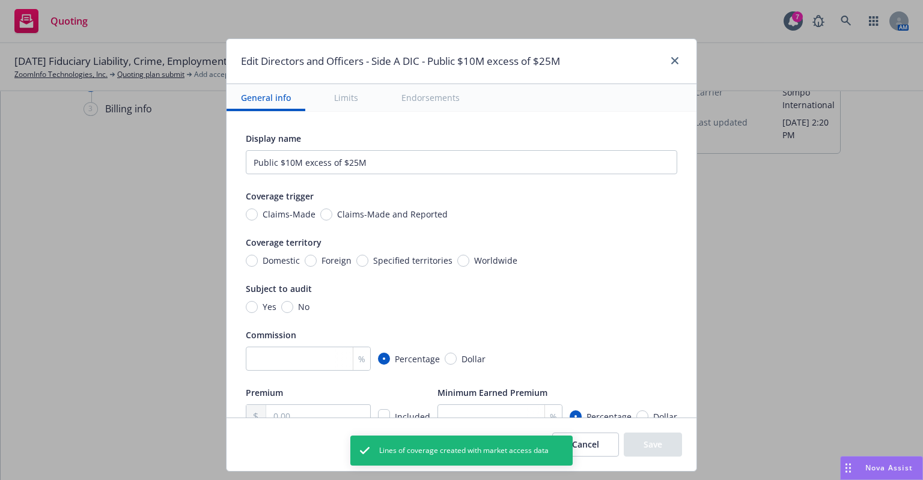
click at [398, 208] on span "Claims-Made and Reported" at bounding box center [392, 214] width 111 height 13
click at [332, 209] on input "Claims-Made and Reported" at bounding box center [326, 215] width 12 height 12
radio input "true"
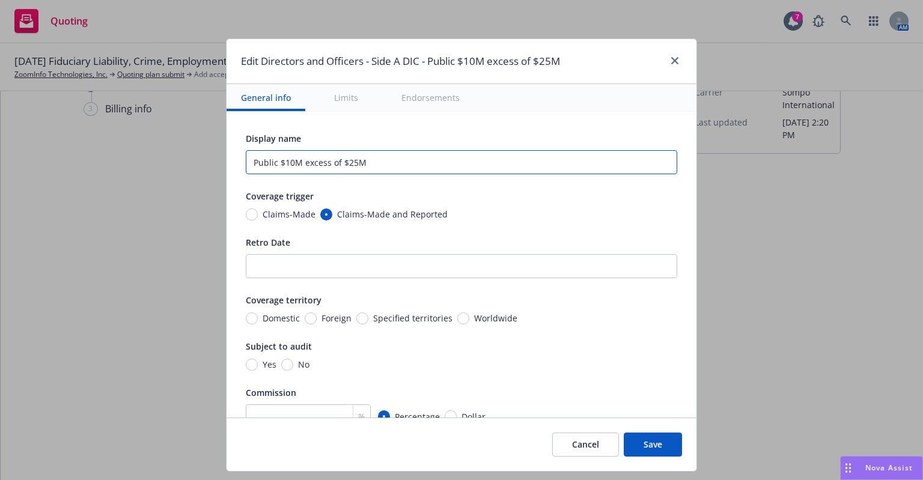
click at [400, 158] on input "Public $10M excess of $25M" at bounding box center [462, 162] width 432 height 24
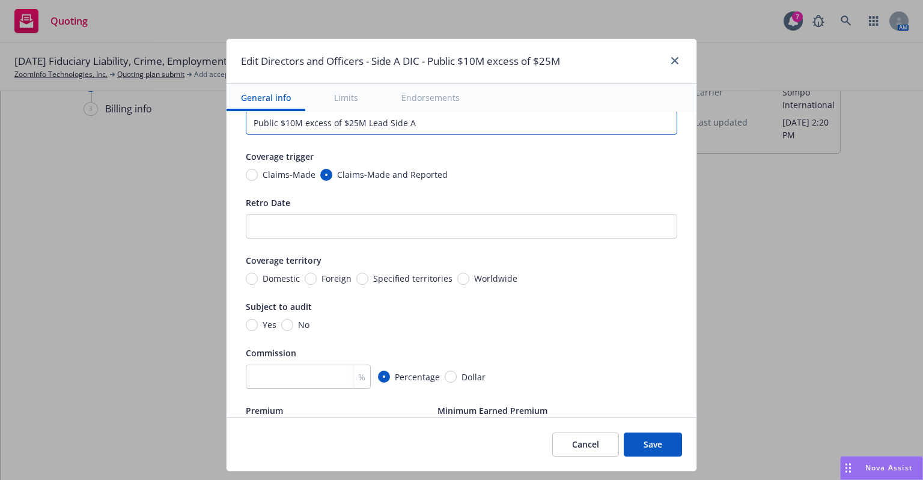
scroll to position [60, 0]
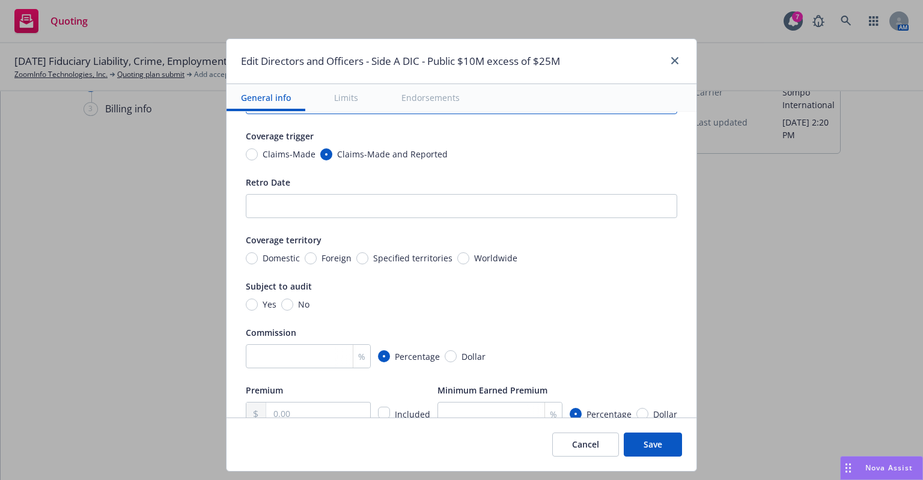
type input "Public $10M excess of $25M Lead Side A"
click at [484, 261] on span "Worldwide" at bounding box center [495, 258] width 43 height 13
click at [469, 261] on input "Worldwide" at bounding box center [463, 258] width 12 height 12
radio input "true"
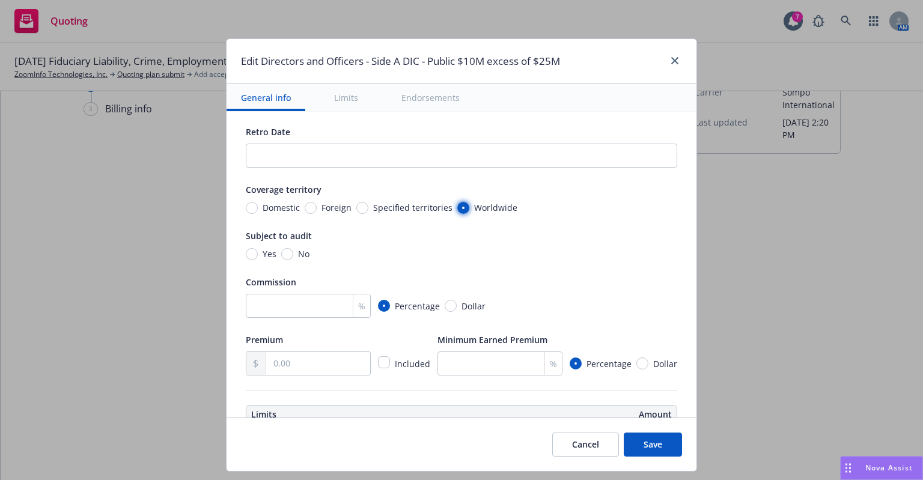
scroll to position [180, 0]
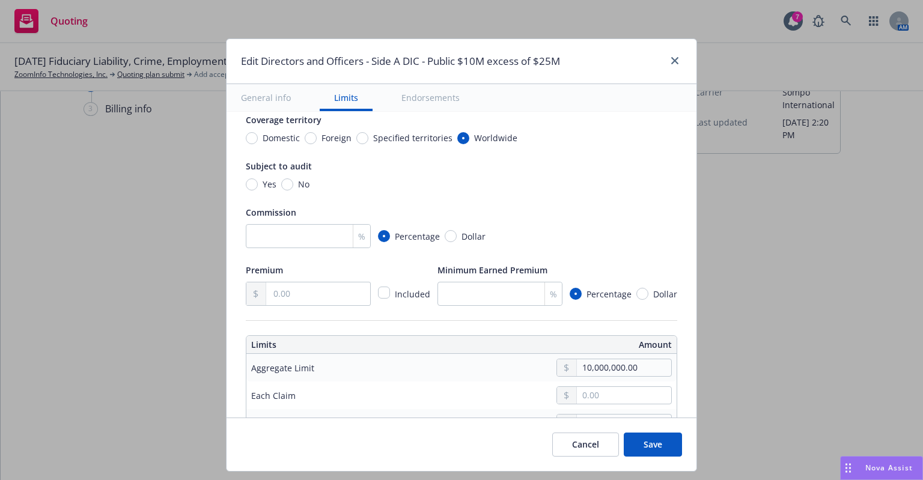
click at [353, 234] on div "%" at bounding box center [361, 236] width 17 height 23
click at [273, 240] on input "number" at bounding box center [308, 236] width 125 height 24
click at [293, 183] on span "No" at bounding box center [301, 184] width 16 height 13
click at [285, 183] on input "No" at bounding box center [287, 185] width 12 height 12
radio input "true"
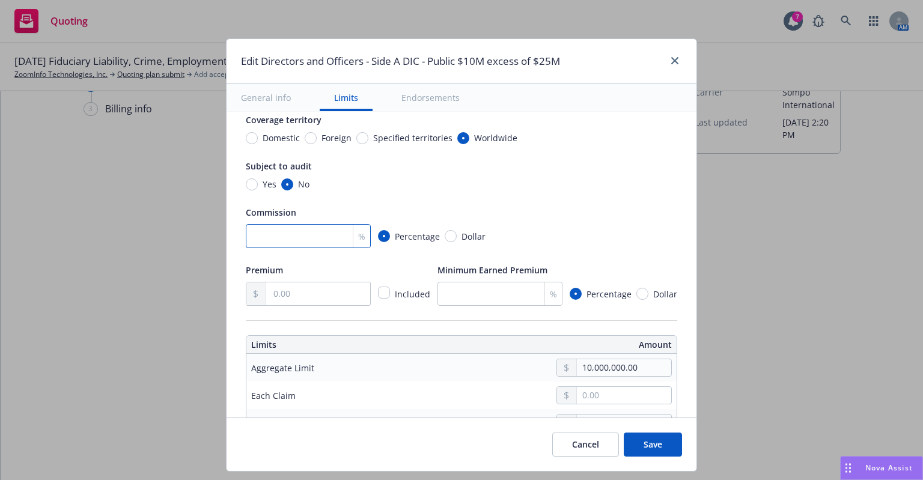
click at [305, 236] on input "number" at bounding box center [308, 236] width 125 height 24
type input "0"
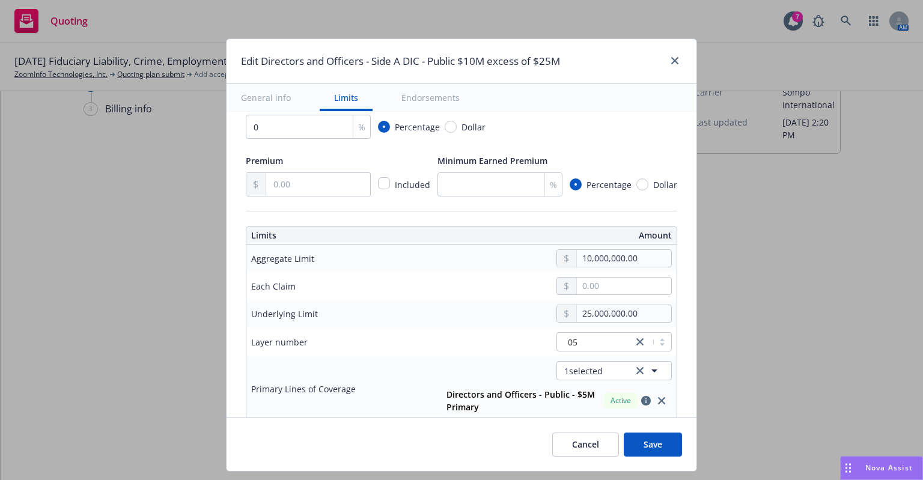
scroll to position [301, 0]
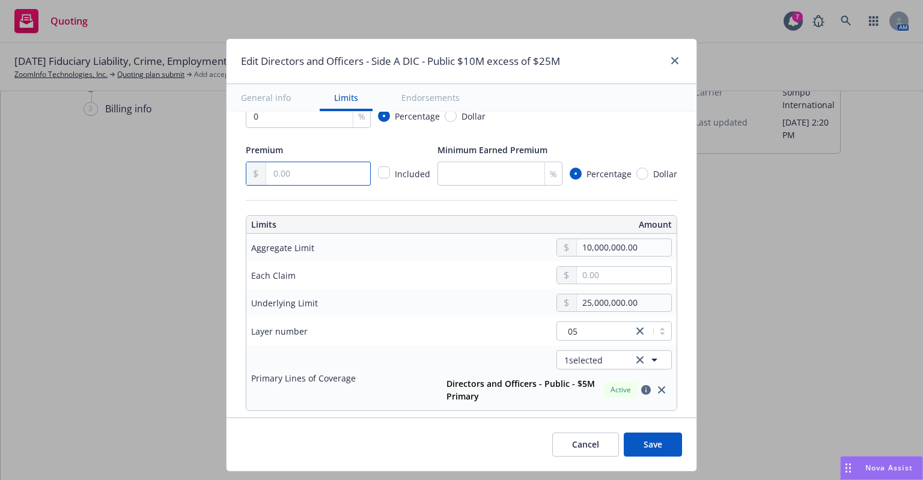
click at [292, 170] on input "text" at bounding box center [318, 173] width 104 height 23
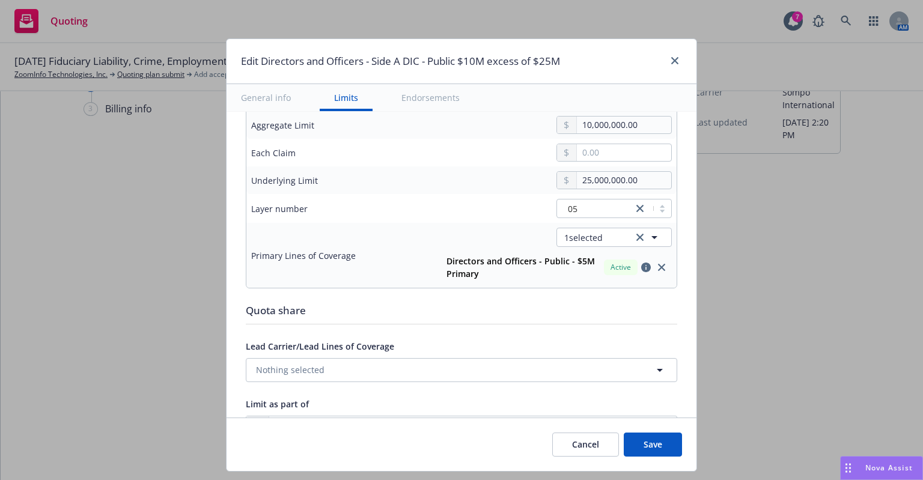
scroll to position [481, 0]
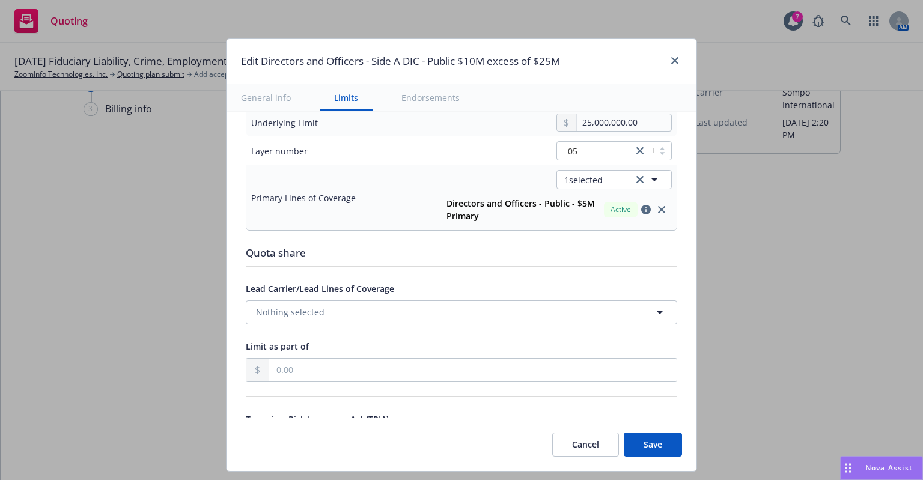
type input "90,000.00"
click at [475, 307] on button "Nothing selected" at bounding box center [462, 313] width 432 height 24
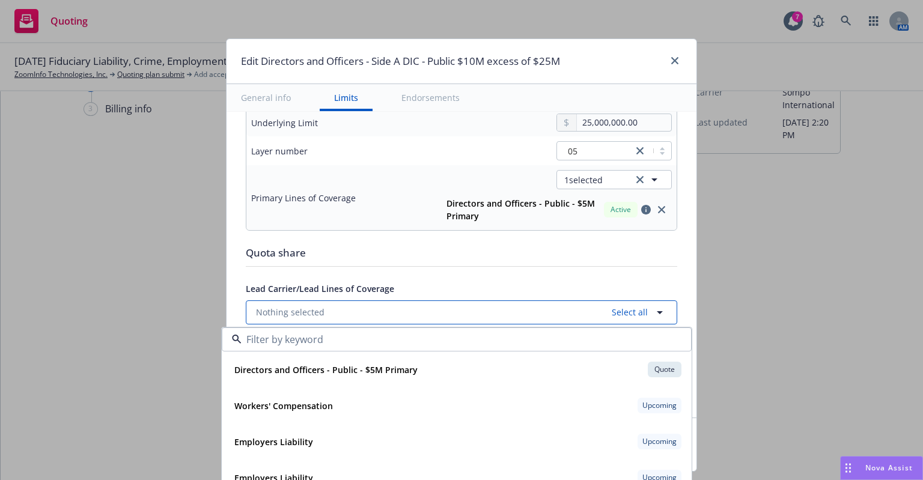
click at [475, 307] on button "Nothing selected Select all" at bounding box center [462, 313] width 432 height 24
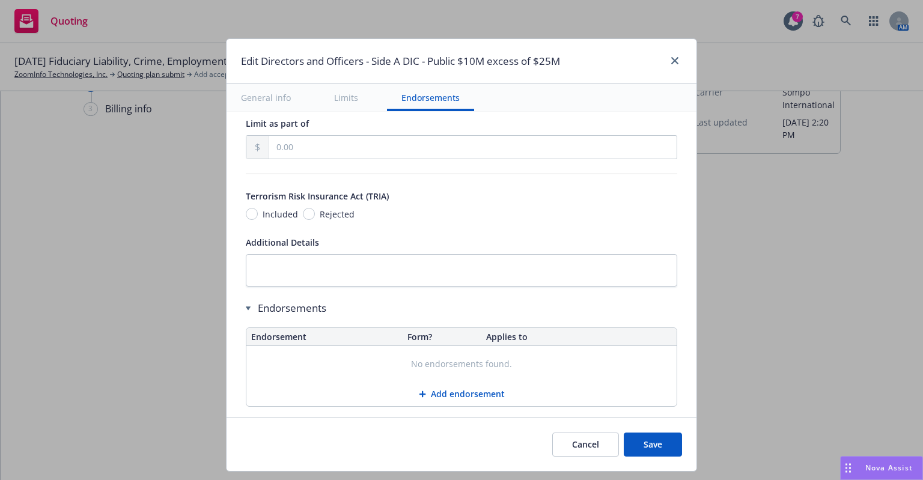
scroll to position [724, 0]
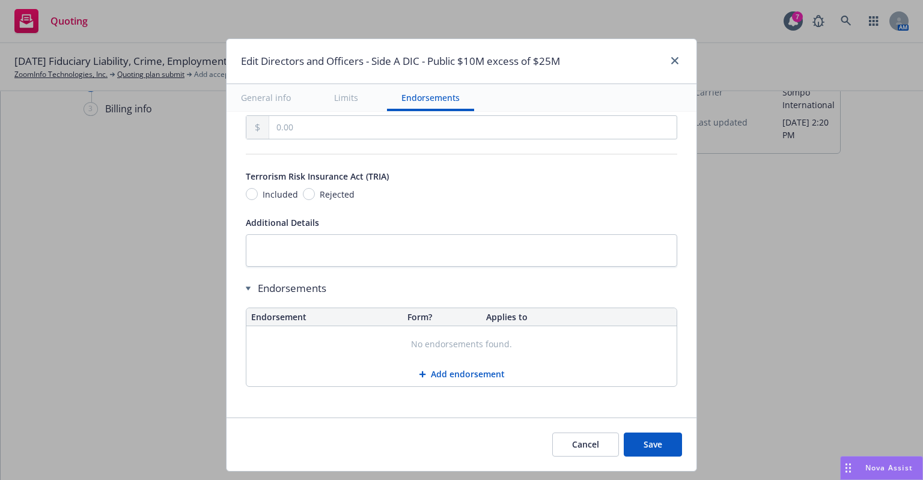
click at [655, 442] on button "Save" at bounding box center [653, 445] width 58 height 24
radio input "true"
type input "90,000.00"
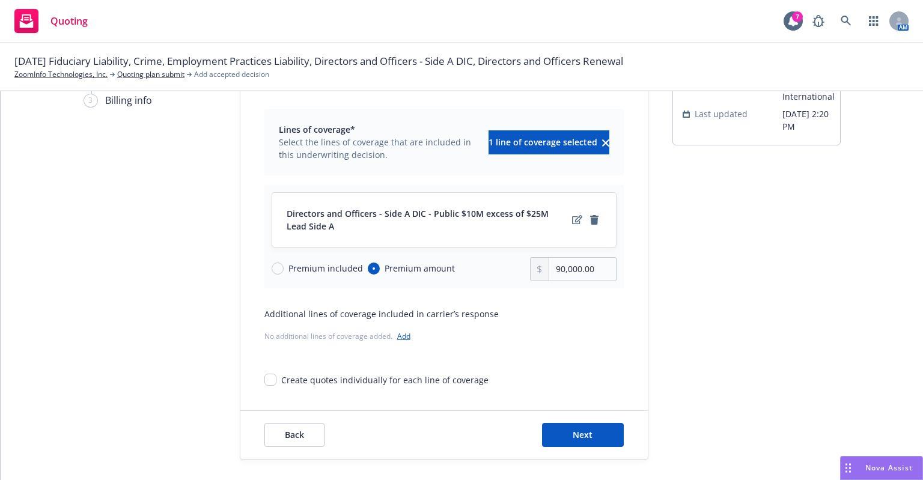
scroll to position [73, 0]
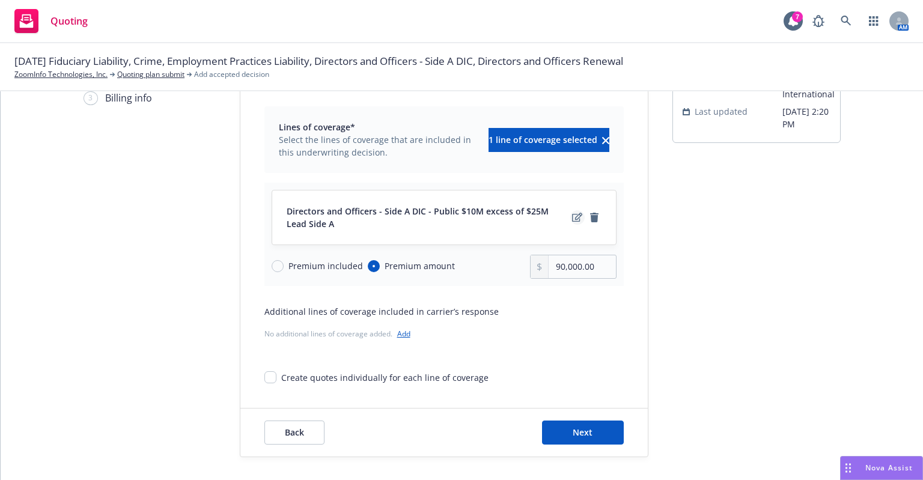
click at [572, 213] on icon "edit" at bounding box center [577, 217] width 10 height 9
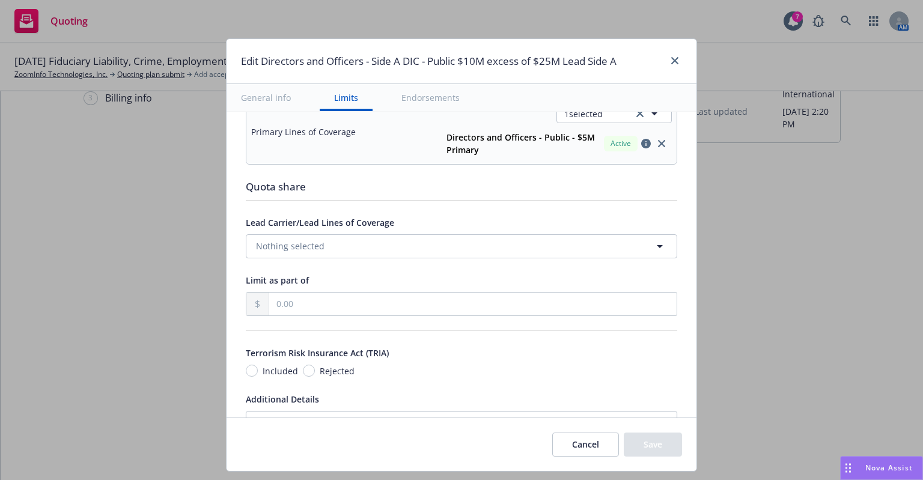
scroll to position [483, 0]
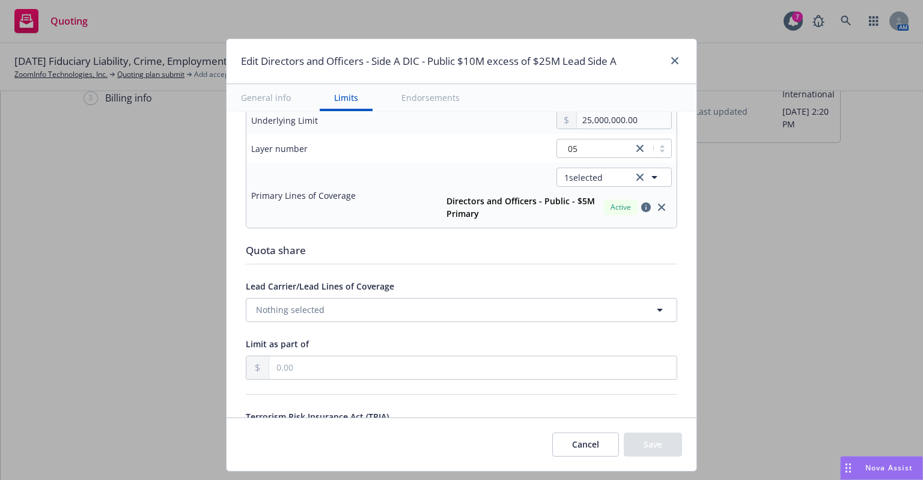
click at [593, 453] on button "Cancel" at bounding box center [585, 445] width 67 height 24
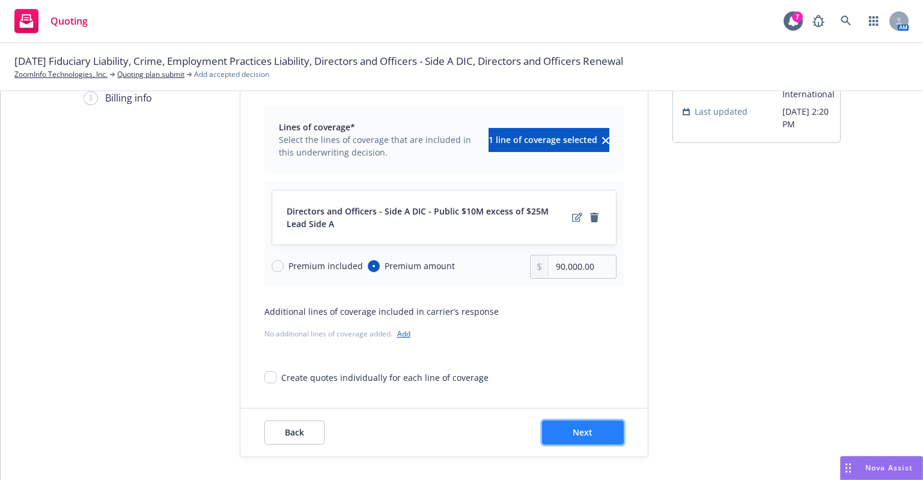
click at [573, 427] on span "Next" at bounding box center [583, 432] width 20 height 11
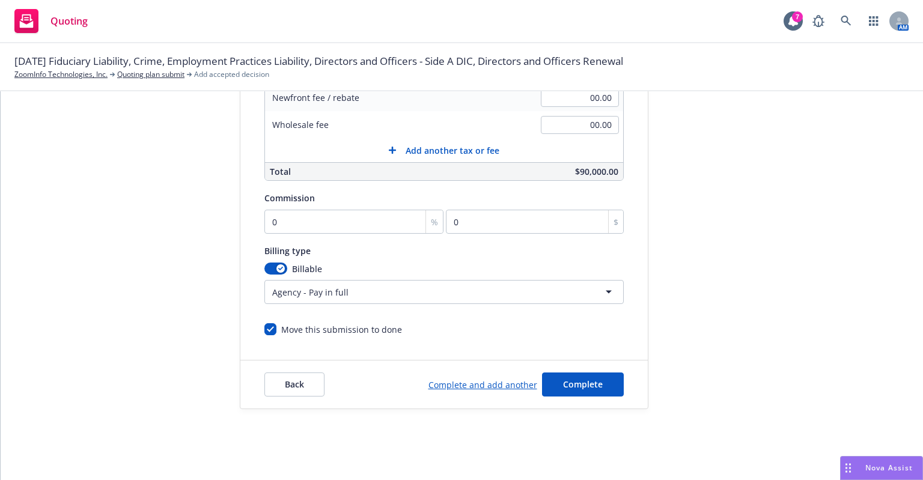
scroll to position [103, 0]
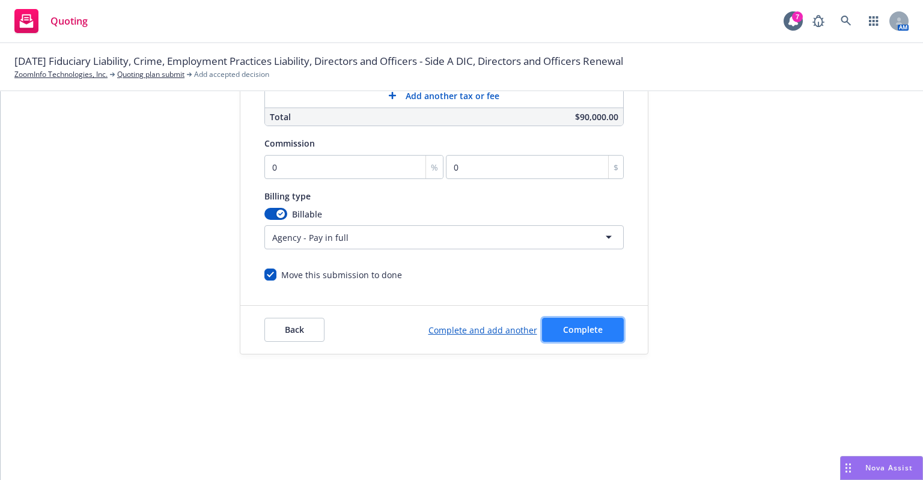
click at [563, 324] on span "Complete" at bounding box center [583, 329] width 40 height 11
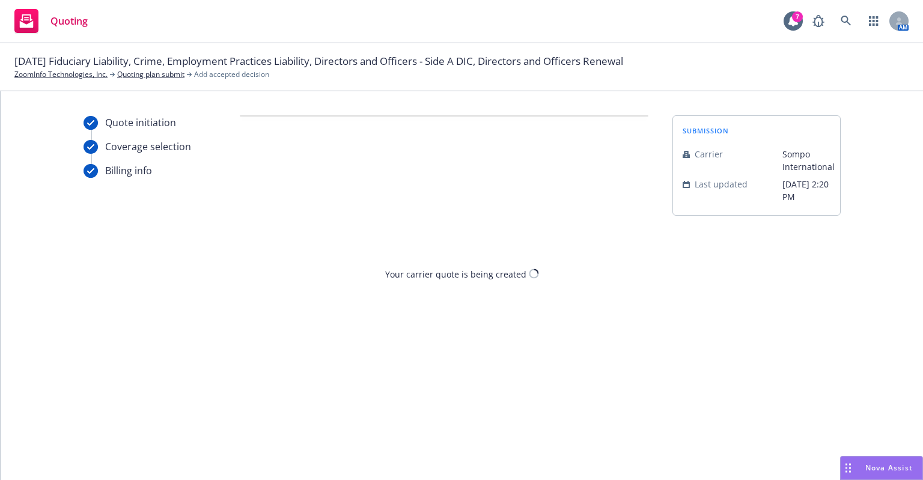
scroll to position [0, 0]
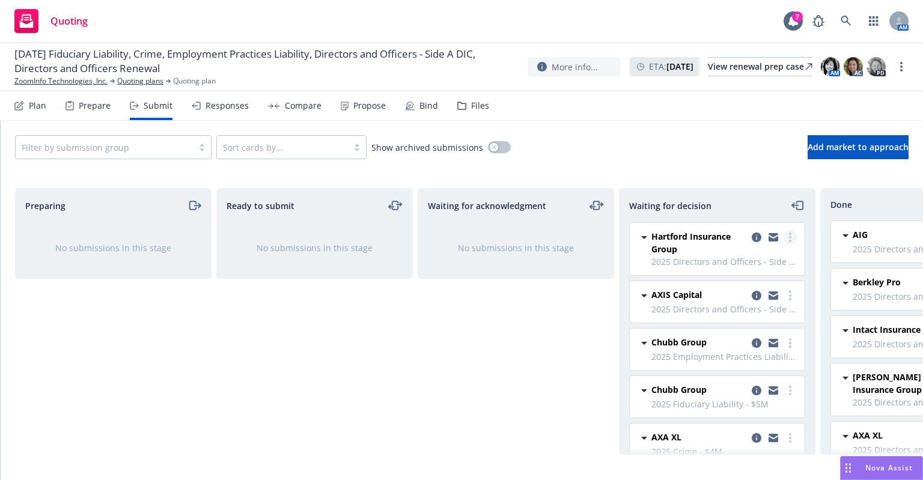
click at [789, 240] on circle "more" at bounding box center [790, 241] width 2 height 2
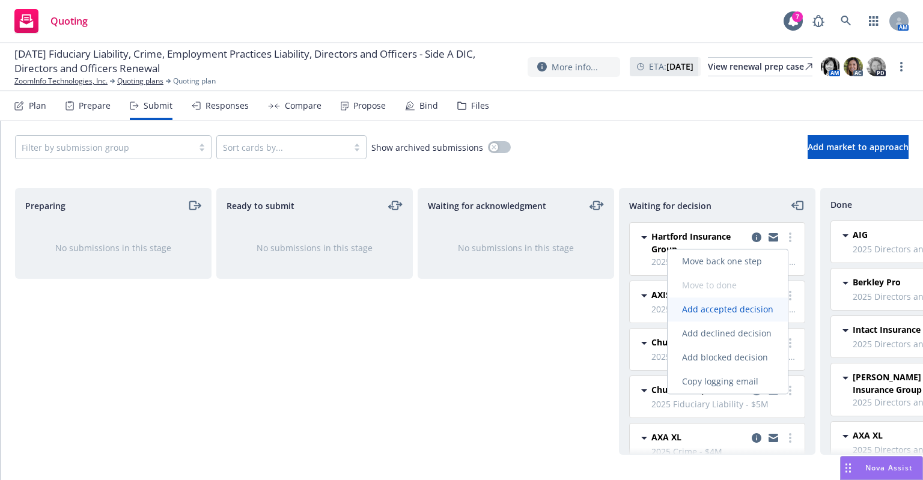
click at [754, 310] on span "Add accepted decision" at bounding box center [728, 309] width 120 height 11
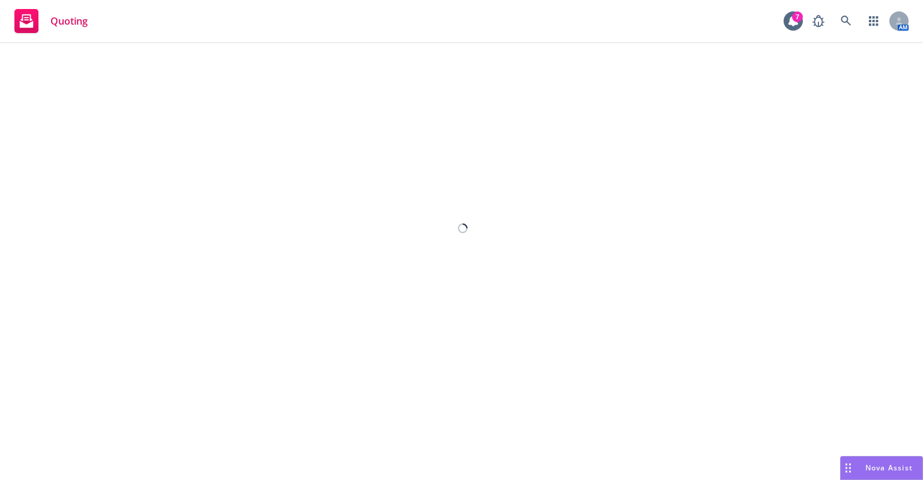
select select "12"
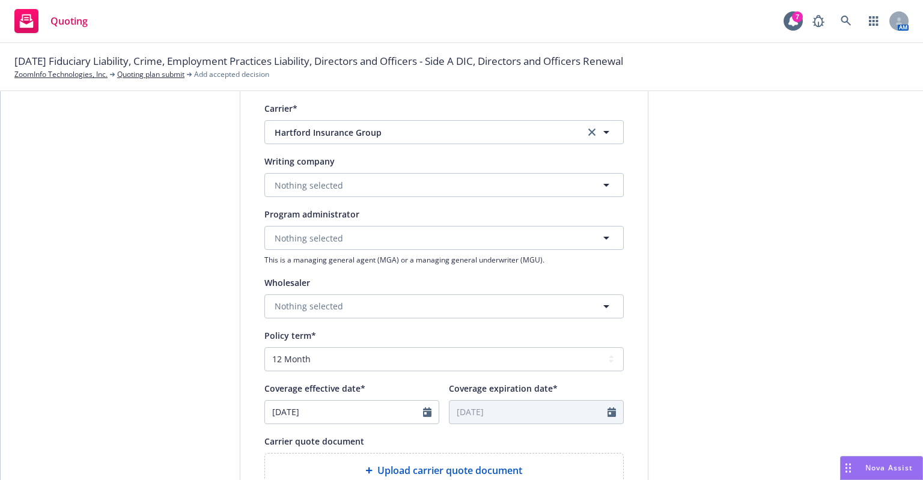
scroll to position [240, 0]
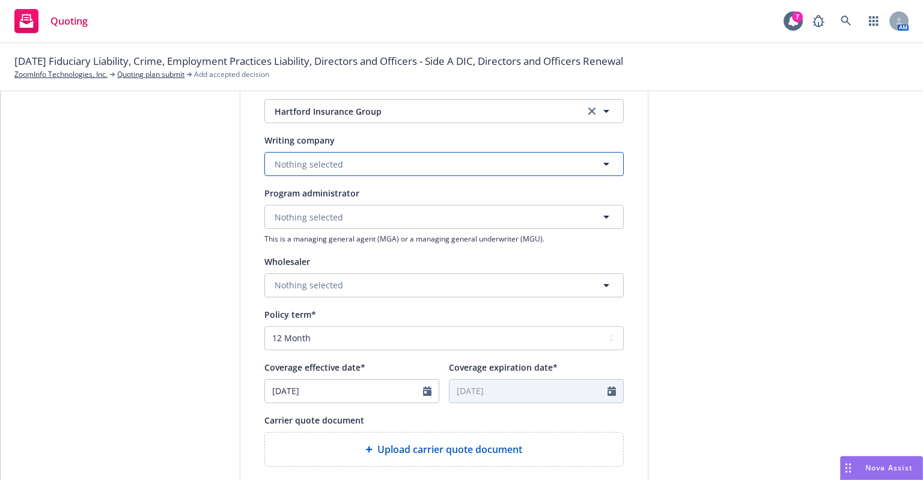
click at [430, 165] on button "Nothing selected" at bounding box center [443, 164] width 359 height 24
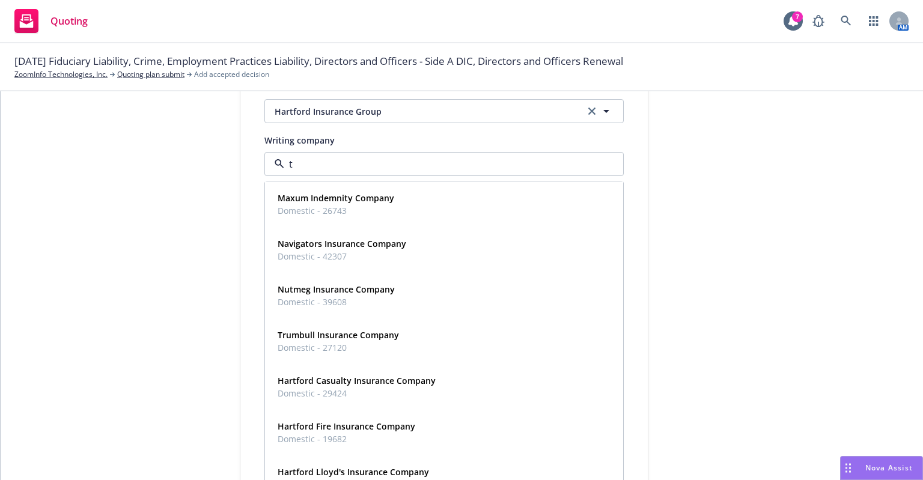
type input "tw"
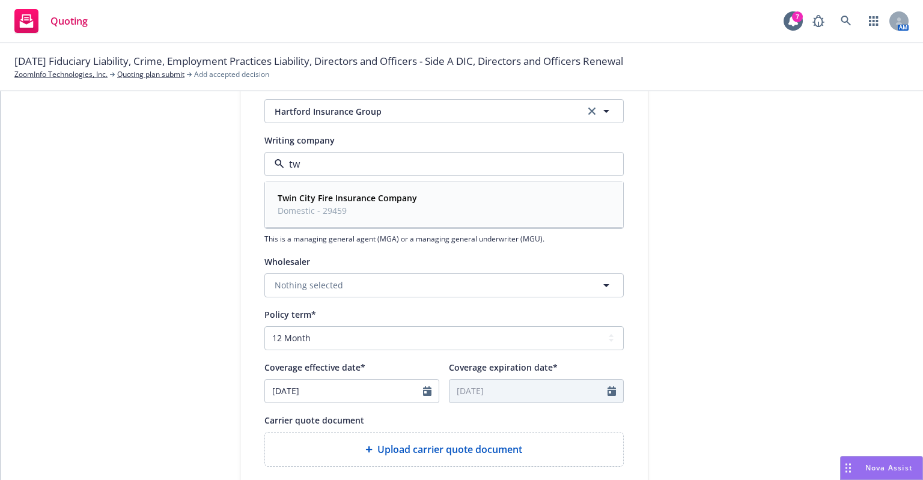
click at [369, 197] on strong "Twin City Fire Insurance Company" at bounding box center [347, 197] width 139 height 11
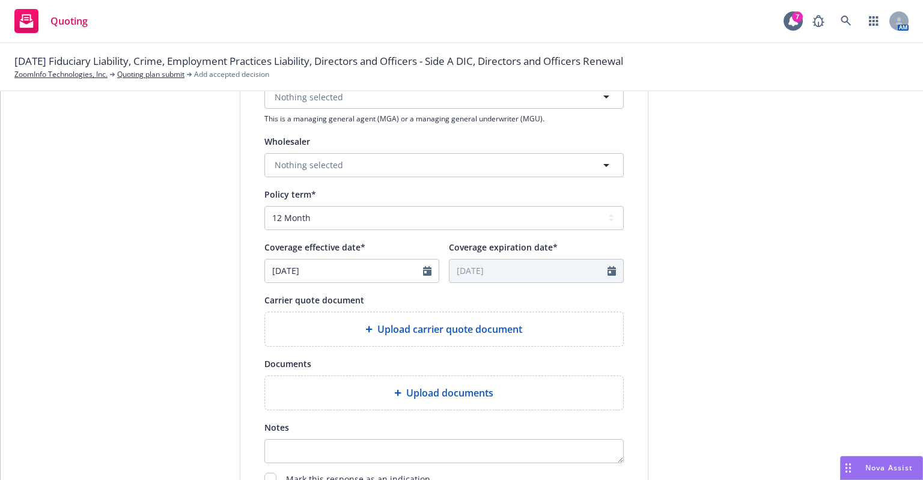
scroll to position [421, 0]
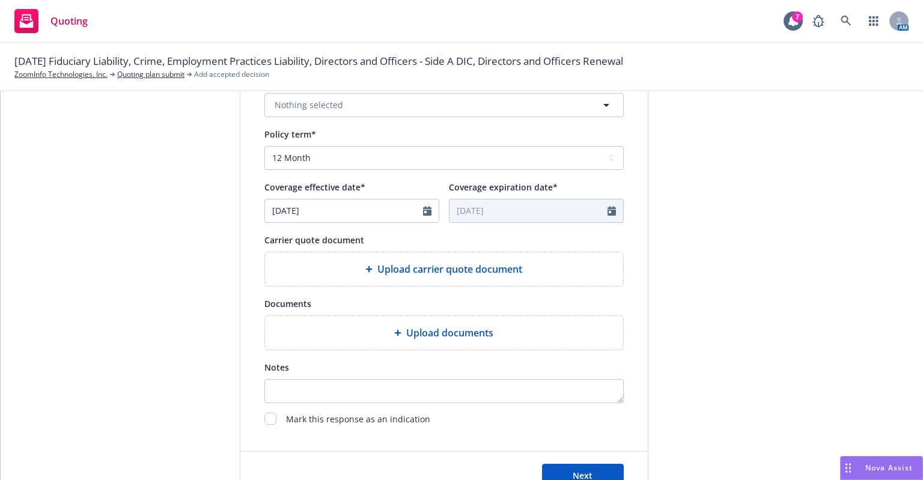
click at [365, 267] on icon at bounding box center [368, 269] width 7 height 7
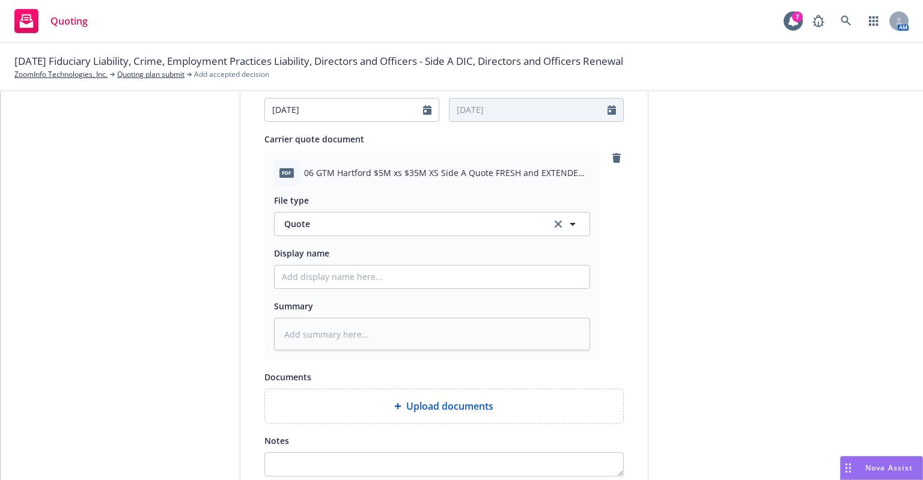
scroll to position [639, 0]
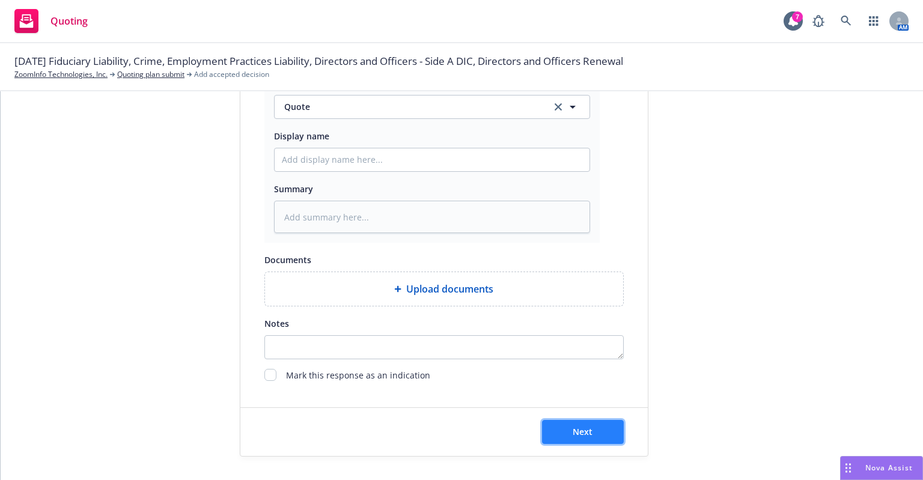
click at [591, 430] on button "Next" at bounding box center [583, 432] width 82 height 24
type textarea "x"
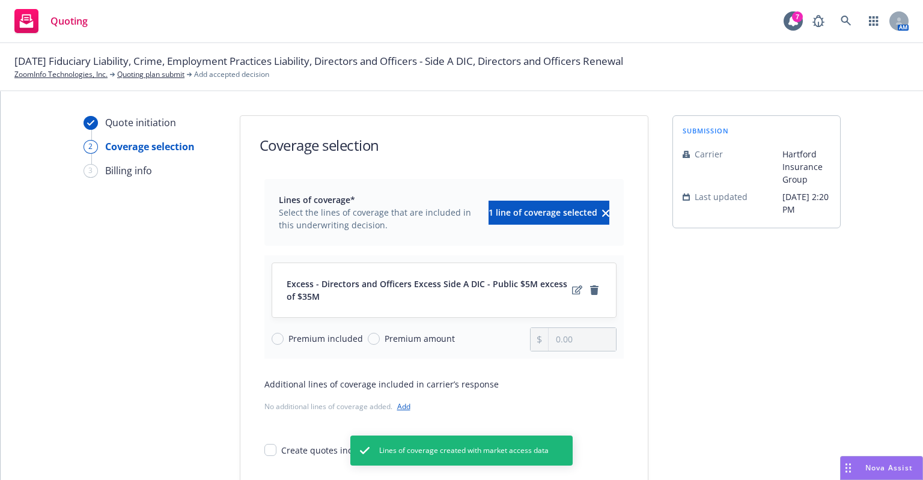
scroll to position [60, 0]
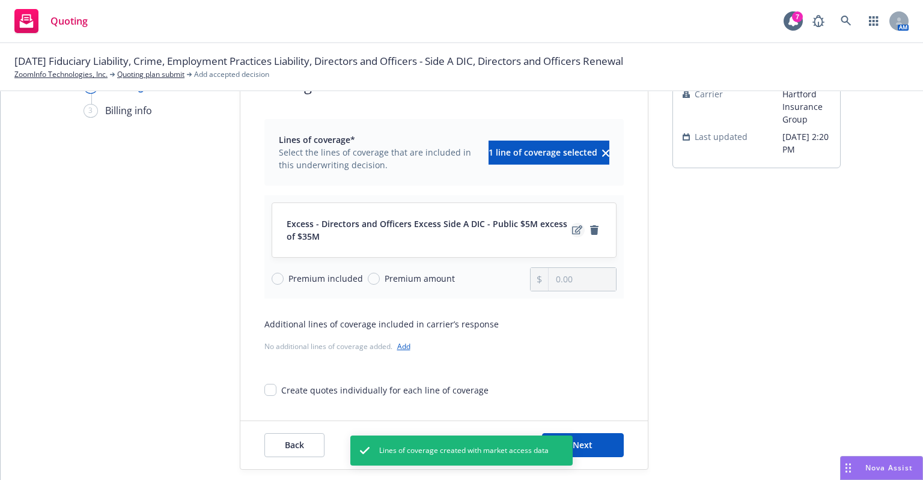
click at [572, 231] on icon "edit" at bounding box center [577, 230] width 10 height 10
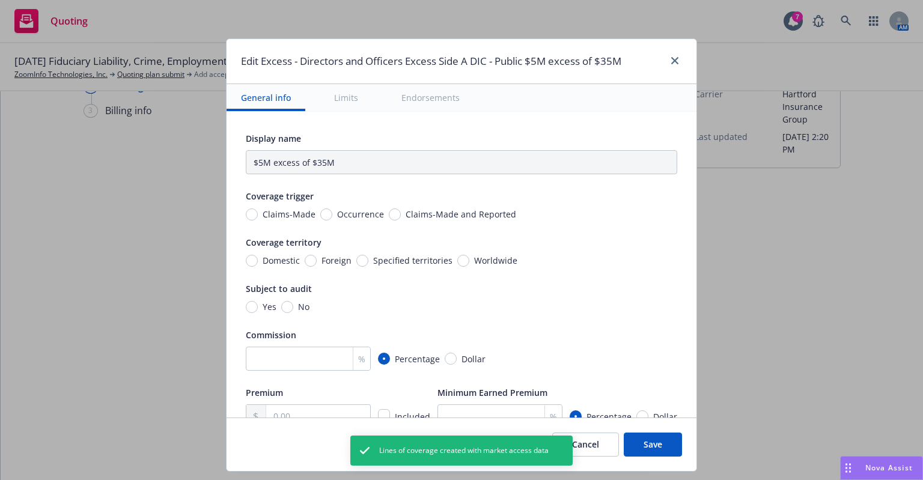
type input "Directors and Officers - Side A DIC $5M excess of $35M"
click at [474, 213] on span "Claims-Made and Reported" at bounding box center [461, 214] width 111 height 13
click at [401, 213] on input "Claims-Made and Reported" at bounding box center [395, 215] width 12 height 12
radio input "true"
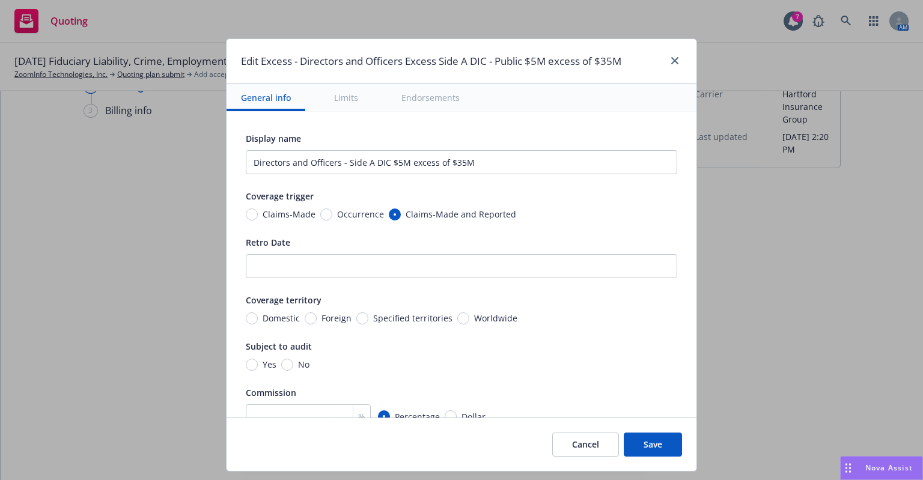
click at [474, 315] on span "Worldwide" at bounding box center [495, 318] width 43 height 13
click at [462, 315] on input "Worldwide" at bounding box center [463, 319] width 12 height 12
radio input "true"
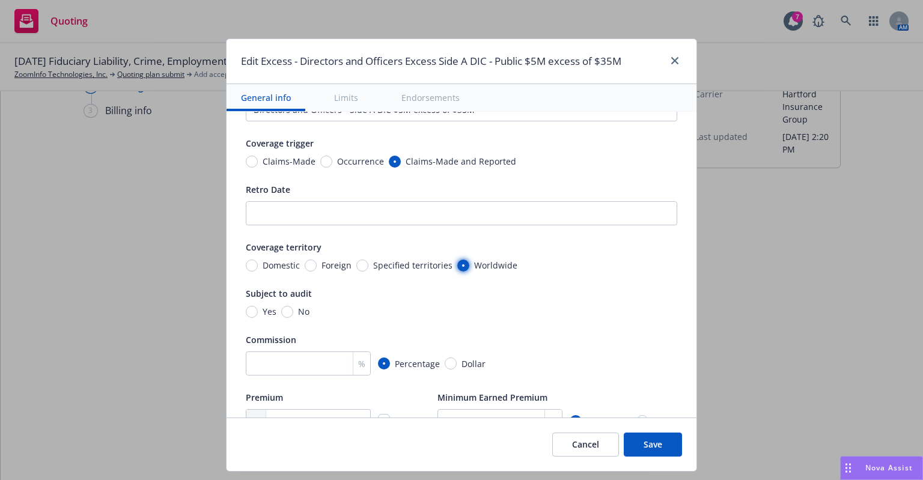
scroll to position [120, 0]
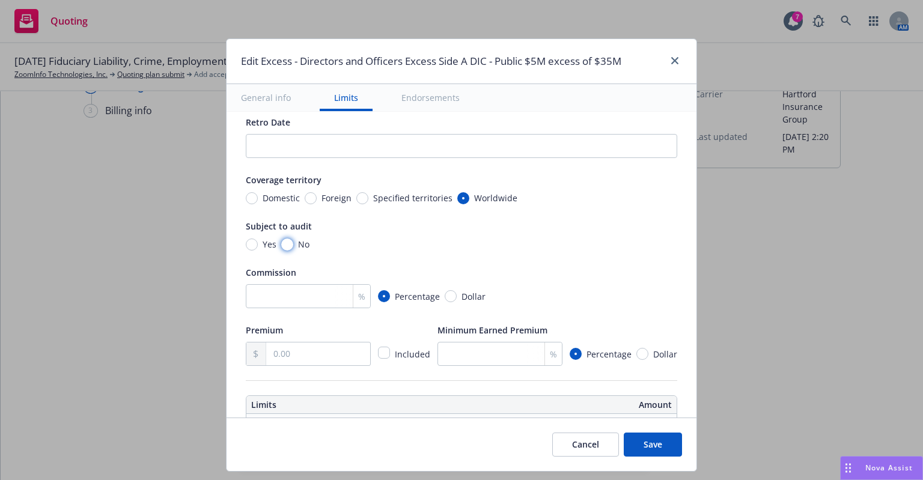
click at [281, 243] on input "No" at bounding box center [287, 245] width 12 height 12
radio input "true"
click at [292, 294] on input "number" at bounding box center [308, 296] width 125 height 24
type input "0"
click at [321, 347] on input "text" at bounding box center [318, 354] width 104 height 23
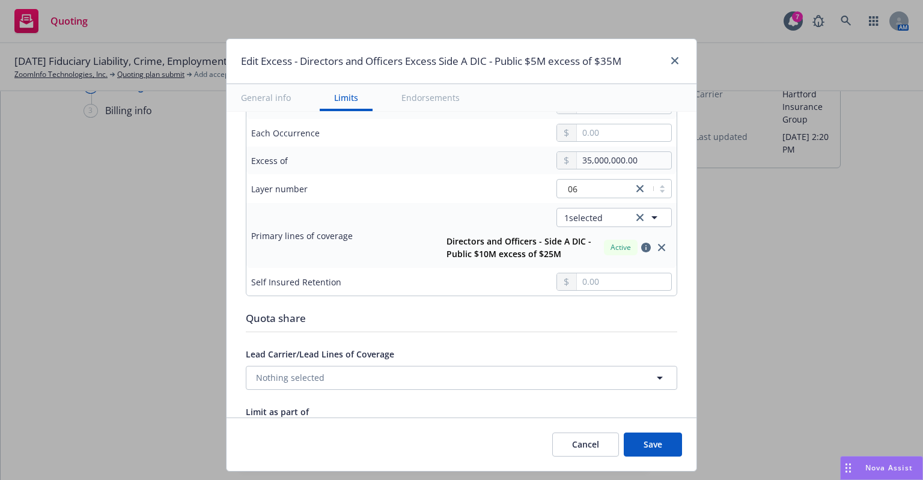
scroll to position [481, 0]
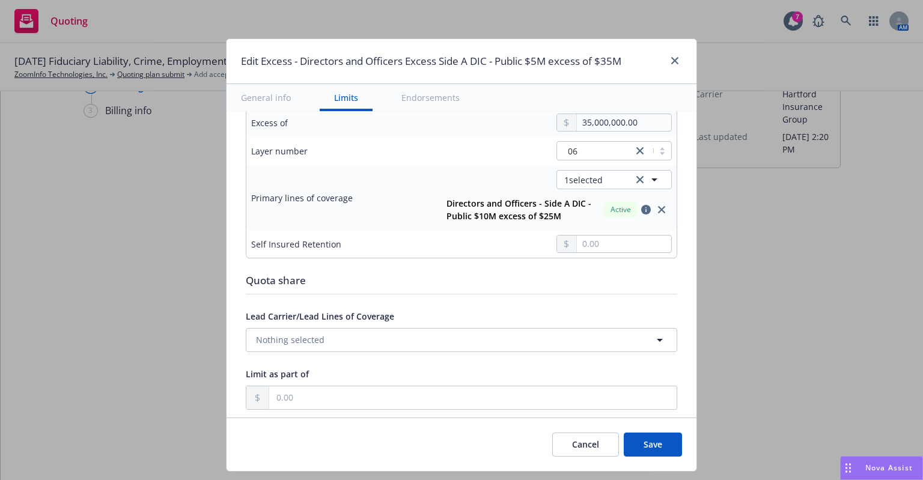
type input "36,962.00"
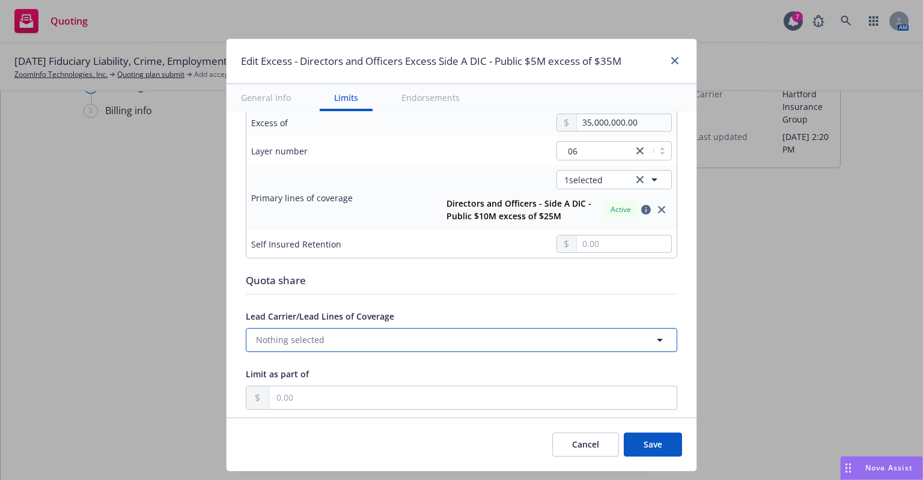
click at [598, 337] on button "Nothing selected" at bounding box center [462, 340] width 432 height 24
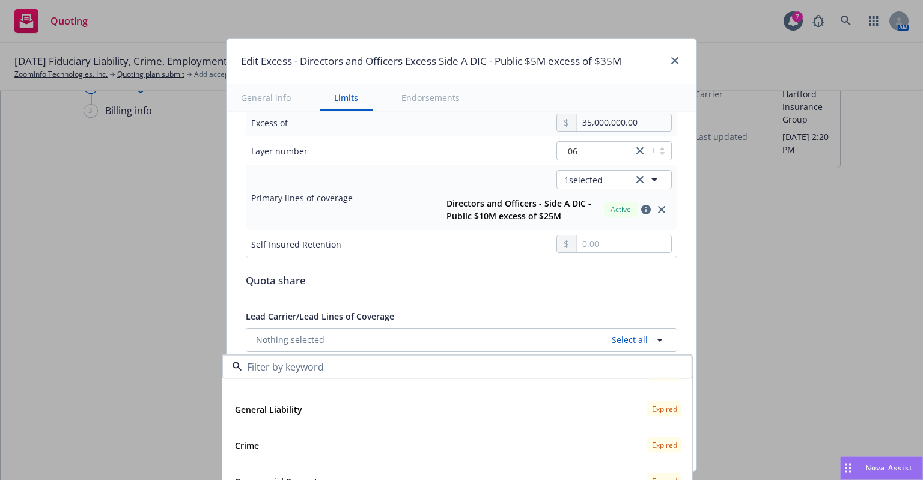
scroll to position [180, 0]
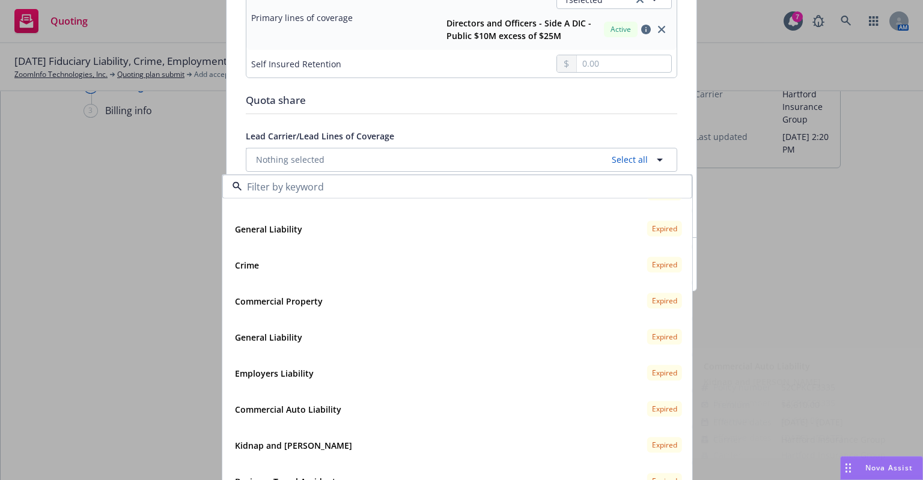
click at [139, 286] on div "Edit Excess - Directors and Officers Excess Side A DIC - Public $5M excess of $…" at bounding box center [461, 240] width 923 height 480
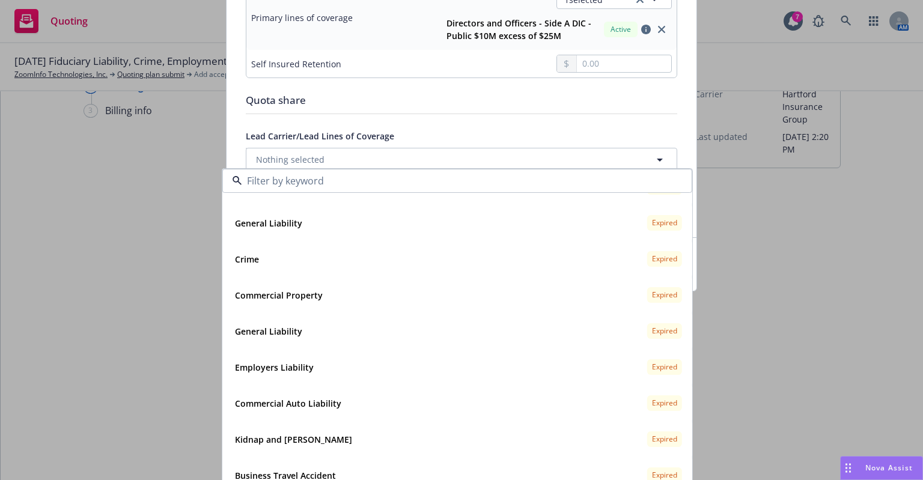
scroll to position [29, 0]
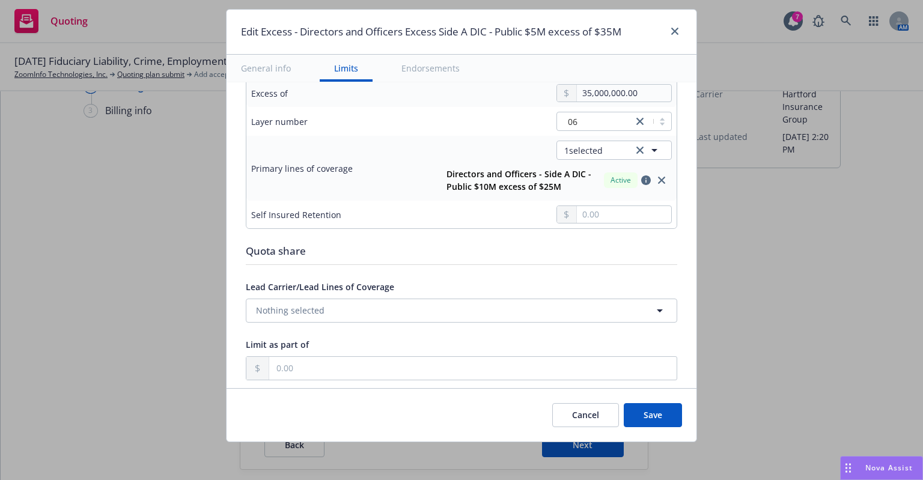
click at [664, 417] on button "Save" at bounding box center [653, 415] width 58 height 24
radio input "true"
type input "36,962.00"
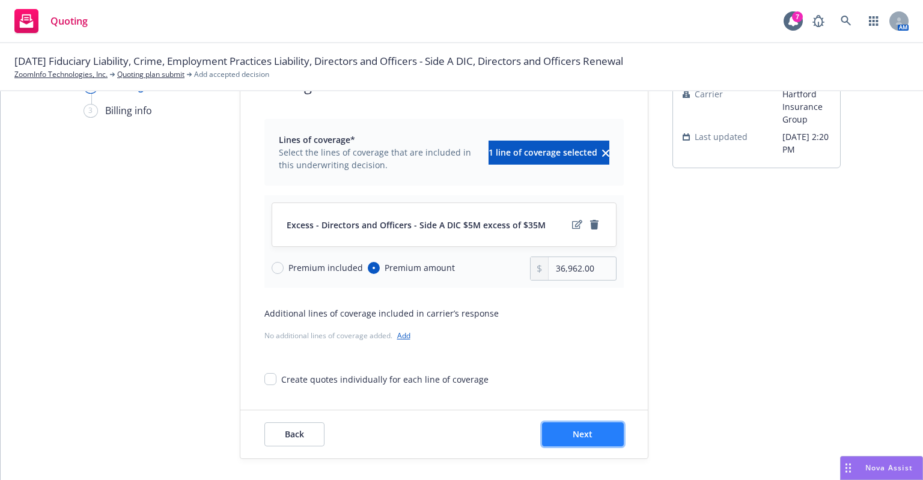
click at [573, 434] on span "Next" at bounding box center [583, 434] width 20 height 11
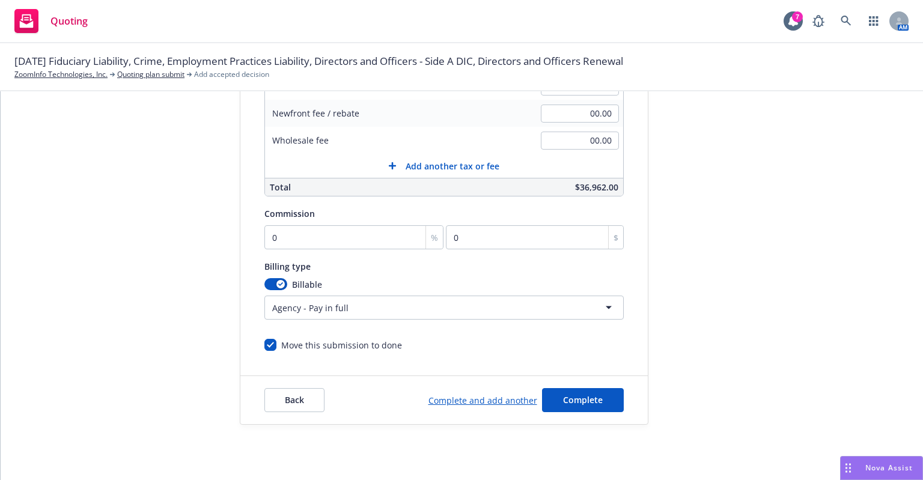
scroll to position [60, 0]
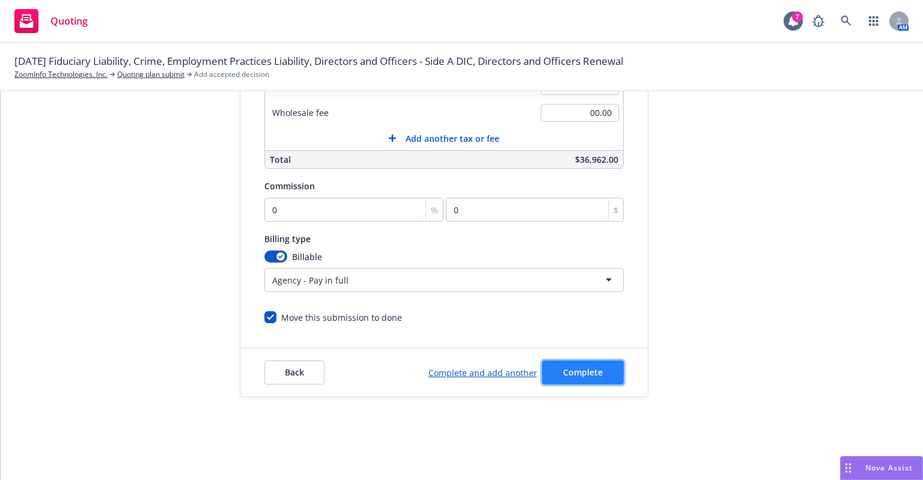
click at [576, 378] on button "Complete" at bounding box center [583, 373] width 82 height 24
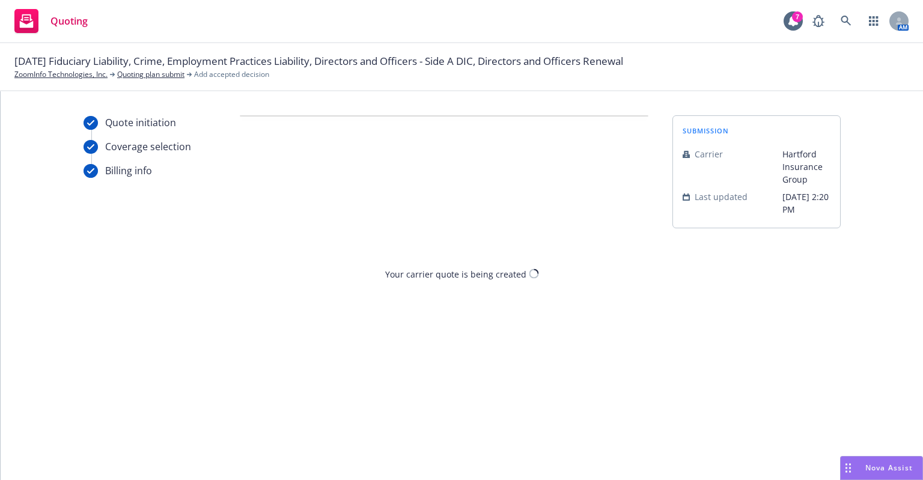
scroll to position [0, 0]
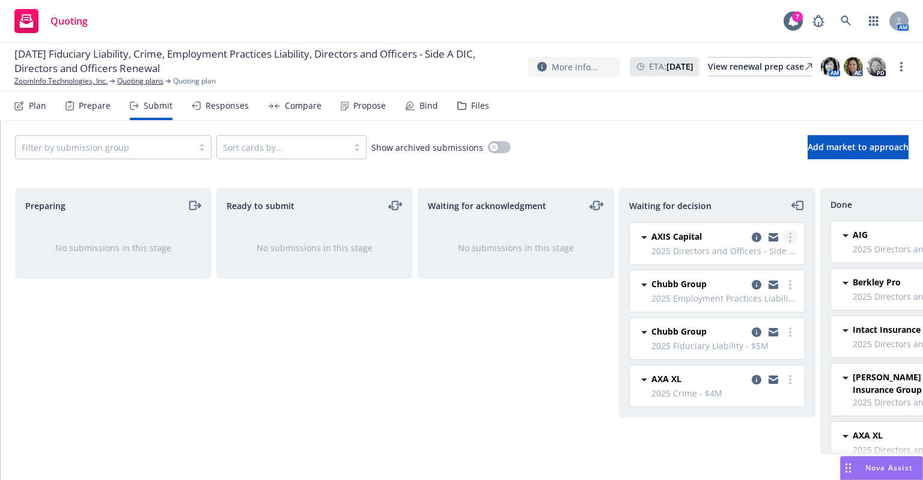
click at [789, 235] on icon "more" at bounding box center [790, 238] width 2 height 10
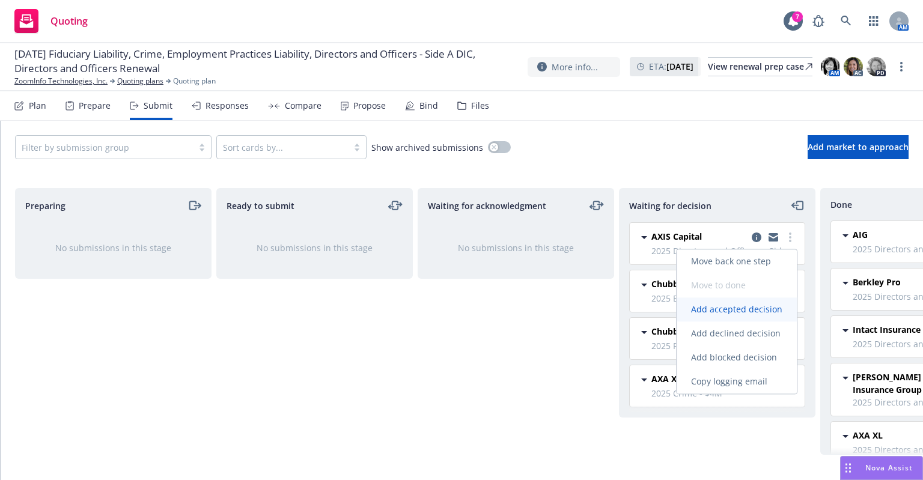
click at [752, 310] on span "Add accepted decision" at bounding box center [737, 309] width 120 height 11
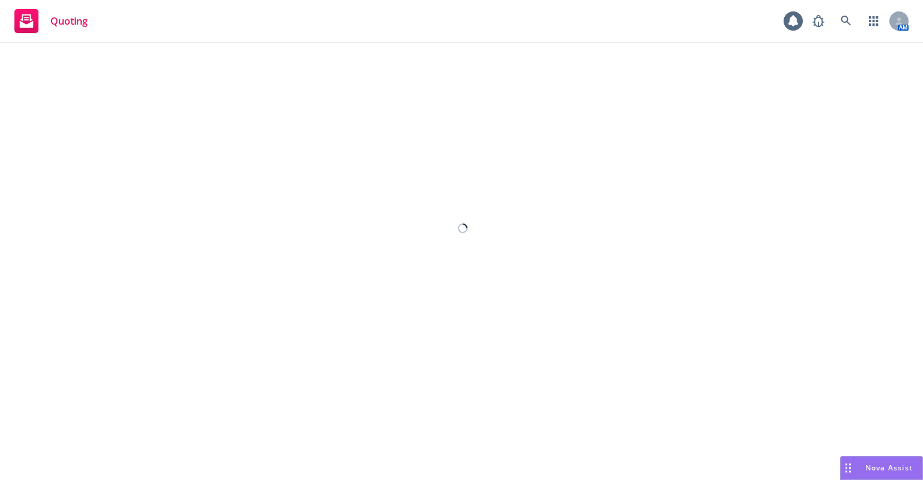
select select "12"
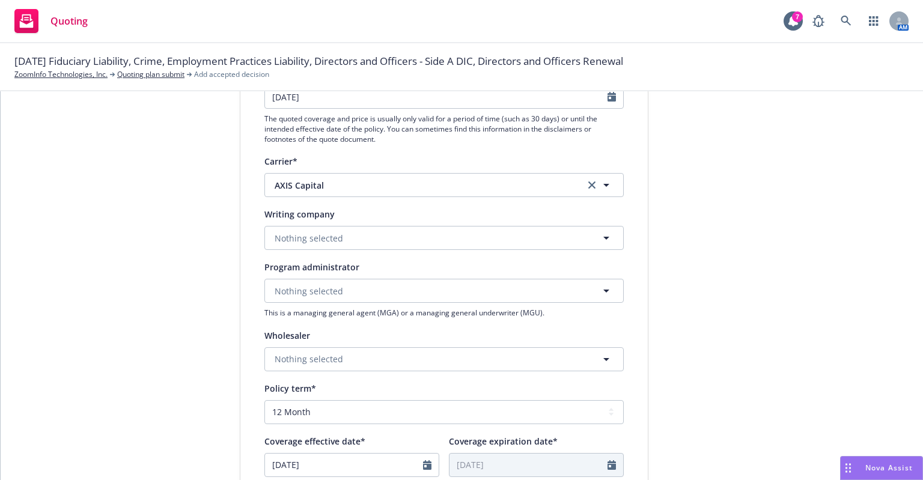
scroll to position [180, 0]
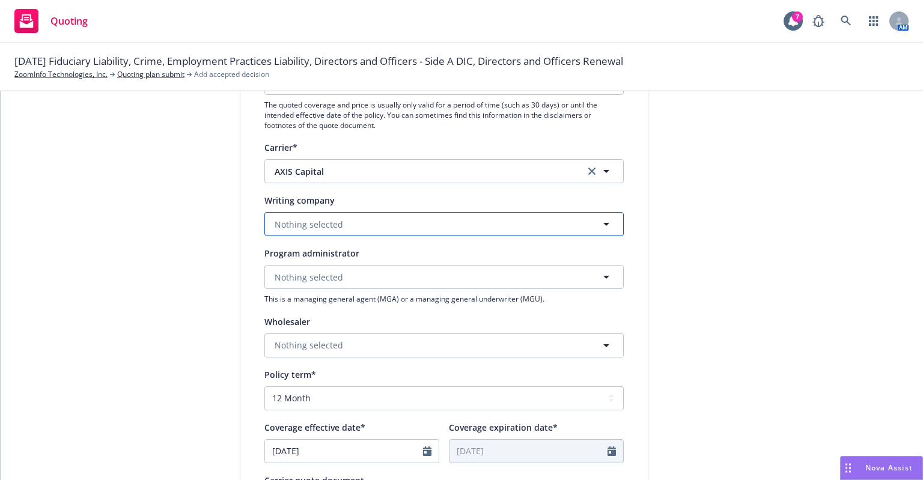
click at [372, 217] on button "Nothing selected" at bounding box center [443, 224] width 359 height 24
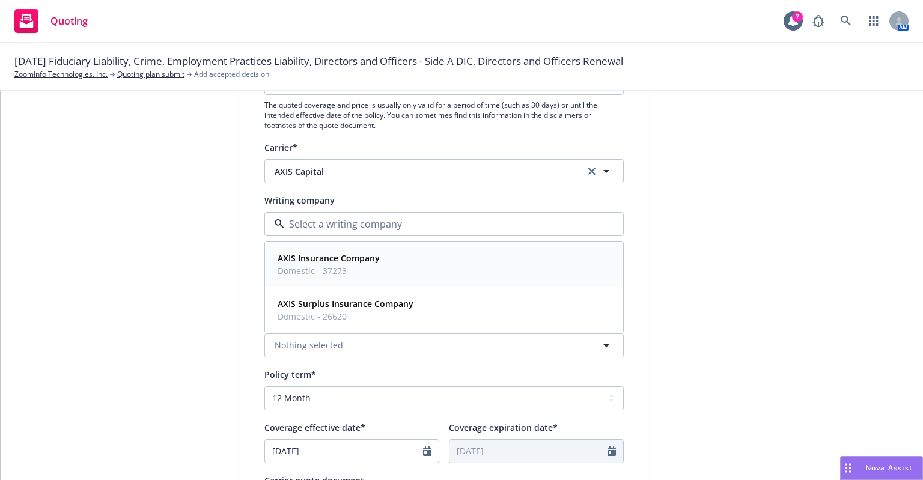
click at [338, 267] on span "Domestic - 37273" at bounding box center [329, 270] width 102 height 13
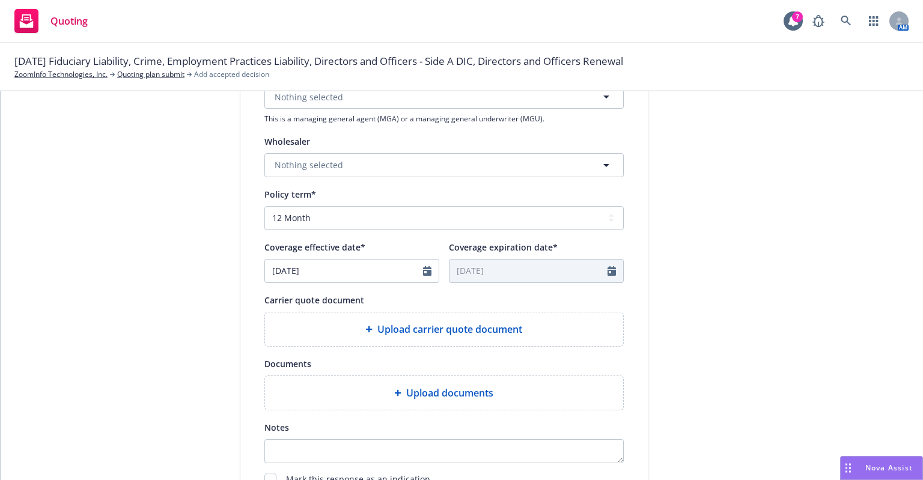
scroll to position [421, 0]
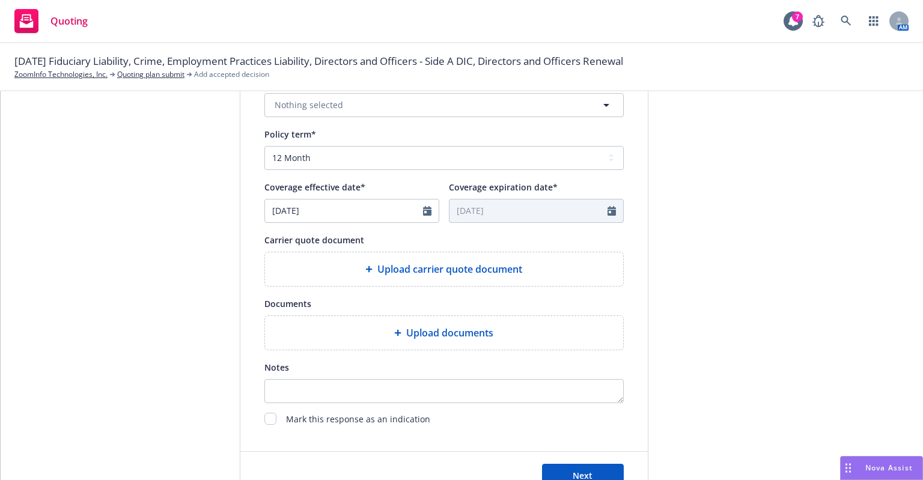
click at [367, 270] on icon at bounding box center [368, 269] width 7 height 7
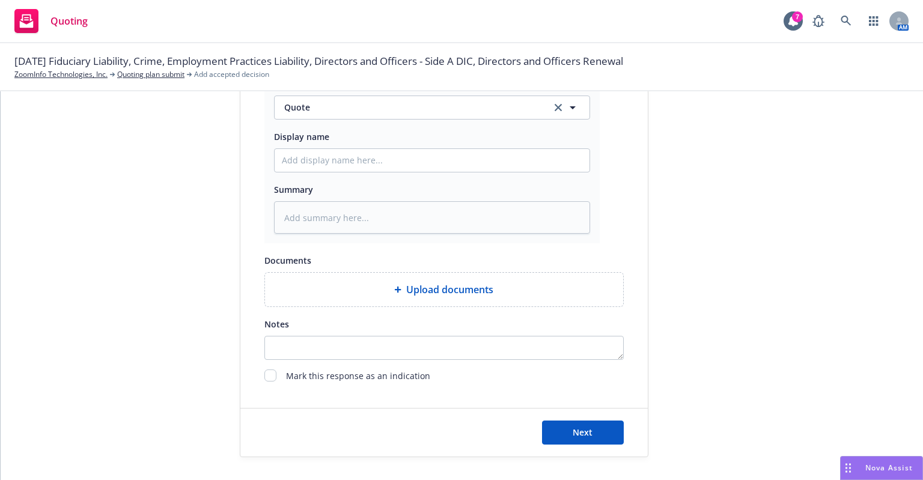
scroll to position [639, 0]
click at [599, 430] on button "Next" at bounding box center [583, 432] width 82 height 24
type textarea "x"
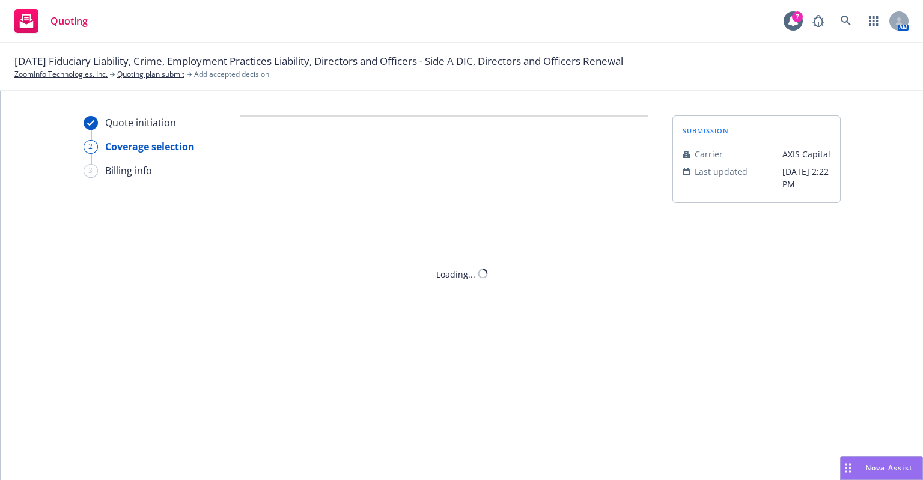
scroll to position [0, 0]
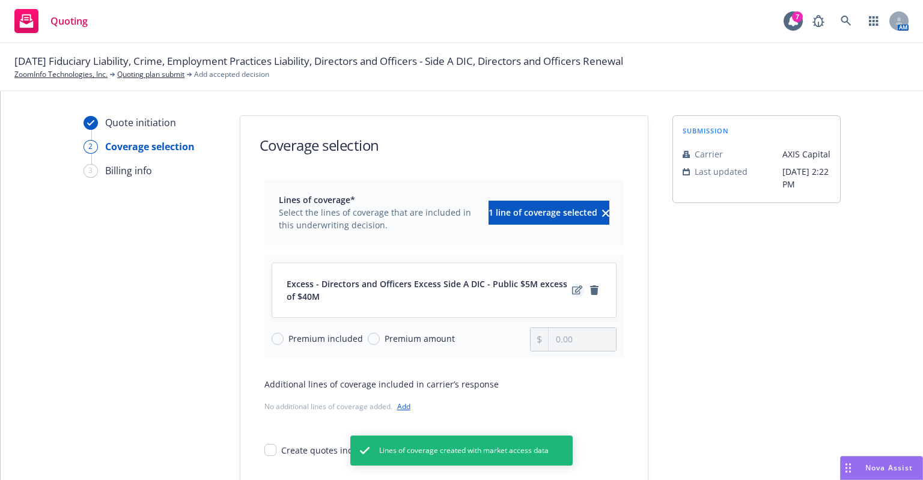
click at [572, 289] on icon "edit" at bounding box center [577, 291] width 10 height 10
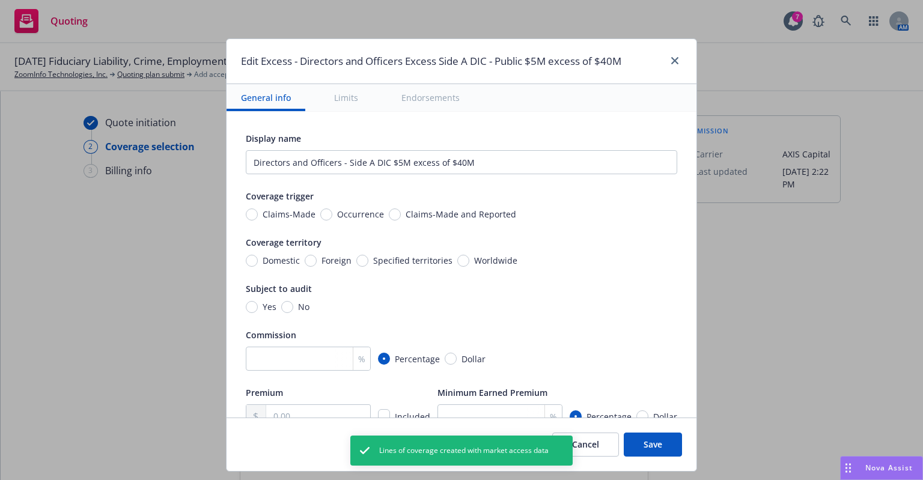
click at [411, 212] on span "Claims-Made and Reported" at bounding box center [461, 214] width 111 height 13
click at [401, 212] on input "Claims-Made and Reported" at bounding box center [395, 215] width 12 height 12
radio input "true"
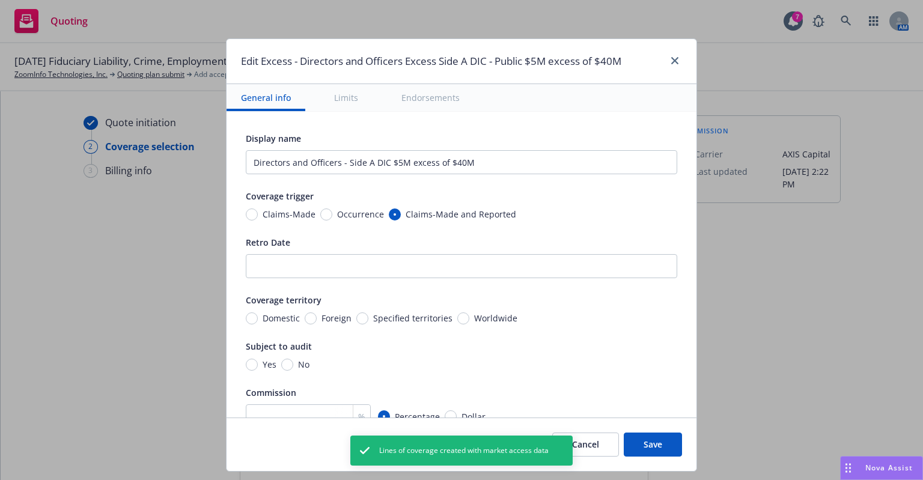
click at [474, 319] on span "Worldwide" at bounding box center [495, 318] width 43 height 13
click at [469, 319] on input "Worldwide" at bounding box center [463, 319] width 12 height 12
radio input "true"
click at [282, 361] on input "No" at bounding box center [287, 365] width 12 height 12
radio input "true"
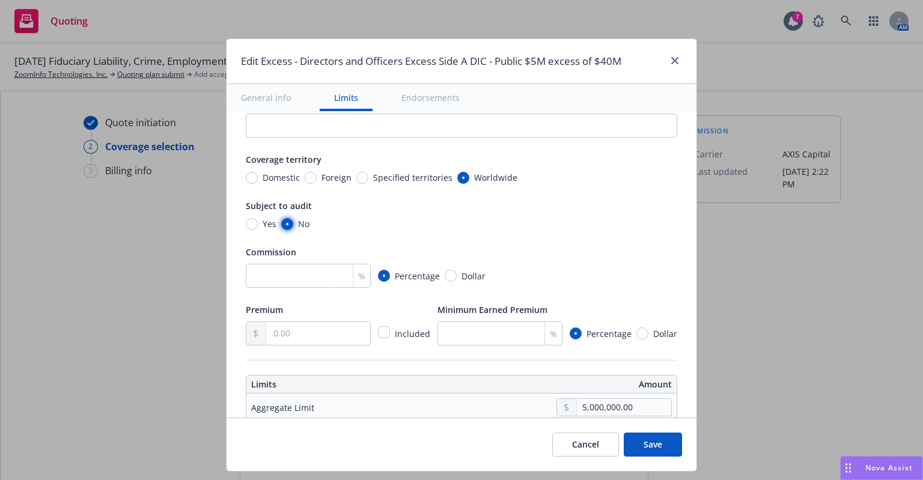
scroll to position [180, 0]
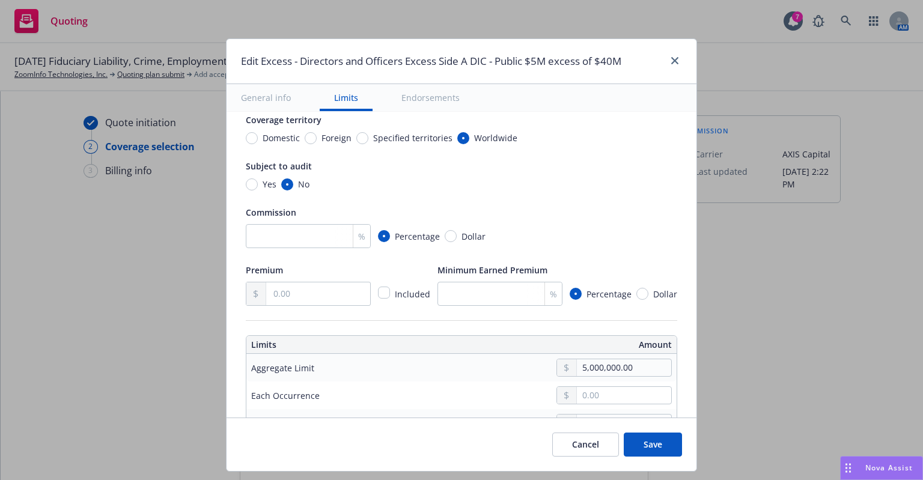
click at [353, 242] on div "%" at bounding box center [361, 236] width 17 height 23
click at [353, 237] on div "%" at bounding box center [361, 236] width 17 height 23
click at [265, 238] on input "number" at bounding box center [308, 236] width 125 height 24
type input "0"
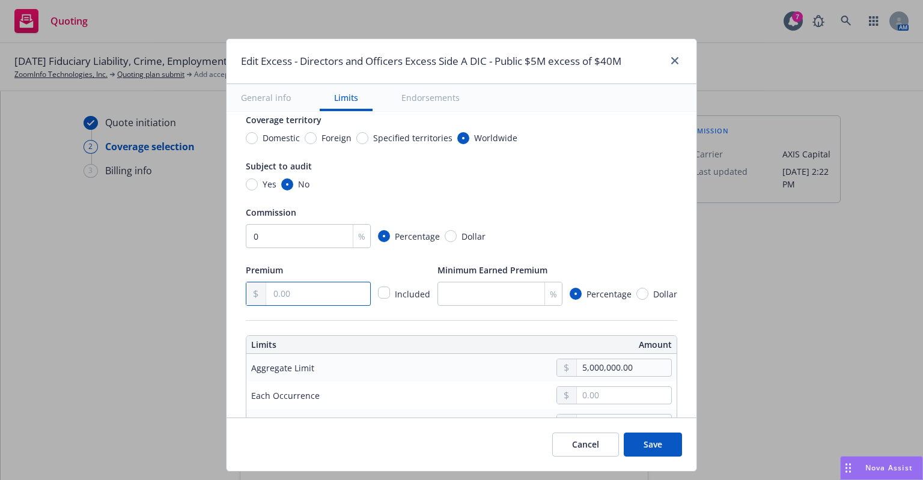
click at [283, 299] on input "text" at bounding box center [318, 294] width 104 height 23
click at [292, 297] on input "text" at bounding box center [318, 294] width 104 height 23
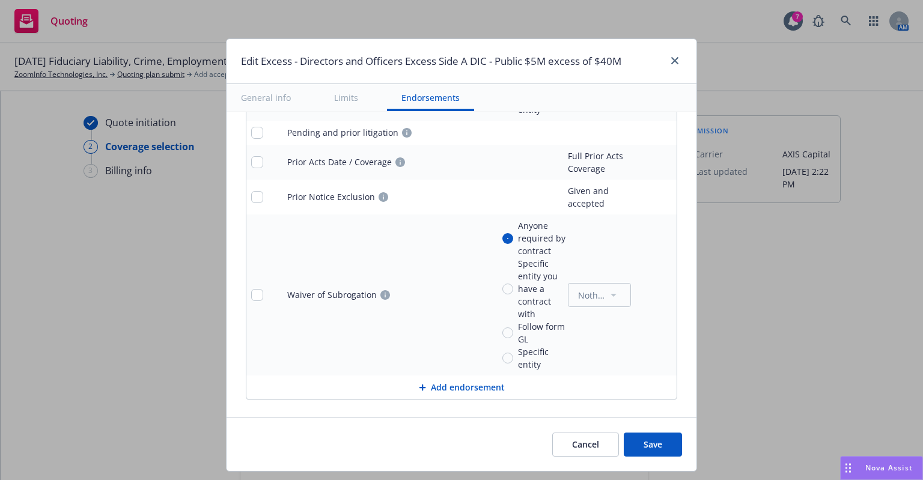
scroll to position [1846, 0]
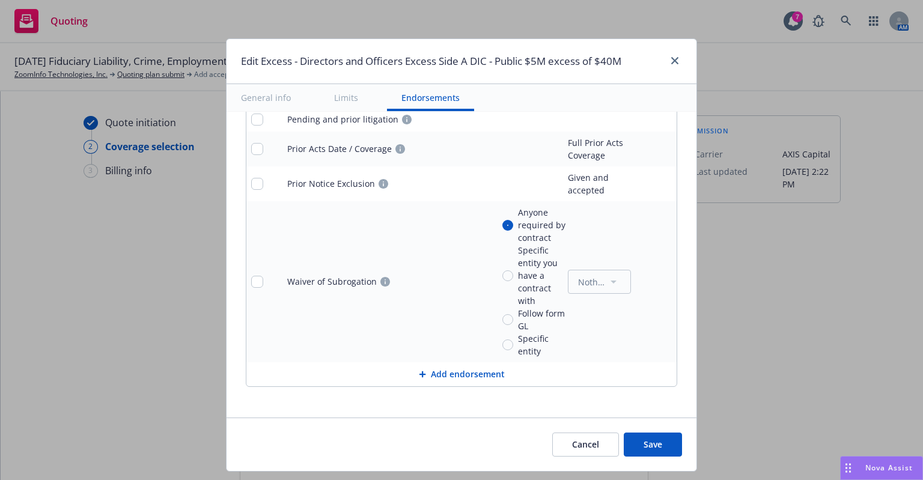
type input "33,376.00"
click at [657, 443] on button "Save" at bounding box center [653, 445] width 58 height 24
radio input "true"
type input "33,376.00"
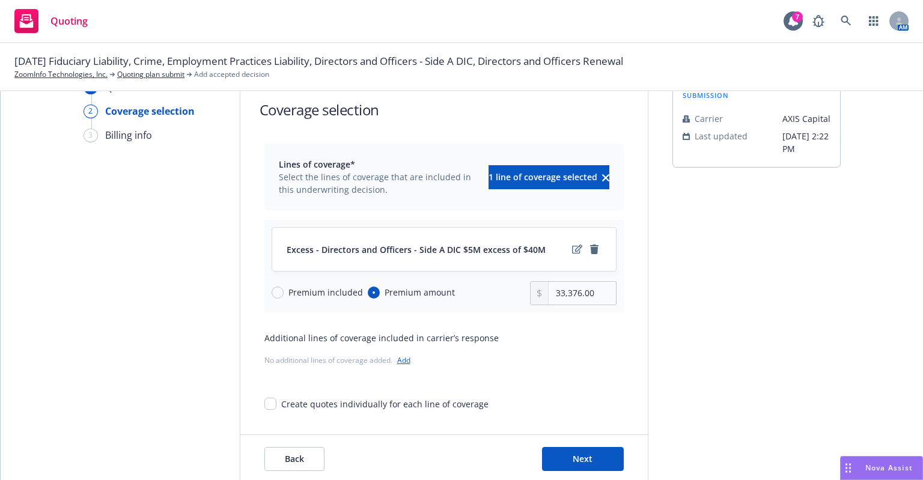
scroll to position [62, 0]
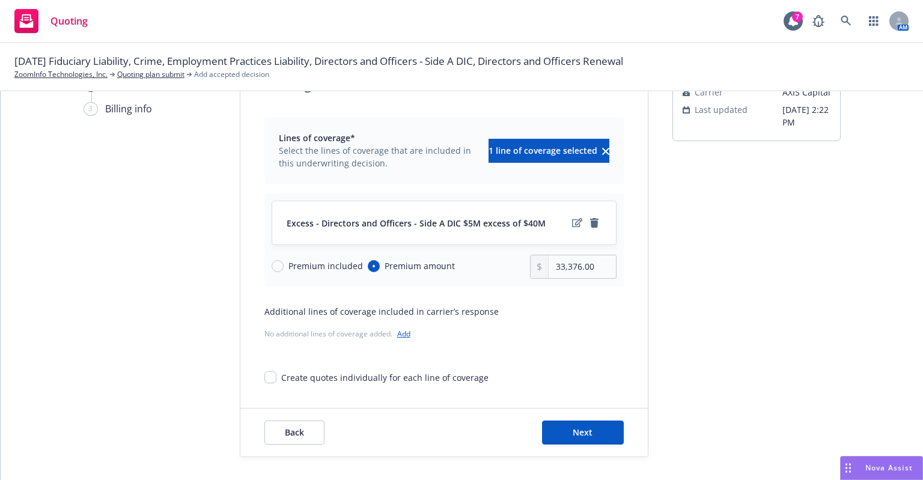
click at [569, 418] on div "Back Next" at bounding box center [444, 433] width 408 height 48
click at [566, 429] on button "Next" at bounding box center [583, 433] width 82 height 24
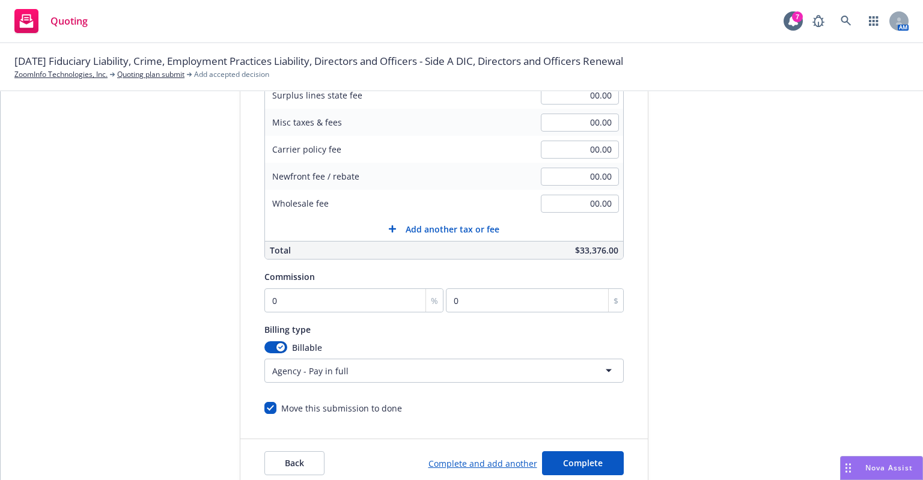
scroll to position [273, 0]
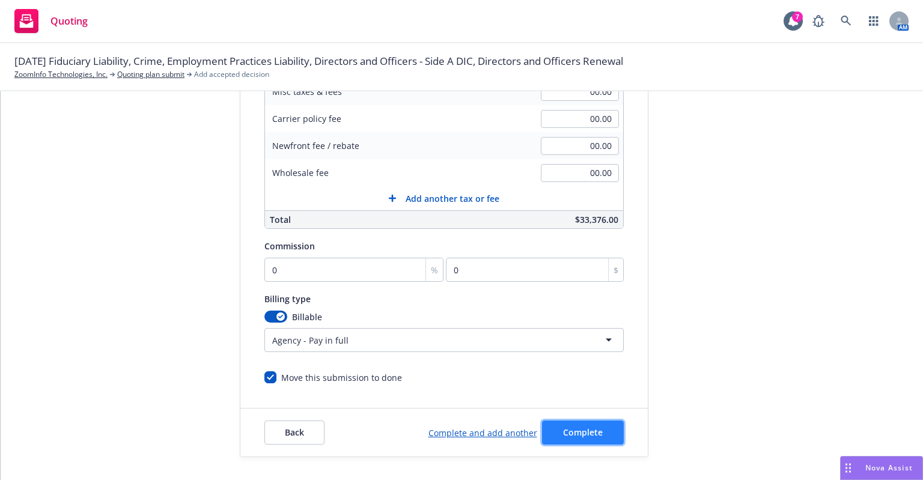
click at [581, 437] on span "Complete" at bounding box center [583, 432] width 40 height 11
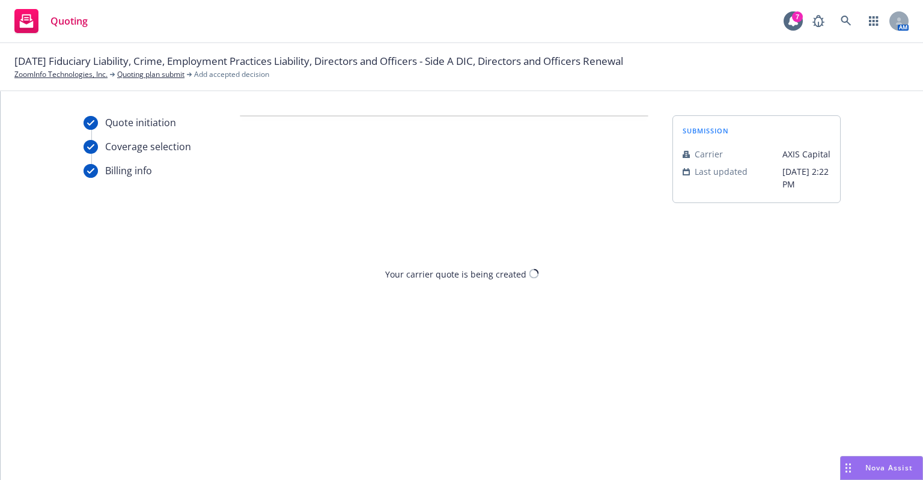
scroll to position [0, 0]
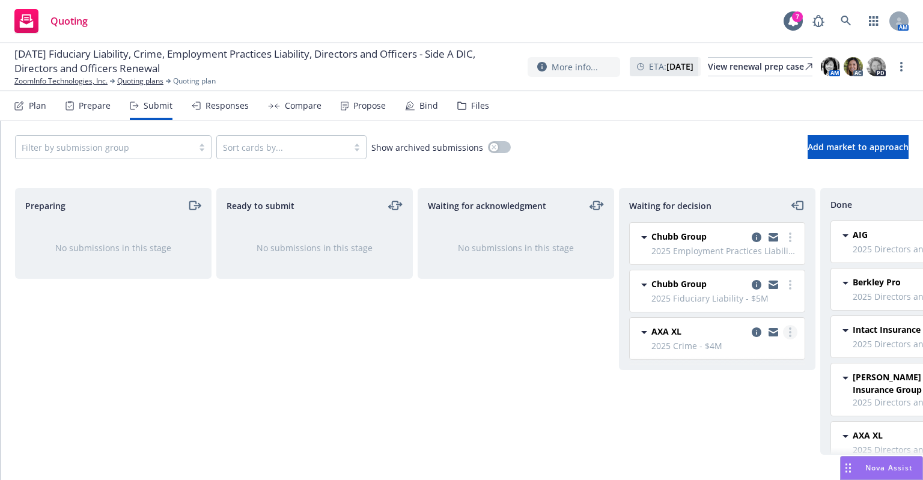
click at [791, 335] on circle "more" at bounding box center [790, 336] width 2 height 2
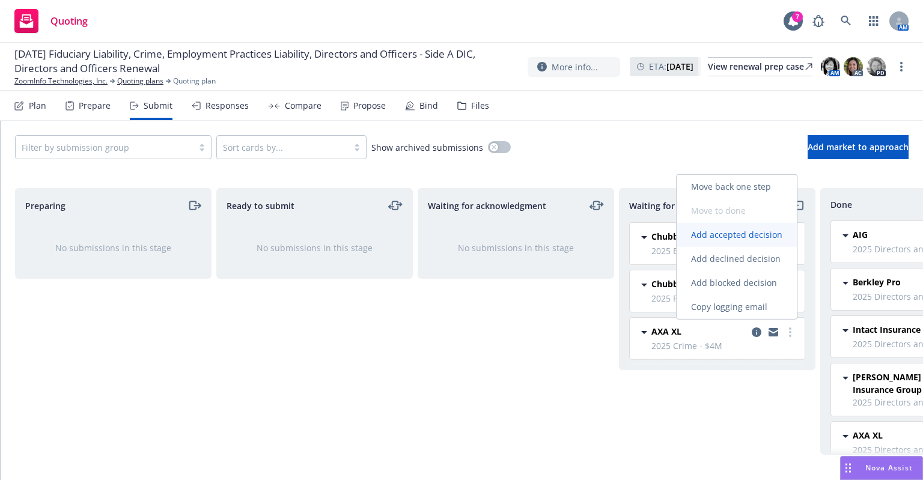
click at [729, 235] on span "Add accepted decision" at bounding box center [737, 234] width 120 height 11
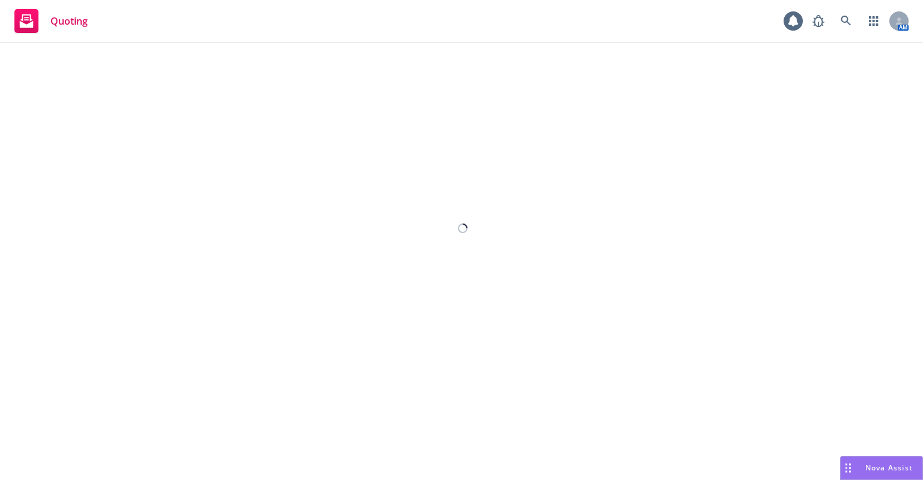
select select "12"
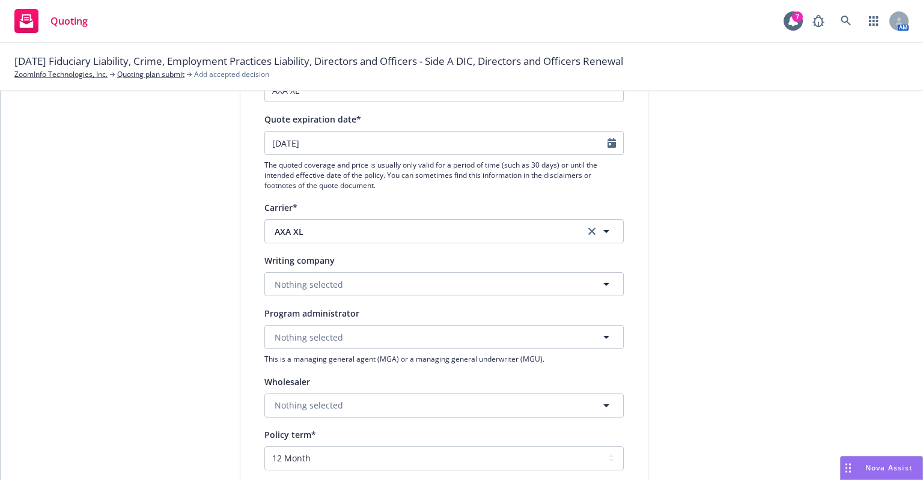
scroll to position [240, 0]
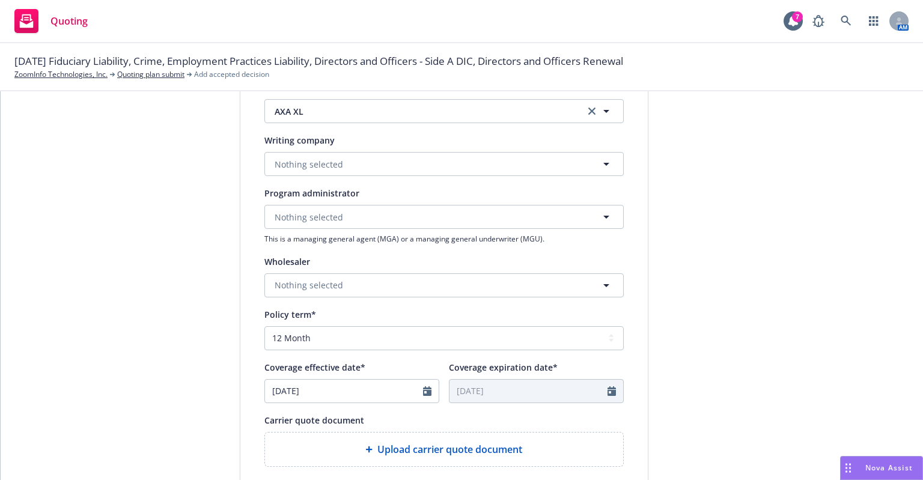
click at [387, 183] on div "Display name AXA XL Quote expiration date* [DATE] The quoted coverage and price…" at bounding box center [443, 273] width 359 height 669
click at [381, 168] on button "Nothing selected" at bounding box center [443, 164] width 359 height 24
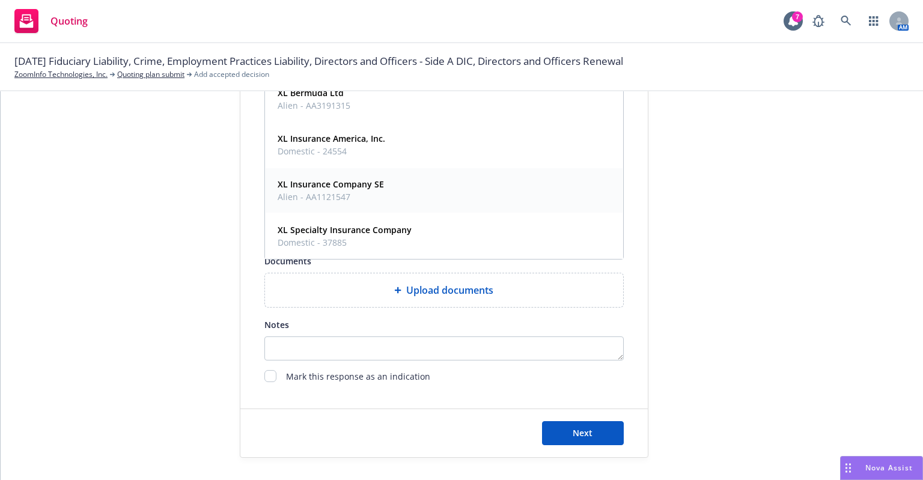
scroll to position [464, 0]
click at [339, 228] on strong "XL Specialty Insurance Company" at bounding box center [345, 229] width 134 height 11
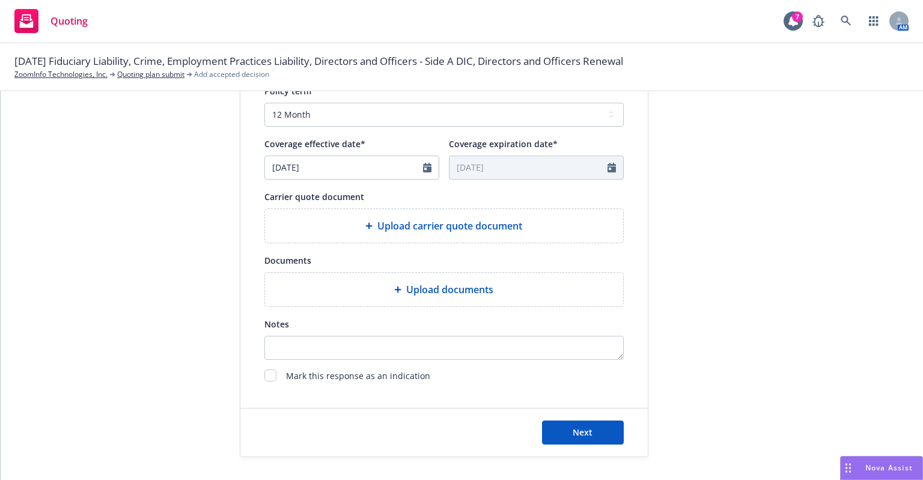
click at [369, 225] on div at bounding box center [371, 225] width 12 height 7
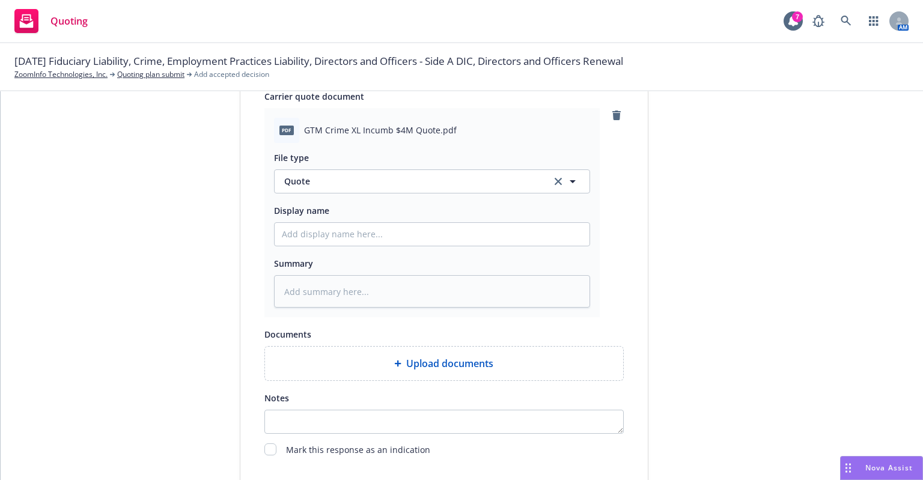
scroll to position [639, 0]
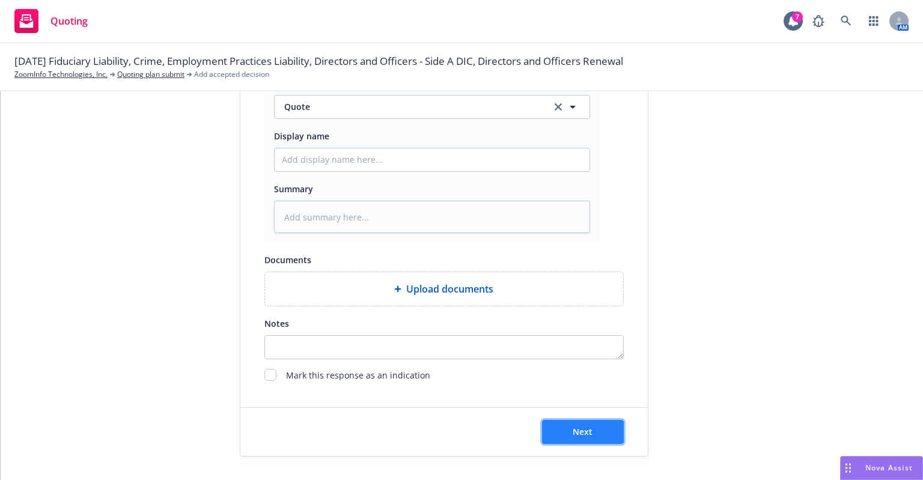
click at [575, 433] on span "Next" at bounding box center [583, 431] width 20 height 11
type textarea "x"
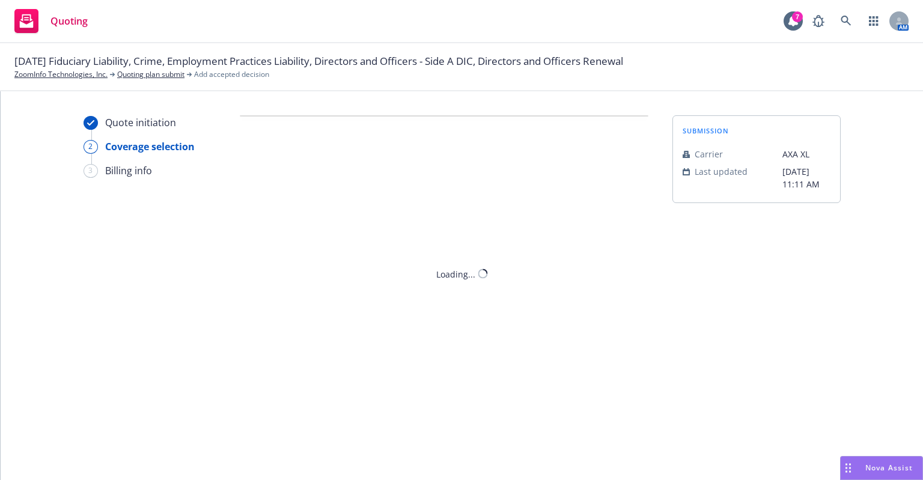
scroll to position [0, 0]
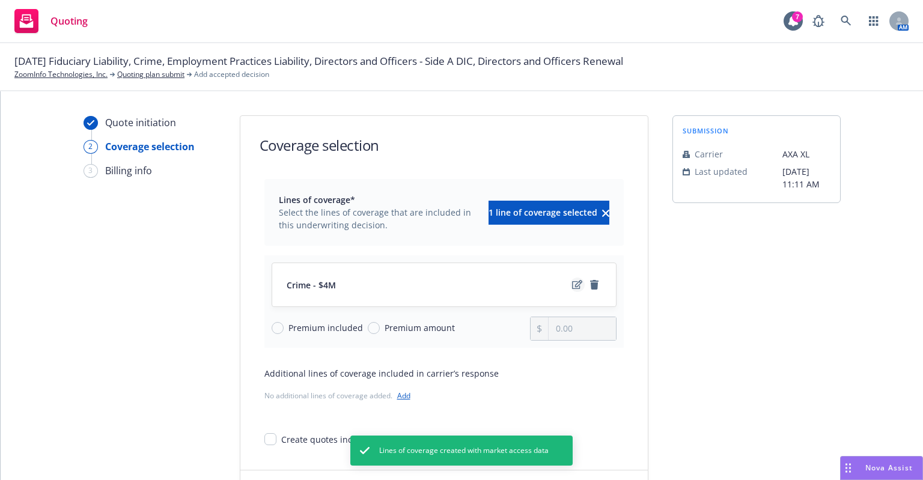
click at [575, 281] on icon "edit" at bounding box center [577, 284] width 10 height 9
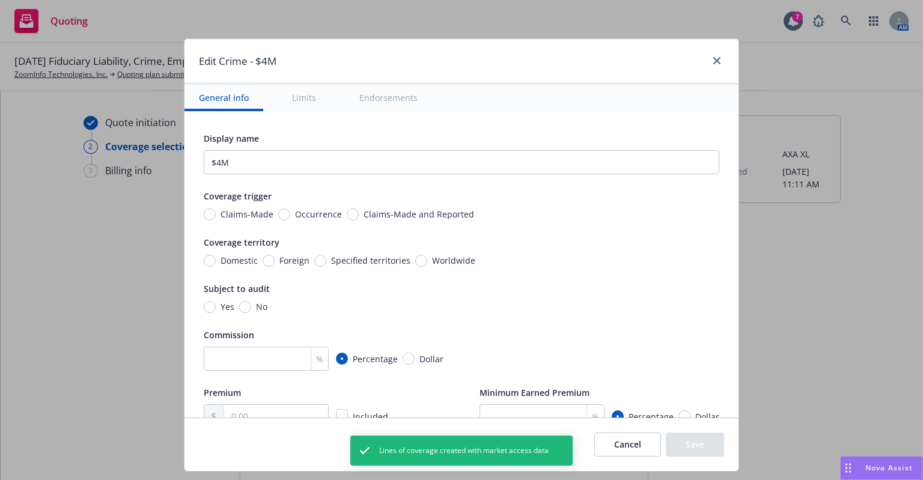
click at [375, 213] on span "Claims-Made and Reported" at bounding box center [419, 214] width 111 height 13
click at [359, 213] on input "Claims-Made and Reported" at bounding box center [353, 215] width 12 height 12
radio input "true"
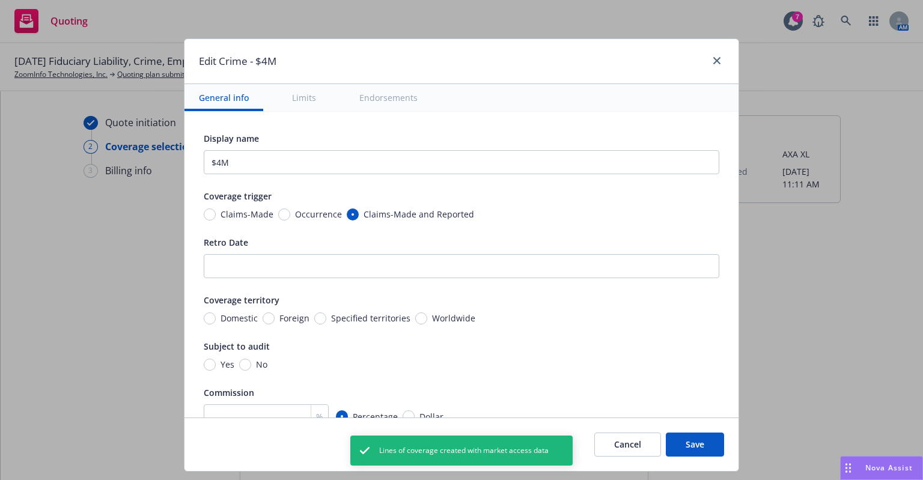
click at [432, 312] on span "Worldwide" at bounding box center [453, 318] width 43 height 13
click at [425, 313] on input "Worldwide" at bounding box center [421, 319] width 12 height 12
radio input "true"
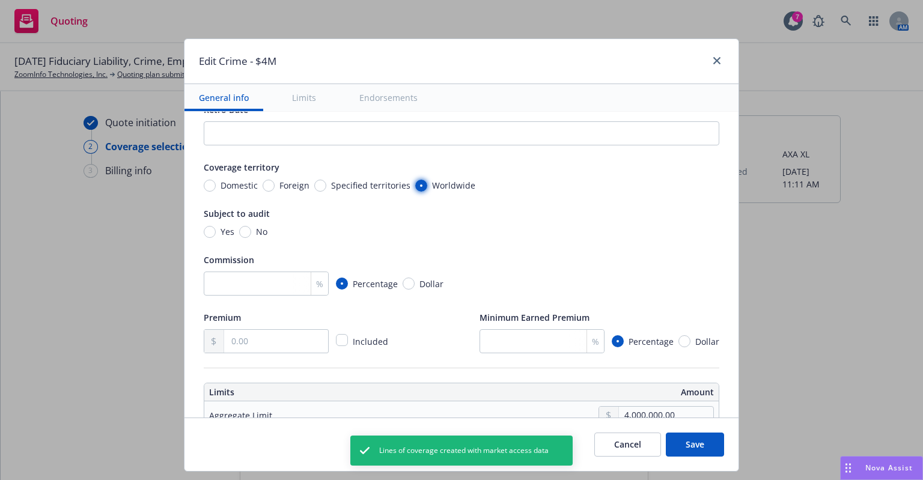
scroll to position [180, 0]
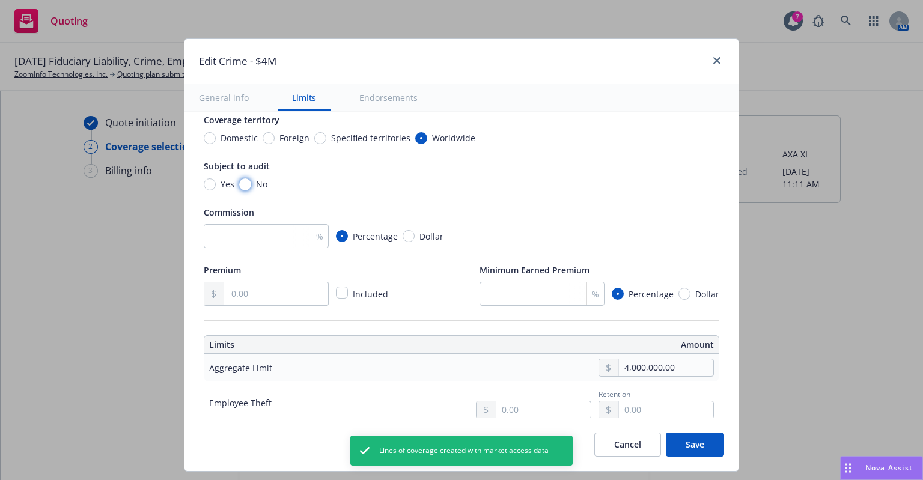
click at [239, 179] on input "No" at bounding box center [245, 185] width 12 height 12
radio input "true"
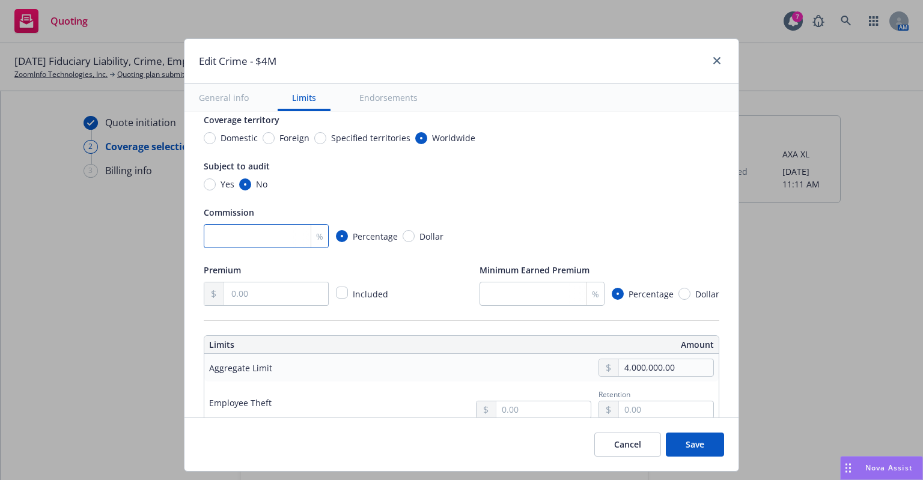
click at [264, 235] on input "number" at bounding box center [266, 236] width 125 height 24
type input "15"
click at [259, 290] on input "text" at bounding box center [276, 294] width 104 height 23
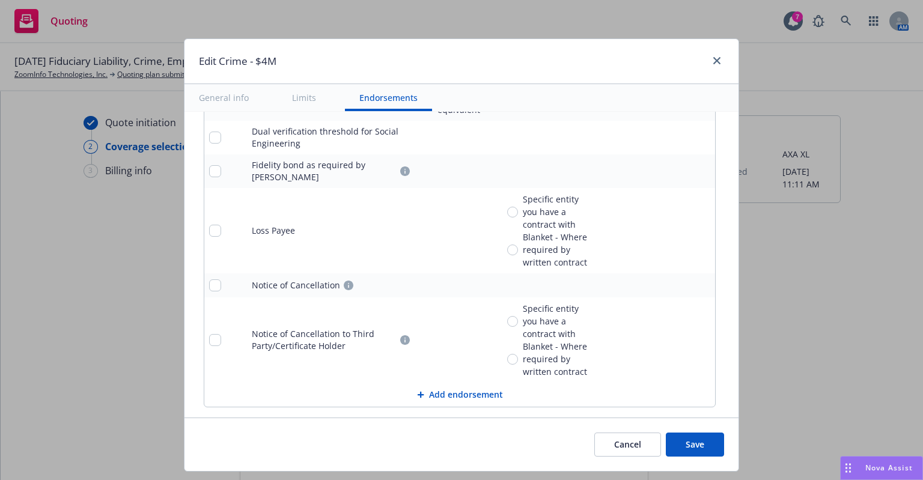
scroll to position [1493, 0]
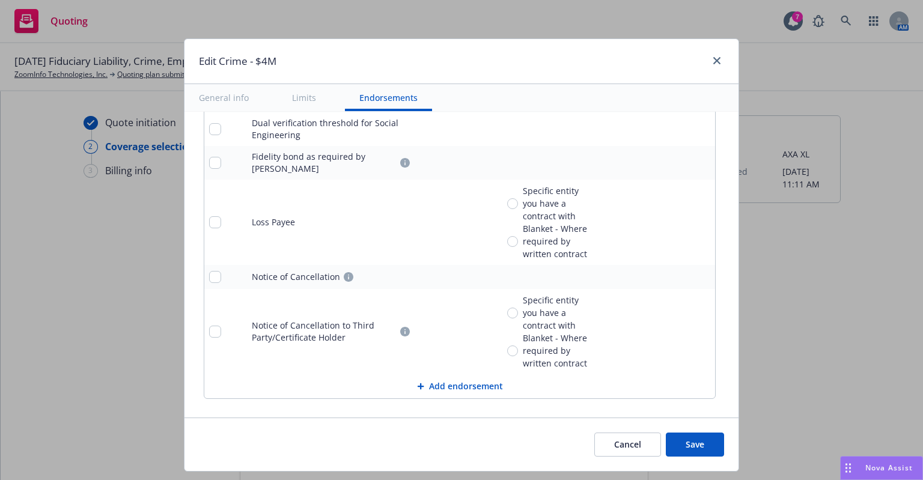
type input "15,352.00"
click at [698, 440] on button "Save" at bounding box center [695, 445] width 58 height 24
radio input "true"
type input "15,352.00"
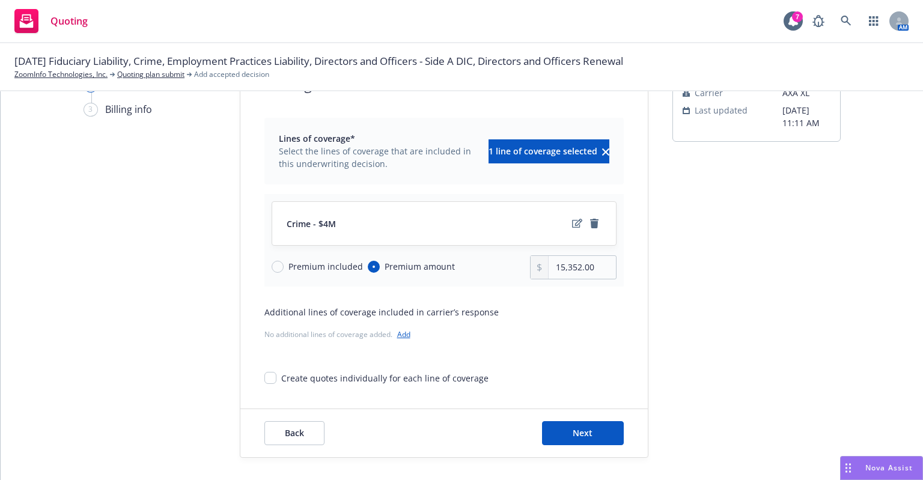
scroll to position [62, 0]
click at [595, 431] on button "Next" at bounding box center [583, 433] width 82 height 24
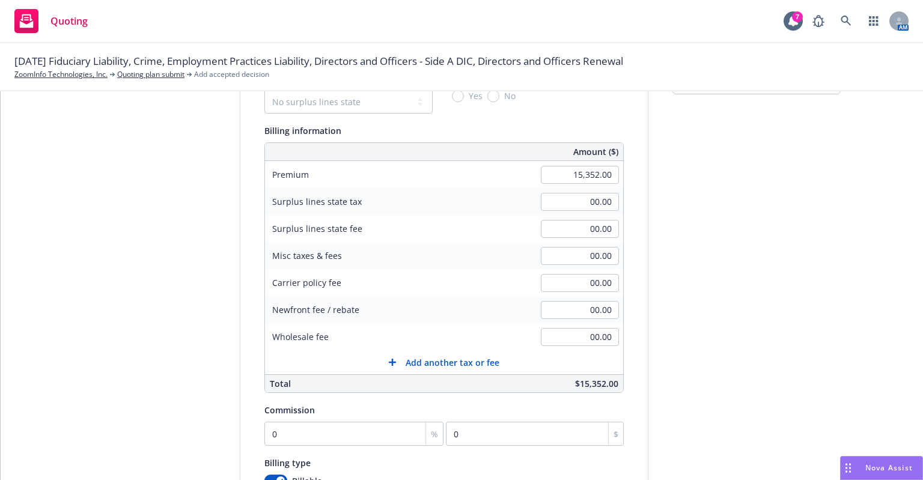
scroll to position [182, 0]
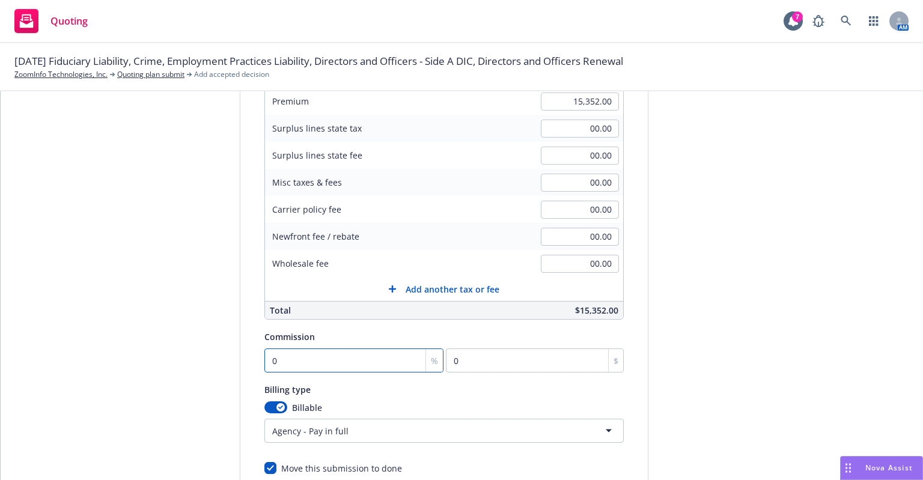
click at [353, 363] on input "0" at bounding box center [354, 361] width 180 height 24
type input "1"
type input "153.52"
type input "15"
type input "2302.8"
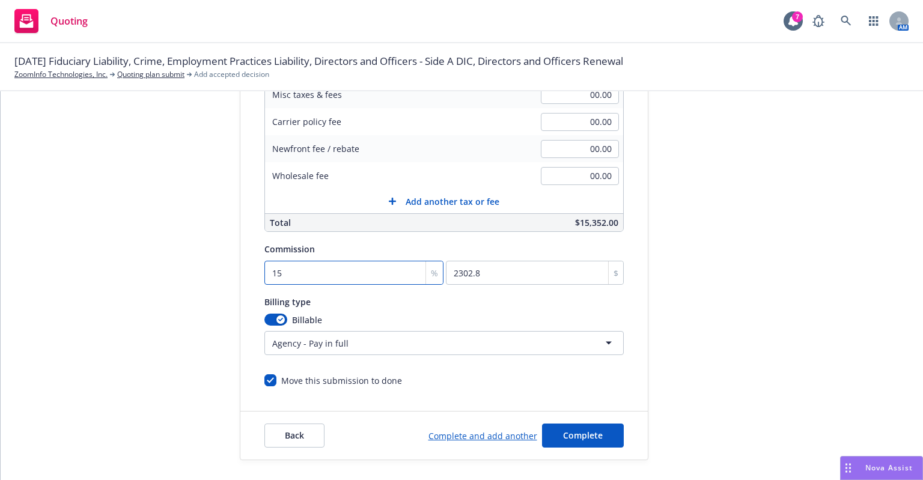
scroll to position [273, 0]
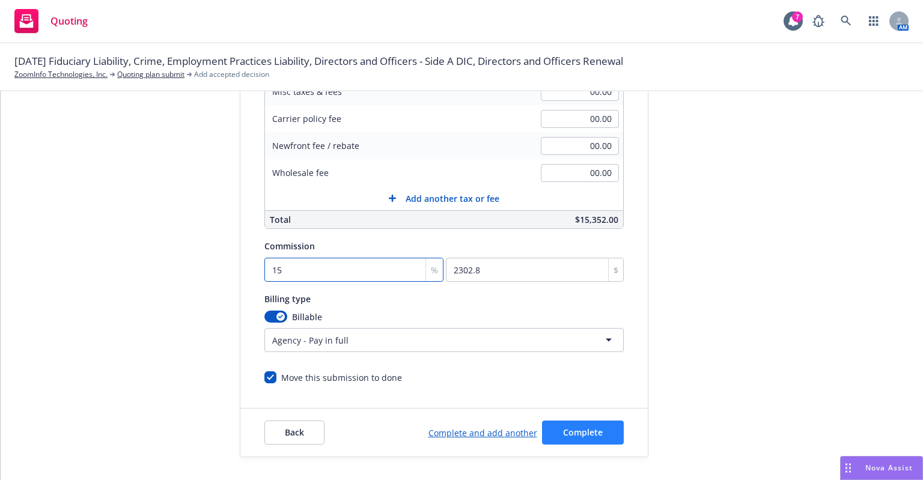
type input "15"
click at [576, 429] on span "Complete" at bounding box center [583, 432] width 40 height 11
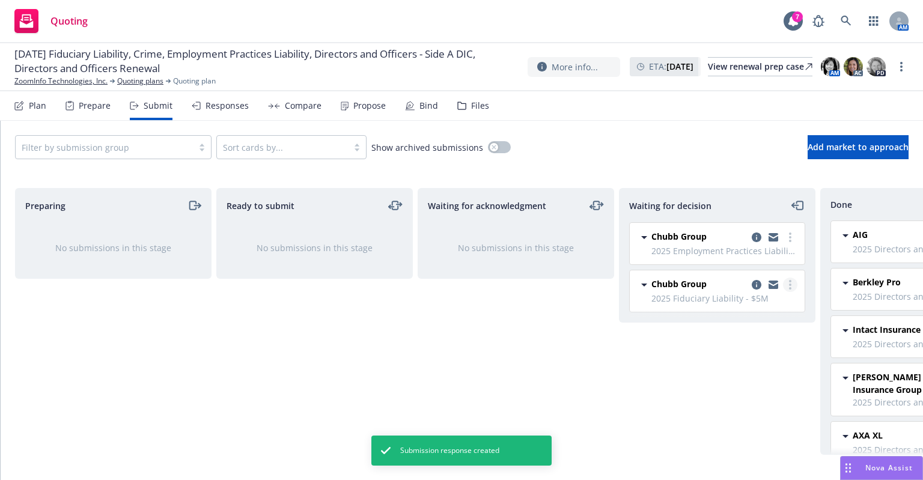
click at [788, 286] on link "more" at bounding box center [790, 285] width 14 height 14
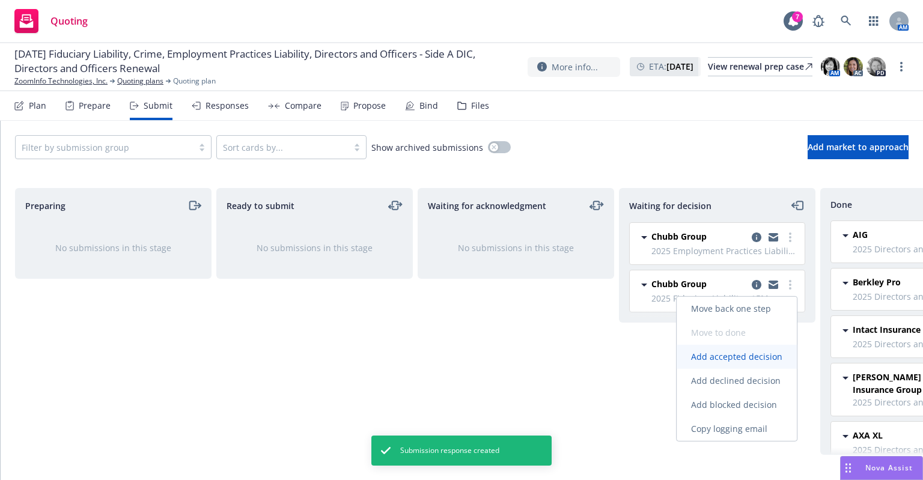
click at [753, 354] on span "Add accepted decision" at bounding box center [737, 356] width 120 height 11
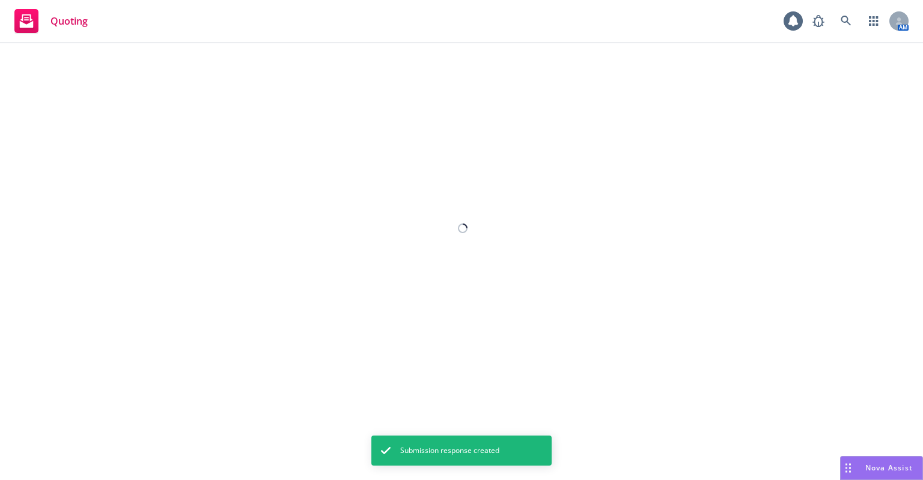
select select "12"
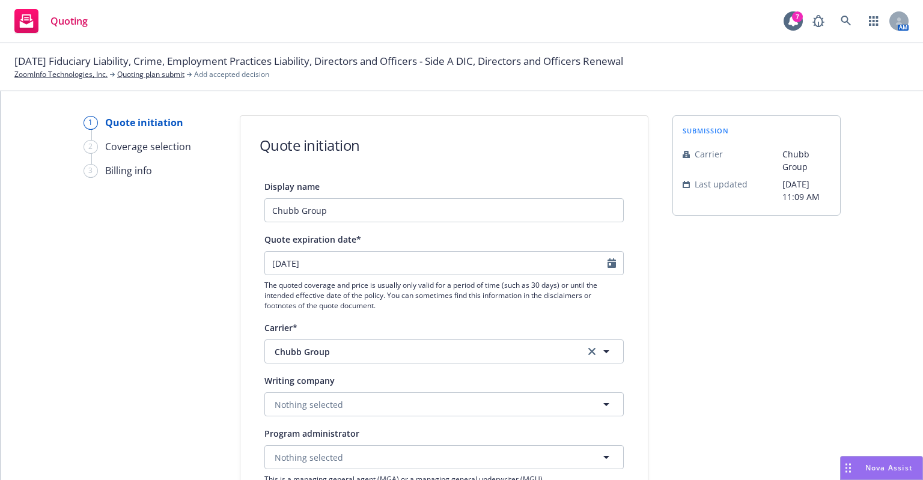
scroll to position [60, 0]
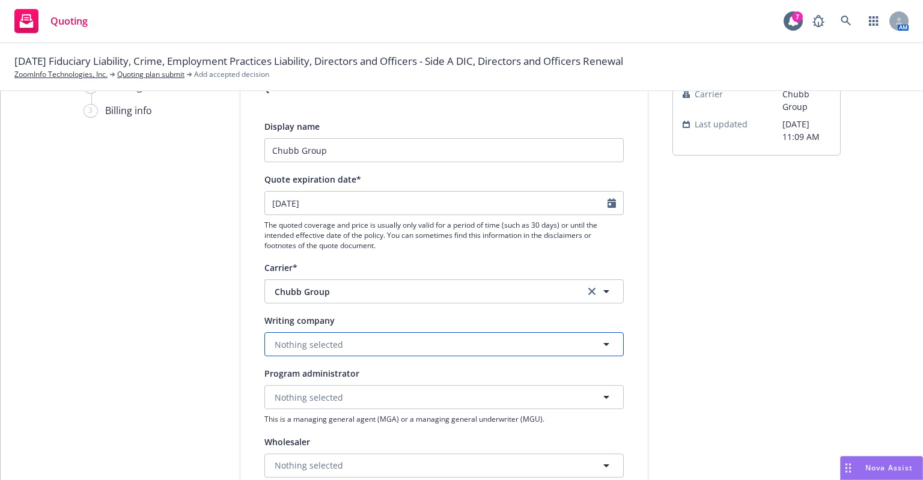
click at [328, 334] on button "Nothing selected" at bounding box center [443, 344] width 359 height 24
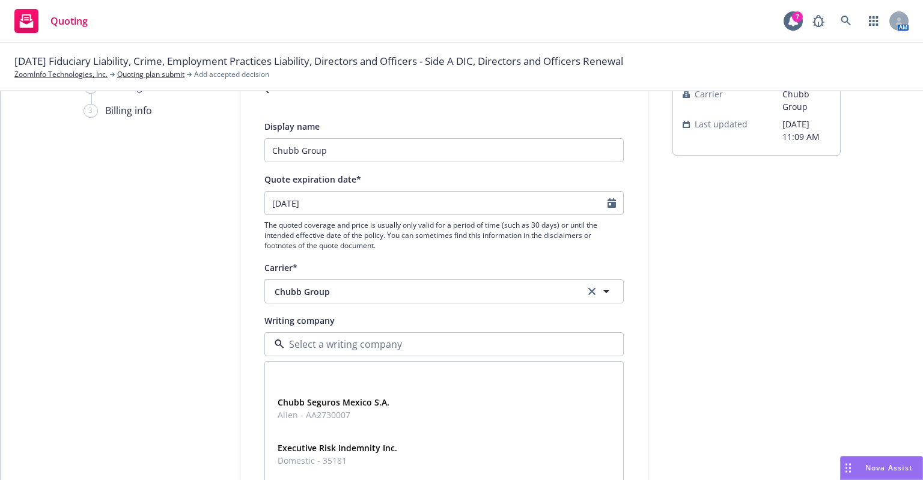
scroll to position [1082, 0]
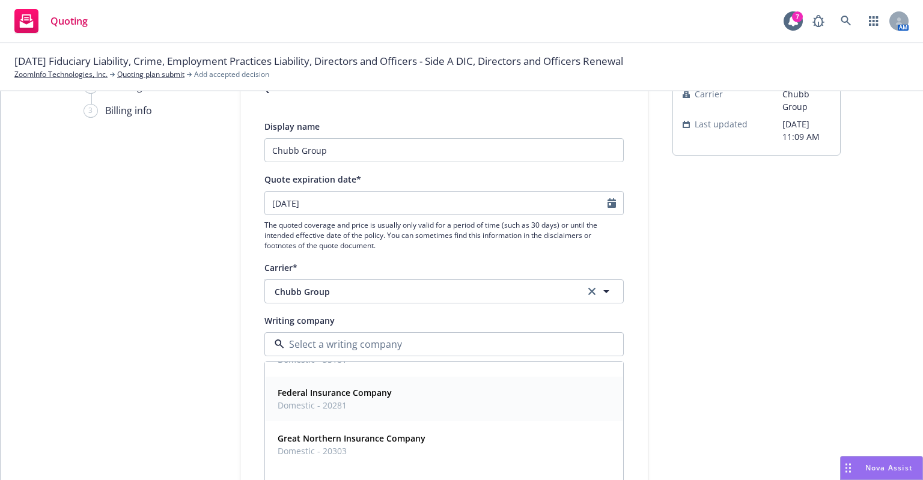
click at [350, 401] on span "Domestic - 20281" at bounding box center [335, 405] width 114 height 13
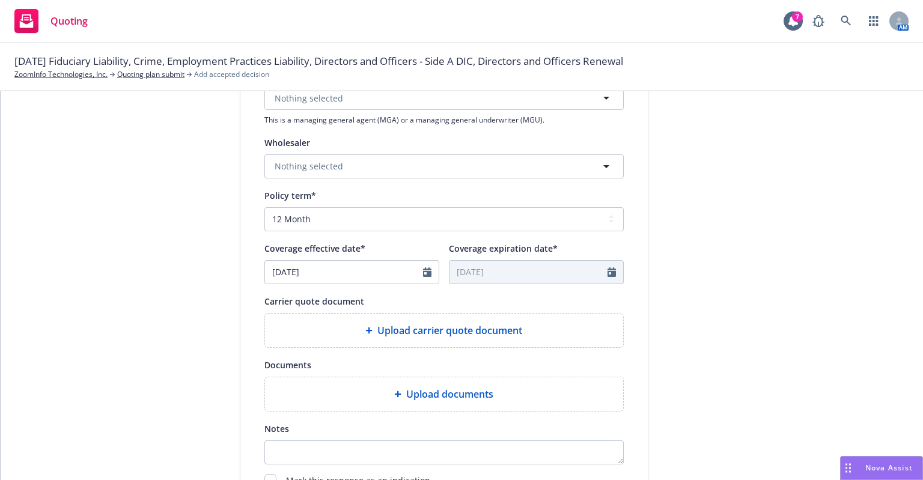
scroll to position [361, 0]
click at [370, 326] on div at bounding box center [371, 329] width 12 height 7
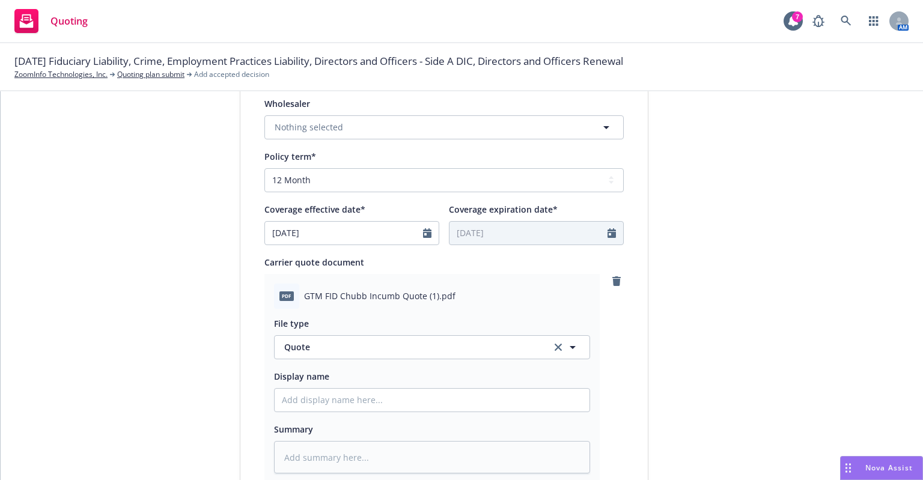
scroll to position [639, 0]
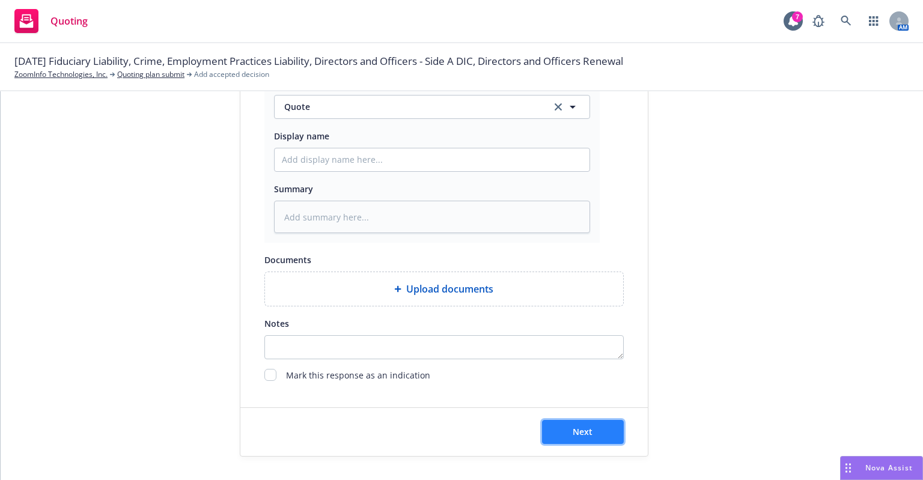
click at [573, 427] on span "Next" at bounding box center [583, 431] width 20 height 11
type textarea "x"
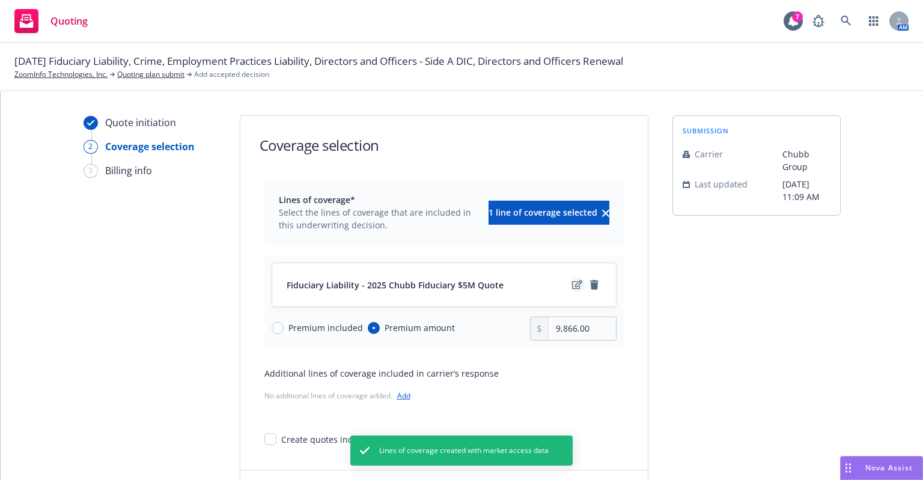
click at [575, 287] on icon "edit" at bounding box center [577, 285] width 10 height 10
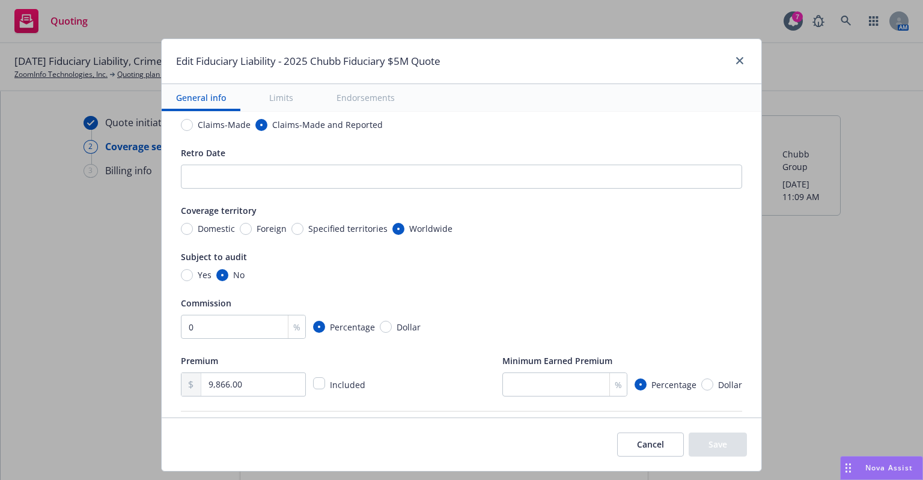
scroll to position [120, 0]
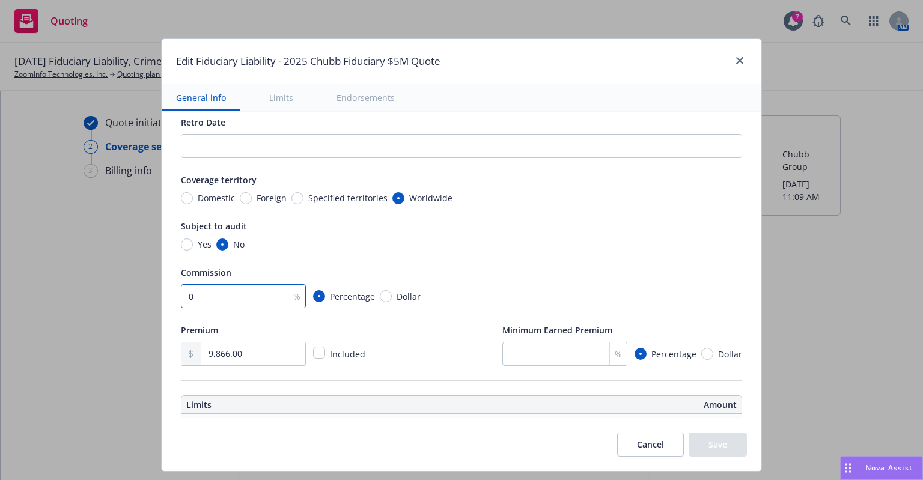
click at [250, 297] on input "0" at bounding box center [243, 296] width 125 height 24
type input "0"
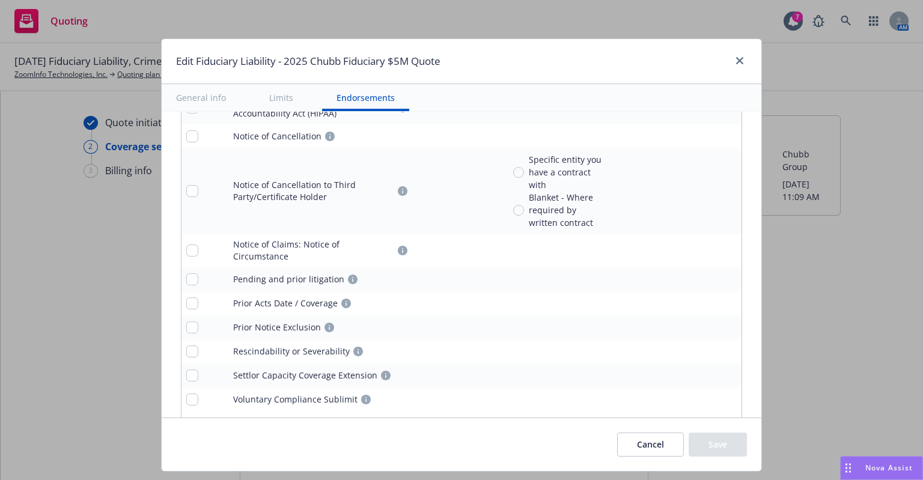
scroll to position [1289, 0]
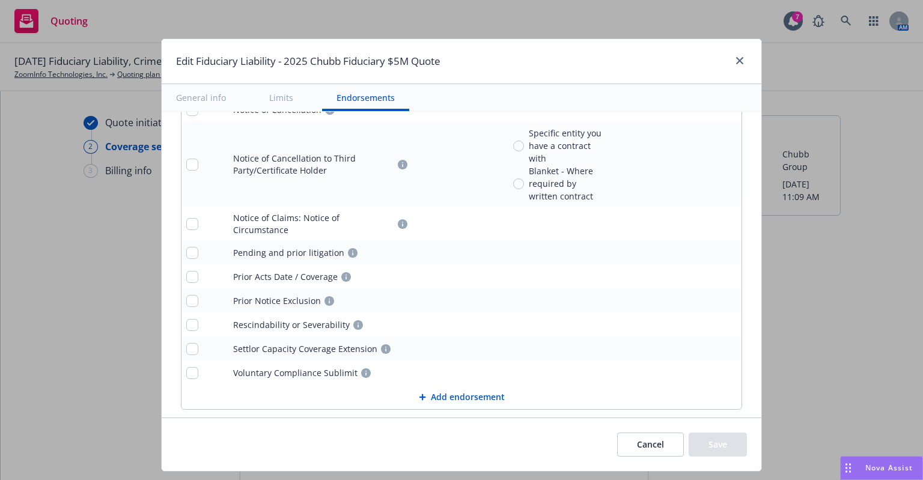
click at [658, 442] on button "Cancel" at bounding box center [650, 445] width 67 height 24
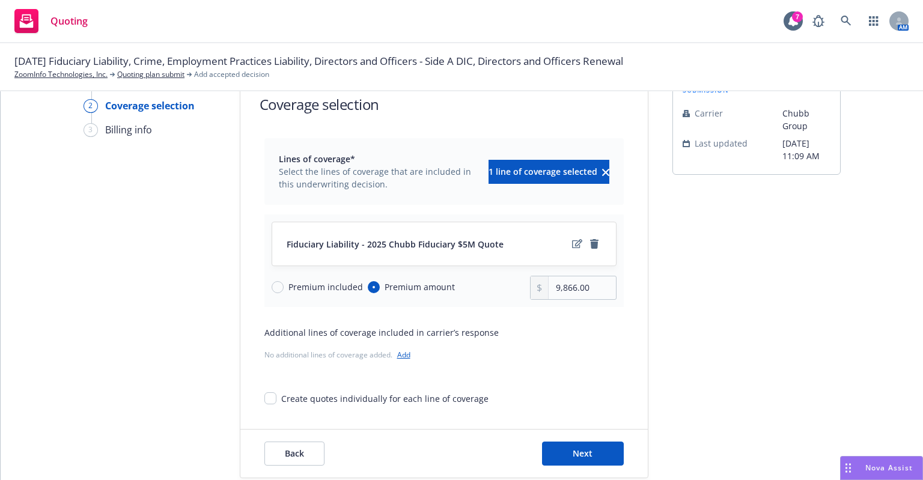
scroll to position [62, 0]
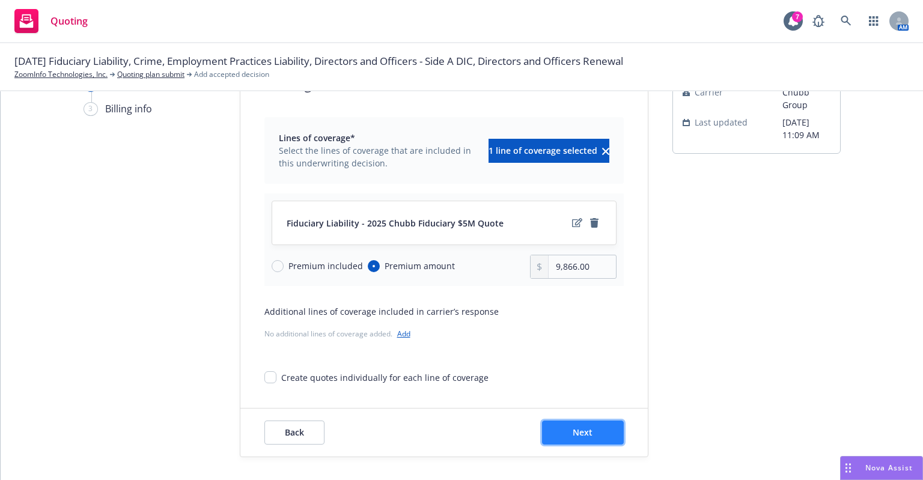
click at [589, 435] on button "Next" at bounding box center [583, 433] width 82 height 24
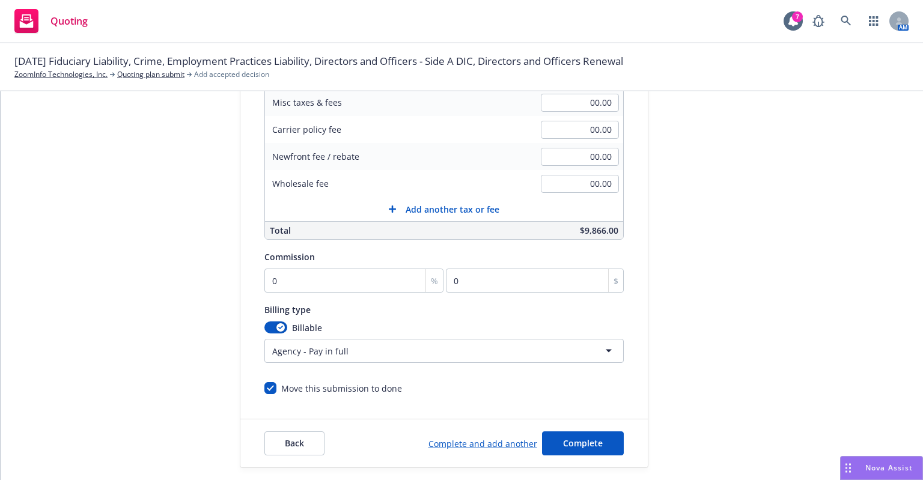
scroll to position [273, 0]
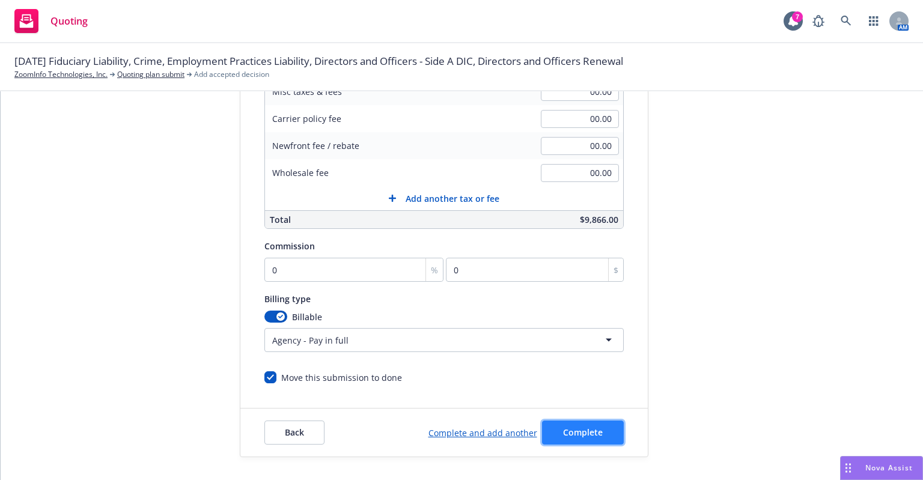
click at [569, 429] on span "Complete" at bounding box center [583, 432] width 40 height 11
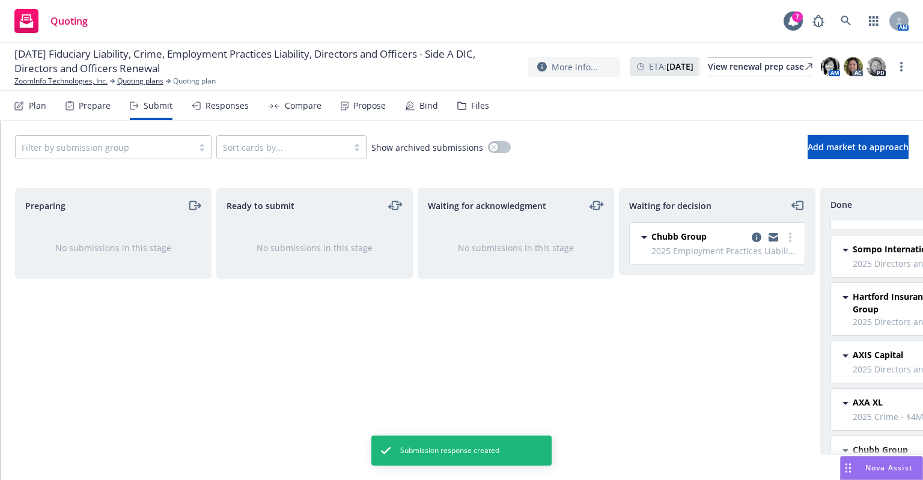
scroll to position [274, 0]
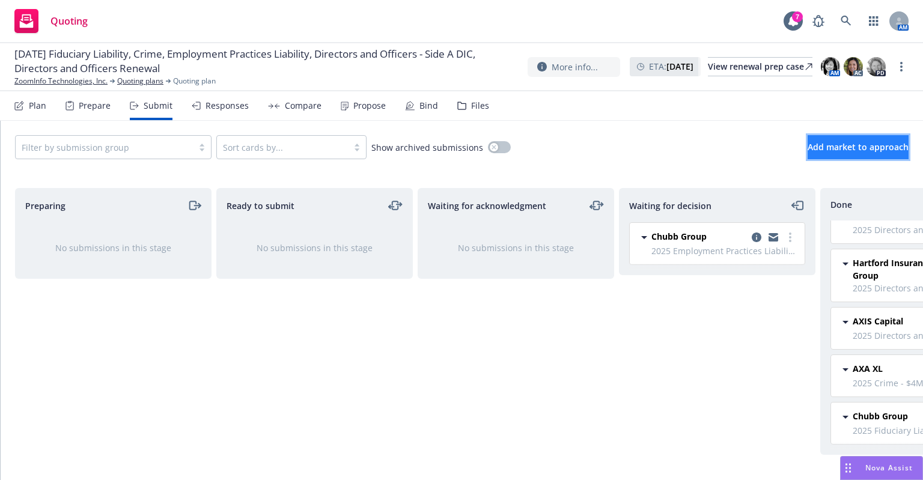
click at [808, 149] on span "Add market to approach" at bounding box center [858, 146] width 101 height 11
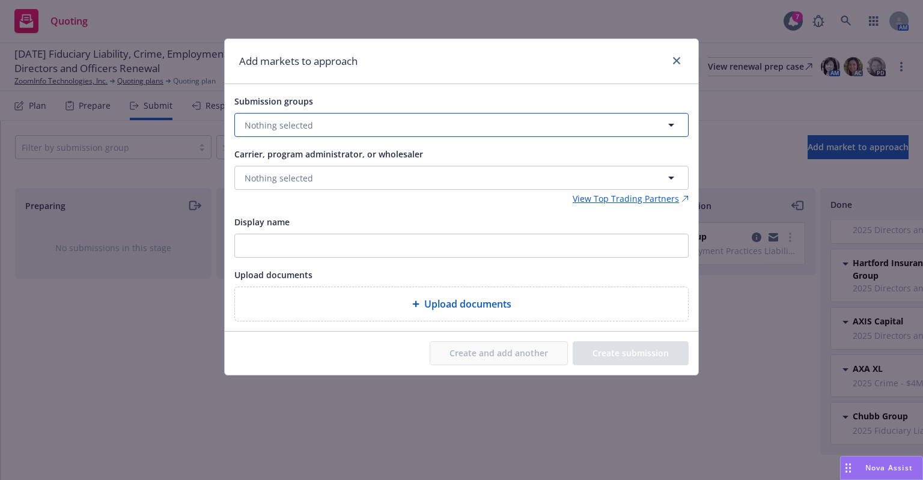
click at [358, 126] on button "Nothing selected" at bounding box center [461, 125] width 454 height 24
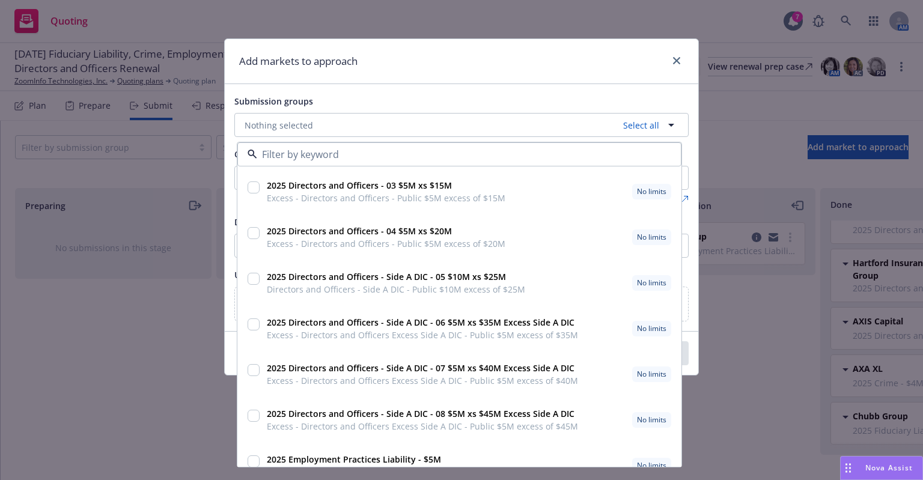
scroll to position [240, 0]
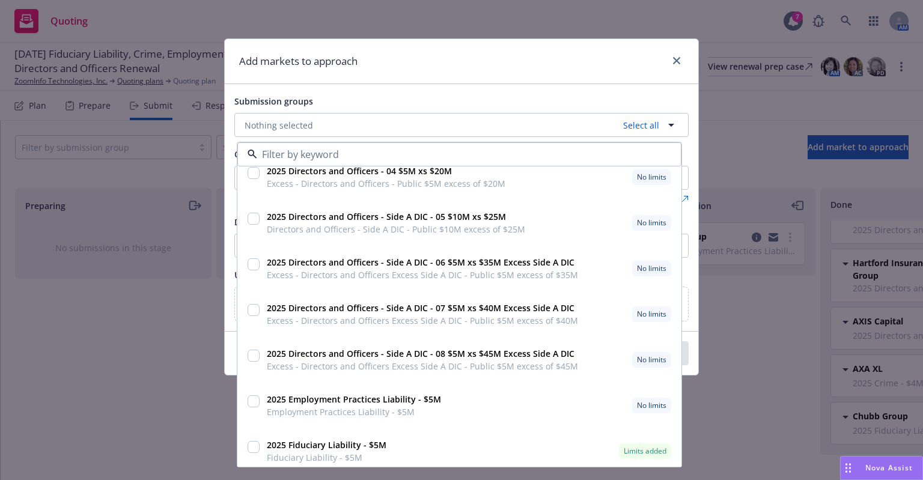
click at [456, 368] on span "Excess - Directors and Officers Excess Side A DIC - Public $5M excess of $45M" at bounding box center [422, 366] width 311 height 13
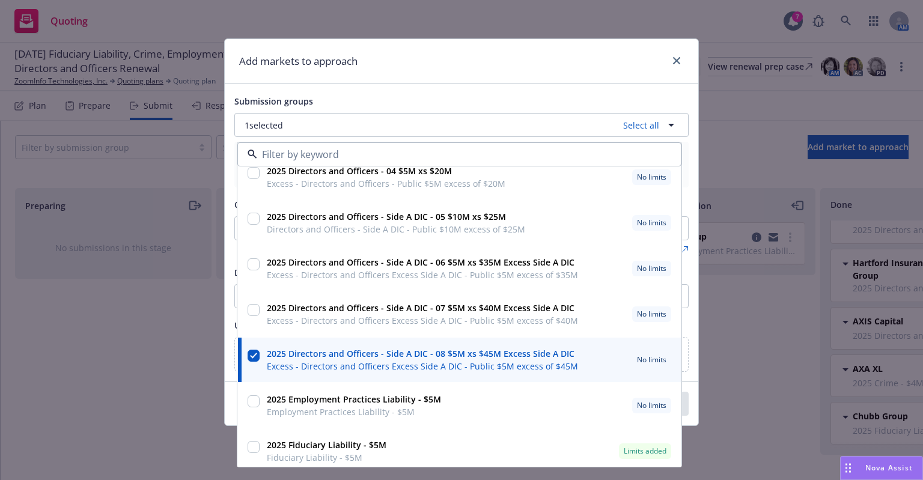
scroll to position [248, 0]
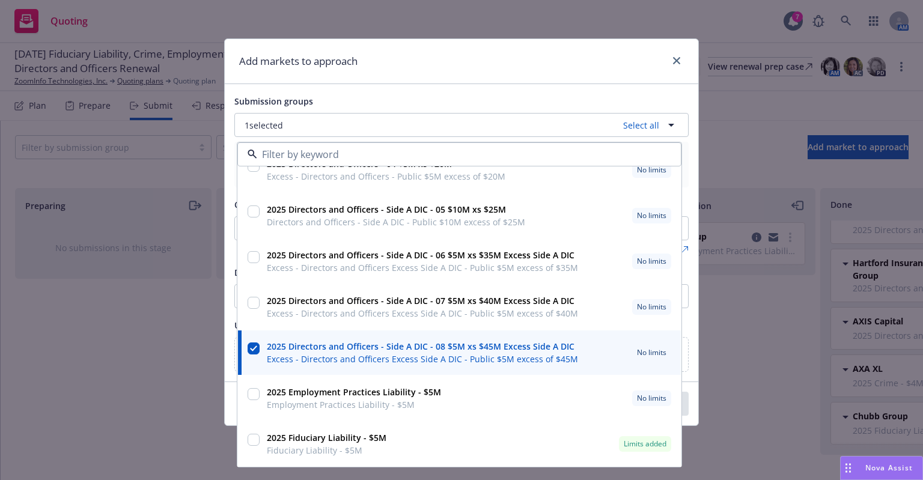
click at [358, 350] on strong "2025 Directors and Officers - Side A DIC - 08 $5M xs $45M Excess Side A DIC" at bounding box center [421, 346] width 308 height 11
checkbox input "false"
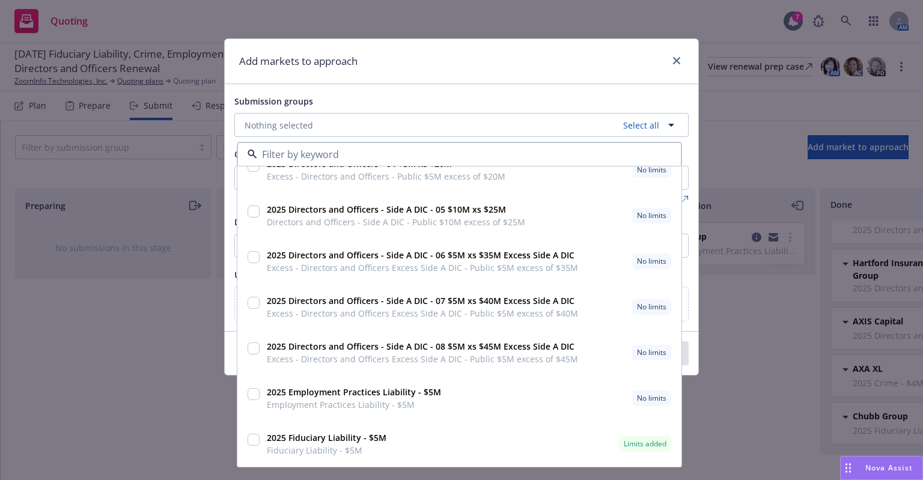
click at [539, 90] on div "Submission groups Nothing selected Select all 2025 Directors and Officers - 03 …" at bounding box center [462, 207] width 474 height 247
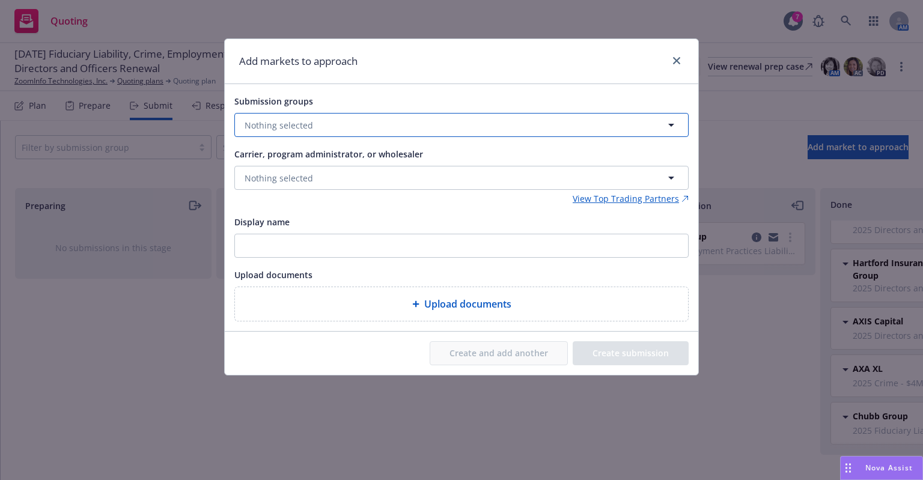
click at [515, 126] on button "Nothing selected" at bounding box center [461, 125] width 454 height 24
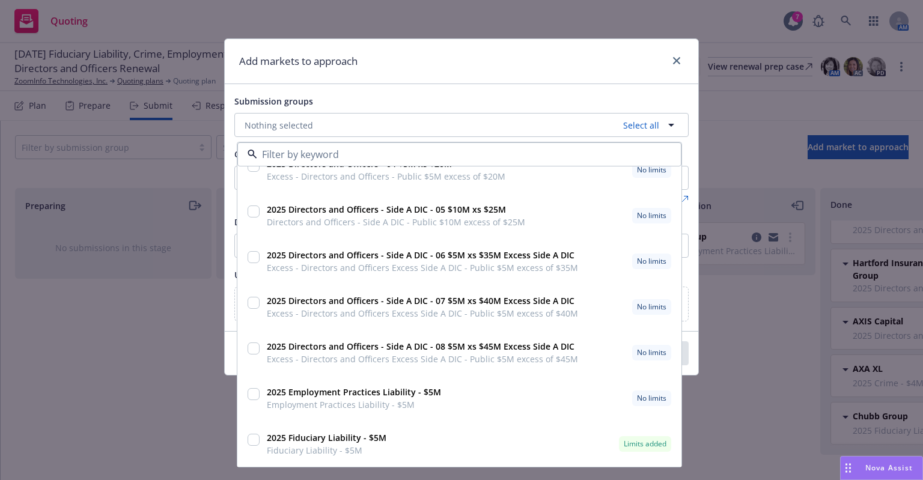
click at [495, 353] on span "Excess - Directors and Officers Excess Side A DIC - Public $5M excess of $45M" at bounding box center [422, 359] width 311 height 13
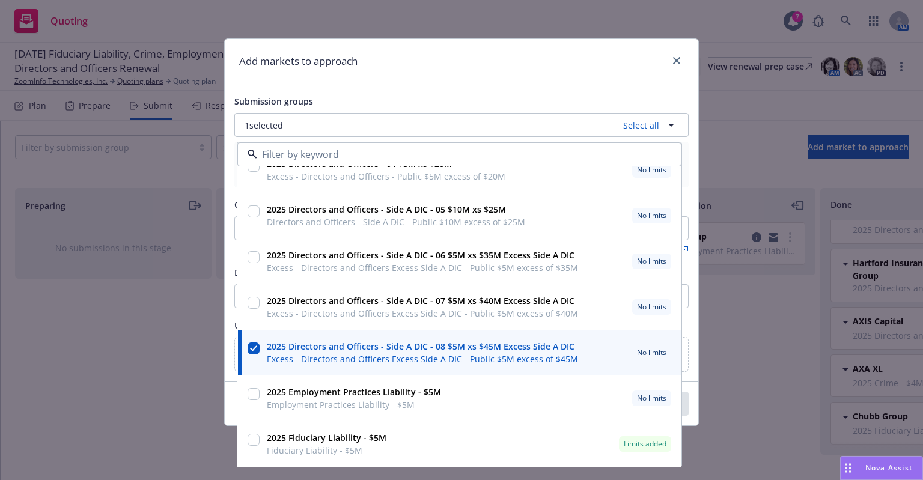
click at [312, 350] on strong "2025 Directors and Officers - Side A DIC - 08 $5M xs $45M Excess Side A DIC" at bounding box center [421, 346] width 308 height 11
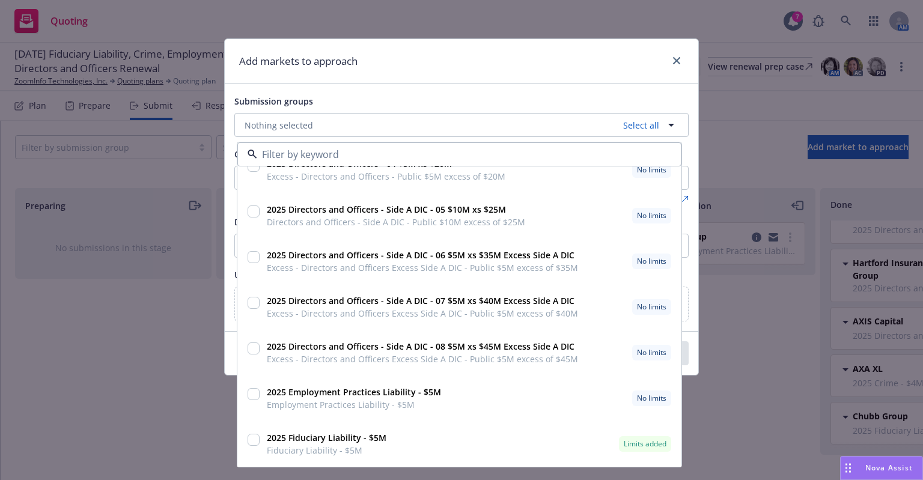
click at [262, 350] on div "2025 Directors and Officers - Side A DIC - 08 $5M xs $45M Excess Side A DIC Exc…" at bounding box center [421, 353] width 319 height 30
checkbox input "true"
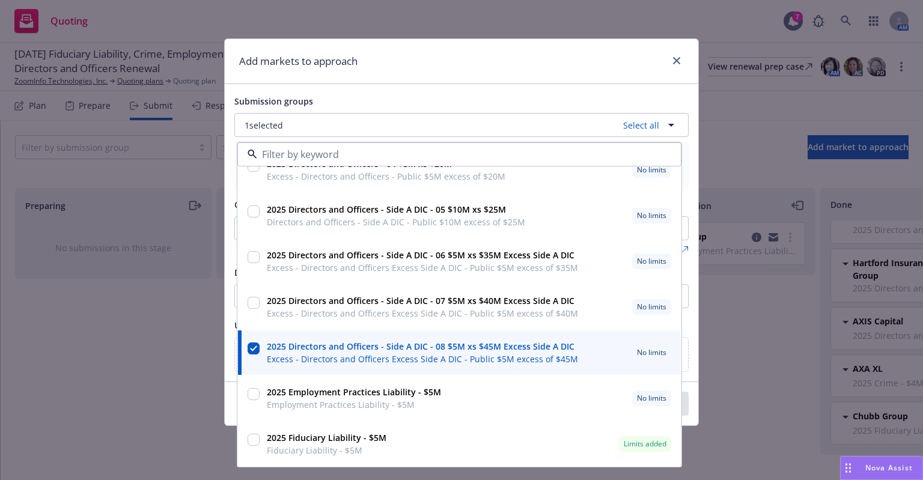
click at [380, 108] on div "Submission groups" at bounding box center [461, 101] width 454 height 14
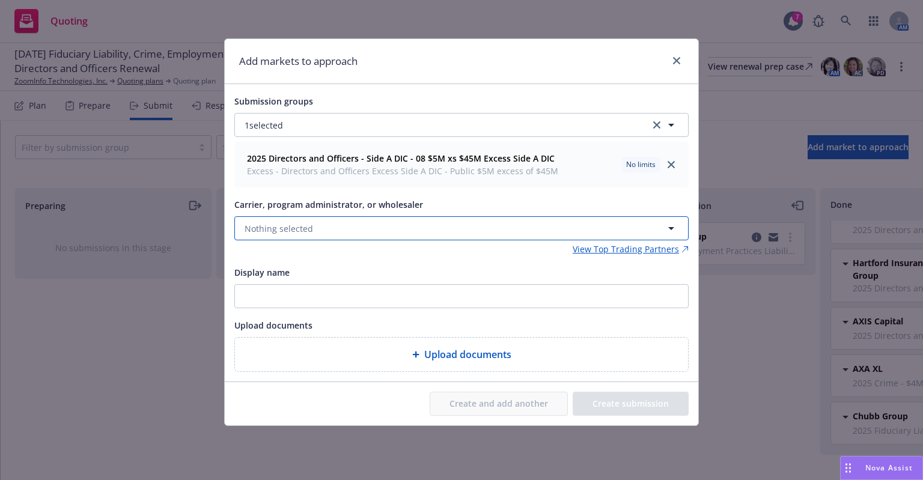
click at [411, 230] on button "Nothing selected" at bounding box center [461, 228] width 454 height 24
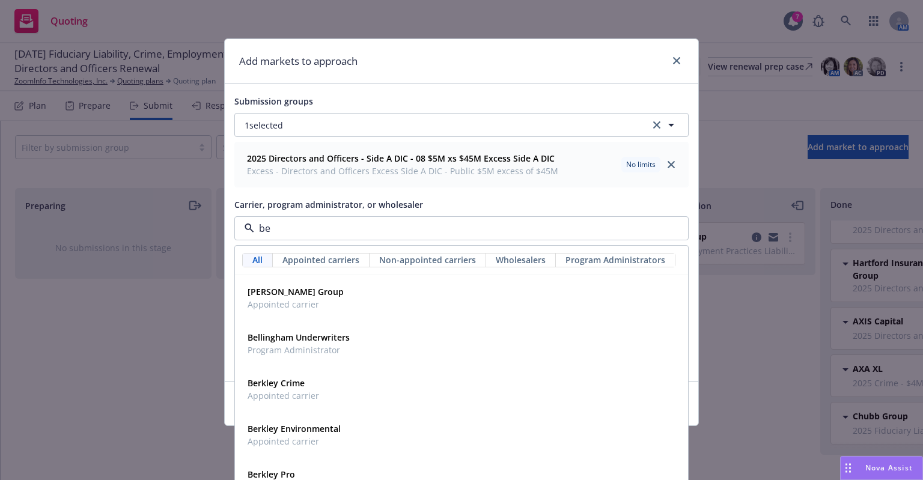
type input "bea"
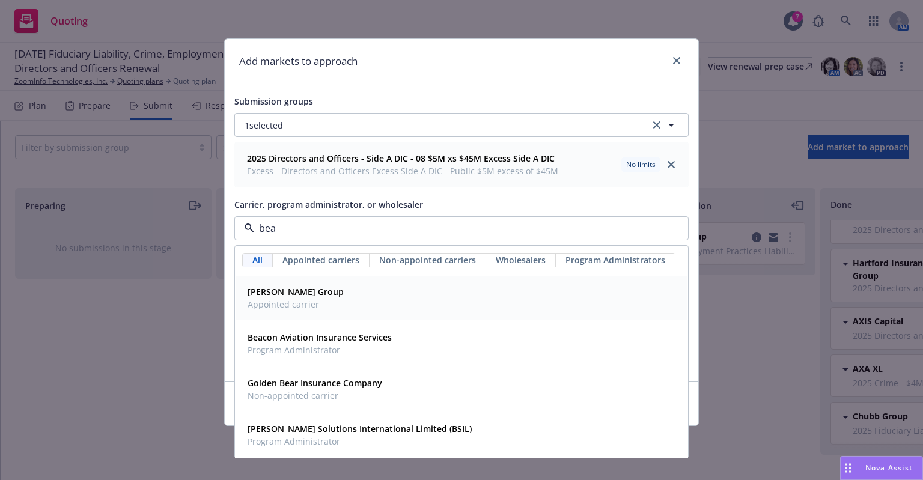
click at [285, 304] on span "Appointed carrier" at bounding box center [296, 304] width 96 height 13
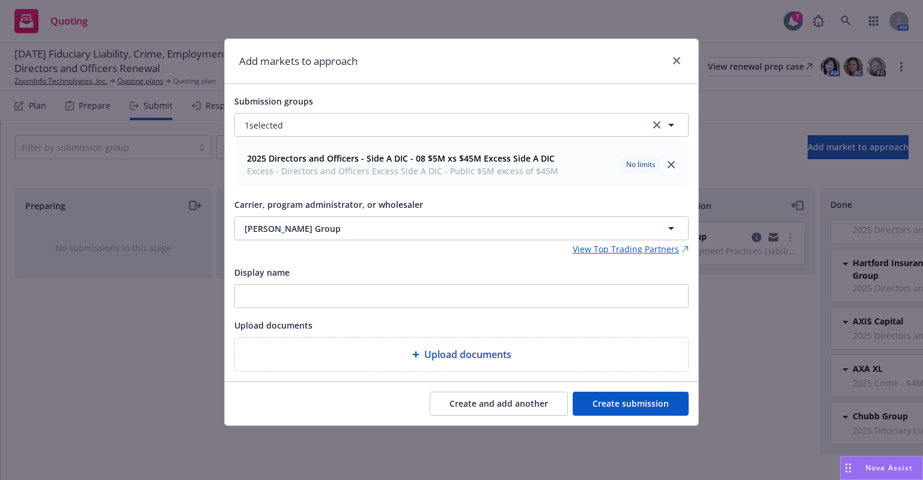
click at [620, 401] on button "Create submission" at bounding box center [631, 404] width 116 height 24
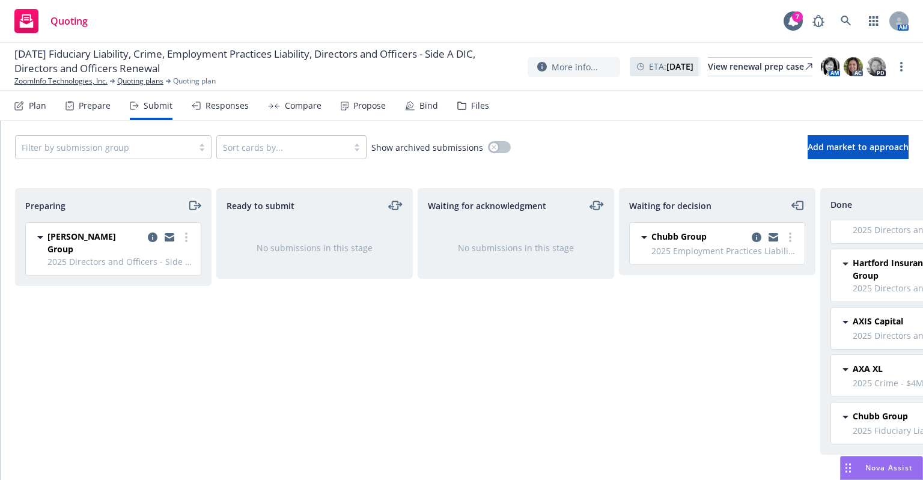
click at [192, 201] on icon "moveRight" at bounding box center [192, 205] width 7 height 8
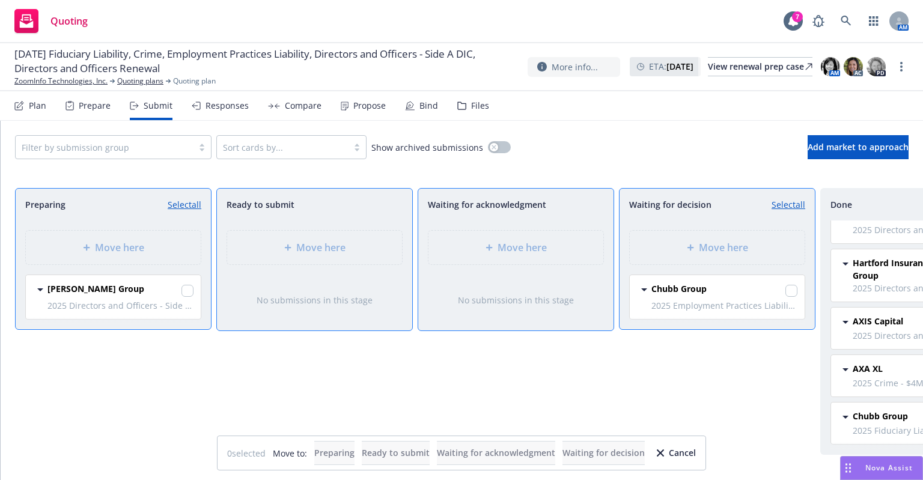
click at [82, 293] on span "[PERSON_NAME] Group" at bounding box center [95, 289] width 97 height 13
click at [190, 293] on input "checkbox" at bounding box center [188, 291] width 12 height 12
checkbox input "true"
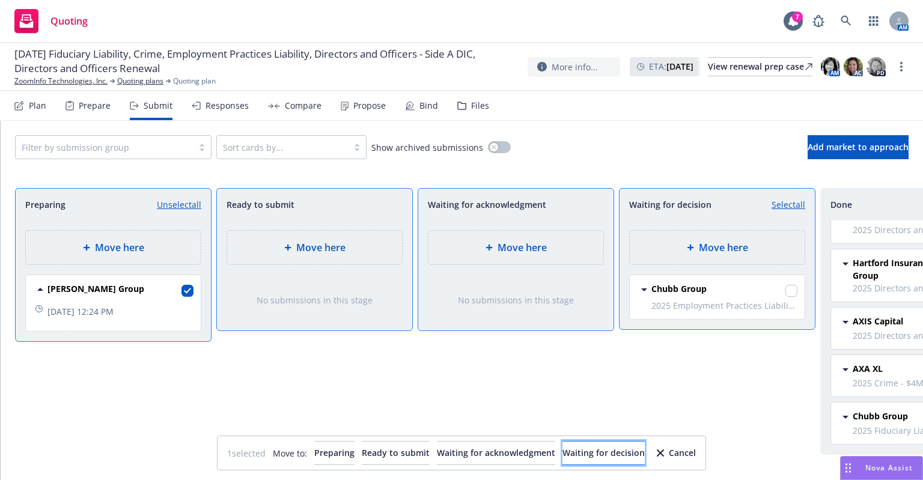
click at [645, 448] on span "Waiting for decision" at bounding box center [604, 452] width 82 height 11
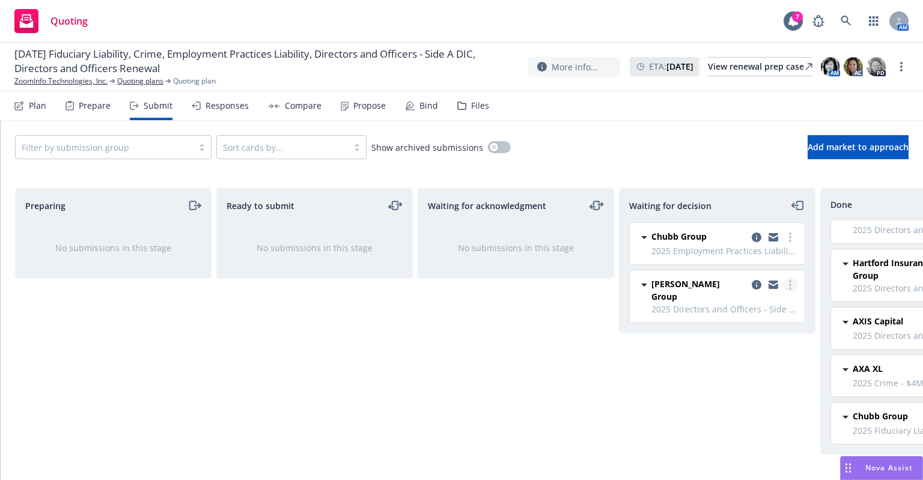
click at [795, 284] on link "more" at bounding box center [790, 285] width 14 height 14
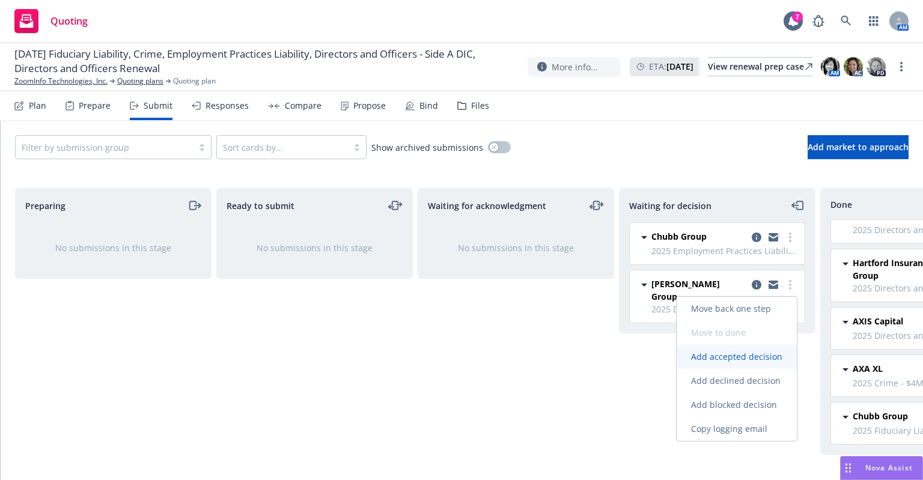
click at [756, 358] on span "Add accepted decision" at bounding box center [737, 356] width 120 height 11
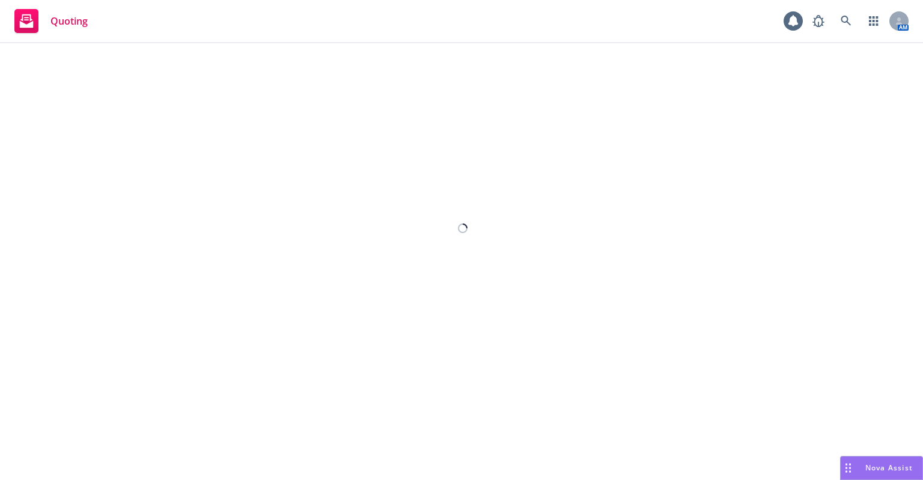
select select "12"
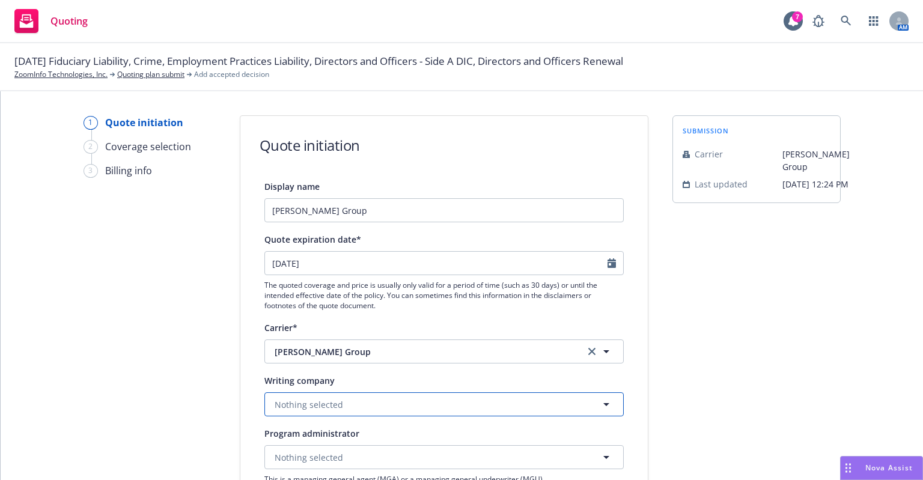
click at [384, 403] on button "Nothing selected" at bounding box center [443, 405] width 359 height 24
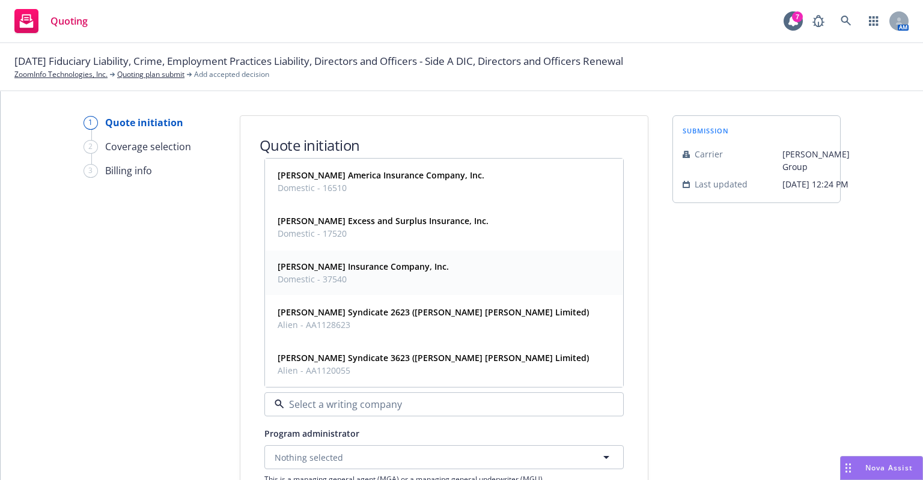
click at [376, 270] on strong "[PERSON_NAME] Insurance Company, Inc." at bounding box center [363, 266] width 171 height 11
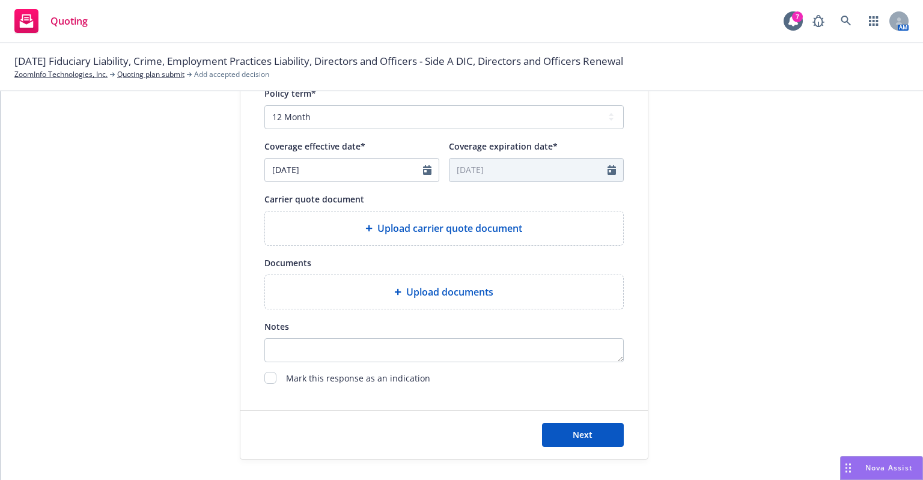
scroll to position [464, 0]
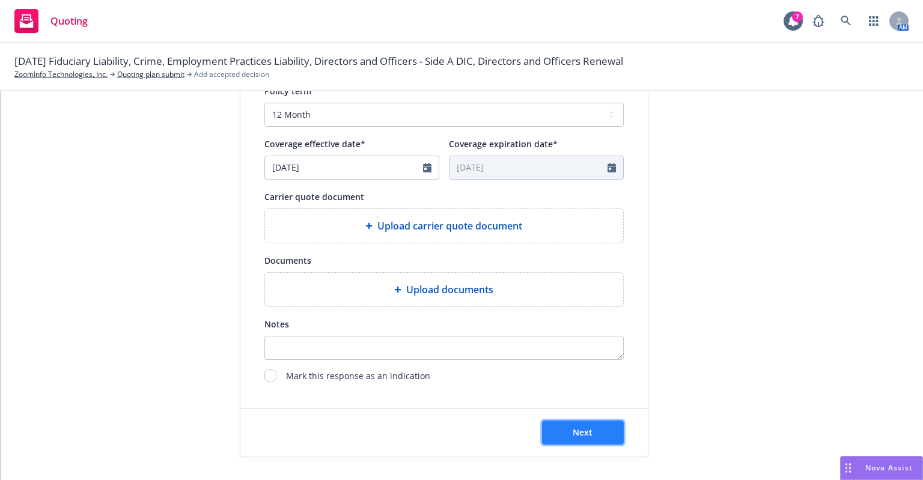
click at [610, 435] on button "Next" at bounding box center [583, 433] width 82 height 24
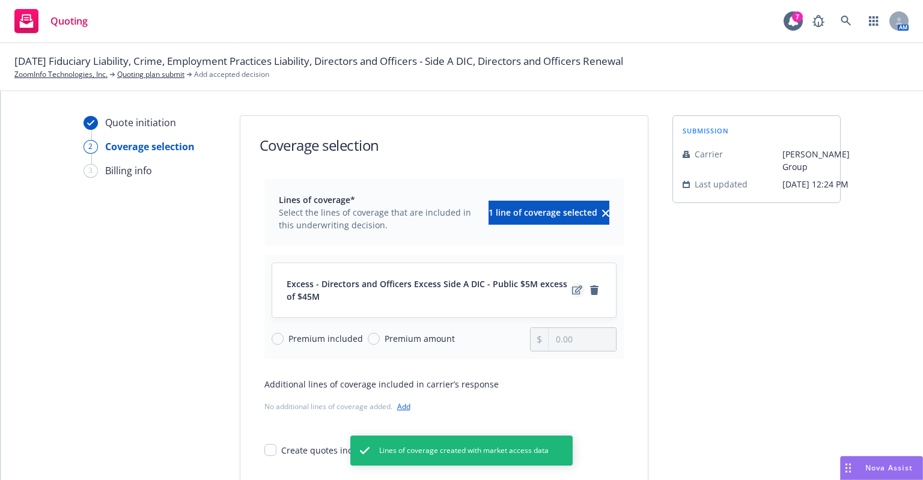
click at [573, 284] on link "edit" at bounding box center [577, 290] width 14 height 14
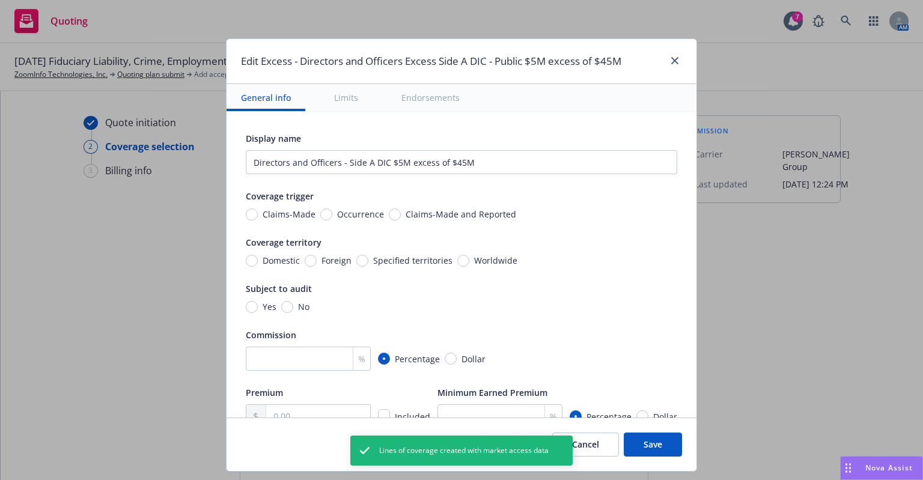
click at [461, 215] on span "Claims-Made and Reported" at bounding box center [461, 214] width 111 height 13
click at [401, 215] on input "Claims-Made and Reported" at bounding box center [395, 215] width 12 height 12
radio input "true"
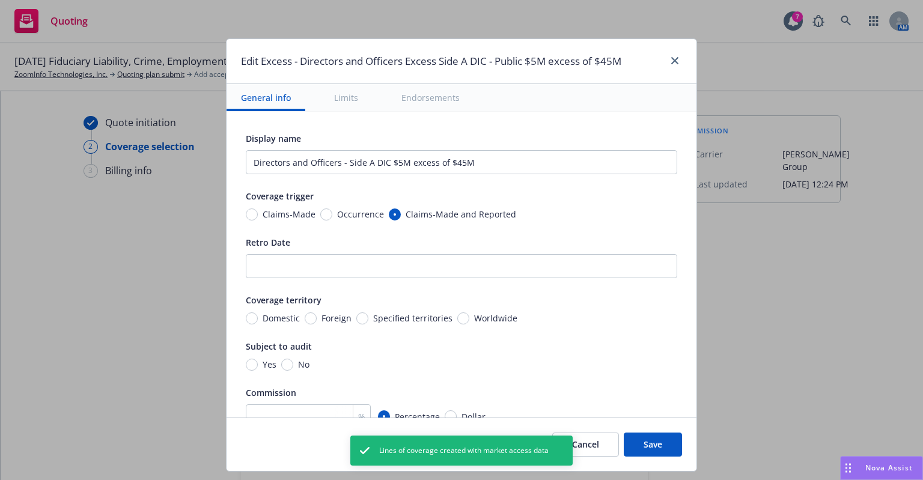
click at [469, 308] on div "Coverage territory Domestic Foreign Specified territories Worldwide" at bounding box center [462, 309] width 432 height 32
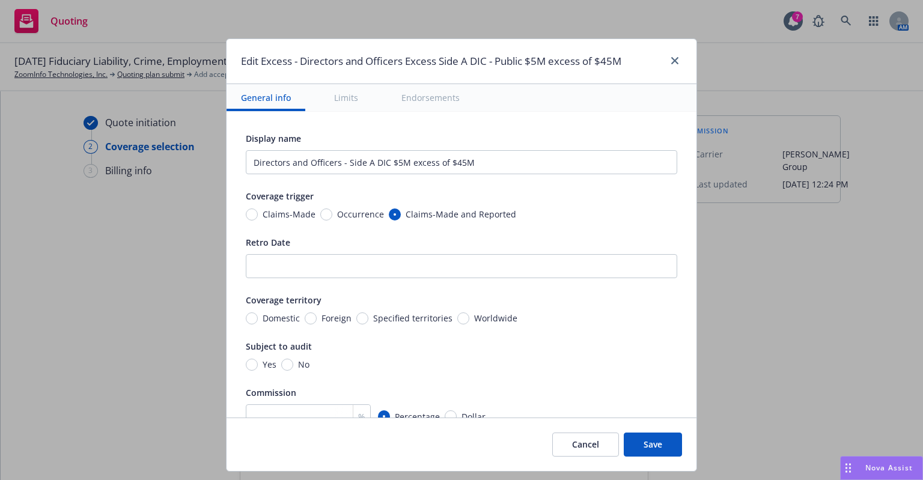
click at [293, 362] on span "No" at bounding box center [301, 364] width 16 height 13
click at [286, 362] on input "No" at bounding box center [287, 365] width 12 height 12
radio input "true"
click at [457, 307] on div "Coverage territory Domestic Foreign Specified territories Worldwide" at bounding box center [462, 309] width 432 height 32
click at [469, 316] on span "Worldwide" at bounding box center [493, 318] width 48 height 13
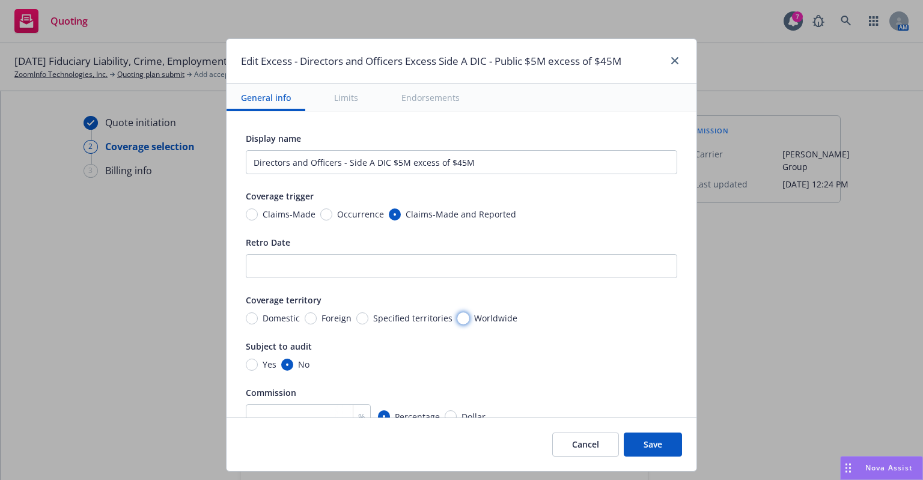
click at [460, 316] on input "Worldwide" at bounding box center [463, 319] width 12 height 12
radio input "true"
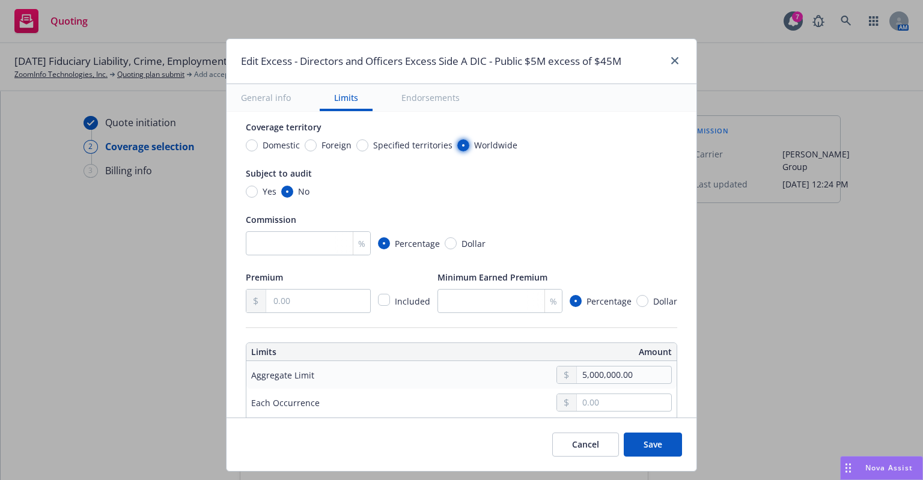
scroll to position [240, 0]
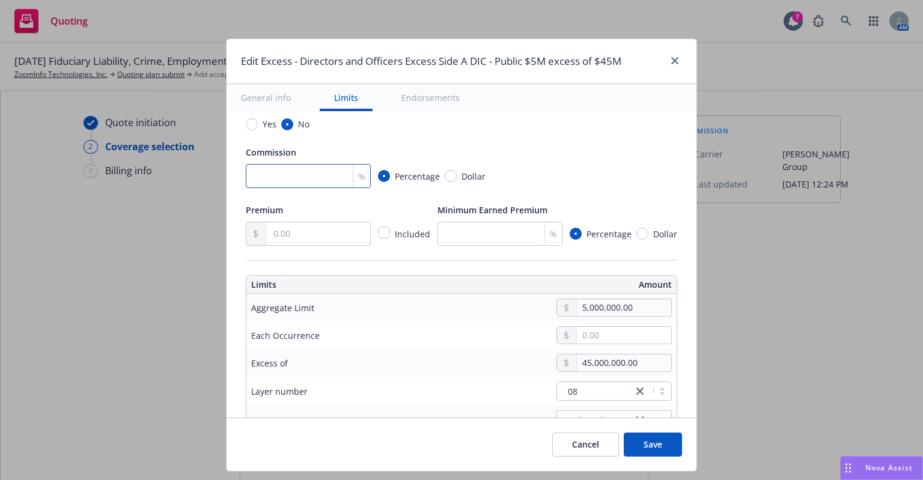
click at [289, 182] on input "number" at bounding box center [308, 176] width 125 height 24
type input "0"
click at [275, 229] on input "text" at bounding box center [318, 233] width 104 height 23
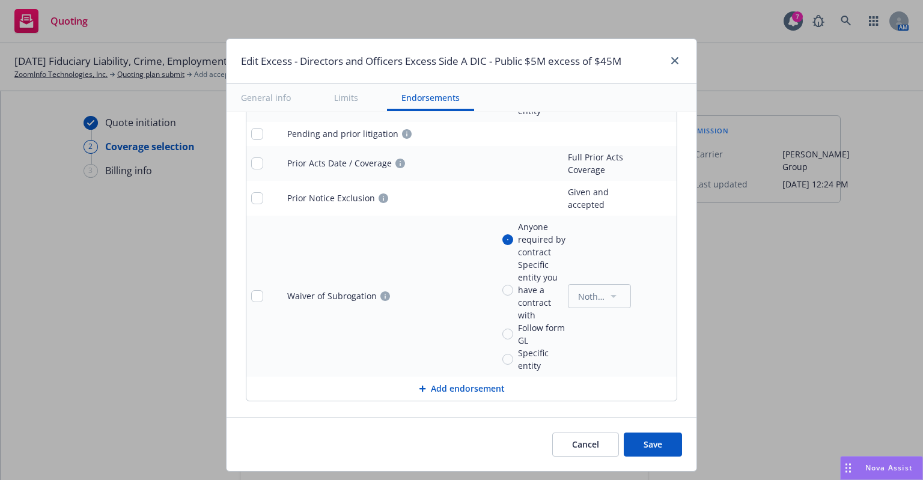
scroll to position [1846, 0]
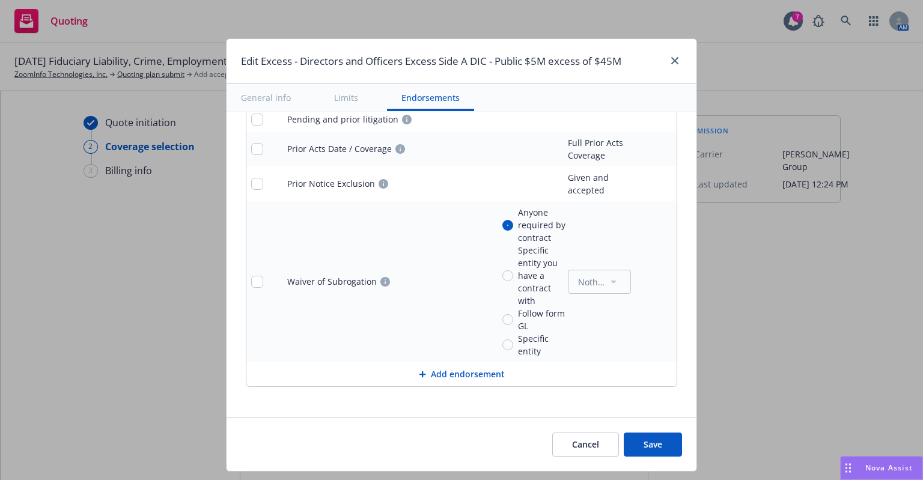
type input "29,000.00"
click at [632, 437] on button "Save" at bounding box center [653, 445] width 58 height 24
radio input "true"
type input "29,000.00"
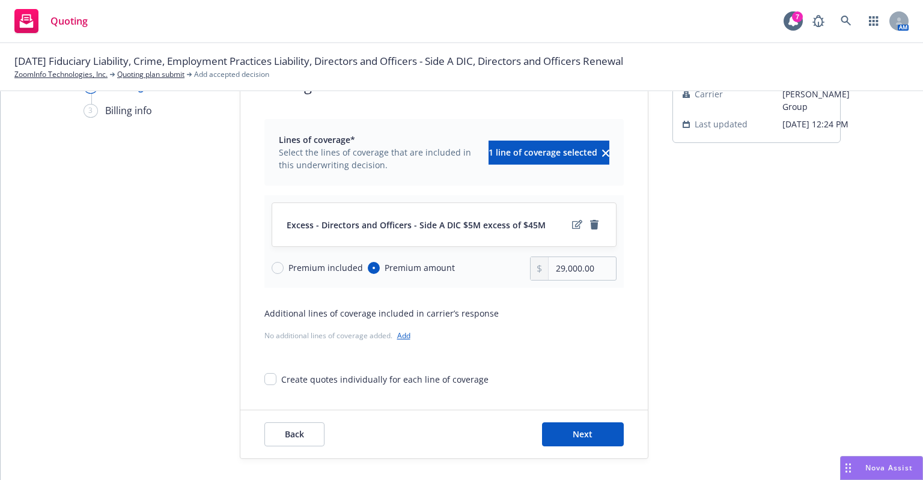
scroll to position [62, 0]
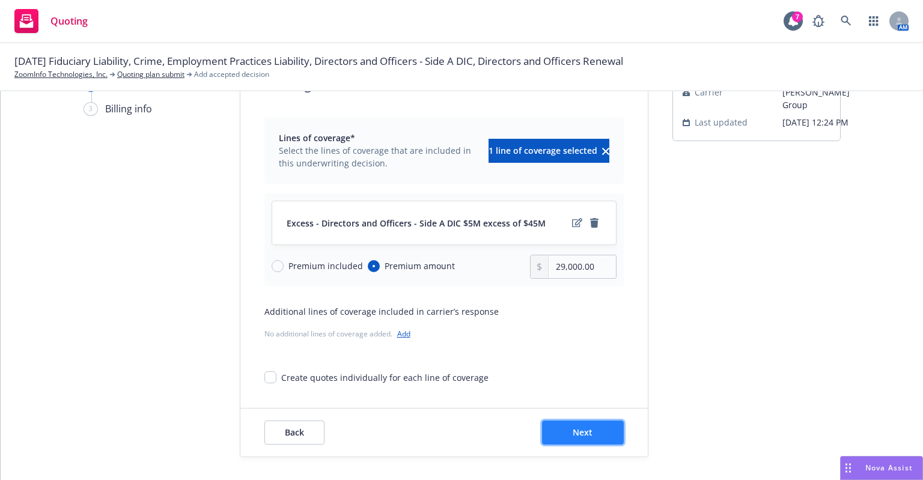
click at [594, 426] on button "Next" at bounding box center [583, 433] width 82 height 24
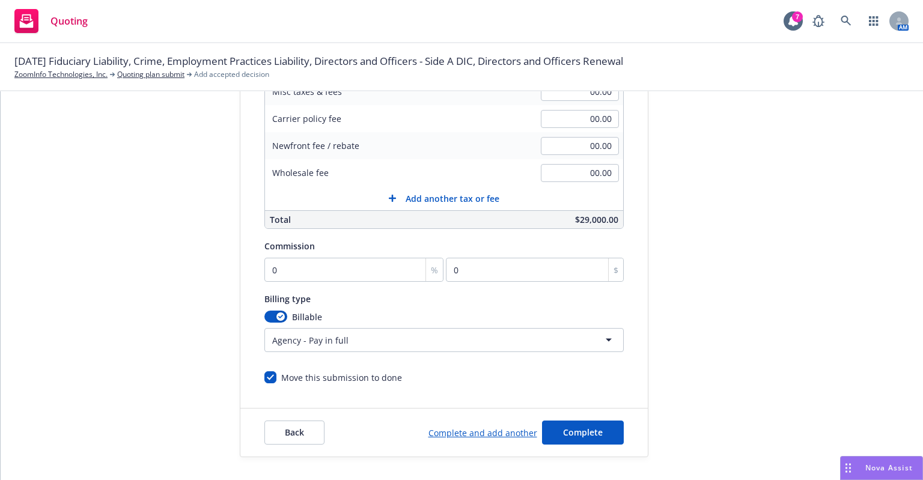
scroll to position [103, 0]
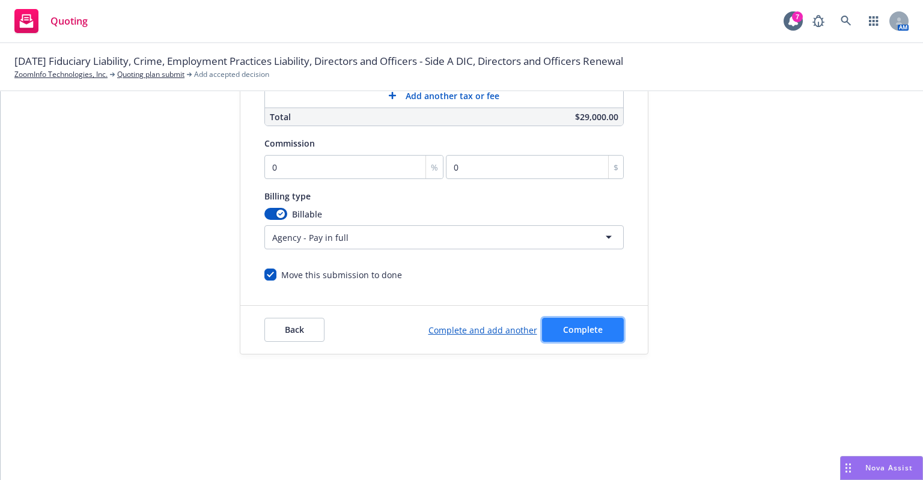
click at [570, 328] on span "Complete" at bounding box center [583, 329] width 40 height 11
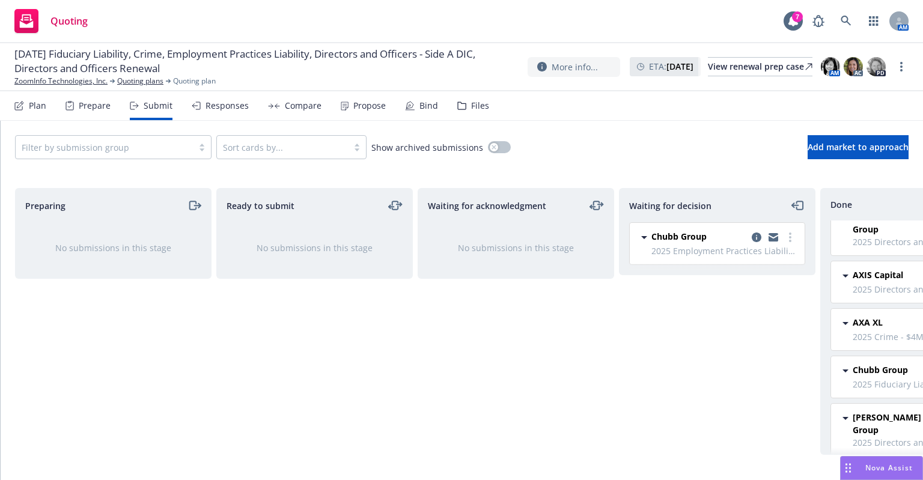
scroll to position [320, 0]
